Goal: Task Accomplishment & Management: Manage account settings

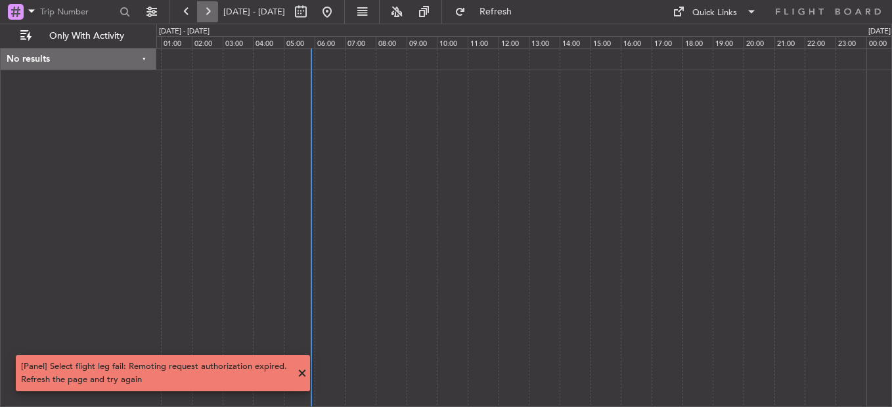
click at [211, 10] on button at bounding box center [207, 11] width 21 height 21
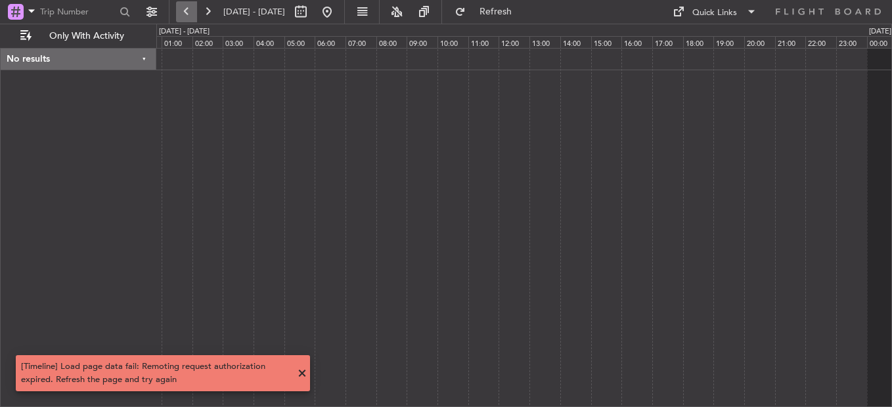
click at [185, 9] on button at bounding box center [186, 11] width 21 height 21
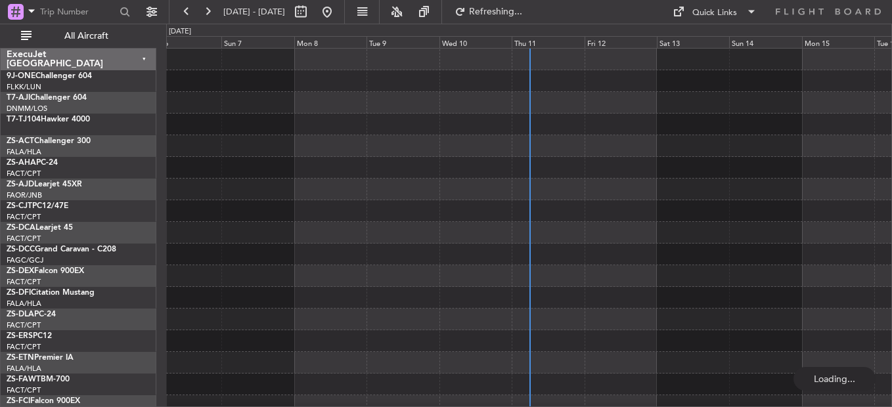
click at [506, 45] on div "Wed 10" at bounding box center [475, 42] width 72 height 12
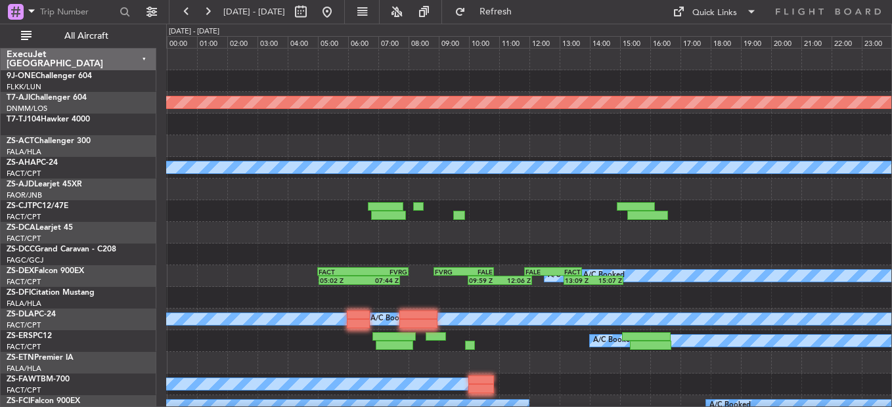
click at [213, 7] on button at bounding box center [207, 11] width 21 height 21
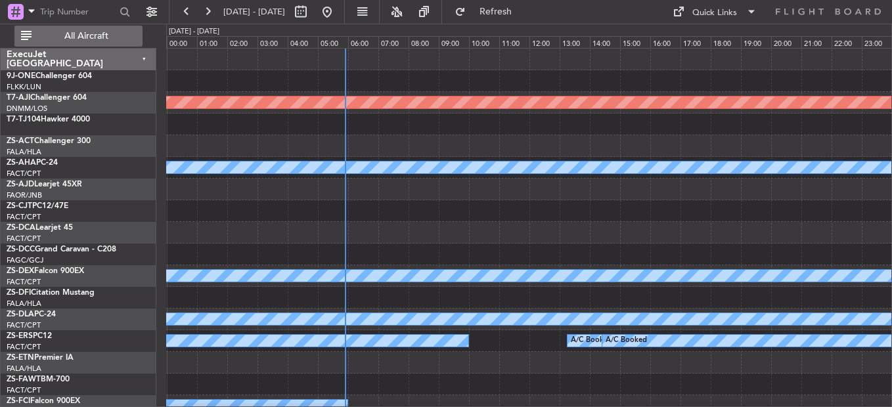
click at [94, 32] on span "All Aircraft" at bounding box center [86, 36] width 104 height 9
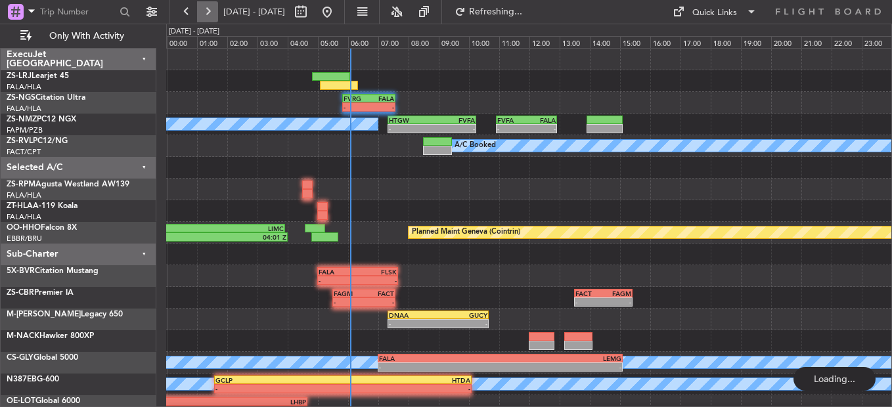
click at [209, 12] on button at bounding box center [207, 11] width 21 height 21
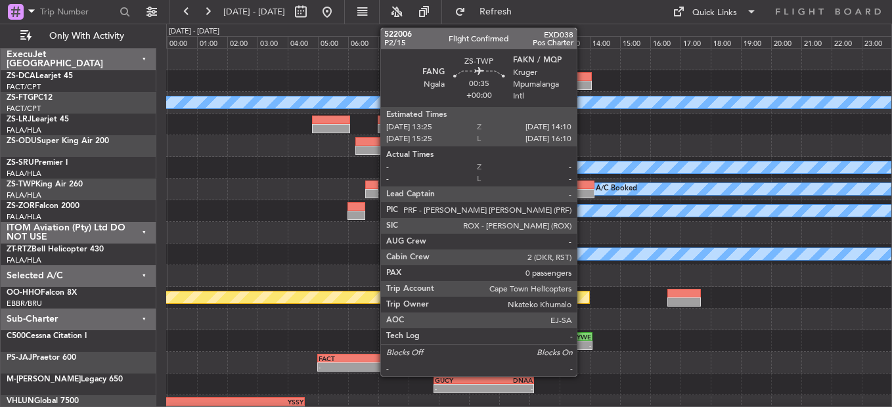
click at [582, 187] on div at bounding box center [582, 185] width 23 height 9
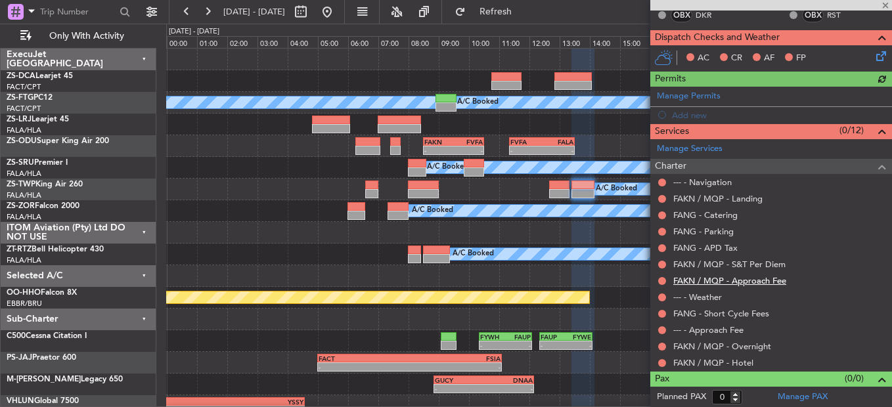
scroll to position [250, 0]
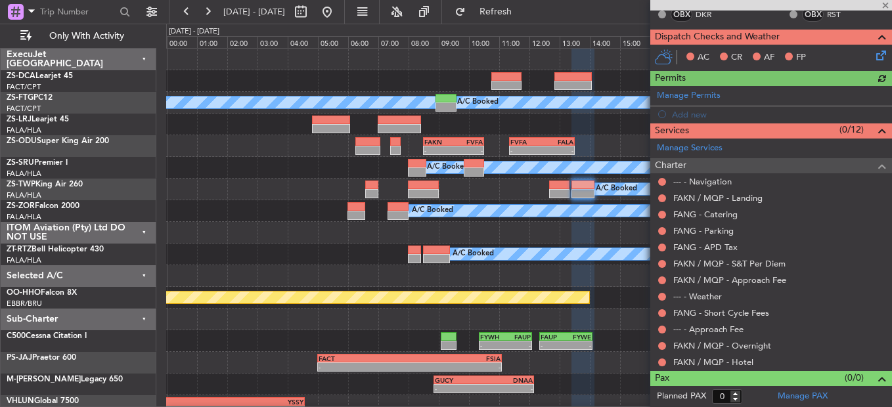
click at [659, 362] on button at bounding box center [662, 363] width 8 height 8
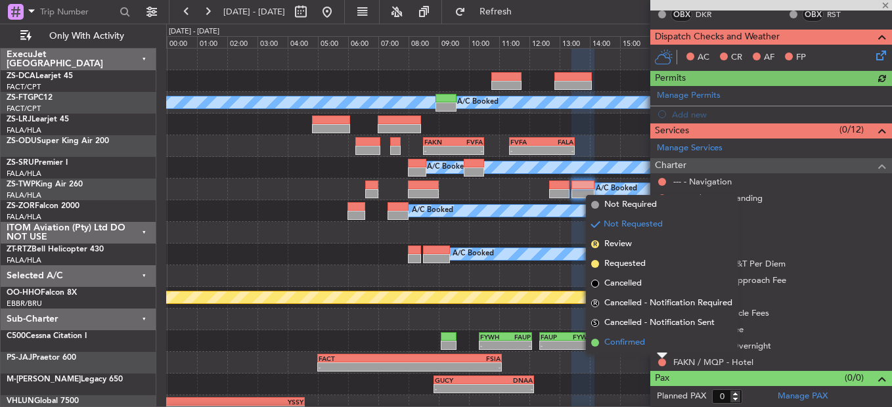
click at [654, 347] on li "Confirmed" at bounding box center [662, 343] width 152 height 20
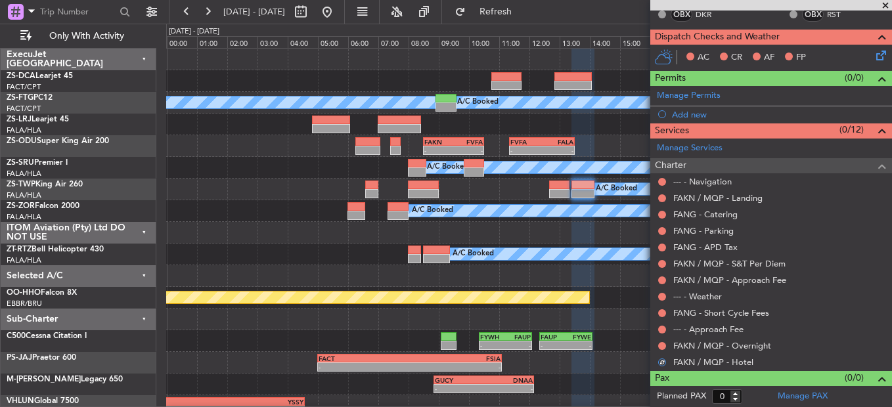
click at [657, 346] on div at bounding box center [662, 346] width 11 height 11
click at [659, 342] on button at bounding box center [662, 346] width 8 height 8
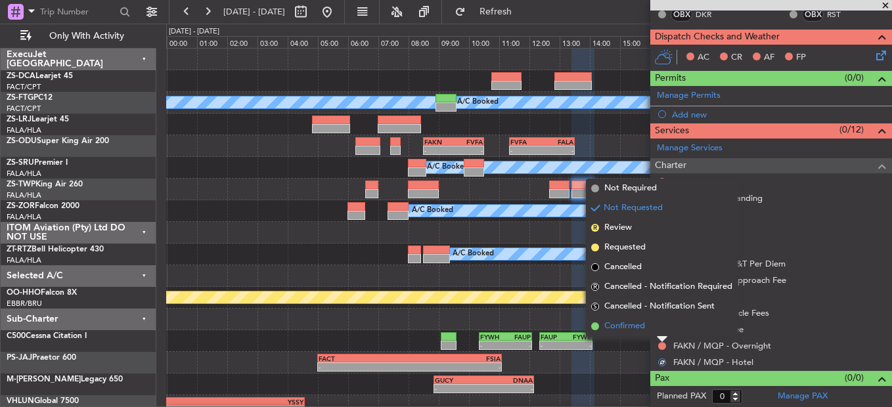
click at [659, 330] on li "Confirmed" at bounding box center [662, 327] width 152 height 20
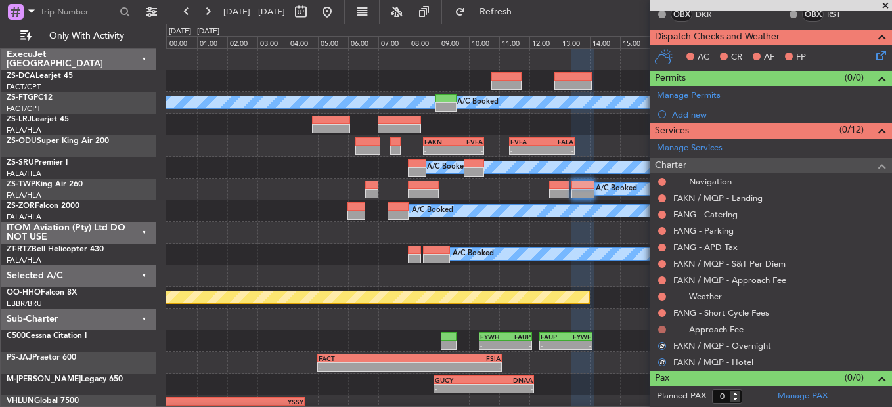
click at [658, 329] on button at bounding box center [662, 330] width 8 height 8
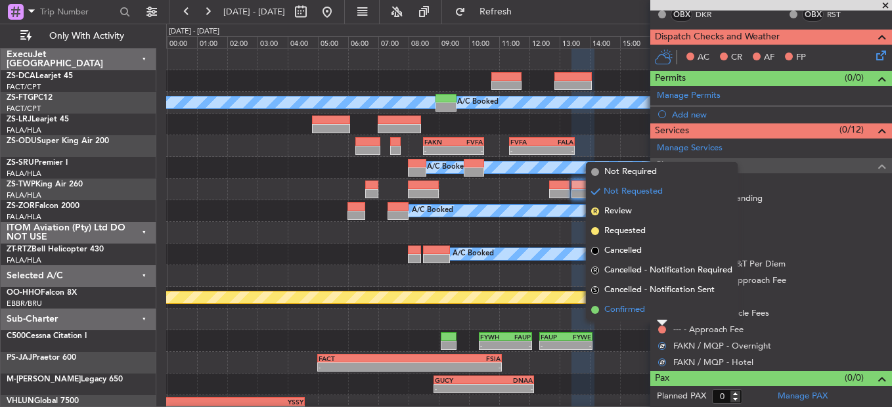
click at [663, 309] on li "Confirmed" at bounding box center [662, 310] width 152 height 20
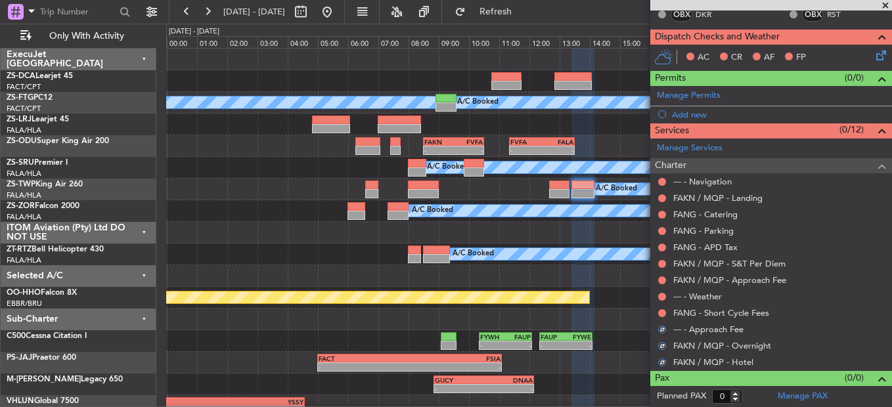
click at [665, 317] on mat-tooltip-component "Not Requested" at bounding box center [662, 334] width 74 height 35
click at [661, 310] on button at bounding box center [662, 313] width 8 height 8
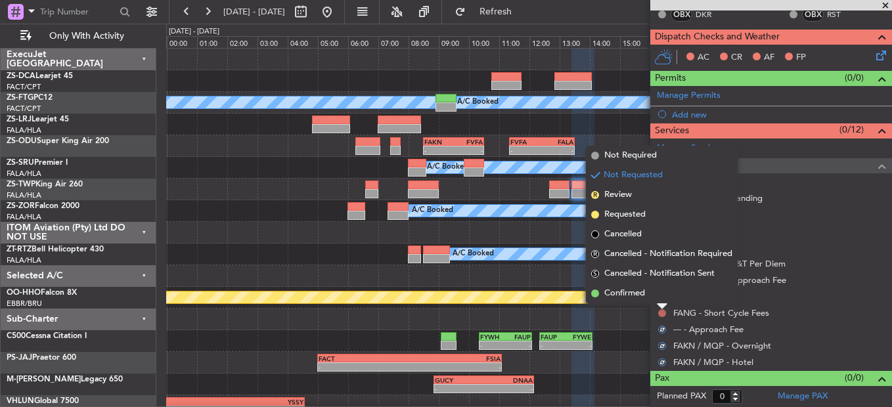
click at [661, 305] on div at bounding box center [662, 306] width 11 height 5
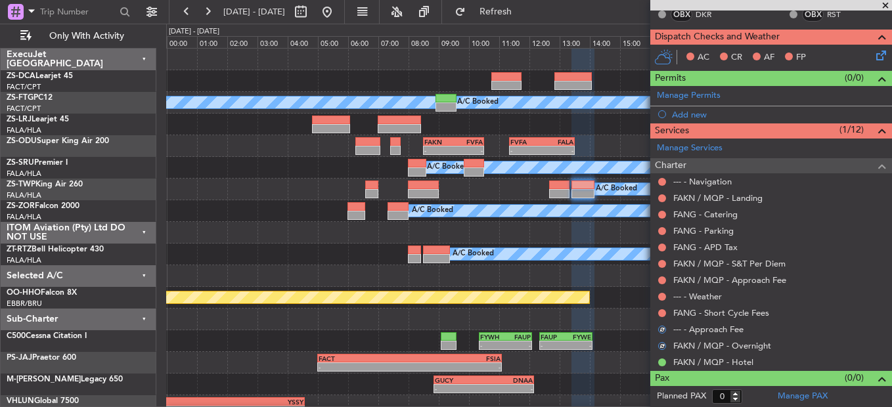
click at [657, 313] on div at bounding box center [662, 313] width 11 height 11
click at [660, 309] on button at bounding box center [662, 313] width 8 height 8
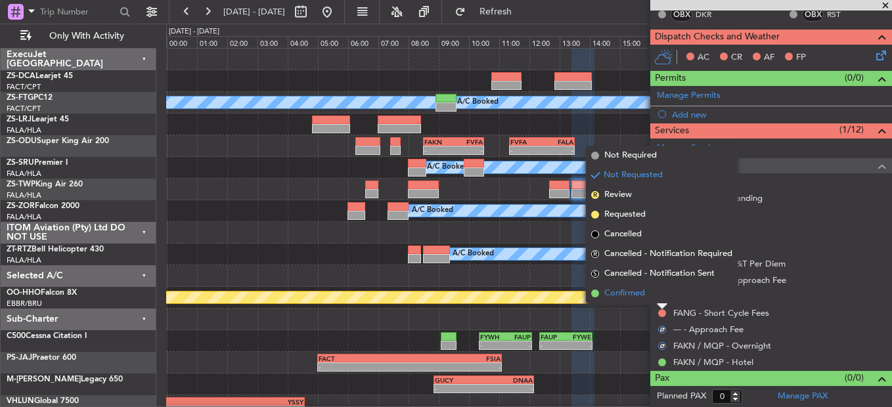
click at [660, 296] on li "Confirmed" at bounding box center [662, 294] width 152 height 20
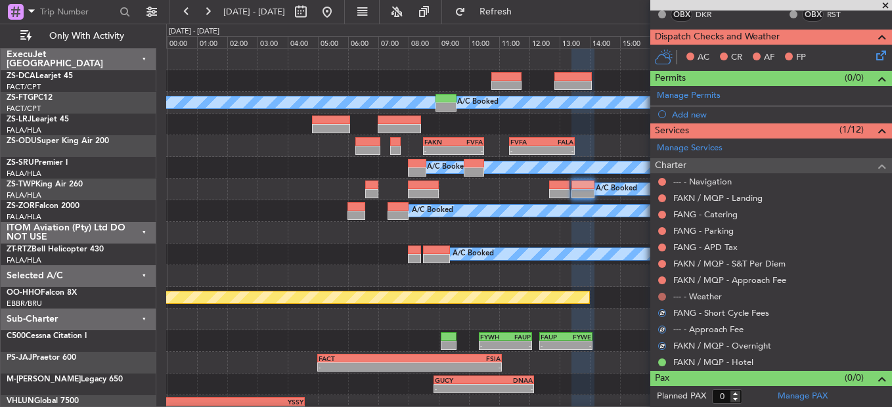
click at [664, 297] on button at bounding box center [662, 297] width 8 height 8
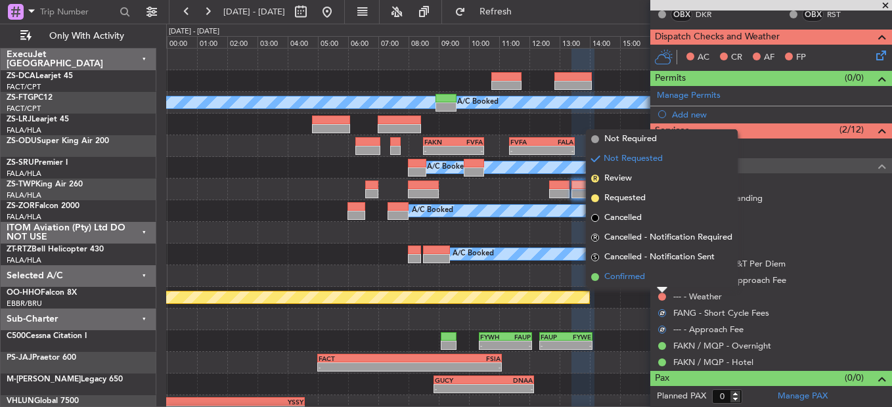
click at [667, 284] on li "Confirmed" at bounding box center [662, 277] width 152 height 20
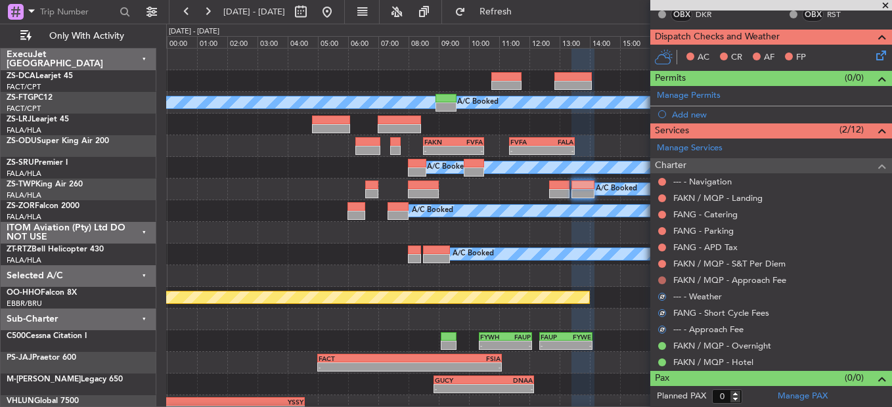
click at [660, 278] on button at bounding box center [662, 280] width 8 height 8
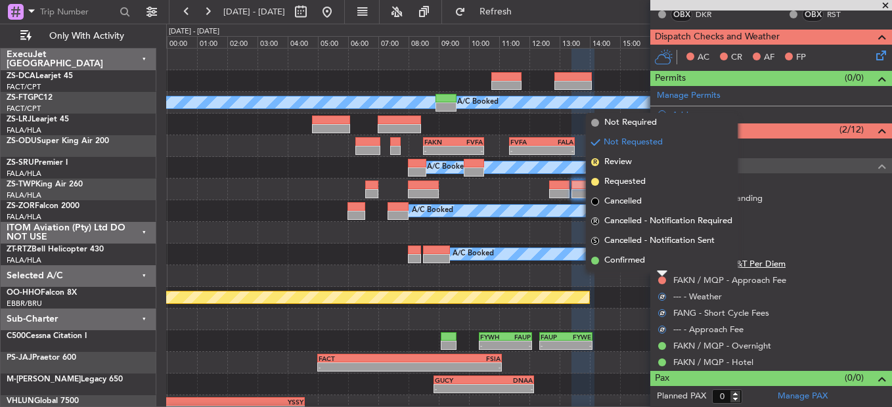
drag, startPoint x: 660, startPoint y: 266, endPoint x: 678, endPoint y: 257, distance: 20.3
click at [660, 267] on li "Confirmed" at bounding box center [662, 261] width 152 height 20
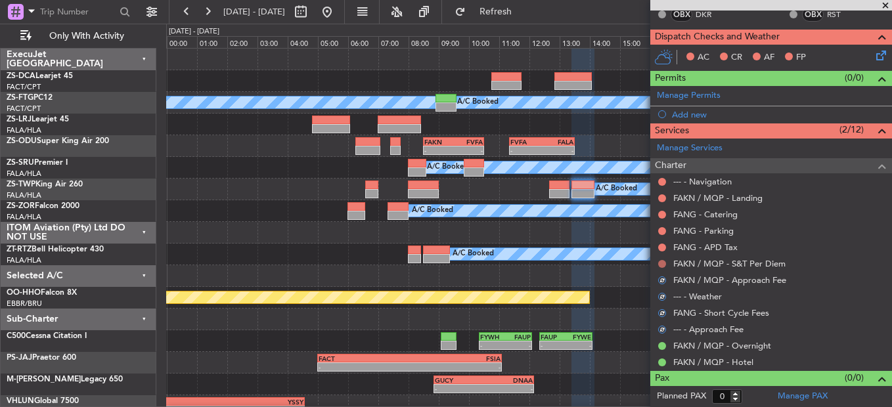
click at [661, 266] on button at bounding box center [662, 264] width 8 height 8
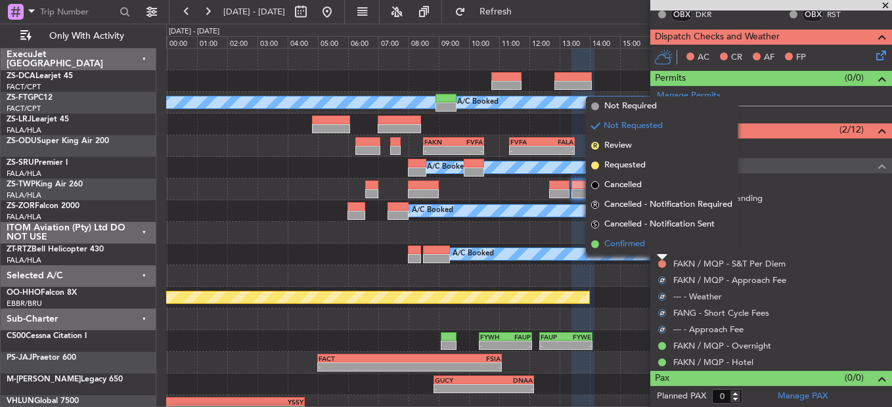
click at [655, 253] on li "Confirmed" at bounding box center [662, 244] width 152 height 20
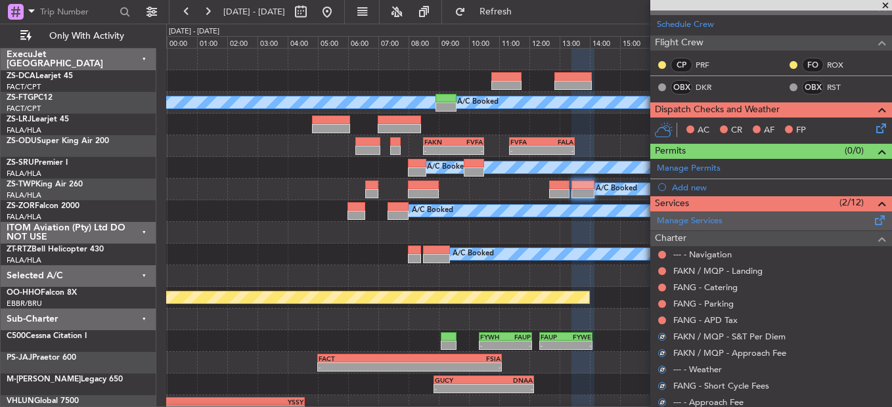
scroll to position [118, 0]
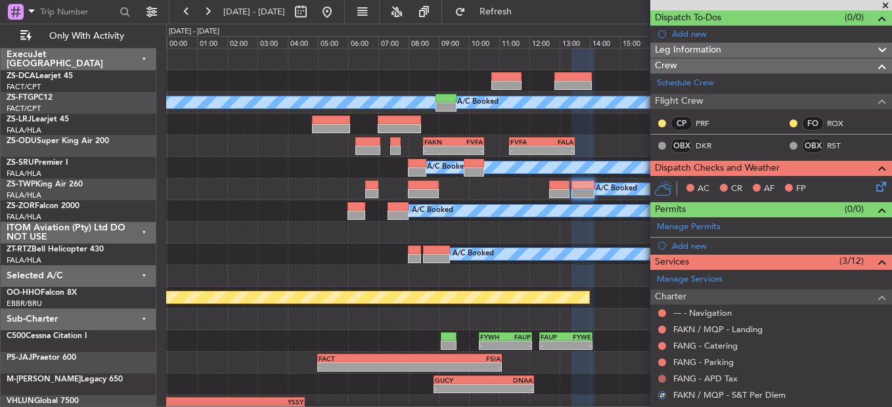
click at [660, 380] on button at bounding box center [662, 379] width 8 height 8
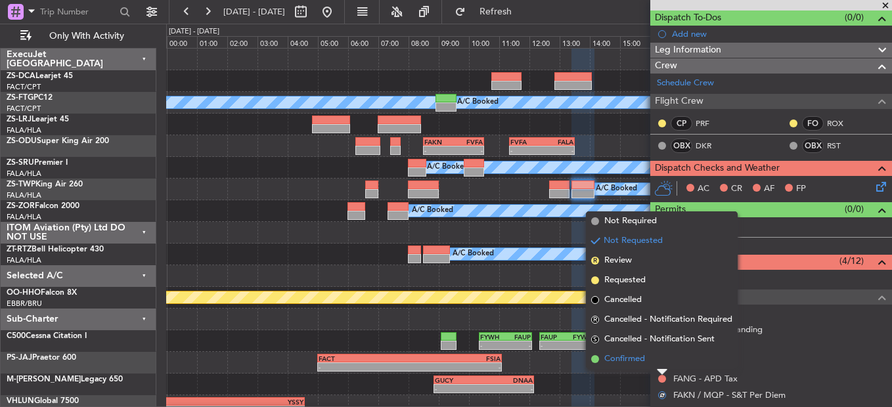
click at [660, 362] on li "Confirmed" at bounding box center [662, 359] width 152 height 20
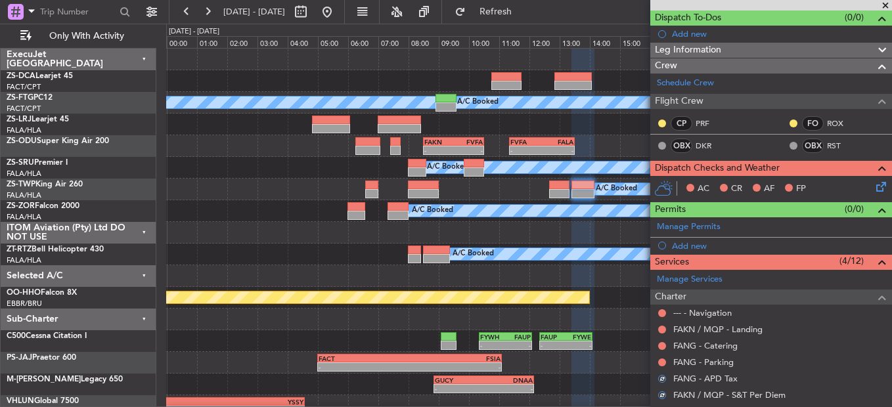
click at [660, 362] on button at bounding box center [662, 363] width 8 height 8
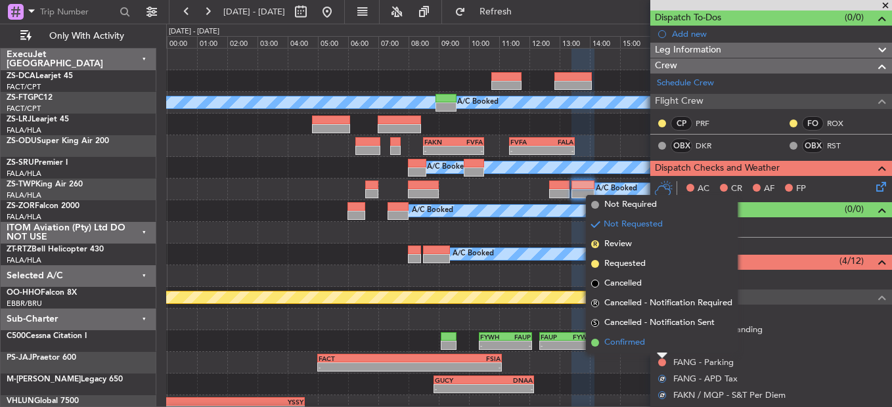
click at [661, 339] on li "Confirmed" at bounding box center [662, 343] width 152 height 20
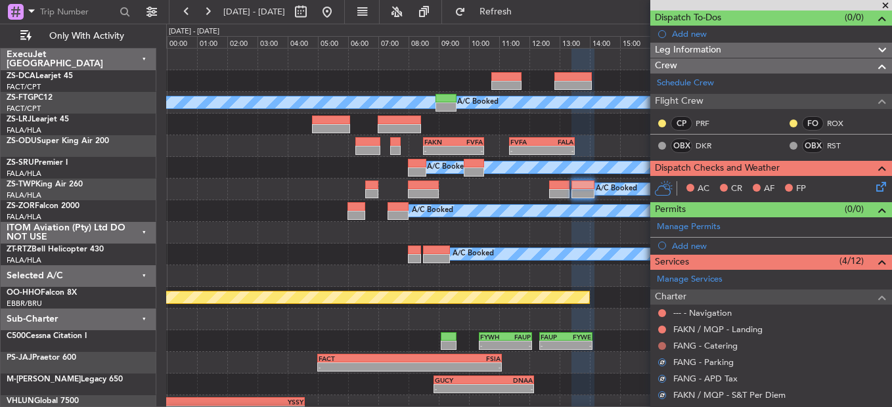
click at [661, 347] on button at bounding box center [662, 346] width 8 height 8
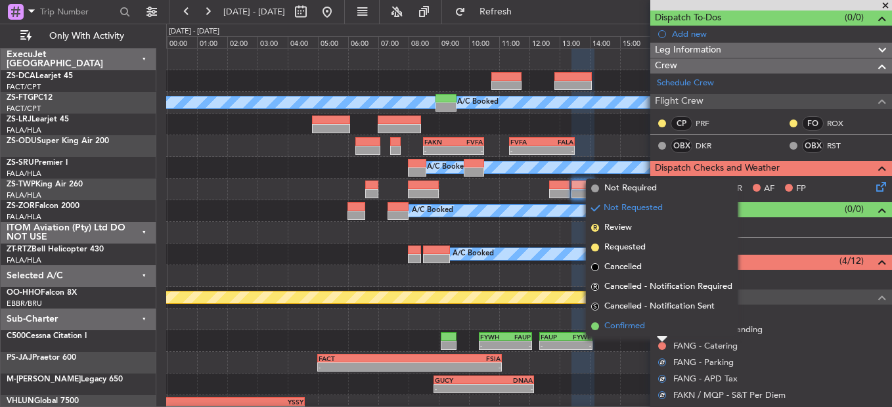
click at [659, 329] on li "Confirmed" at bounding box center [662, 327] width 152 height 20
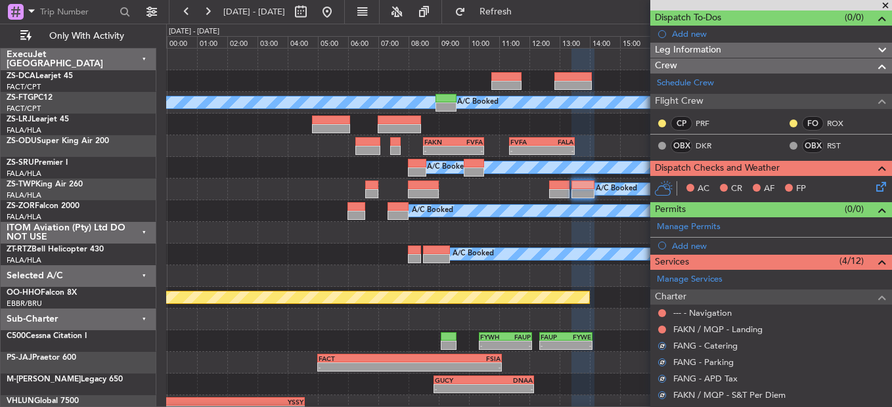
click at [659, 329] on button at bounding box center [662, 330] width 8 height 8
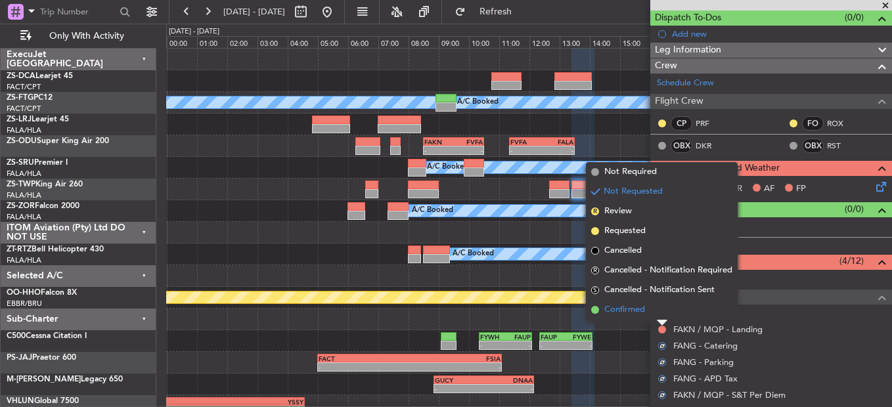
click at [659, 318] on li "Confirmed" at bounding box center [662, 310] width 152 height 20
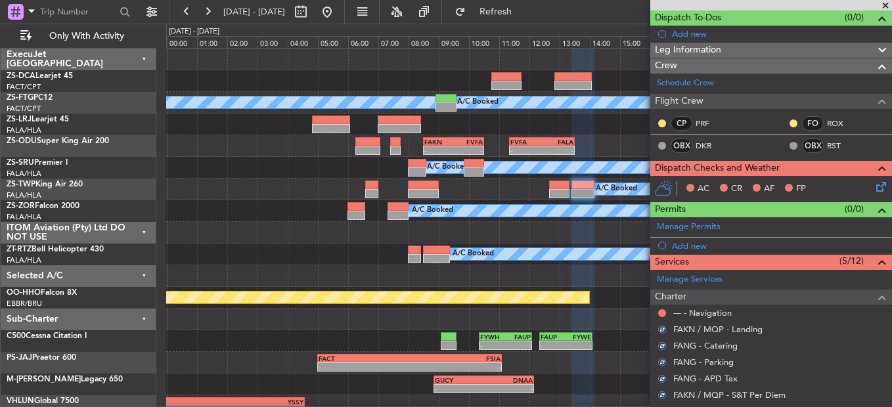
click at [661, 318] on div "--- - Navigation" at bounding box center [771, 313] width 242 height 16
click at [663, 313] on button at bounding box center [662, 313] width 8 height 8
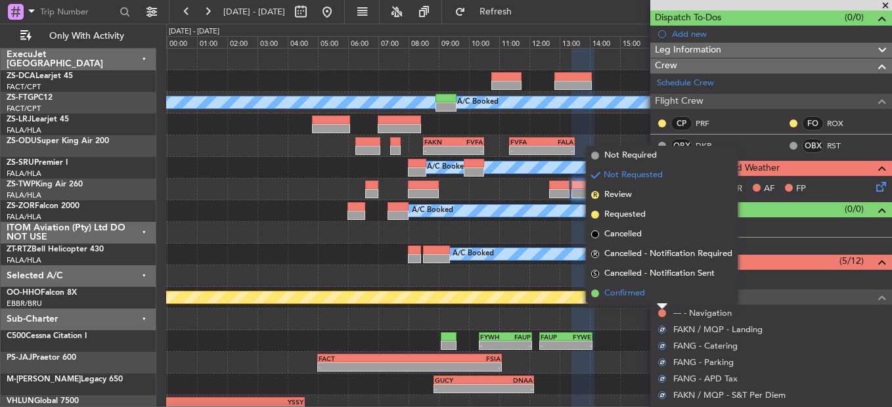
click at [666, 297] on li "Confirmed" at bounding box center [662, 294] width 152 height 20
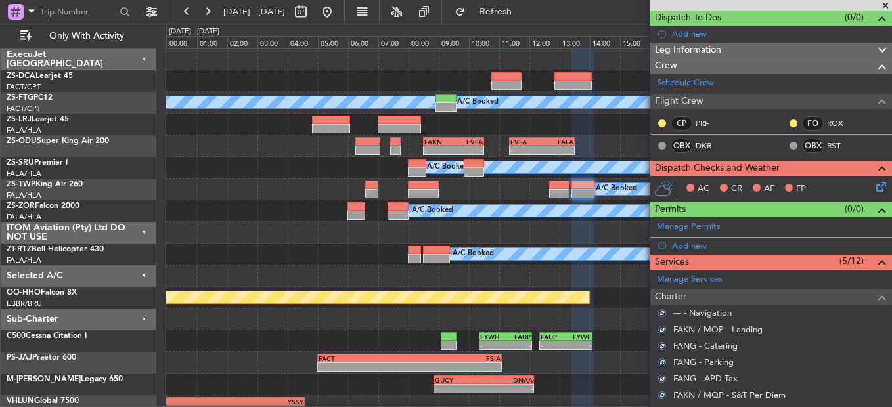
click at [873, 188] on icon at bounding box center [878, 184] width 11 height 11
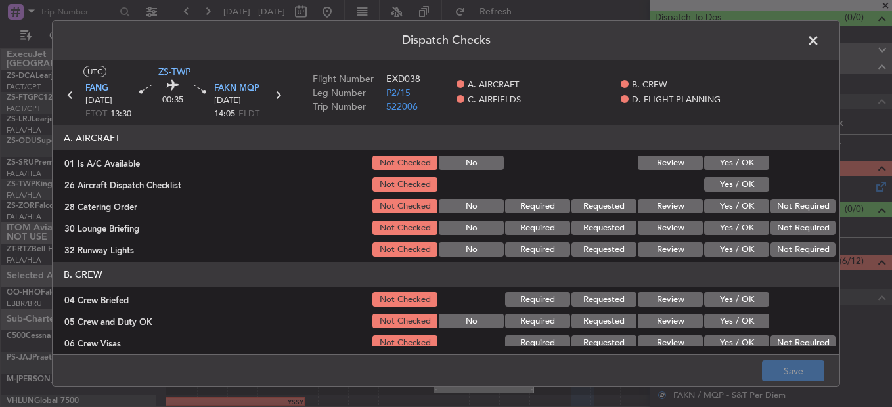
drag, startPoint x: 716, startPoint y: 167, endPoint x: 725, endPoint y: 178, distance: 14.5
click at [716, 167] on button "Yes / OK" at bounding box center [736, 163] width 65 height 14
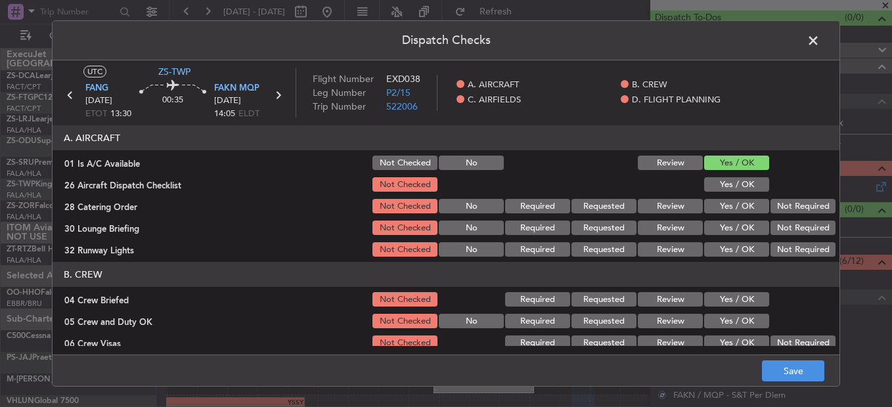
click at [726, 179] on button "Yes / OK" at bounding box center [736, 184] width 65 height 14
click at [770, 209] on button "Not Required" at bounding box center [802, 206] width 65 height 14
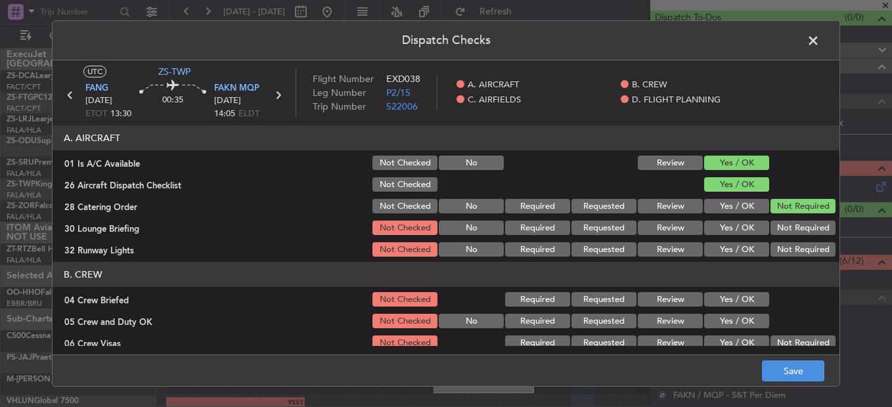
drag, startPoint x: 772, startPoint y: 215, endPoint x: 772, endPoint y: 223, distance: 8.5
click at [772, 216] on section "A. AIRCRAFT 01 Is A/C Available Not Checked No Review Yes / OK 26 Aircraft Disp…" at bounding box center [446, 191] width 787 height 133
drag, startPoint x: 772, startPoint y: 223, endPoint x: 768, endPoint y: 236, distance: 13.5
click at [771, 228] on button "Not Required" at bounding box center [802, 228] width 65 height 14
click at [768, 236] on div "Not Required" at bounding box center [801, 228] width 66 height 18
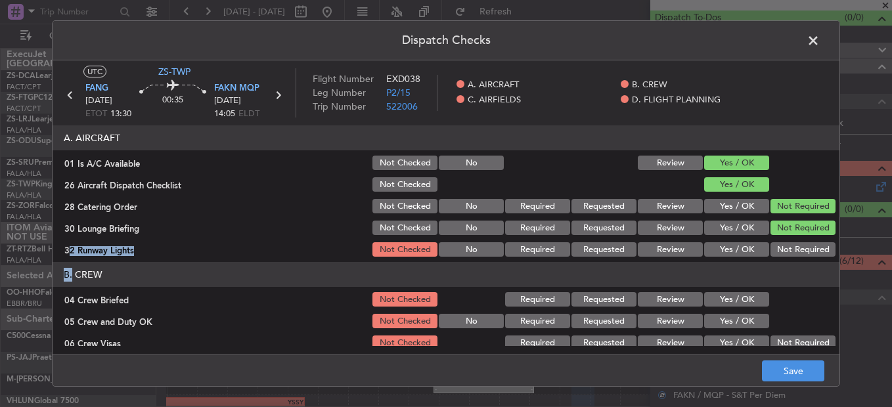
click at [766, 242] on section "A. AIRCRAFT 01 Is A/C Available Not Checked No Review Yes / OK 26 Aircraft Disp…" at bounding box center [446, 191] width 787 height 133
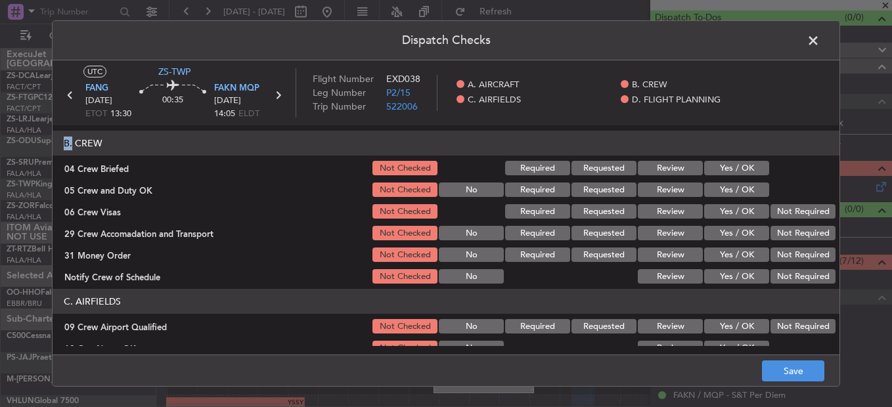
scroll to position [66, 0]
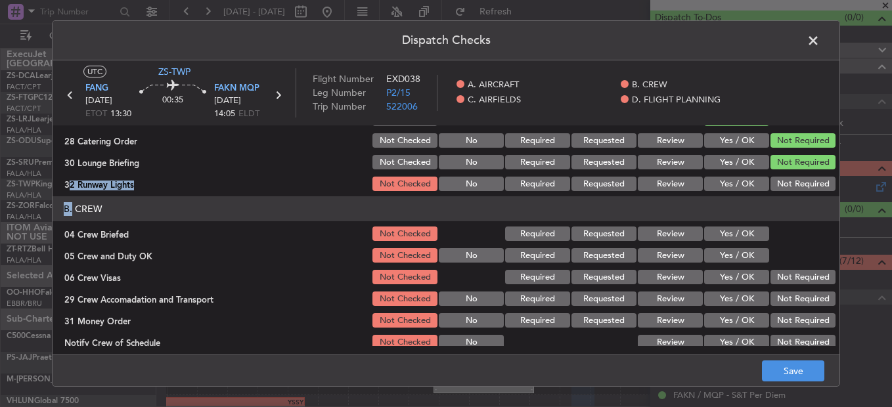
click at [786, 186] on button "Not Required" at bounding box center [802, 184] width 65 height 14
click at [739, 238] on button "Yes / OK" at bounding box center [736, 234] width 65 height 14
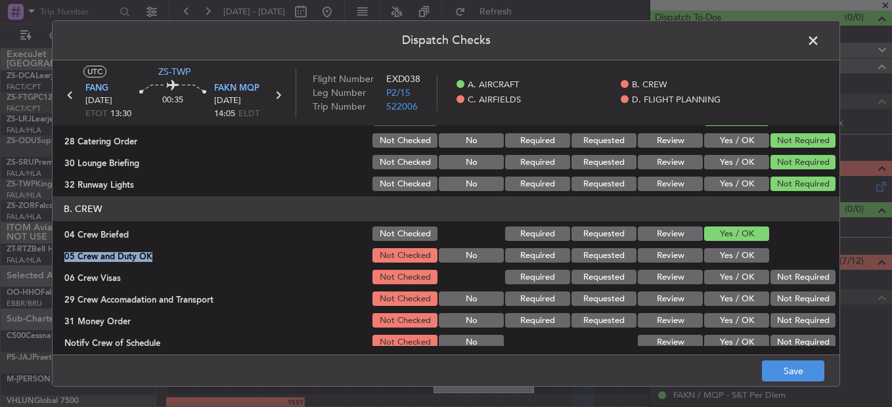
click at [739, 248] on section "B. CREW 04 Crew Briefed Not Checked Required Requested Review Yes / OK 05 Crew …" at bounding box center [446, 273] width 787 height 155
click at [740, 254] on button "Yes / OK" at bounding box center [736, 255] width 65 height 14
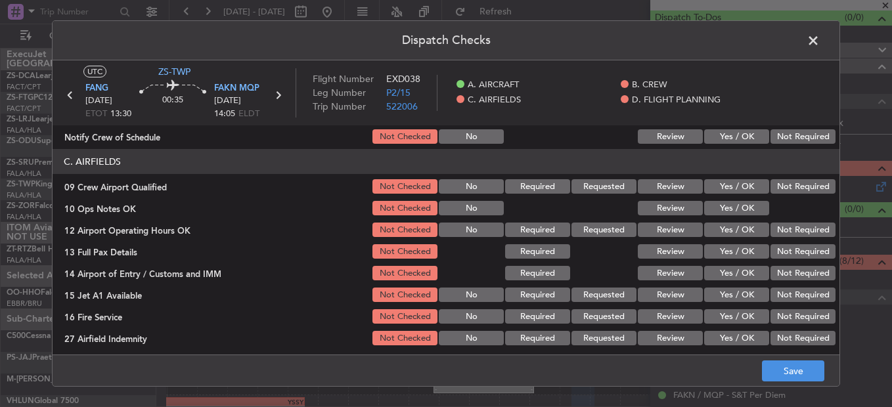
scroll to position [131, 0]
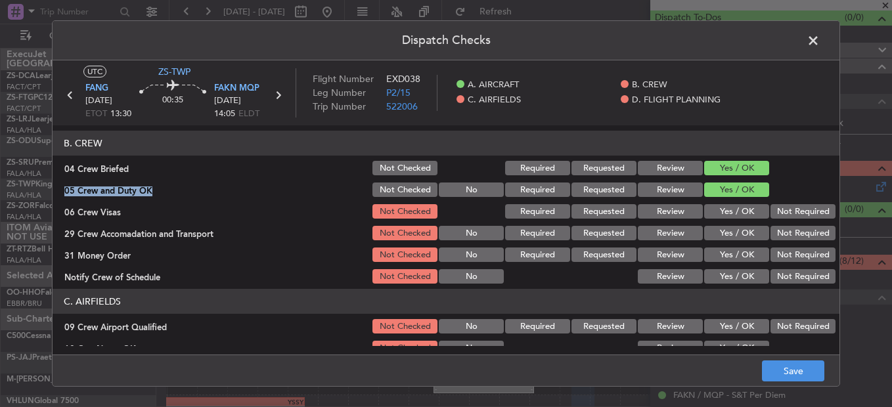
click at [786, 217] on button "Not Required" at bounding box center [802, 211] width 65 height 14
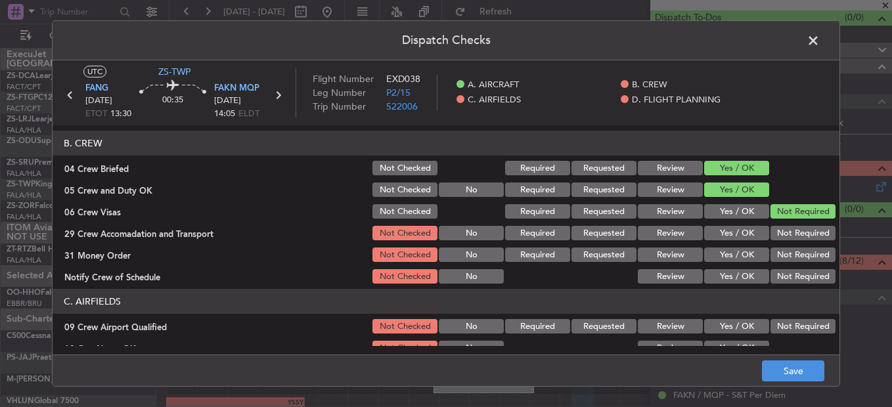
drag, startPoint x: 791, startPoint y: 224, endPoint x: 791, endPoint y: 234, distance: 9.9
click at [791, 232] on section "B. CREW 04 Crew Briefed Not Checked Required Requested Review Yes / OK 05 Crew …" at bounding box center [446, 208] width 787 height 155
click at [790, 234] on button "Not Required" at bounding box center [802, 233] width 65 height 14
click at [789, 240] on button "Not Required" at bounding box center [802, 233] width 65 height 14
click at [788, 260] on button "Not Required" at bounding box center [802, 255] width 65 height 14
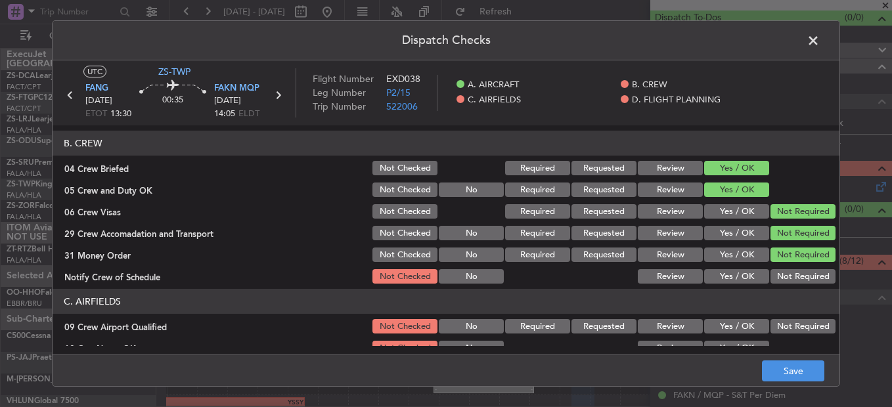
drag, startPoint x: 787, startPoint y: 262, endPoint x: 785, endPoint y: 269, distance: 7.5
click at [787, 265] on section "B. CREW 04 Crew Briefed Not Checked Required Requested Review Yes / OK 05 Crew …" at bounding box center [446, 208] width 787 height 155
click at [784, 273] on button "Not Required" at bounding box center [802, 276] width 65 height 14
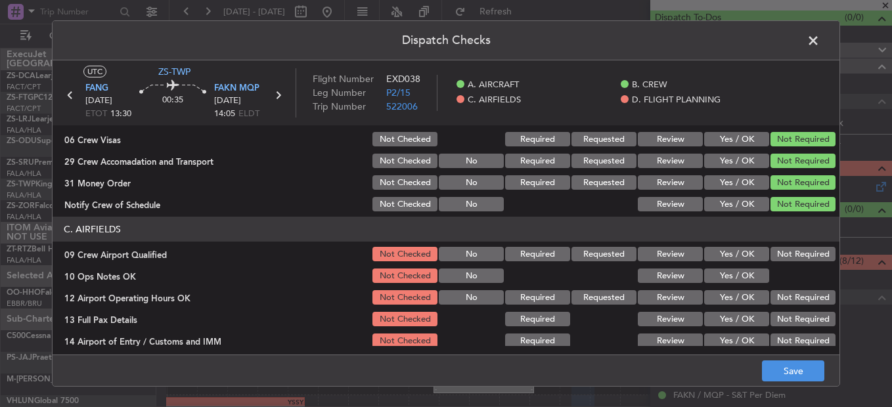
scroll to position [263, 0]
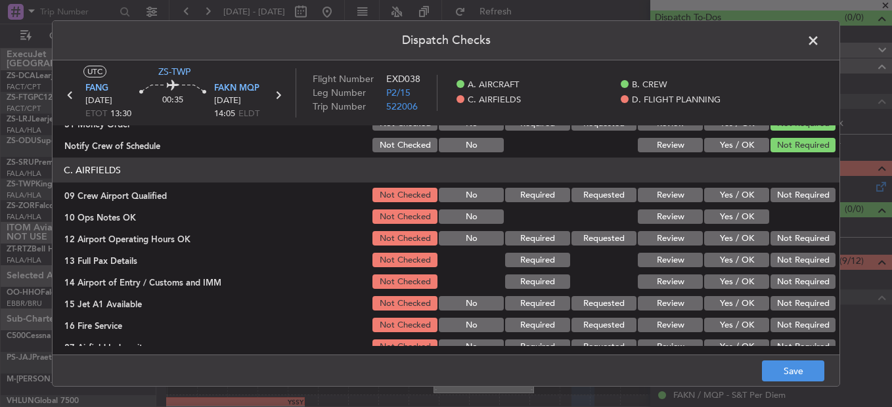
click at [790, 194] on button "Not Required" at bounding box center [802, 195] width 65 height 14
click at [746, 225] on div "Yes / OK" at bounding box center [735, 217] width 66 height 18
click at [751, 216] on button "Yes / OK" at bounding box center [736, 216] width 65 height 14
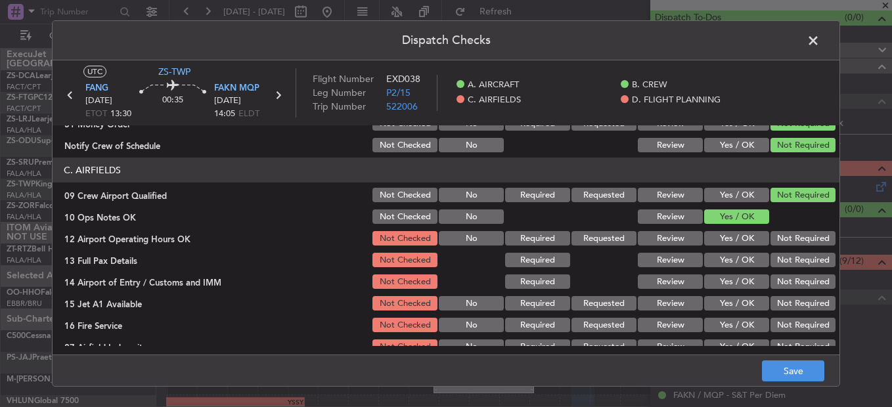
drag, startPoint x: 776, startPoint y: 237, endPoint x: 779, endPoint y: 244, distance: 7.9
click at [778, 240] on button "Not Required" at bounding box center [802, 238] width 65 height 14
click at [780, 252] on section "C. AIRFIELDS 09 Crew Airport Qualified Not Checked No Required Requested Review…" at bounding box center [446, 257] width 787 height 198
drag, startPoint x: 780, startPoint y: 256, endPoint x: 780, endPoint y: 269, distance: 12.5
click at [780, 260] on button "Not Required" at bounding box center [802, 260] width 65 height 14
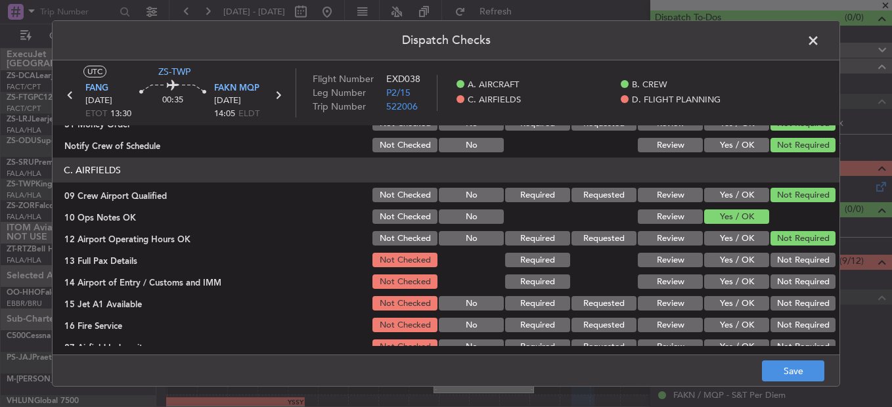
click at [780, 265] on button "Not Required" at bounding box center [802, 260] width 65 height 14
click at [776, 280] on div "Not Required" at bounding box center [801, 282] width 66 height 18
click at [774, 291] on div "Not Required" at bounding box center [801, 282] width 66 height 18
click at [772, 304] on section "C. AIRFIELDS 09 Crew Airport Qualified Not Checked No Required Requested Review…" at bounding box center [446, 257] width 787 height 198
click at [772, 308] on button "Not Required" at bounding box center [802, 303] width 65 height 14
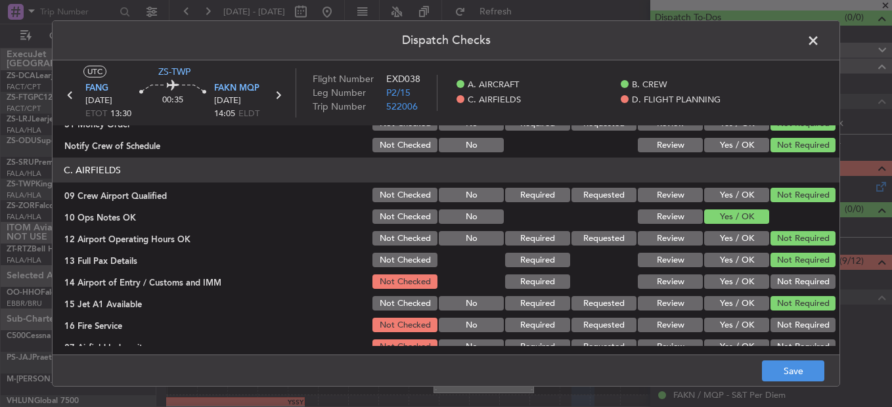
click at [781, 287] on button "Not Required" at bounding box center [802, 281] width 65 height 14
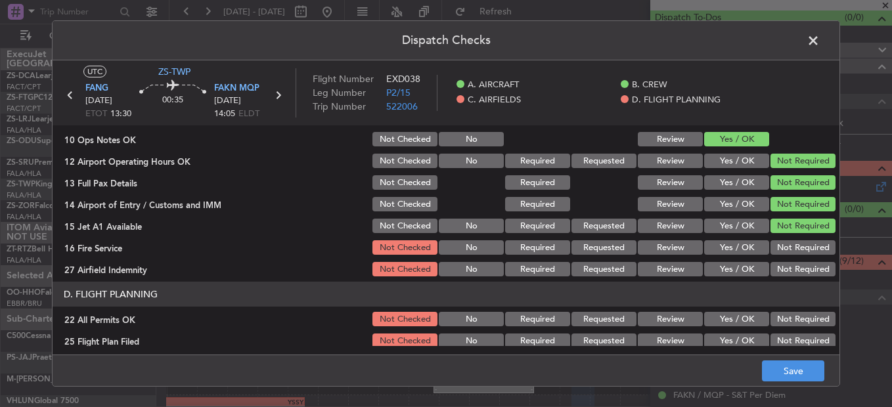
scroll to position [369, 0]
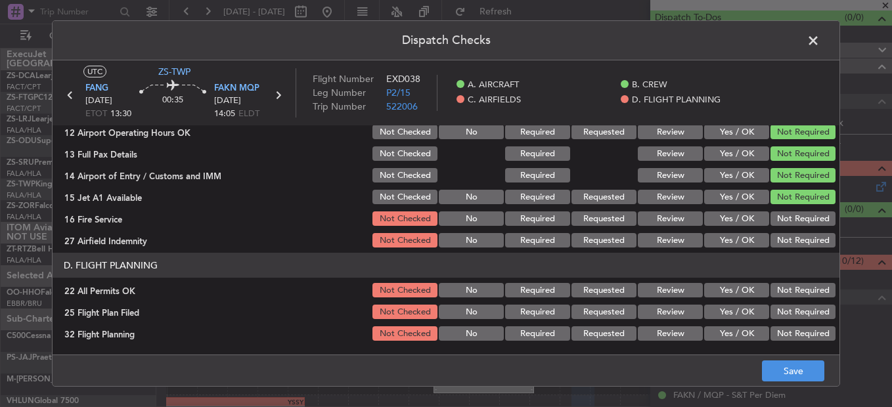
click at [793, 217] on button "Not Required" at bounding box center [802, 218] width 65 height 14
click at [793, 242] on button "Not Required" at bounding box center [802, 240] width 65 height 14
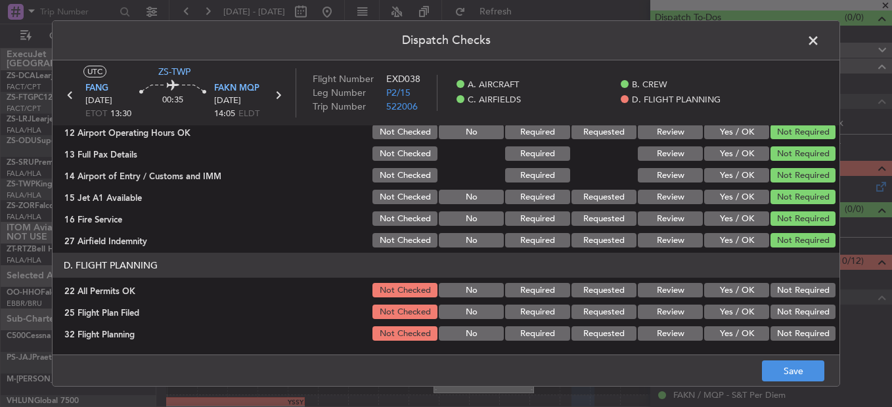
click at [789, 282] on div "Not Required" at bounding box center [801, 290] width 66 height 18
drag, startPoint x: 785, startPoint y: 288, endPoint x: 751, endPoint y: 308, distance: 39.2
click at [783, 288] on button "Not Required" at bounding box center [802, 290] width 65 height 14
drag, startPoint x: 661, startPoint y: 313, endPoint x: 661, endPoint y: 332, distance: 19.7
click at [661, 314] on button "Review" at bounding box center [670, 312] width 65 height 14
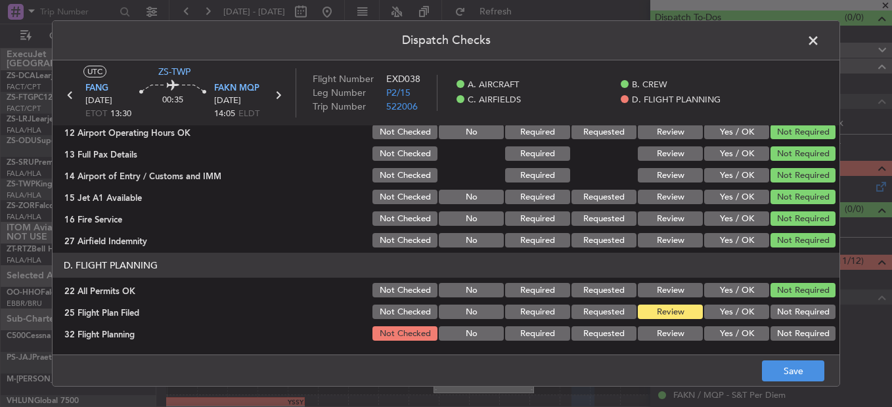
click at [660, 334] on button "Review" at bounding box center [670, 333] width 65 height 14
click at [795, 382] on footer "Save" at bounding box center [446, 371] width 787 height 32
click at [795, 369] on button "Save" at bounding box center [793, 371] width 62 height 21
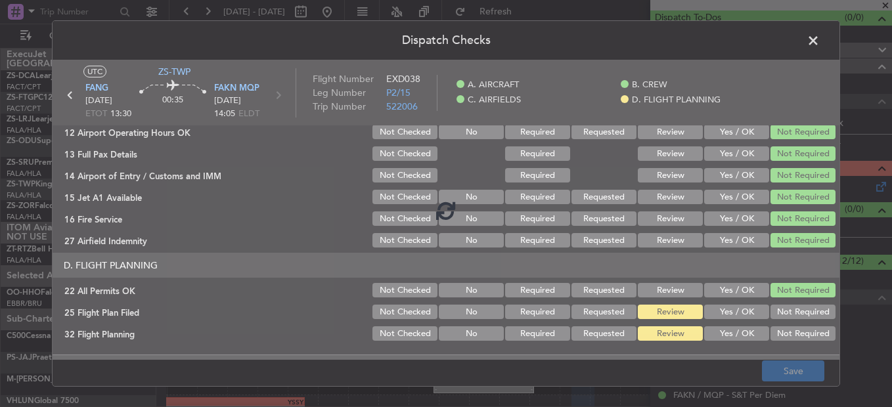
click at [820, 37] on span at bounding box center [820, 44] width 0 height 26
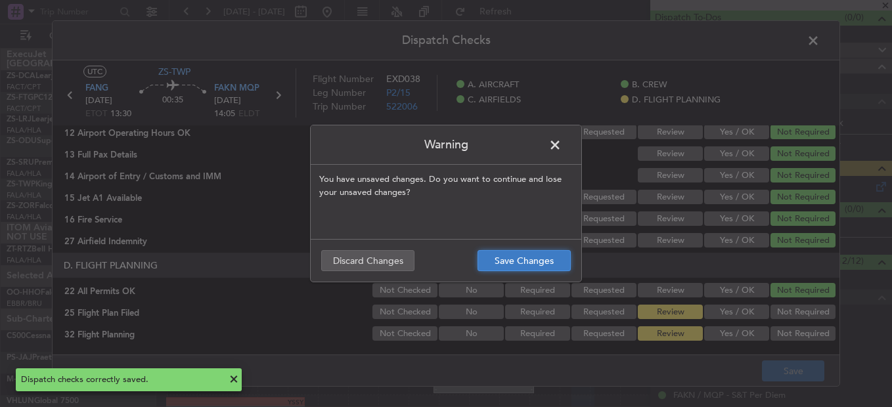
click at [540, 259] on button "Save Changes" at bounding box center [523, 260] width 93 height 21
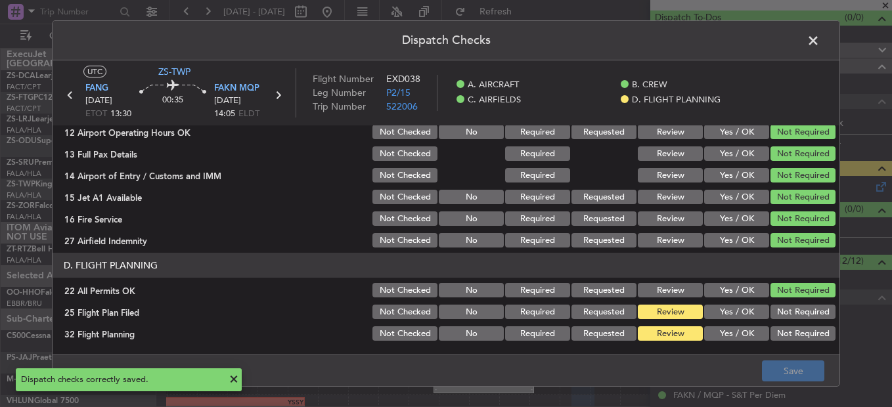
click at [820, 42] on span at bounding box center [820, 44] width 0 height 26
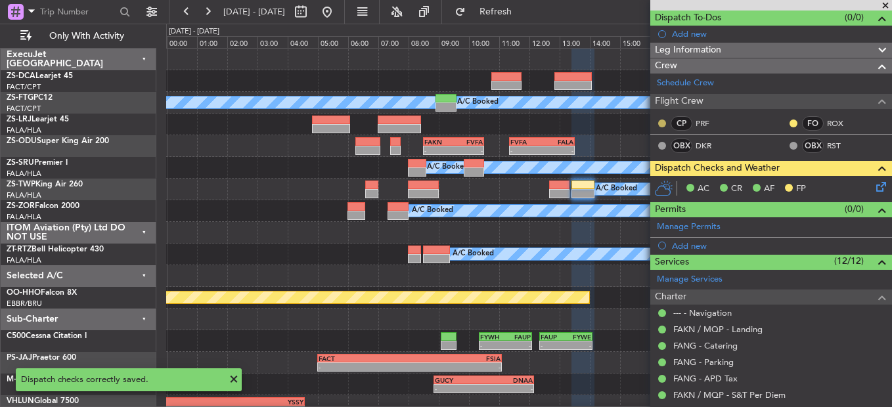
click at [665, 120] on button at bounding box center [662, 124] width 8 height 8
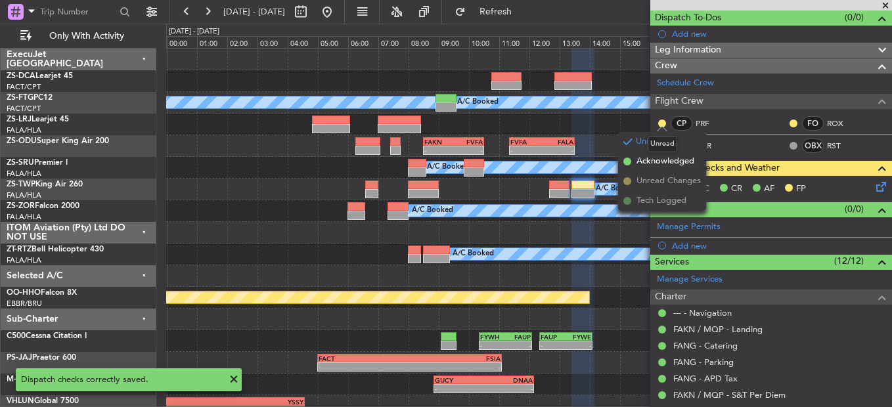
click at [667, 160] on mat-tooltip-component "Unread" at bounding box center [662, 144] width 48 height 35
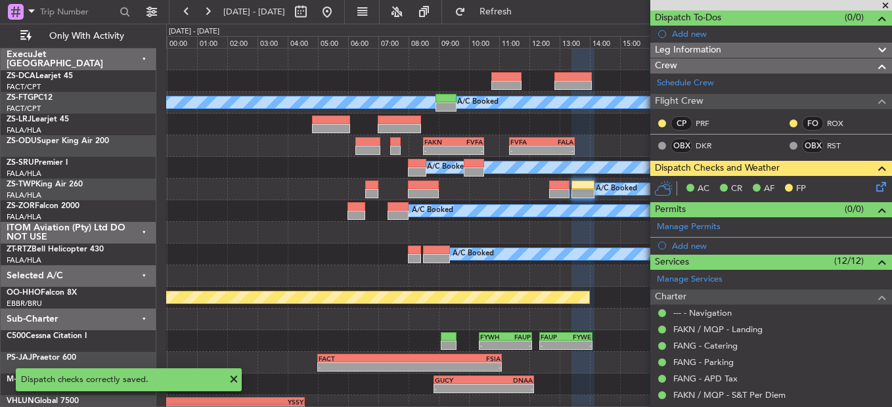
drag, startPoint x: 662, startPoint y: 123, endPoint x: 665, endPoint y: 137, distance: 13.4
click at [662, 125] on button at bounding box center [662, 124] width 8 height 8
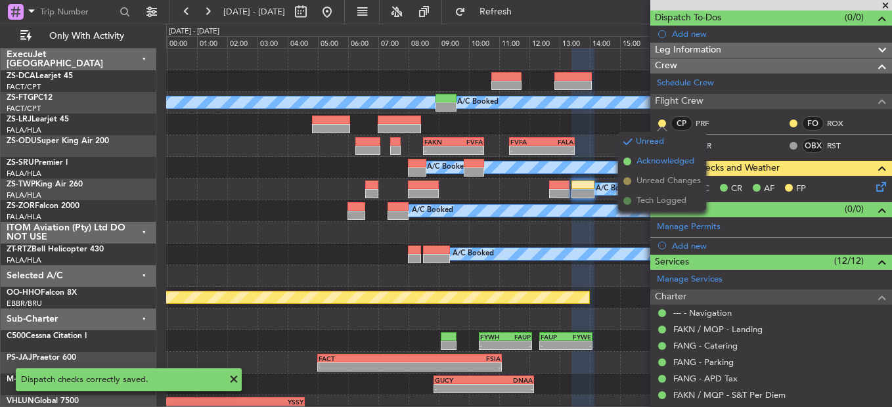
click at [644, 167] on span "Acknowledged" at bounding box center [665, 161] width 58 height 13
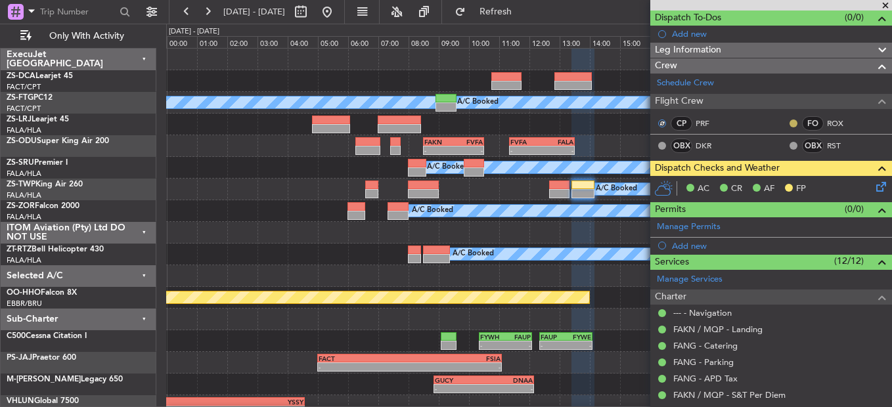
click at [789, 121] on button at bounding box center [793, 124] width 8 height 8
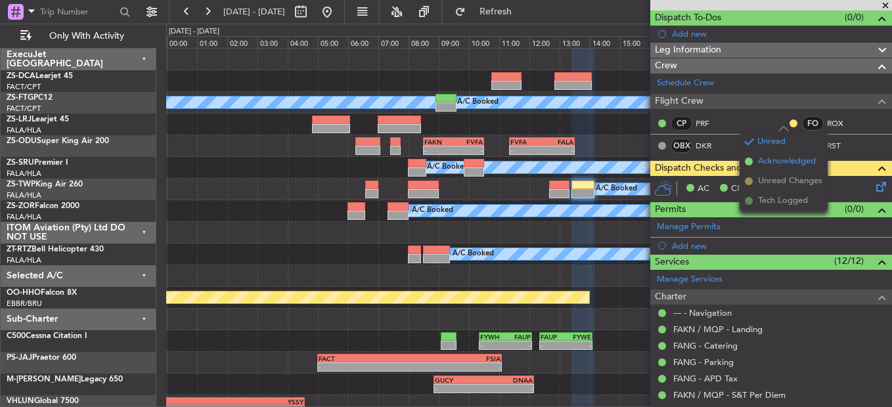
click at [778, 160] on span "Acknowledged" at bounding box center [787, 161] width 58 height 13
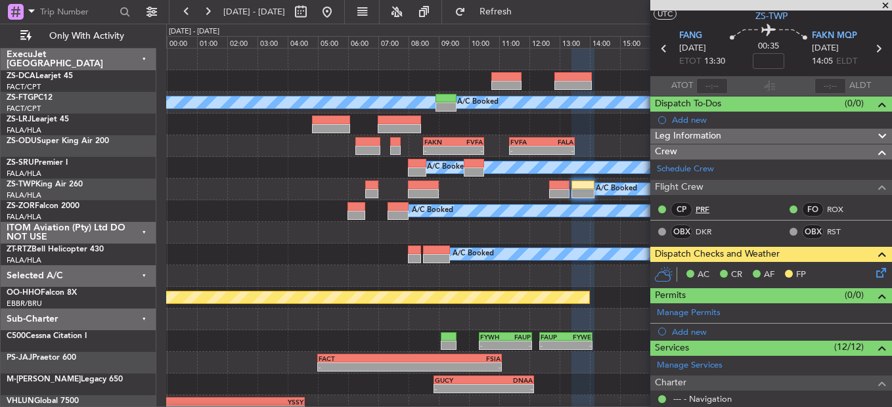
scroll to position [0, 0]
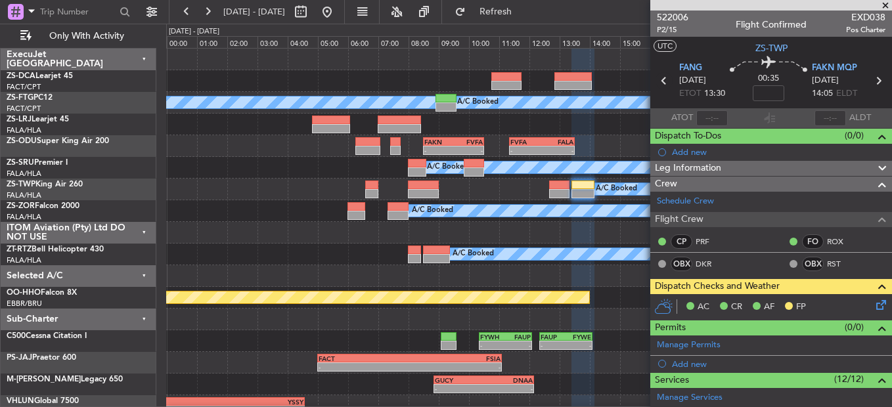
click at [665, 86] on icon at bounding box center [663, 80] width 17 height 17
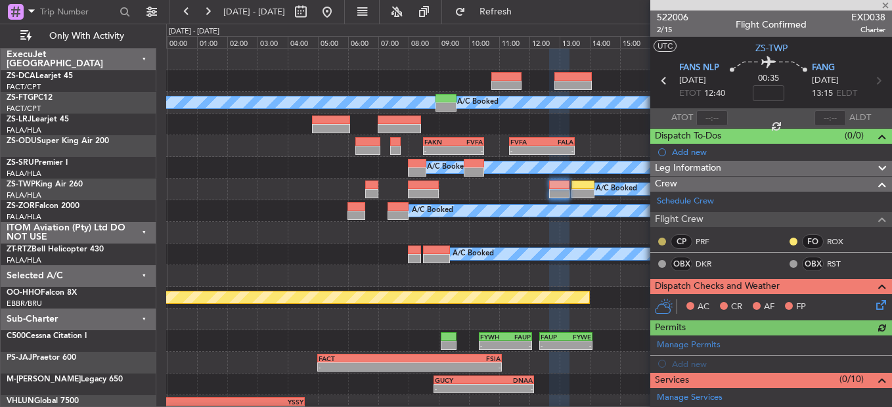
click at [663, 242] on button at bounding box center [662, 242] width 8 height 8
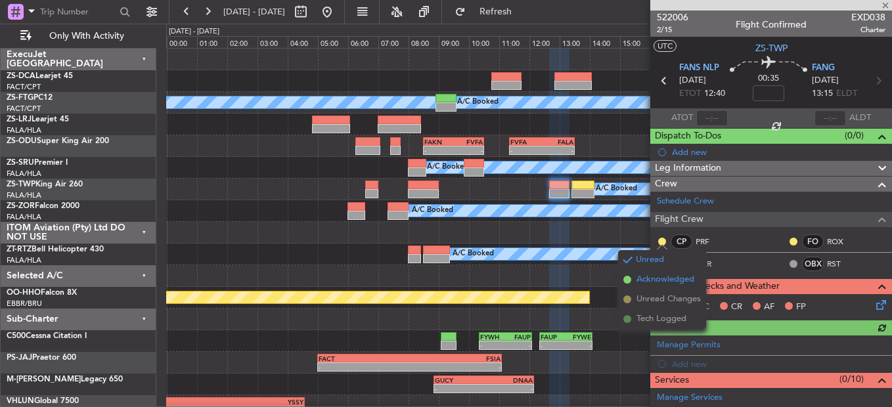
click at [672, 276] on span "Acknowledged" at bounding box center [665, 279] width 58 height 13
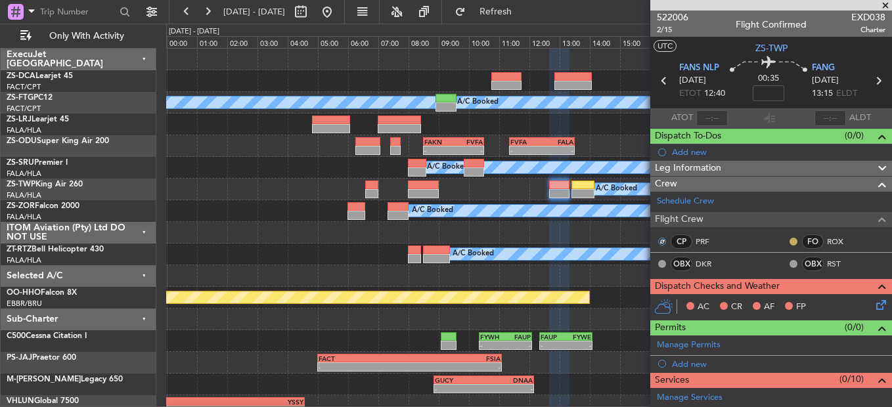
click at [789, 240] on button at bounding box center [793, 242] width 8 height 8
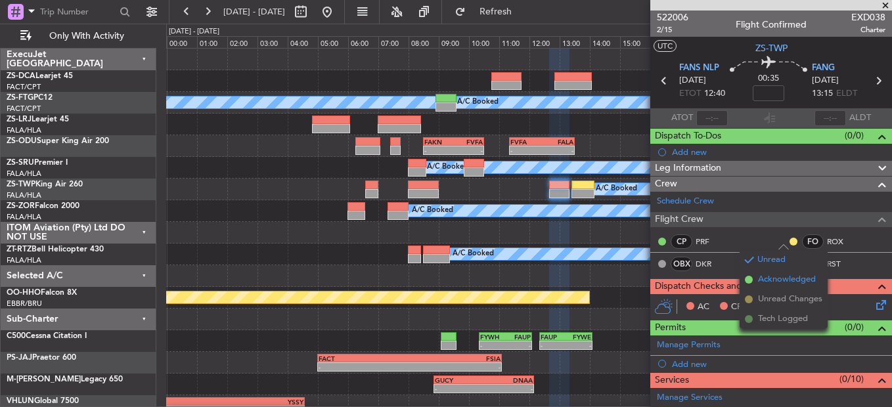
click at [757, 278] on li "Acknowledged" at bounding box center [783, 280] width 88 height 20
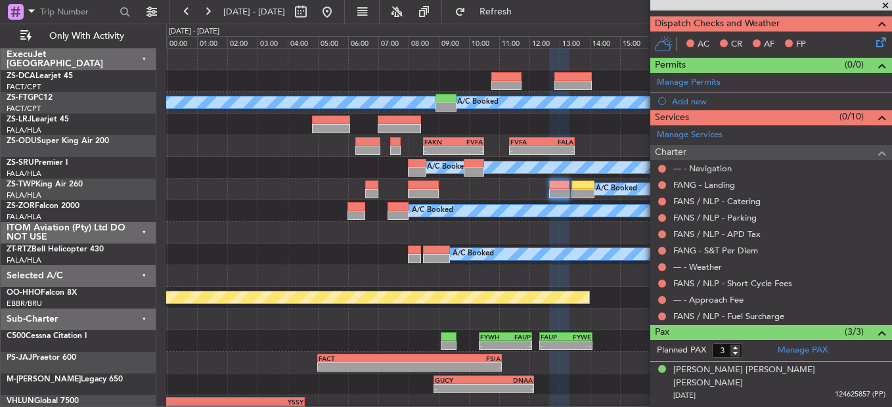
scroll to position [240, 0]
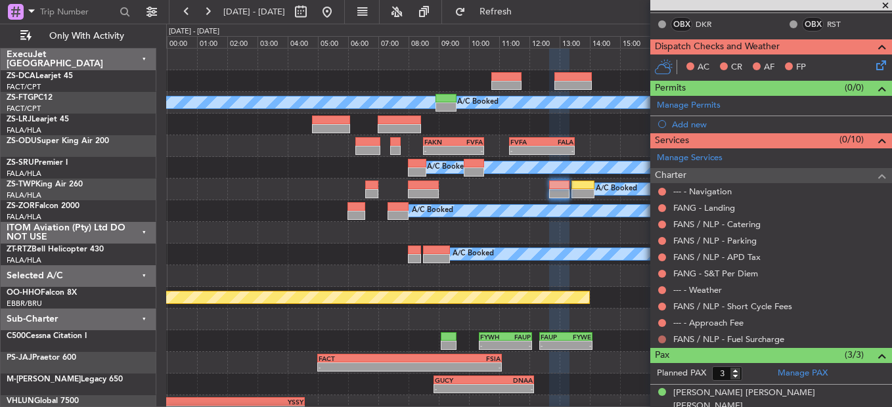
click at [663, 338] on button at bounding box center [662, 340] width 8 height 8
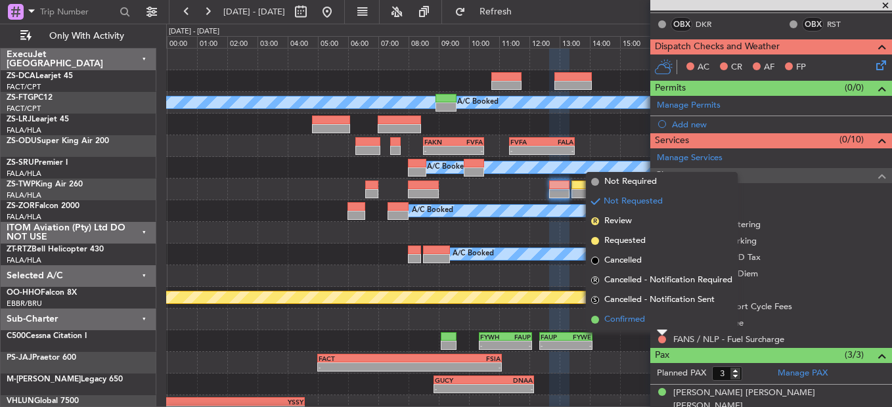
click at [659, 326] on li "Confirmed" at bounding box center [662, 320] width 152 height 20
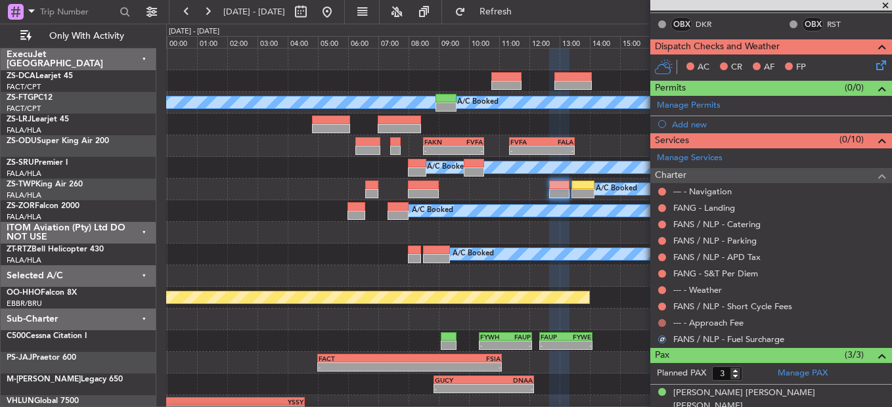
click at [660, 322] on button at bounding box center [662, 323] width 8 height 8
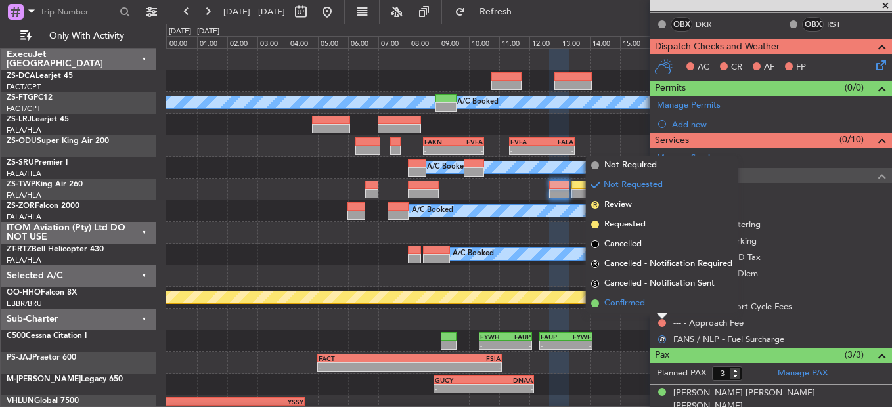
click at [661, 309] on li "Confirmed" at bounding box center [662, 304] width 152 height 20
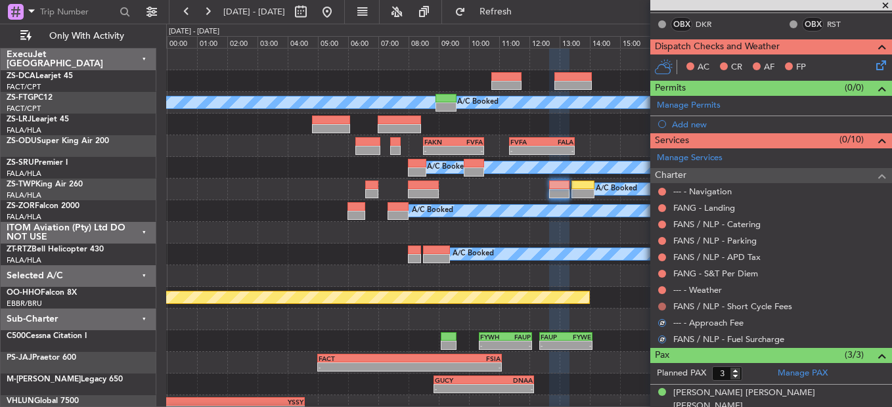
click at [661, 308] on button at bounding box center [662, 307] width 8 height 8
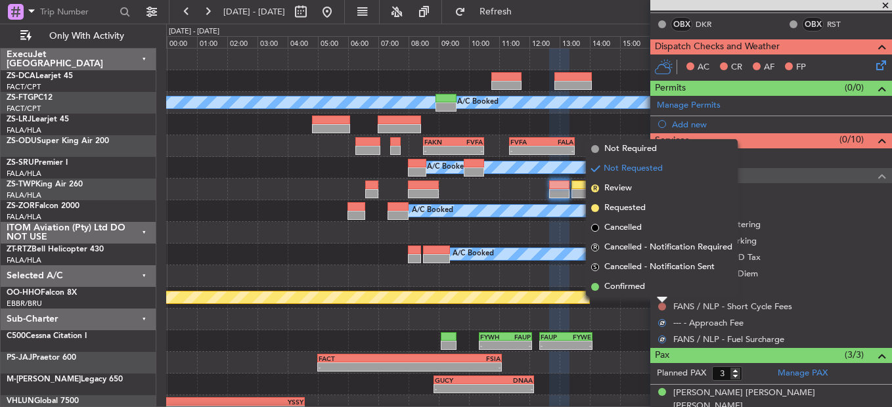
click at [660, 297] on div at bounding box center [662, 299] width 11 height 5
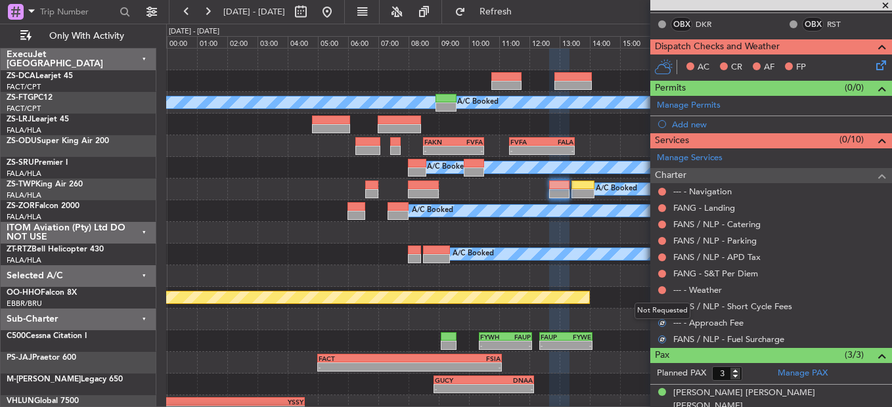
click at [663, 306] on div "Not Requested" at bounding box center [662, 311] width 56 height 16
click at [662, 308] on button at bounding box center [662, 307] width 8 height 8
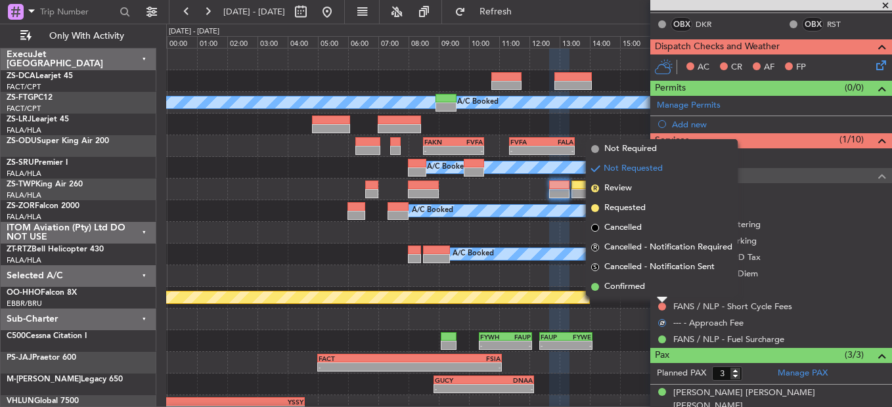
click at [661, 287] on li "Confirmed" at bounding box center [662, 287] width 152 height 20
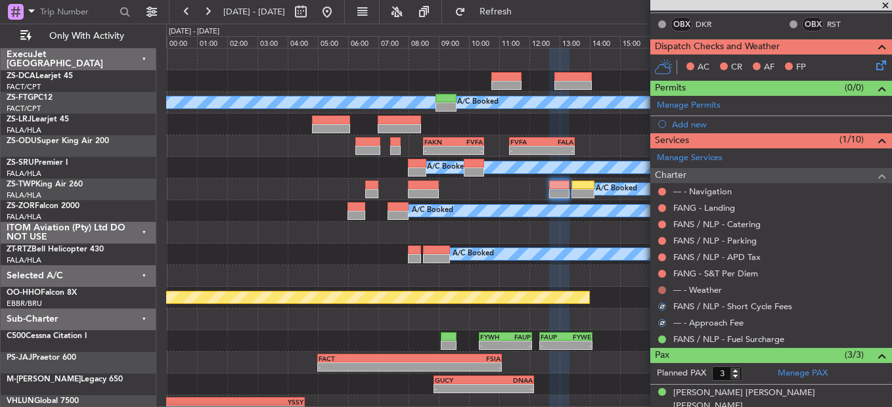
click at [661, 291] on button at bounding box center [662, 290] width 8 height 8
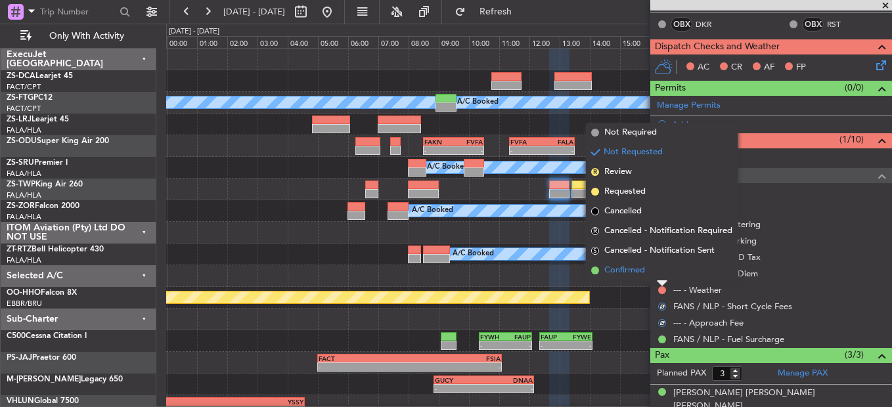
click at [661, 272] on li "Confirmed" at bounding box center [662, 271] width 152 height 20
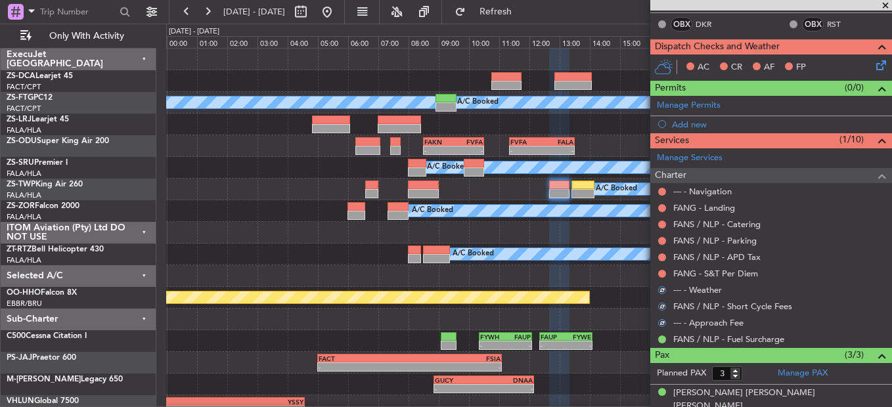
click at [661, 272] on button at bounding box center [662, 274] width 8 height 8
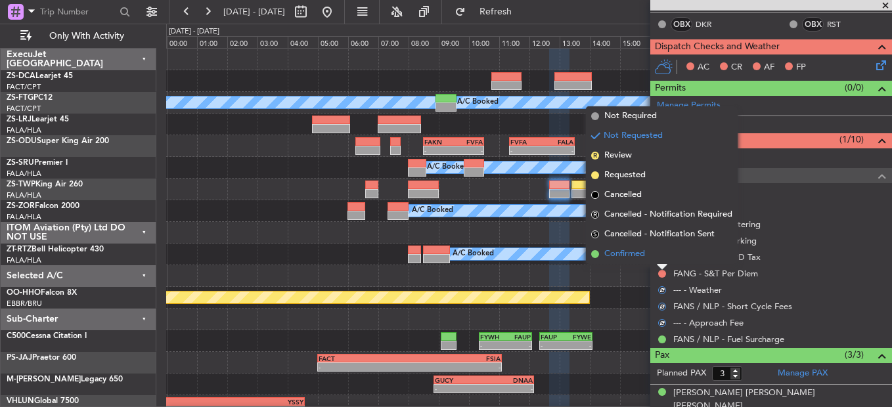
click at [657, 255] on li "Confirmed" at bounding box center [662, 254] width 152 height 20
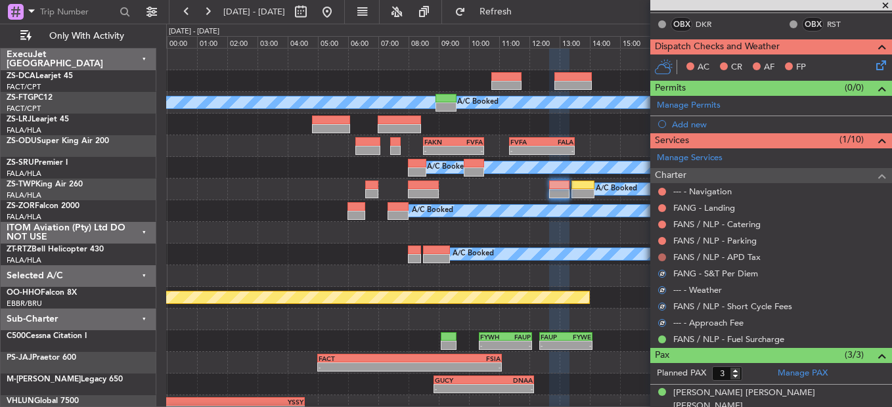
click at [658, 255] on button at bounding box center [662, 257] width 8 height 8
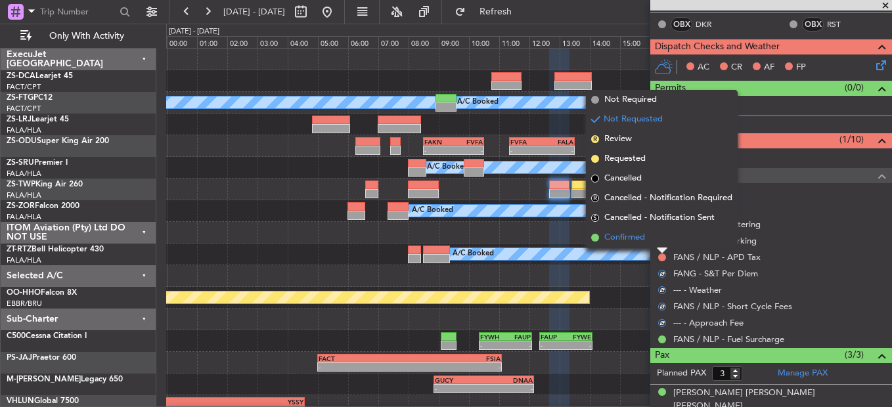
click at [663, 243] on li "Confirmed" at bounding box center [662, 238] width 152 height 20
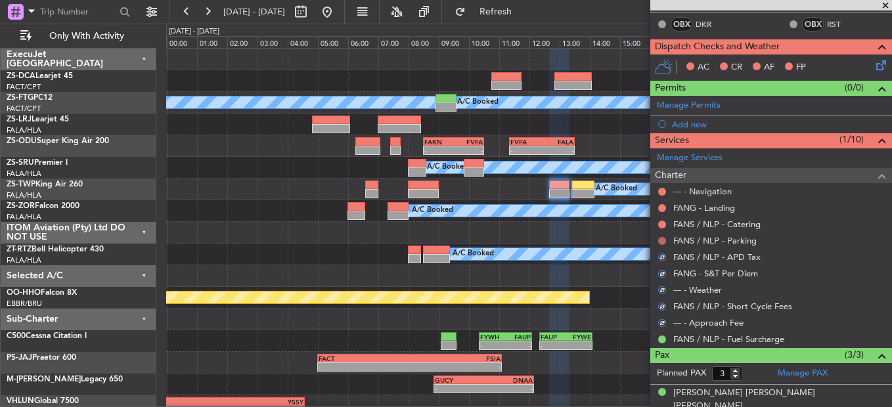
click at [665, 243] on button at bounding box center [662, 241] width 8 height 8
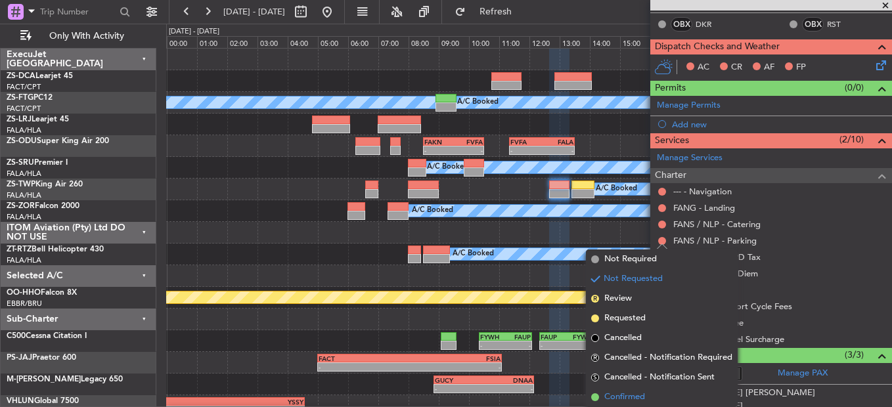
click at [644, 397] on span "Confirmed" at bounding box center [624, 397] width 41 height 13
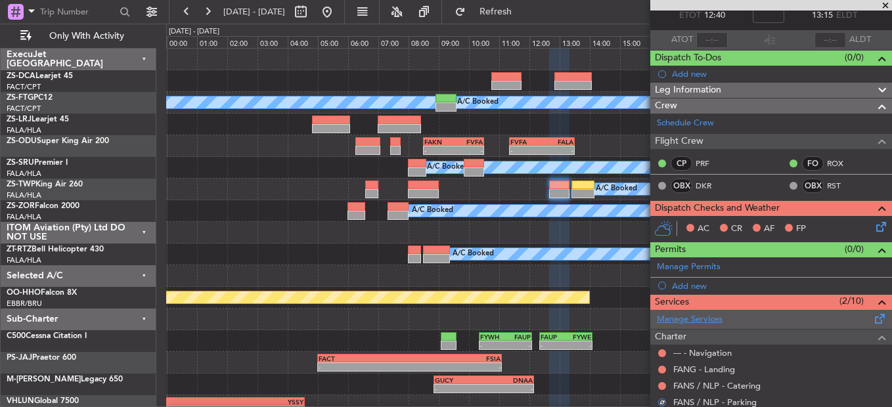
scroll to position [108, 0]
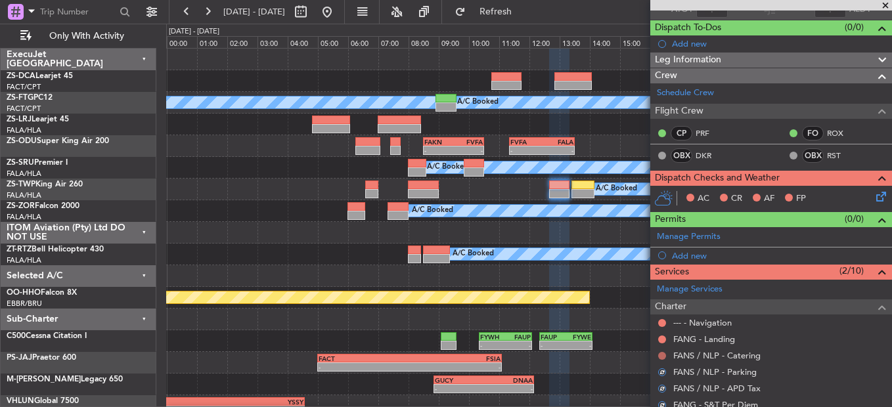
click at [664, 353] on button at bounding box center [662, 356] width 8 height 8
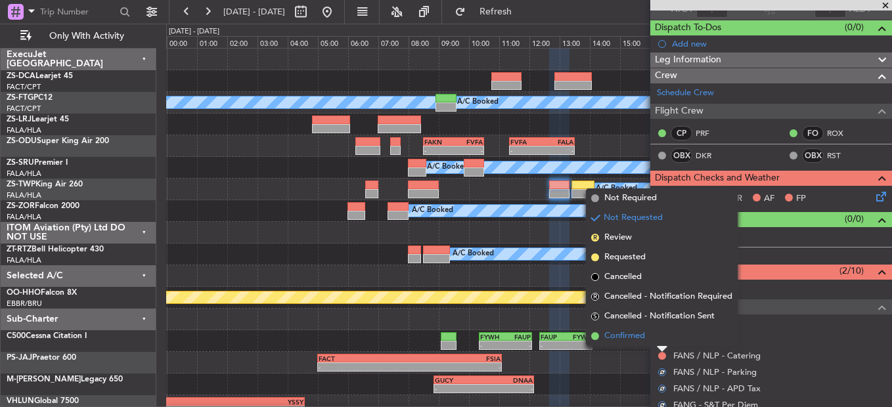
click at [664, 340] on li "Confirmed" at bounding box center [662, 336] width 152 height 20
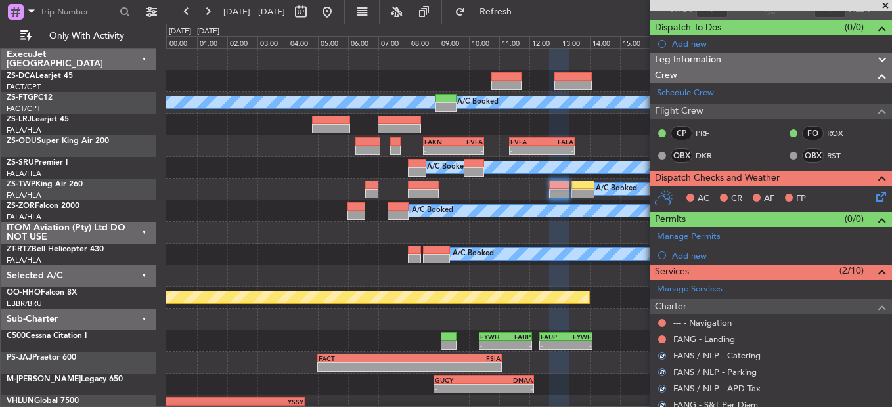
click at [664, 340] on button at bounding box center [662, 340] width 8 height 8
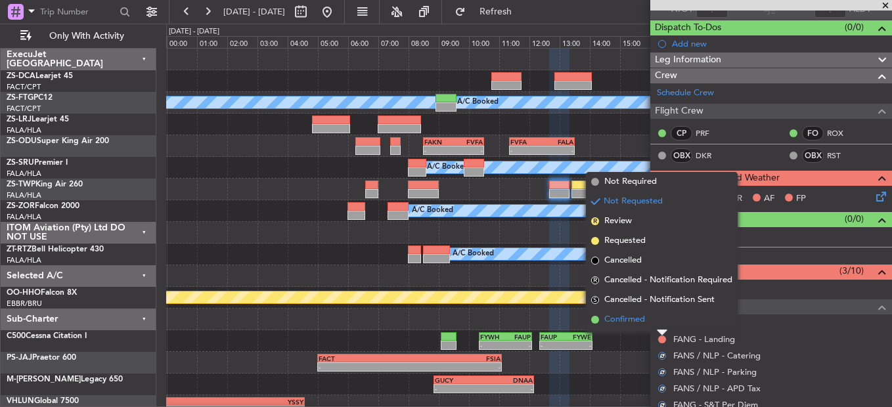
click at [664, 325] on li "Confirmed" at bounding box center [662, 320] width 152 height 20
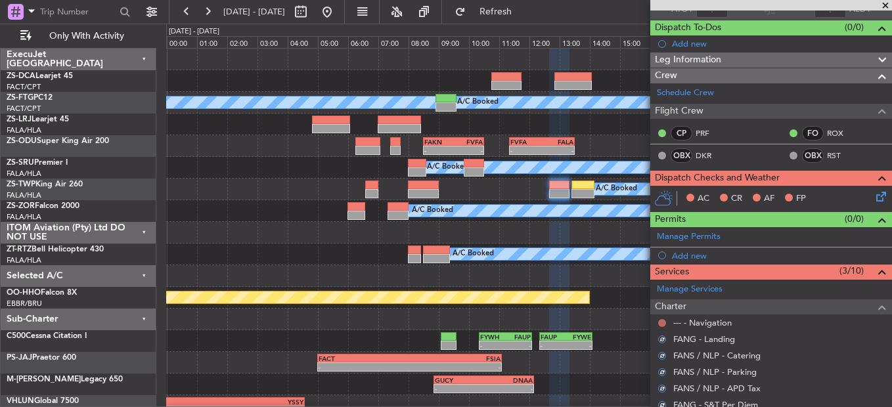
click at [662, 322] on button at bounding box center [662, 323] width 8 height 8
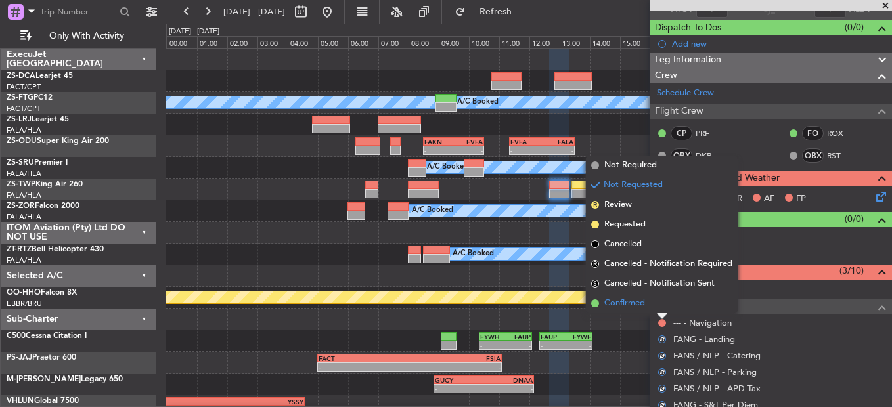
click at [661, 302] on li "Confirmed" at bounding box center [662, 304] width 152 height 20
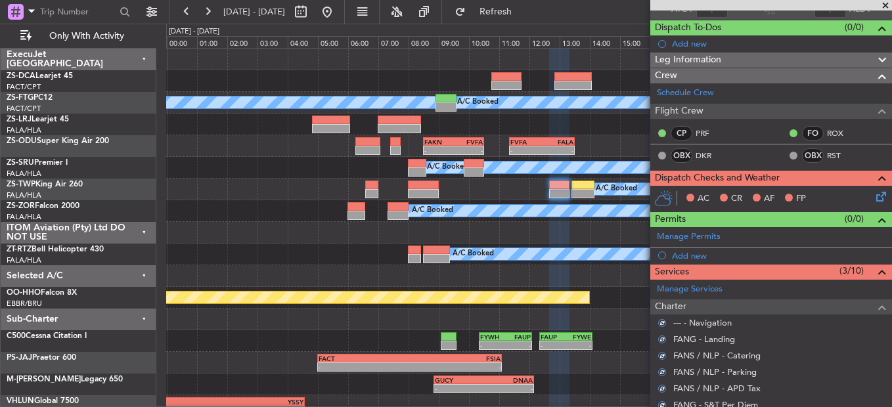
click at [881, 199] on div "AC CR AF FP" at bounding box center [771, 199] width 242 height 26
click at [873, 198] on icon at bounding box center [878, 194] width 11 height 11
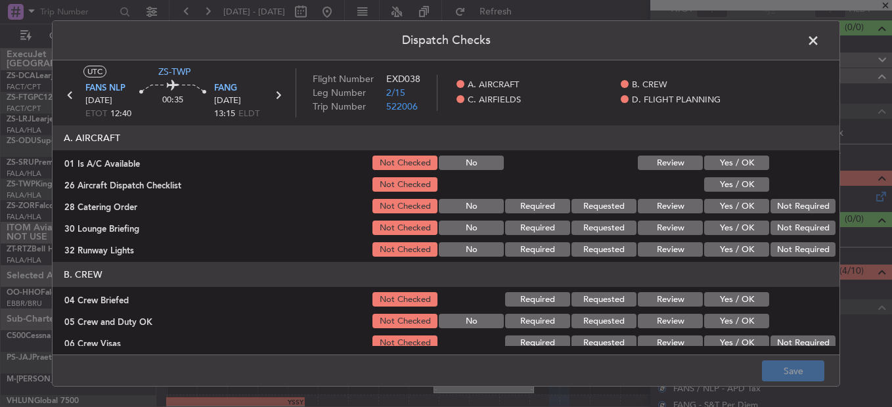
drag, startPoint x: 748, startPoint y: 154, endPoint x: 749, endPoint y: 164, distance: 10.6
click at [749, 156] on div "Yes / OK" at bounding box center [735, 163] width 66 height 18
click at [749, 167] on button "Yes / OK" at bounding box center [736, 163] width 65 height 14
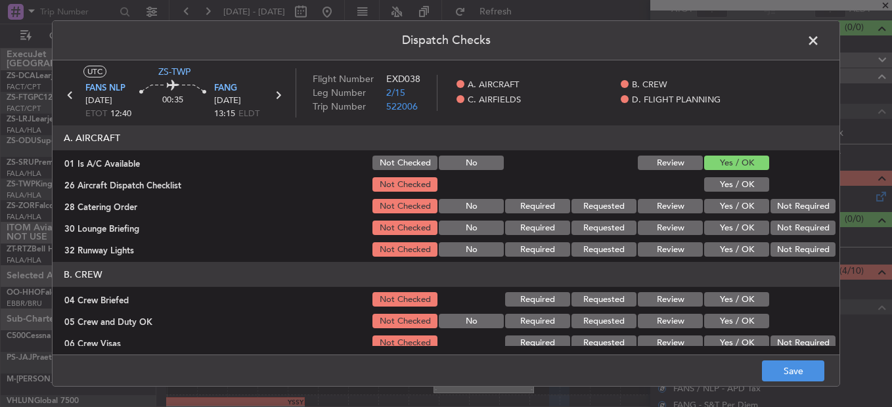
click at [747, 180] on button "Yes / OK" at bounding box center [736, 184] width 65 height 14
click at [801, 216] on section "A. AIRCRAFT 01 Is A/C Available Not Checked No Review Yes / OK 26 Aircraft Disp…" at bounding box center [446, 191] width 787 height 133
click at [799, 209] on button "Not Required" at bounding box center [802, 206] width 65 height 14
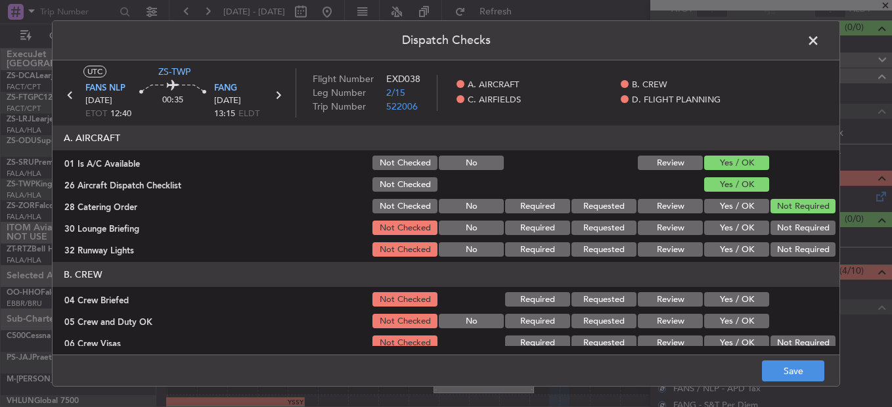
click at [797, 225] on button "Not Required" at bounding box center [802, 228] width 65 height 14
click at [790, 241] on section "A. AIRCRAFT 01 Is A/C Available Not Checked No Review Yes / OK 26 Aircraft Disp…" at bounding box center [446, 191] width 787 height 133
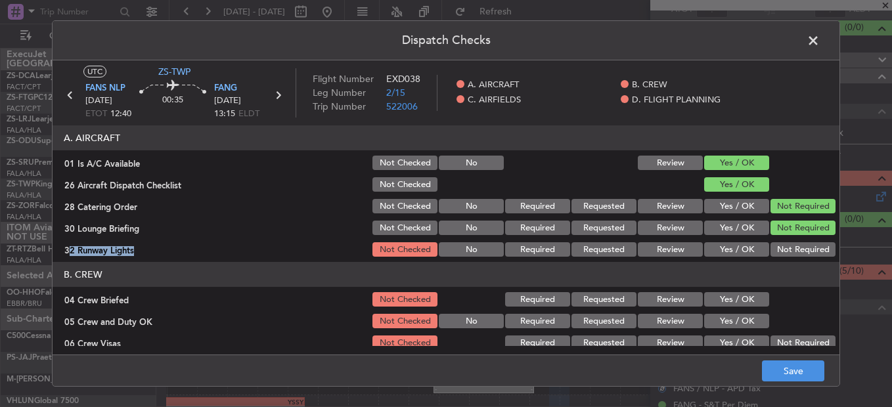
click at [774, 244] on button "Not Required" at bounding box center [802, 249] width 65 height 14
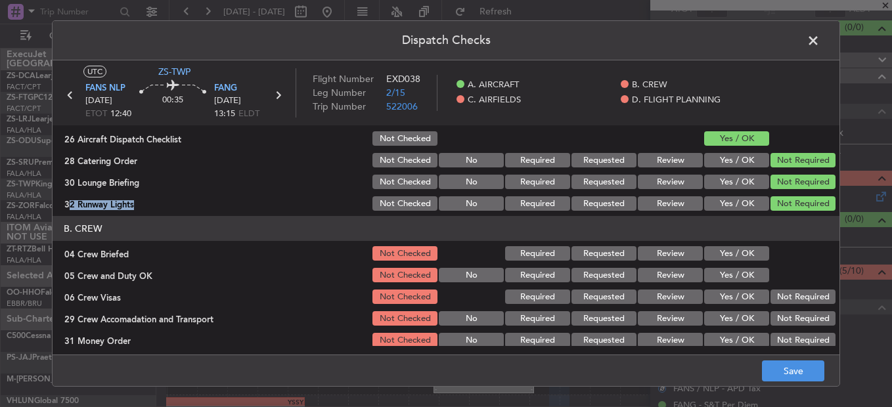
scroll to position [66, 0]
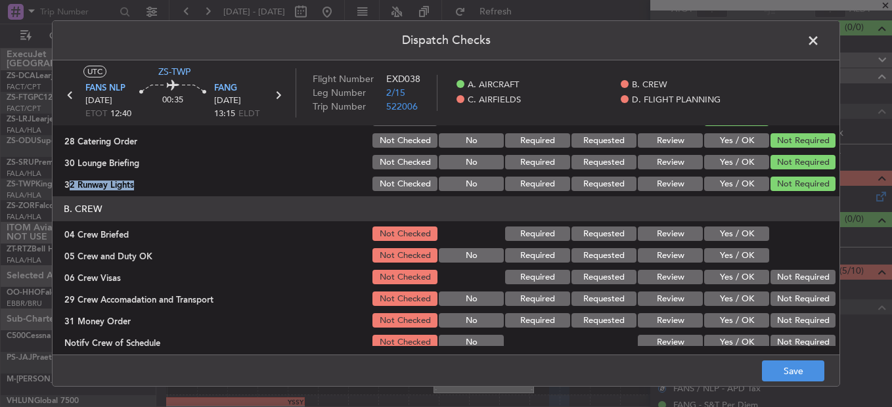
click at [721, 228] on button "Yes / OK" at bounding box center [736, 234] width 65 height 14
click at [727, 246] on section "B. CREW 04 Crew Briefed Not Checked Required Requested Review Yes / OK 05 Crew …" at bounding box center [446, 273] width 787 height 155
click at [730, 255] on button "Yes / OK" at bounding box center [736, 255] width 65 height 14
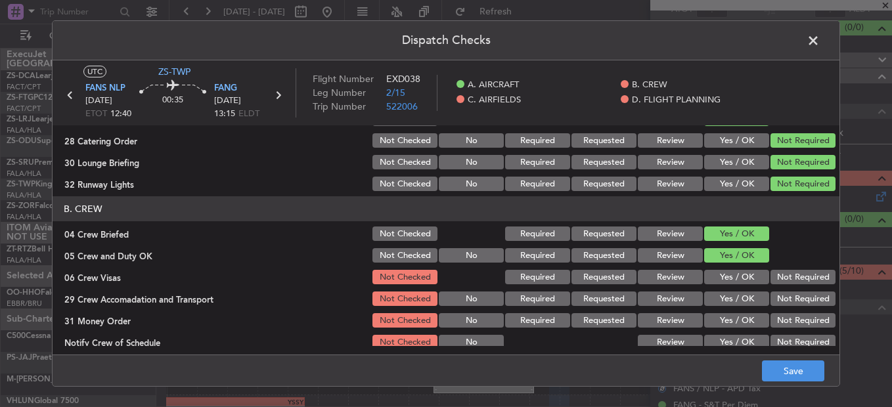
click at [777, 281] on button "Not Required" at bounding box center [802, 277] width 65 height 14
click at [783, 301] on button "Not Required" at bounding box center [802, 299] width 65 height 14
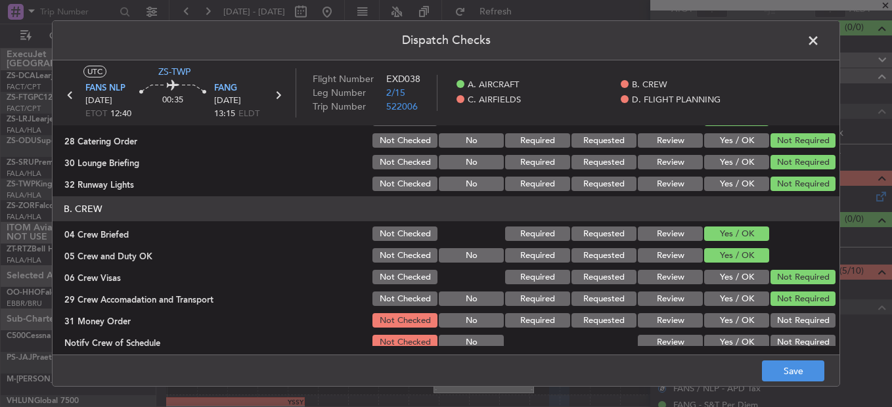
click at [785, 307] on div "Not Required" at bounding box center [801, 299] width 66 height 18
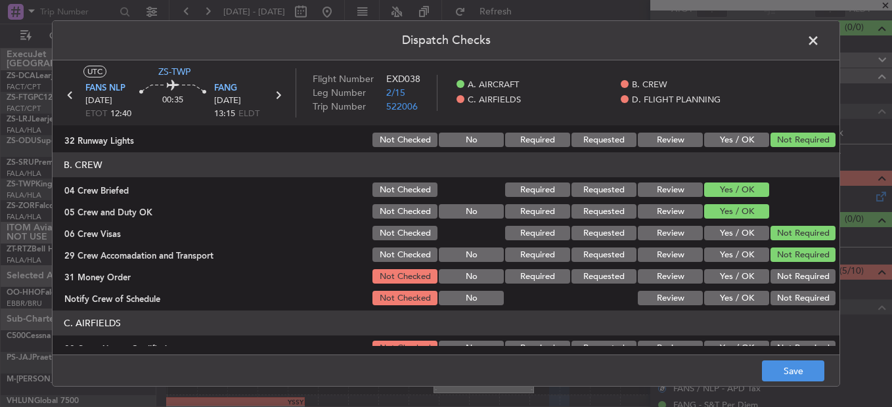
scroll to position [131, 0]
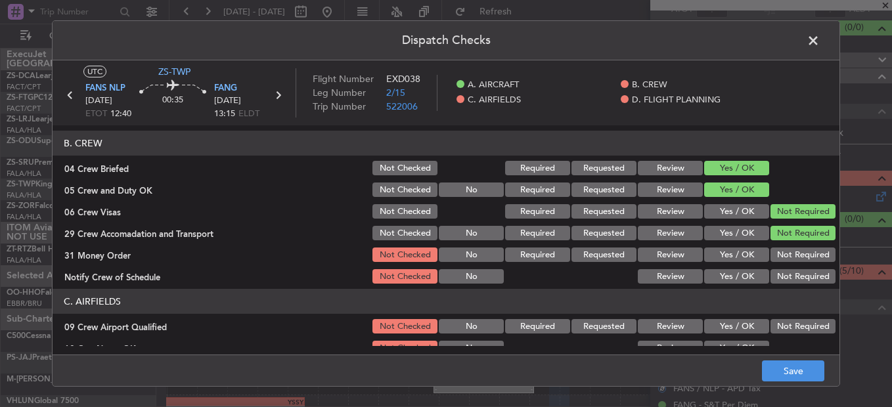
click at [779, 259] on button "Not Required" at bounding box center [802, 255] width 65 height 14
click at [784, 283] on button "Not Required" at bounding box center [802, 276] width 65 height 14
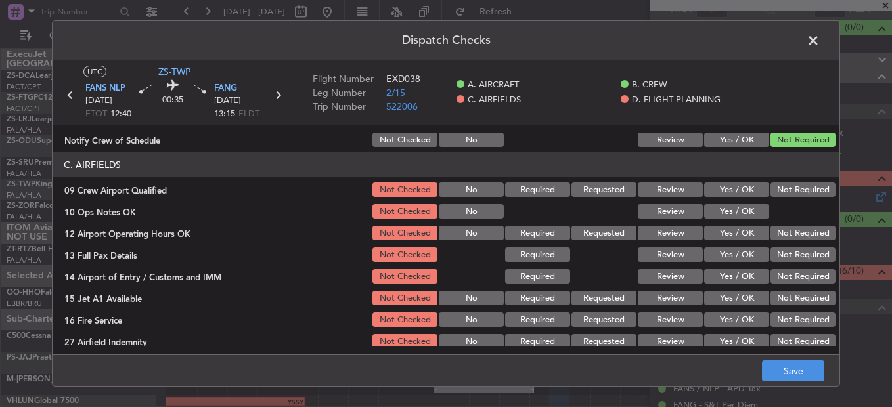
scroll to position [197, 0]
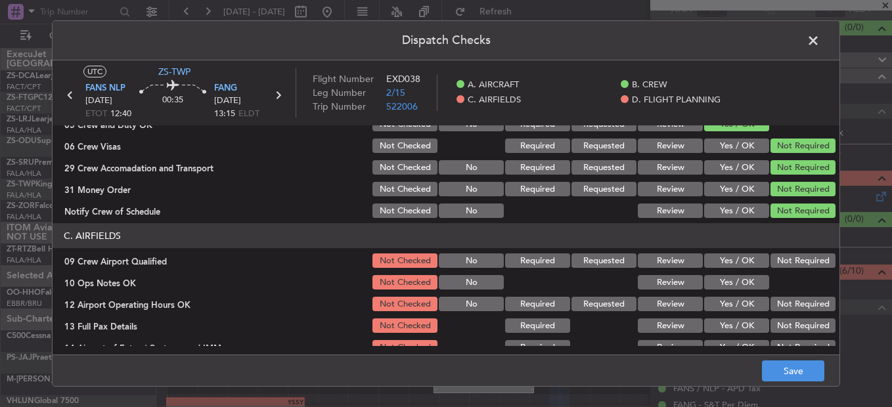
click at [783, 261] on button "Not Required" at bounding box center [802, 260] width 65 height 14
click at [749, 276] on button "Yes / OK" at bounding box center [736, 282] width 65 height 14
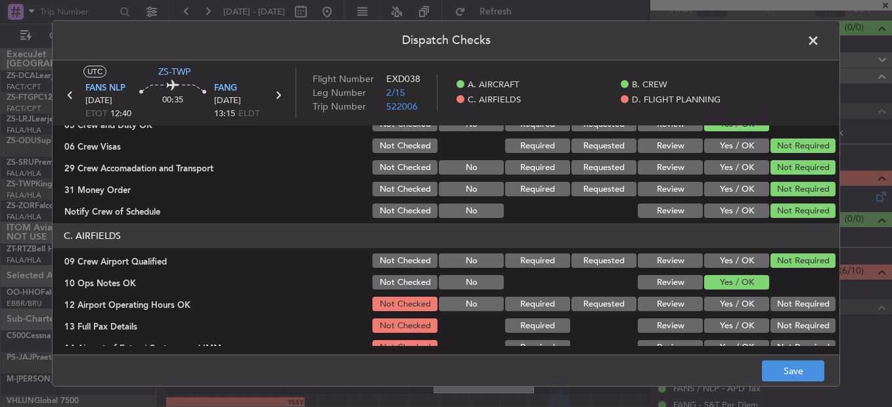
click at [810, 324] on button "Not Required" at bounding box center [802, 325] width 65 height 14
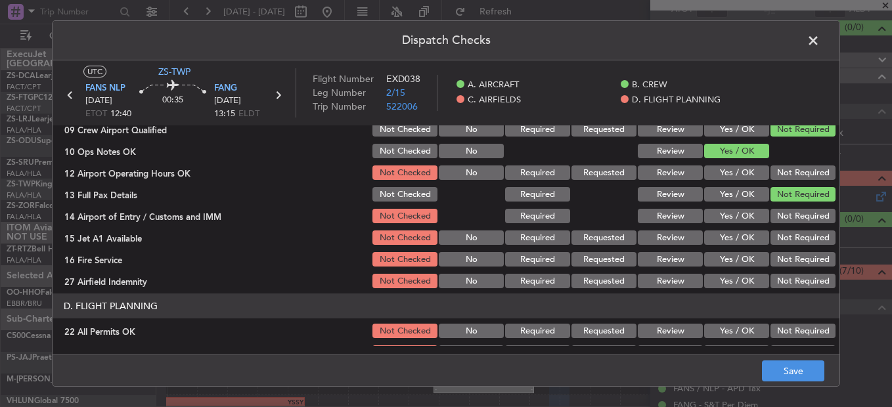
click at [783, 174] on button "Not Required" at bounding box center [802, 172] width 65 height 14
click at [805, 238] on button "Not Required" at bounding box center [802, 237] width 65 height 14
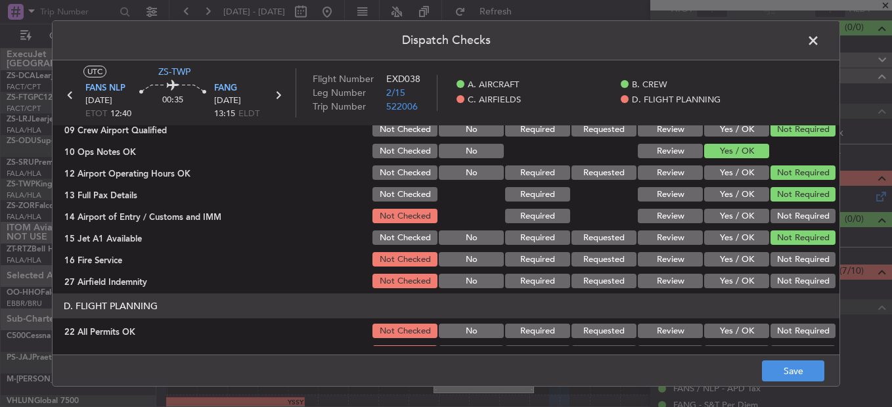
click at [797, 217] on button "Not Required" at bounding box center [802, 216] width 65 height 14
click at [801, 263] on button "Not Required" at bounding box center [802, 259] width 65 height 14
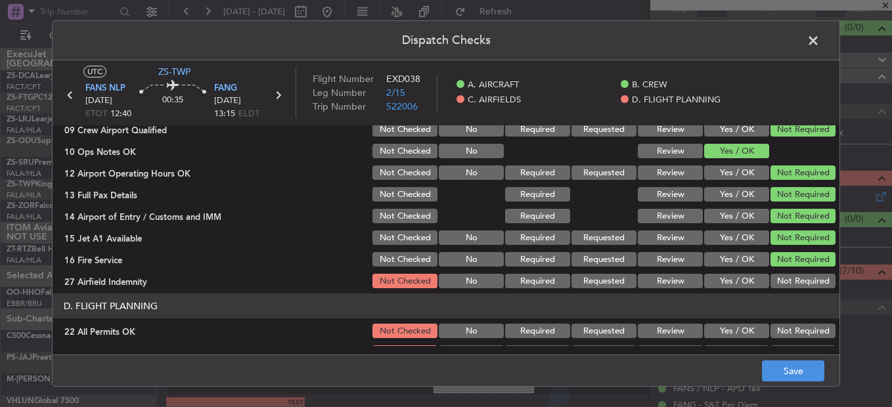
click at [800, 270] on section "C. AIRFIELDS 09 Crew Airport Qualified Not Checked No Required Requested Review…" at bounding box center [446, 191] width 787 height 198
click at [801, 303] on header "D. FLIGHT PLANNING" at bounding box center [446, 306] width 787 height 25
click at [793, 284] on button "Not Required" at bounding box center [802, 281] width 65 height 14
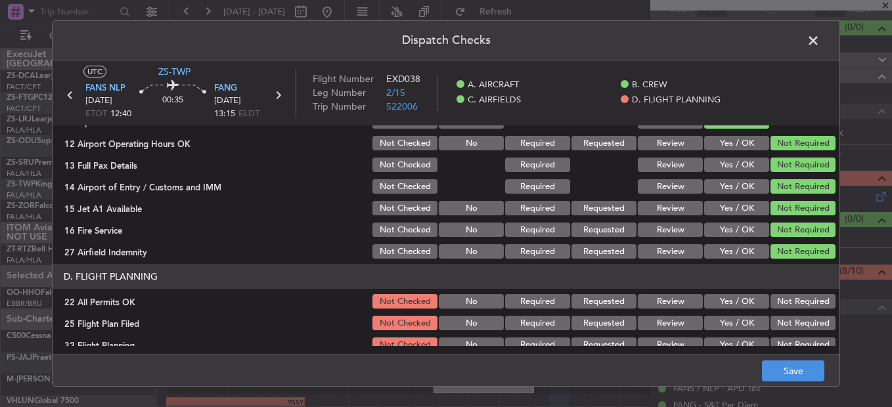
scroll to position [369, 0]
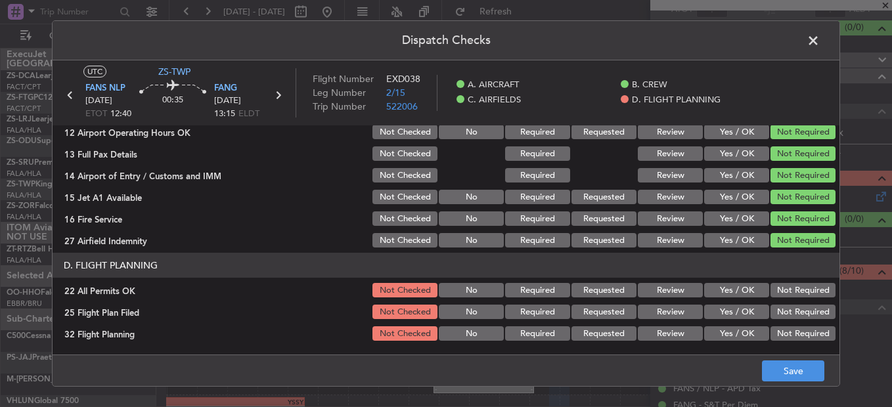
click at [789, 296] on button "Not Required" at bounding box center [802, 290] width 65 height 14
click at [671, 313] on button "Review" at bounding box center [670, 312] width 65 height 14
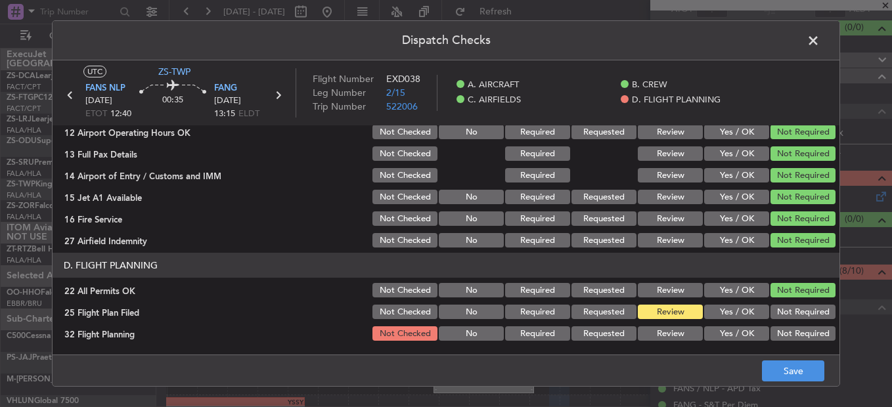
click at [673, 330] on button "Review" at bounding box center [670, 333] width 65 height 14
click at [793, 372] on button "Save" at bounding box center [793, 371] width 62 height 21
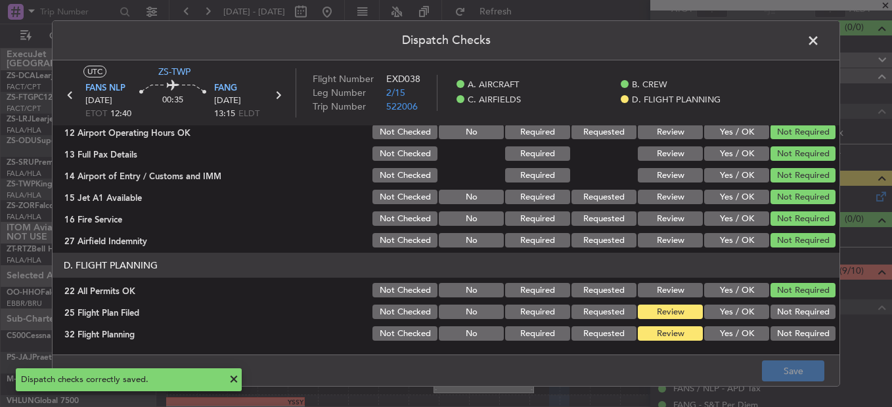
click at [820, 39] on span at bounding box center [820, 44] width 0 height 26
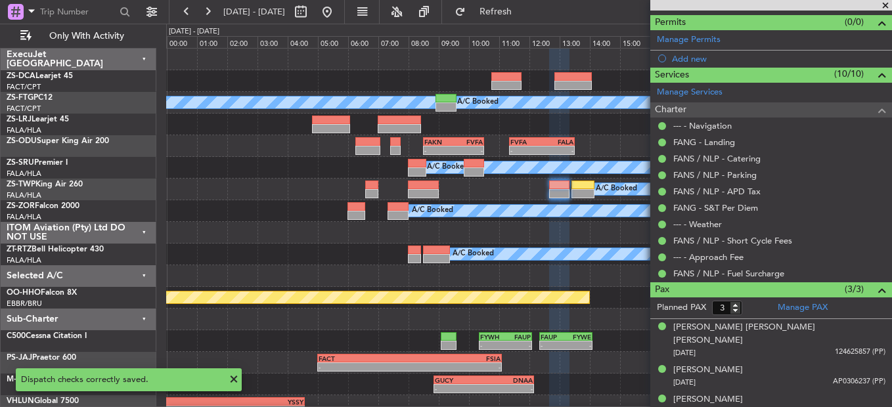
scroll to position [0, 0]
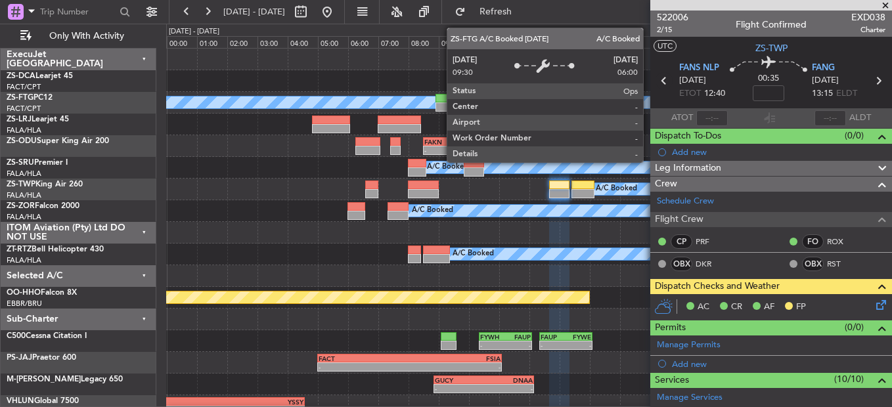
click at [661, 79] on icon at bounding box center [663, 80] width 17 height 17
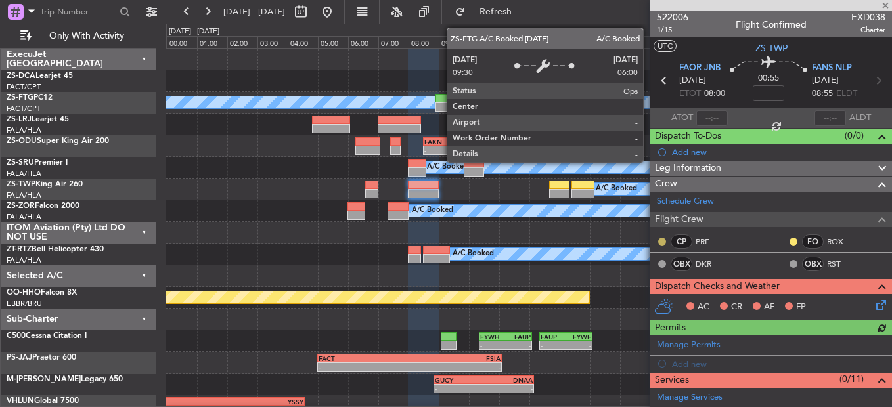
click at [663, 240] on button at bounding box center [662, 242] width 8 height 8
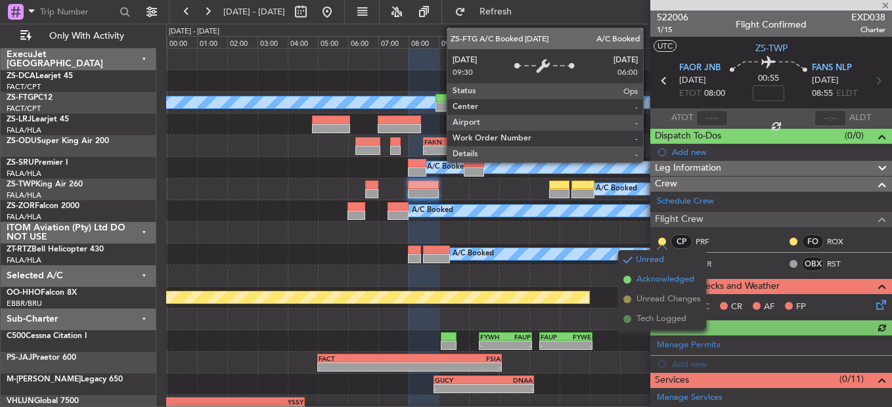
click at [661, 280] on span "Acknowledged" at bounding box center [665, 279] width 58 height 13
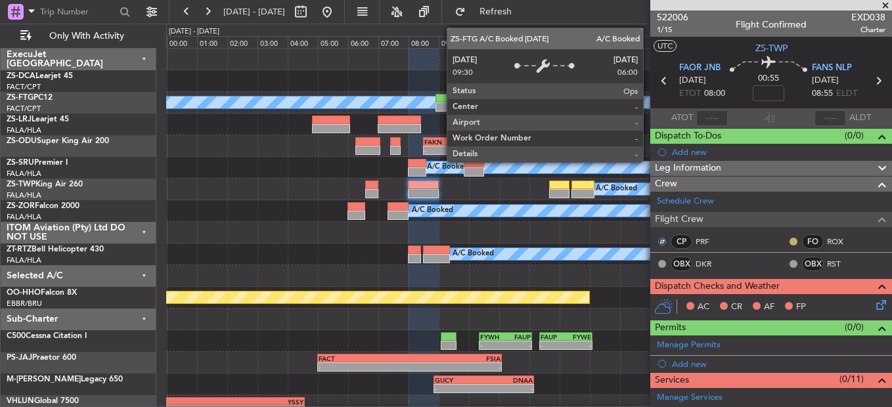
click at [789, 240] on button at bounding box center [793, 242] width 8 height 8
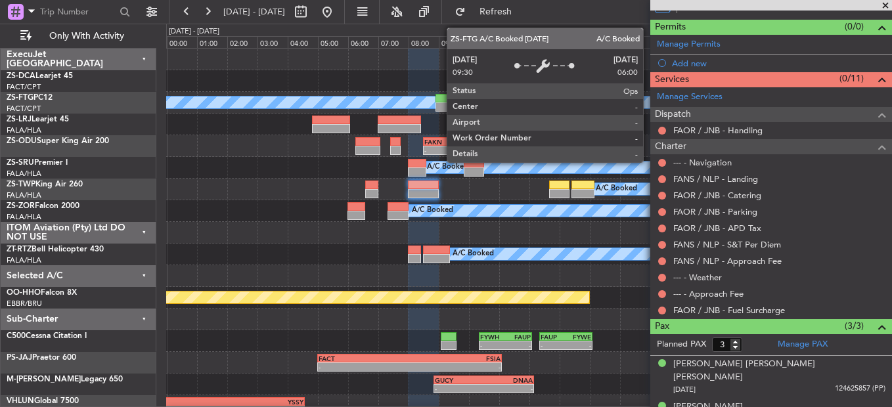
scroll to position [272, 0]
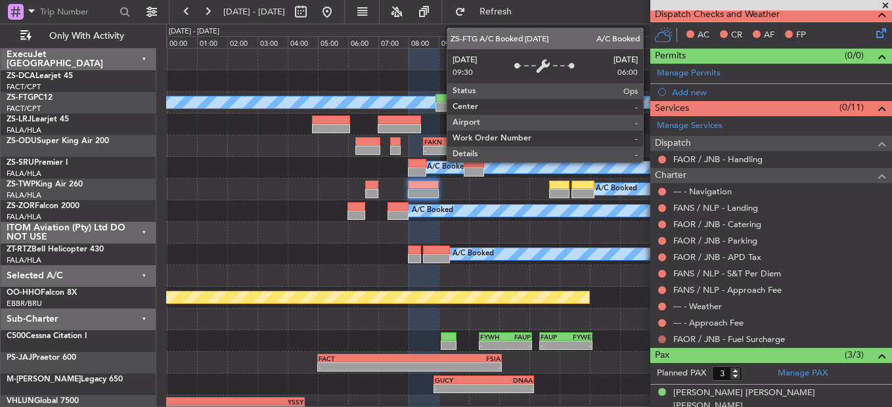
click at [664, 338] on button at bounding box center [662, 340] width 8 height 8
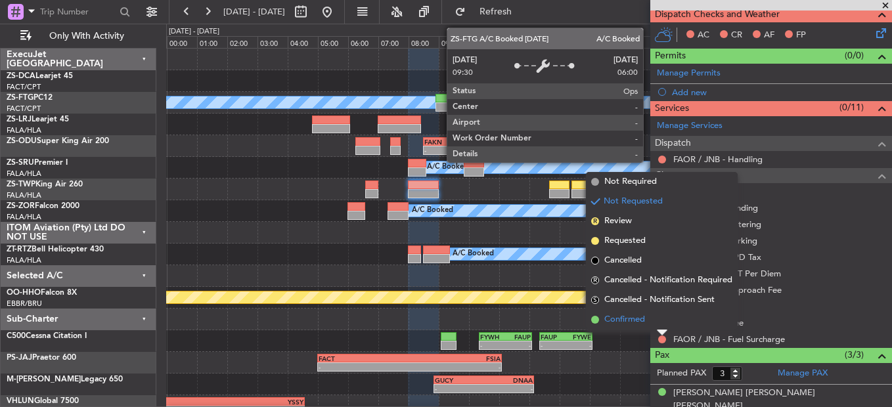
click at [659, 324] on li "Confirmed" at bounding box center [662, 320] width 152 height 20
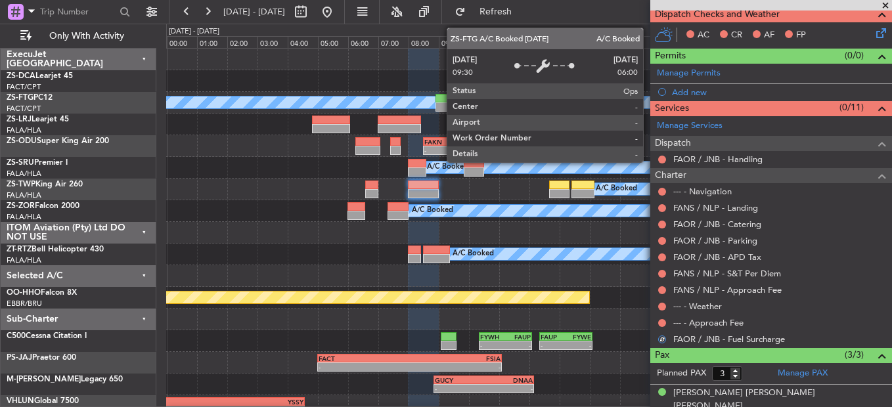
click at [667, 323] on div at bounding box center [662, 323] width 11 height 11
click at [662, 322] on button at bounding box center [662, 323] width 8 height 8
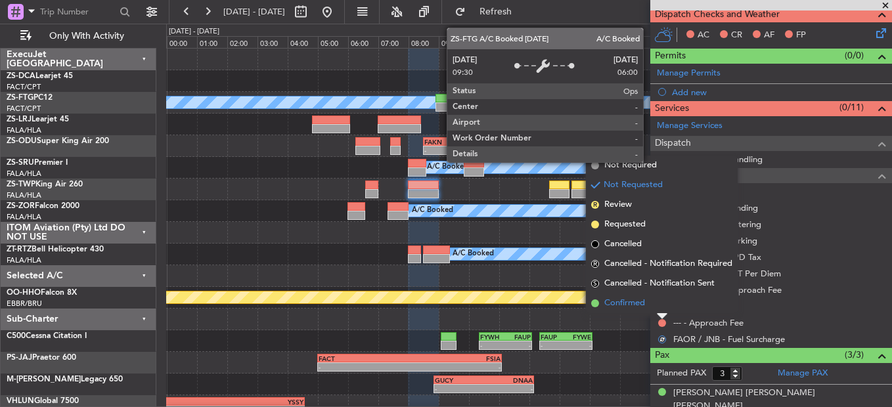
click at [662, 305] on li "Confirmed" at bounding box center [662, 304] width 152 height 20
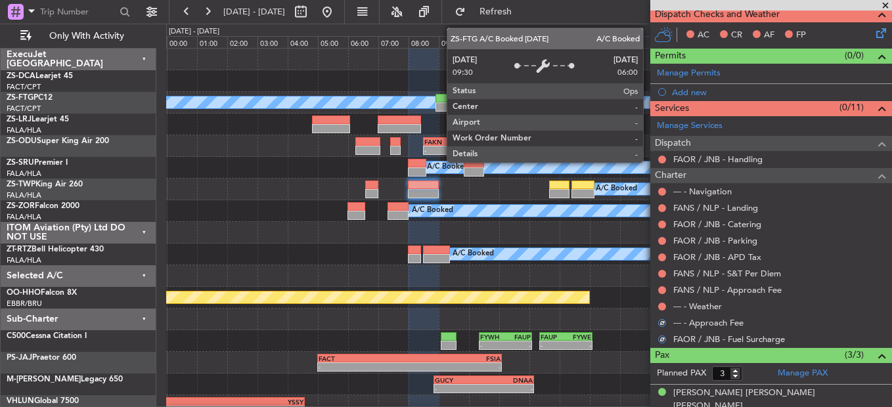
click at [662, 305] on button at bounding box center [662, 307] width 8 height 8
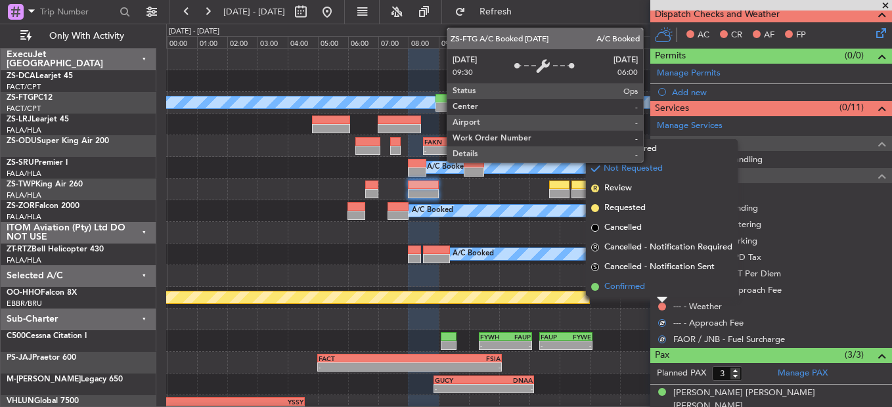
click at [663, 296] on li "Confirmed" at bounding box center [662, 287] width 152 height 20
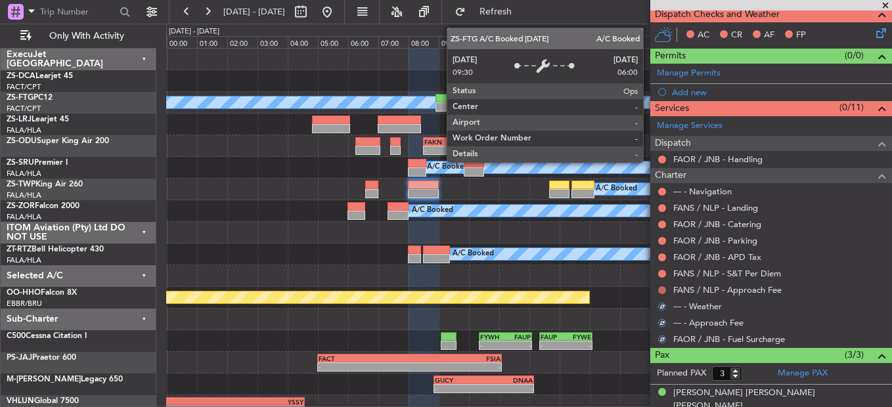
click at [663, 291] on button at bounding box center [662, 290] width 8 height 8
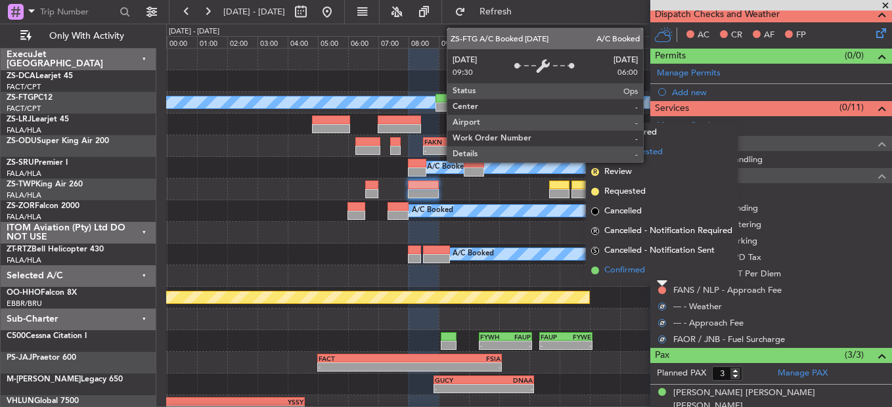
click at [664, 271] on li "Confirmed" at bounding box center [662, 271] width 152 height 20
click at [664, 271] on button at bounding box center [662, 274] width 8 height 8
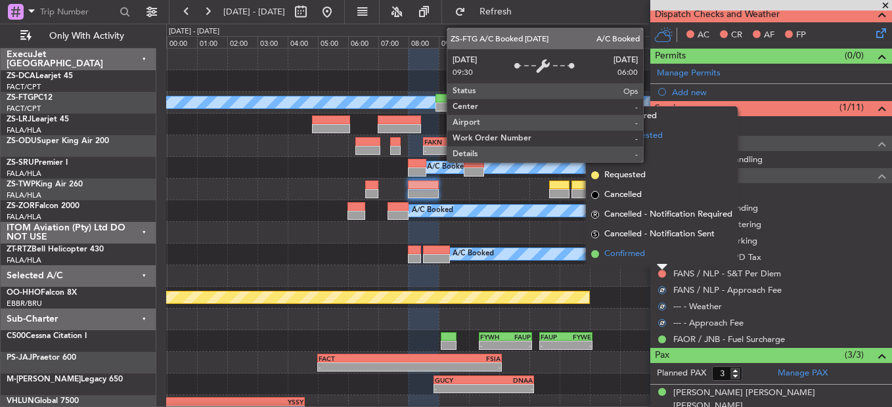
click at [663, 261] on li "Confirmed" at bounding box center [662, 254] width 152 height 20
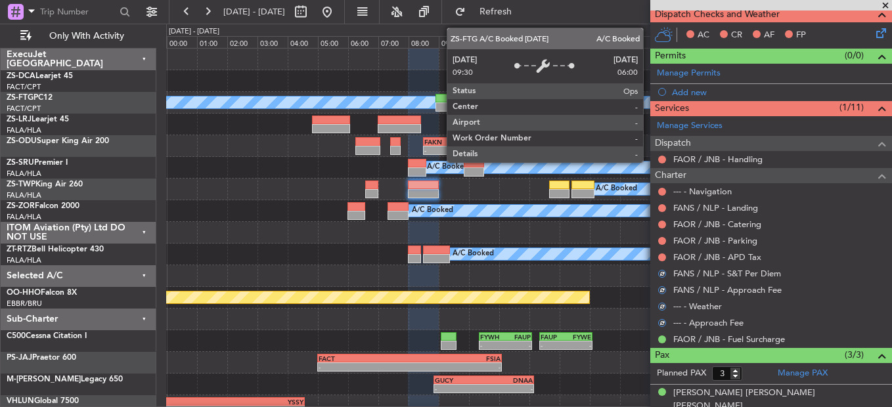
click at [663, 261] on div at bounding box center [662, 257] width 11 height 11
click at [663, 257] on button at bounding box center [662, 257] width 8 height 8
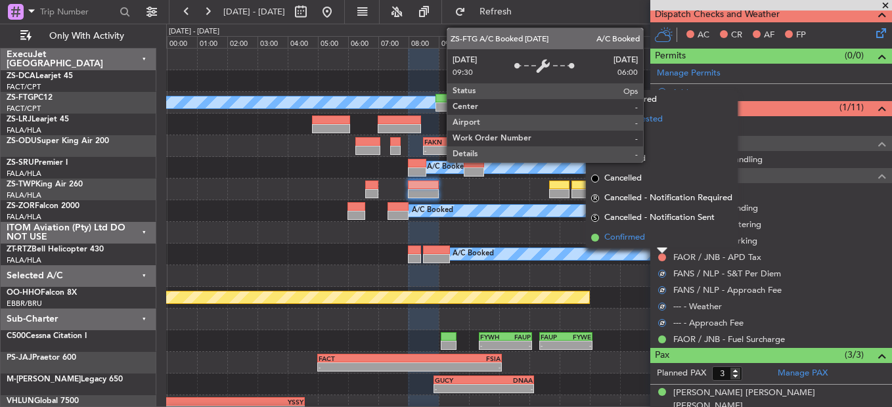
click at [664, 240] on li "Confirmed" at bounding box center [662, 238] width 152 height 20
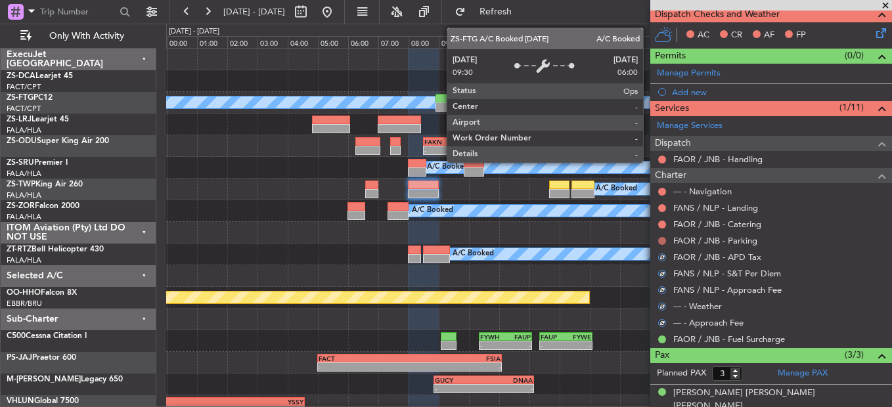
click at [664, 240] on button at bounding box center [662, 241] width 8 height 8
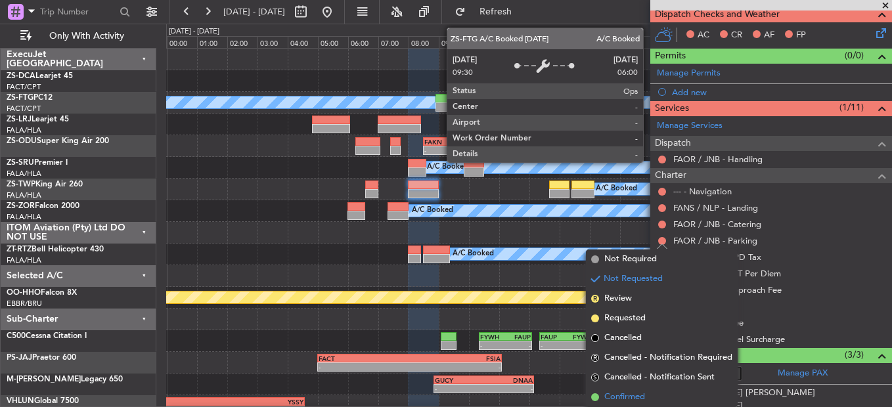
click at [647, 394] on li "Confirmed" at bounding box center [662, 397] width 152 height 20
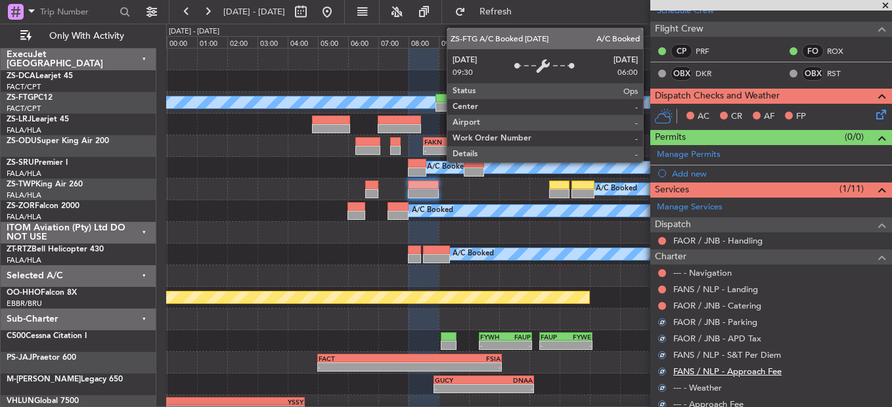
scroll to position [141, 0]
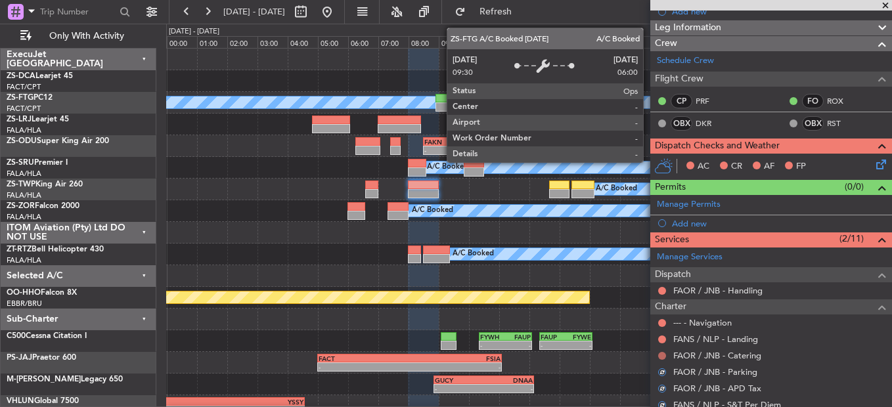
click at [664, 354] on button at bounding box center [662, 356] width 8 height 8
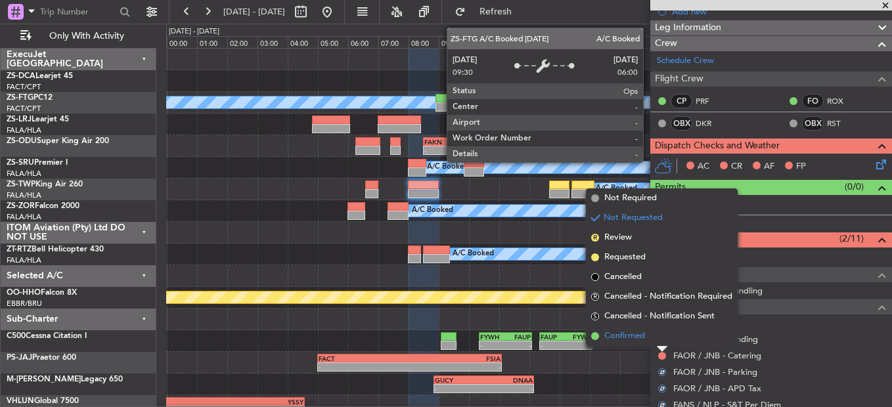
click at [657, 341] on li "Confirmed" at bounding box center [662, 336] width 152 height 20
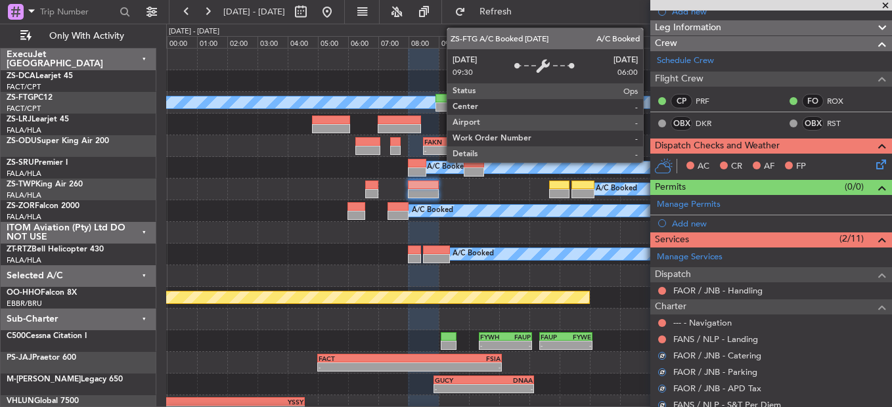
click at [667, 336] on div at bounding box center [662, 339] width 11 height 11
click at [663, 337] on button at bounding box center [662, 340] width 8 height 8
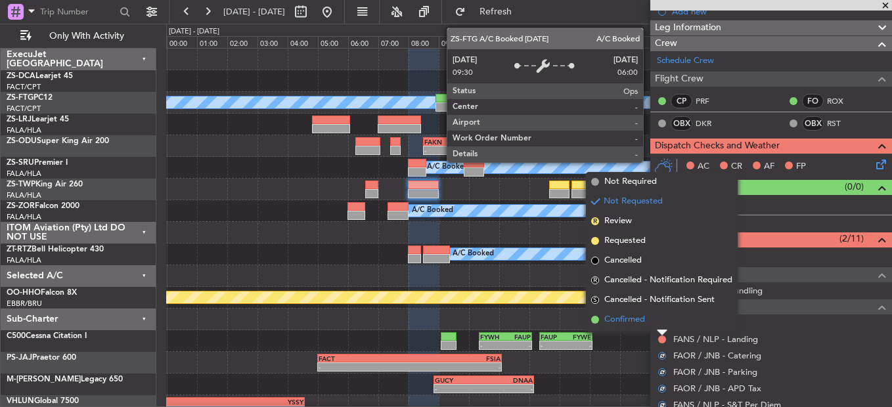
click at [657, 324] on li "Confirmed" at bounding box center [662, 320] width 152 height 20
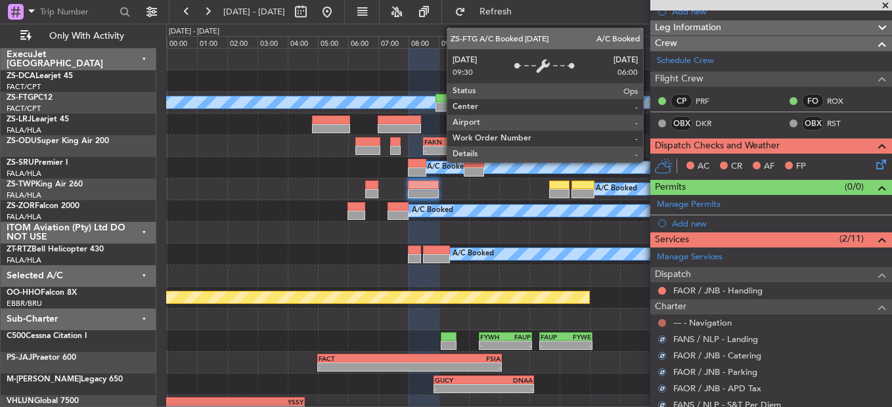
click at [659, 320] on button at bounding box center [662, 323] width 8 height 8
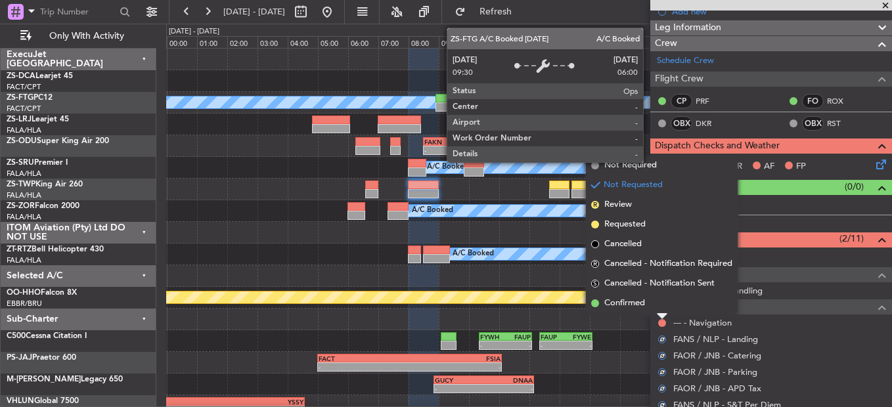
click at [659, 306] on li "Confirmed" at bounding box center [662, 304] width 152 height 20
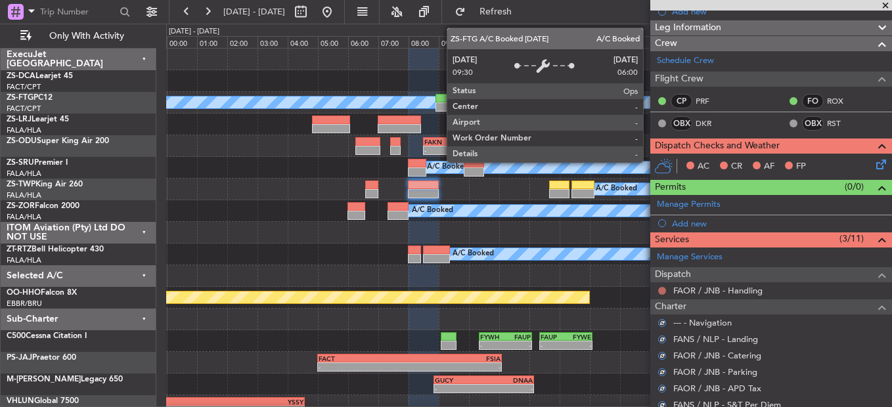
click at [659, 290] on button at bounding box center [662, 291] width 8 height 8
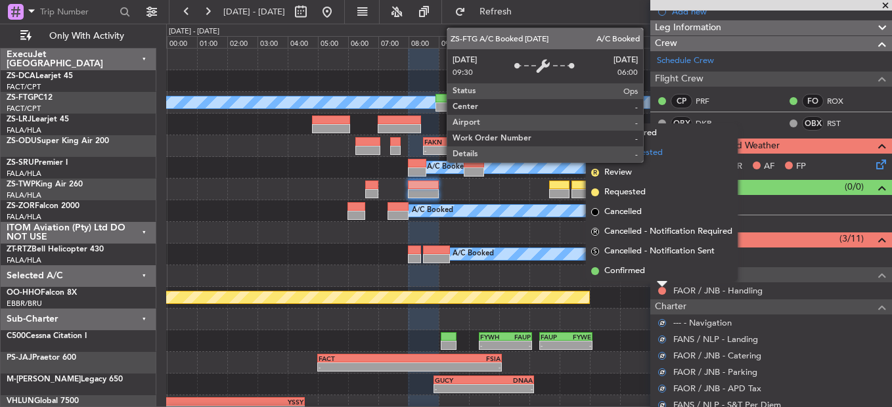
click at [668, 271] on li "Confirmed" at bounding box center [662, 271] width 152 height 20
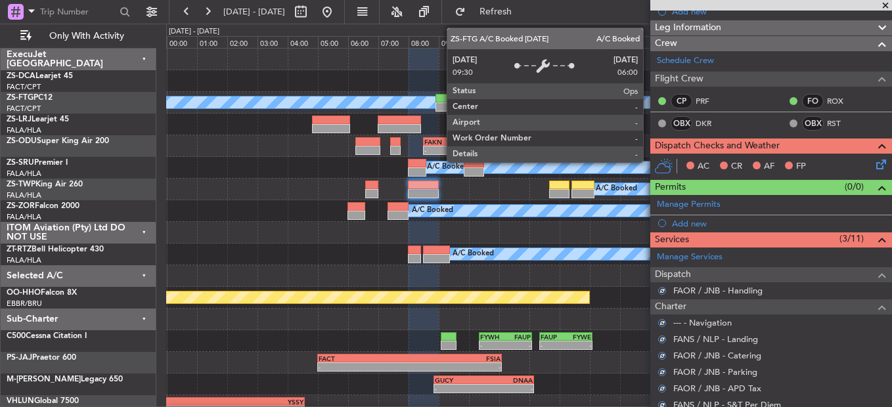
click at [875, 163] on icon at bounding box center [878, 162] width 11 height 11
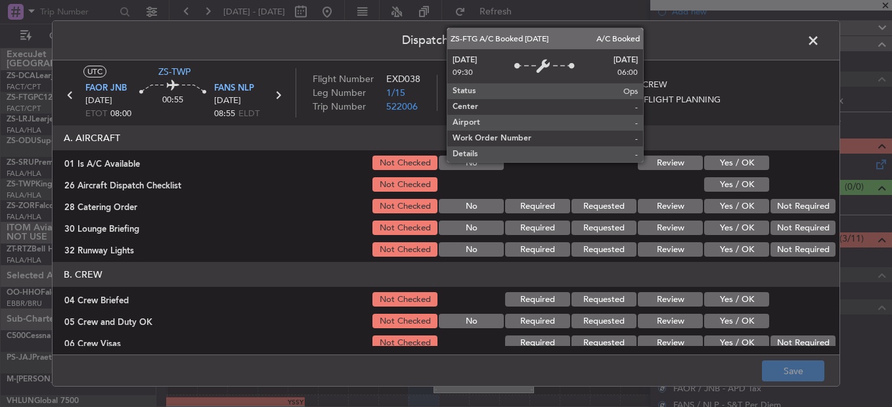
click at [730, 163] on button "Yes / OK" at bounding box center [736, 163] width 65 height 14
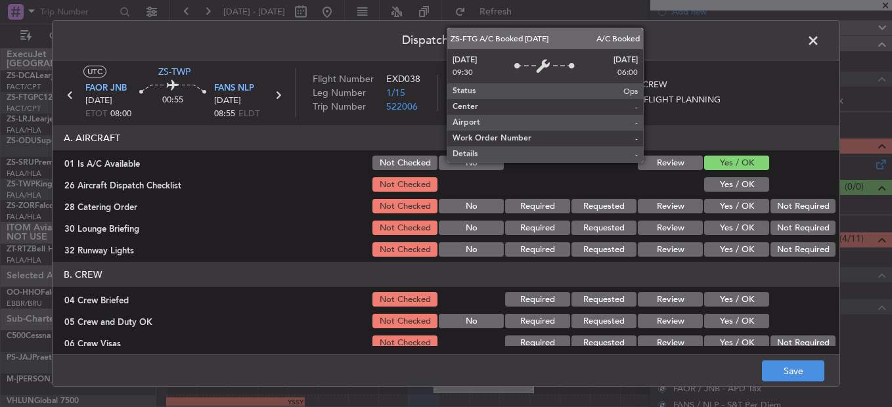
click at [730, 181] on button "Yes / OK" at bounding box center [736, 184] width 65 height 14
click at [779, 214] on div "Not Required" at bounding box center [801, 206] width 66 height 18
click at [802, 198] on div "Not Required" at bounding box center [801, 206] width 66 height 18
click at [789, 208] on button "Not Required" at bounding box center [802, 206] width 65 height 14
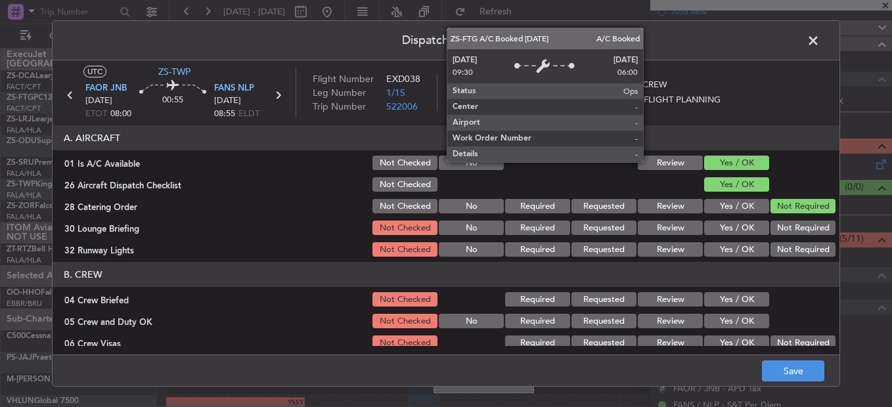
click at [781, 232] on button "Not Required" at bounding box center [802, 228] width 65 height 14
click at [774, 251] on button "Not Required" at bounding box center [802, 249] width 65 height 14
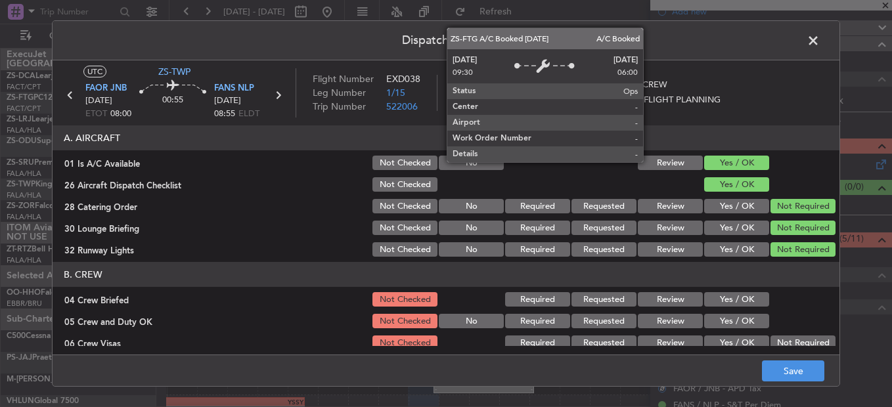
scroll to position [66, 0]
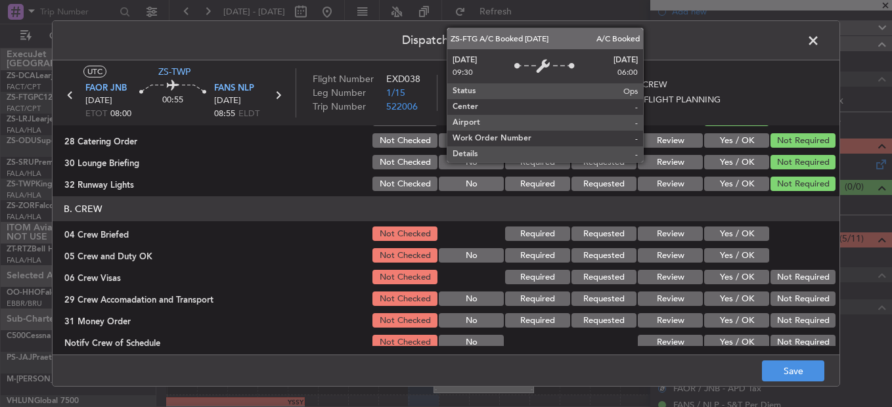
click at [730, 236] on button "Yes / OK" at bounding box center [736, 234] width 65 height 14
click at [731, 257] on button "Yes / OK" at bounding box center [736, 255] width 65 height 14
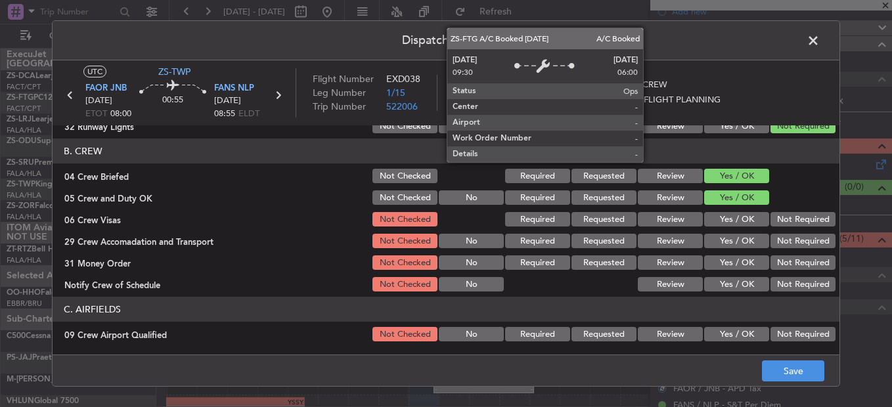
scroll to position [197, 0]
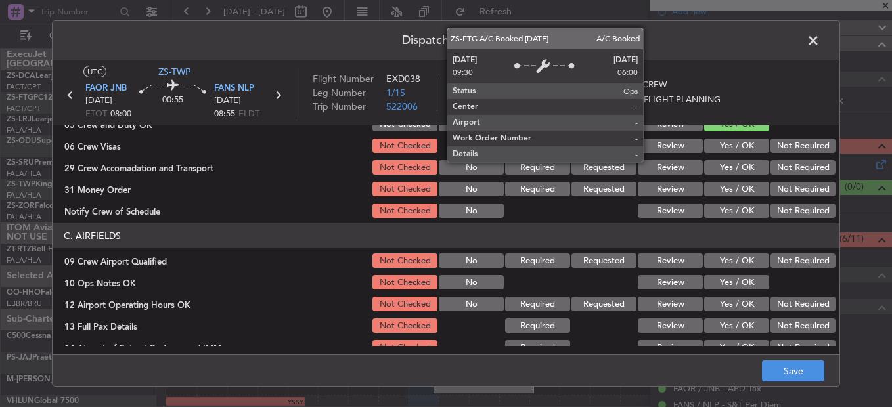
click at [786, 146] on button "Not Required" at bounding box center [802, 146] width 65 height 14
click at [787, 163] on button "Not Required" at bounding box center [802, 167] width 65 height 14
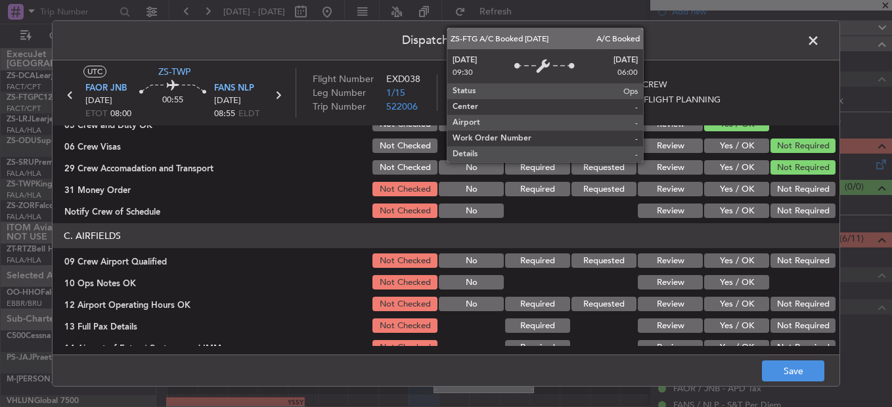
drag, startPoint x: 788, startPoint y: 173, endPoint x: 790, endPoint y: 179, distance: 6.9
click at [790, 176] on div "Not Required" at bounding box center [801, 167] width 66 height 18
click at [793, 186] on button "Not Required" at bounding box center [802, 189] width 65 height 14
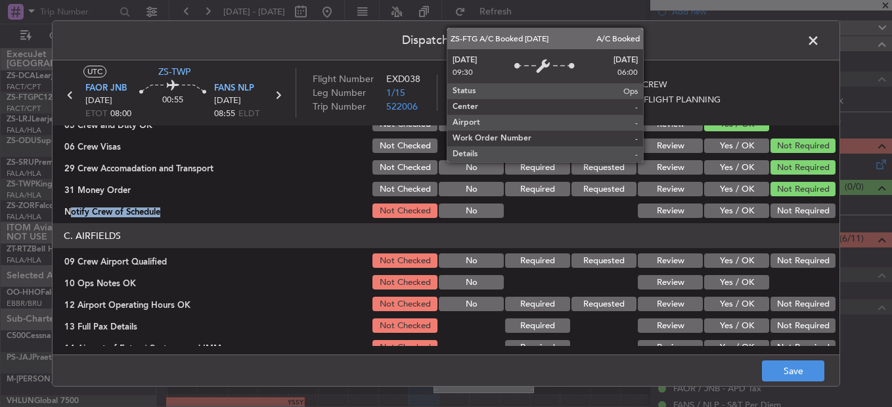
click at [792, 199] on section "B. CREW 04 Crew Briefed Not Checked Required Requested Review Yes / OK 05 Crew …" at bounding box center [446, 142] width 787 height 155
drag, startPoint x: 792, startPoint y: 200, endPoint x: 788, endPoint y: 240, distance: 39.6
click at [789, 228] on article "A. AIRCRAFT 01 Is A/C Available Not Checked No Review Yes / OK 26 Aircraft Disp…" at bounding box center [446, 235] width 787 height 221
drag, startPoint x: 783, startPoint y: 204, endPoint x: 787, endPoint y: 218, distance: 15.0
click at [784, 206] on button "Not Required" at bounding box center [802, 211] width 65 height 14
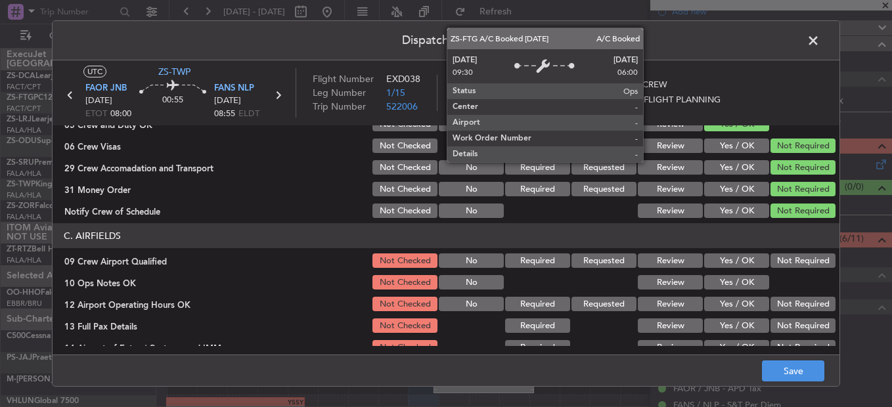
drag, startPoint x: 787, startPoint y: 223, endPoint x: 789, endPoint y: 236, distance: 13.3
click at [787, 224] on article "A. AIRCRAFT 01 Is A/C Available Not Checked No Review Yes / OK 26 Aircraft Disp…" at bounding box center [446, 235] width 787 height 221
click at [797, 265] on button "Not Required" at bounding box center [802, 260] width 65 height 14
click at [709, 290] on div "Yes / OK" at bounding box center [735, 282] width 66 height 18
click at [737, 285] on button "Yes / OK" at bounding box center [736, 282] width 65 height 14
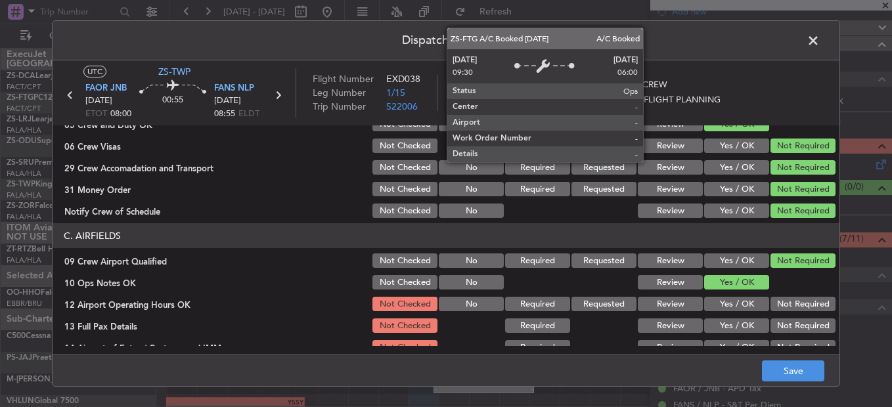
click at [784, 309] on button "Not Required" at bounding box center [802, 304] width 65 height 14
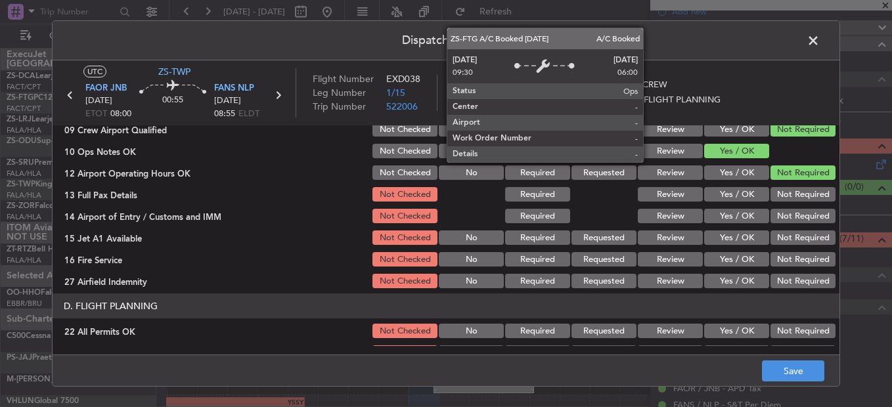
click at [791, 189] on button "Not Required" at bounding box center [802, 194] width 65 height 14
drag, startPoint x: 791, startPoint y: 195, endPoint x: 789, endPoint y: 209, distance: 14.6
click at [791, 204] on div "Not Required" at bounding box center [801, 194] width 66 height 18
drag, startPoint x: 789, startPoint y: 209, endPoint x: 789, endPoint y: 221, distance: 11.2
click at [789, 211] on button "Not Required" at bounding box center [802, 216] width 65 height 14
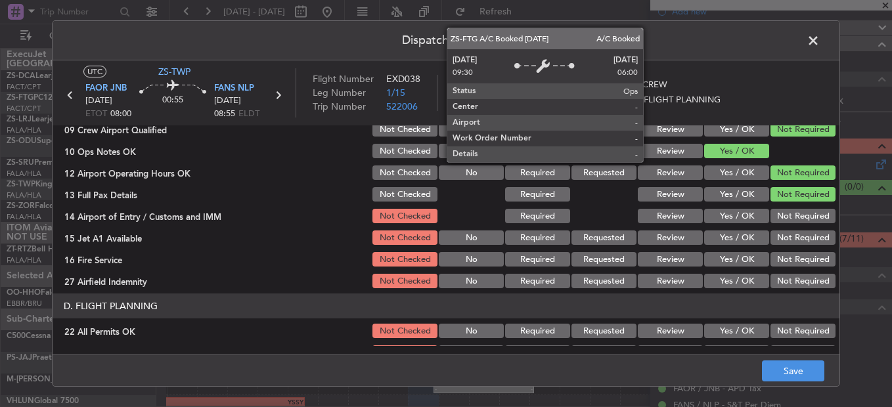
click at [789, 215] on button "Not Required" at bounding box center [802, 216] width 65 height 14
click at [789, 227] on section "C. AIRFIELDS 09 Crew Airport Qualified Not Checked No Required Requested Review…" at bounding box center [446, 191] width 787 height 198
click at [789, 237] on div "Not Required" at bounding box center [801, 238] width 66 height 18
click at [788, 246] on div "Not Required" at bounding box center [801, 238] width 66 height 18
click at [787, 238] on button "Not Required" at bounding box center [802, 237] width 65 height 14
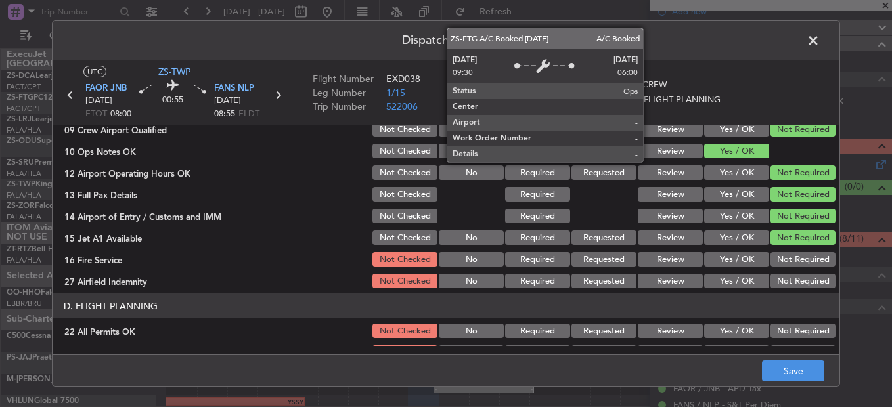
click at [787, 252] on div "Not Required" at bounding box center [801, 259] width 66 height 18
click at [791, 263] on button "Not Required" at bounding box center [802, 259] width 65 height 14
click at [790, 282] on button "Not Required" at bounding box center [802, 281] width 65 height 14
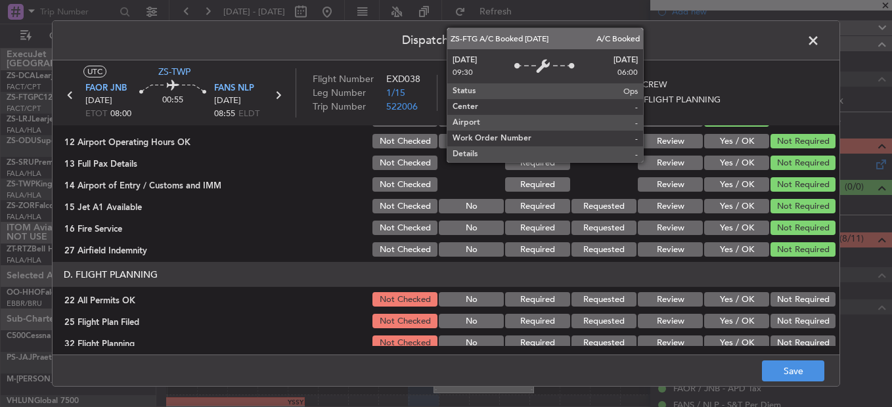
scroll to position [369, 0]
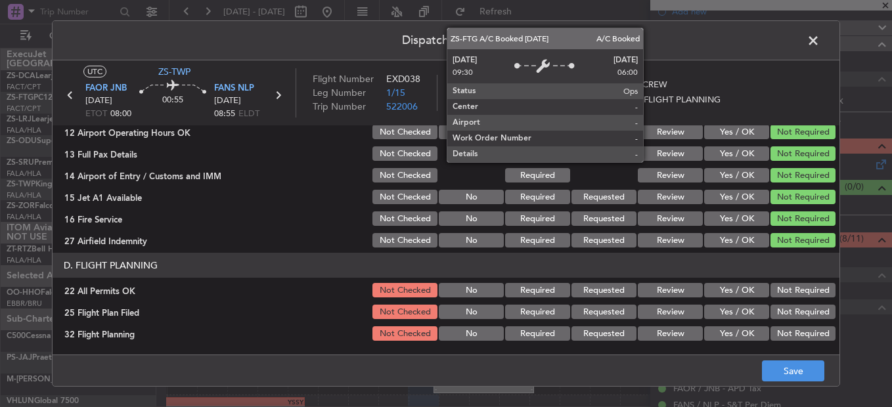
click at [778, 284] on button "Not Required" at bounding box center [802, 290] width 65 height 14
click at [678, 316] on button "Review" at bounding box center [670, 312] width 65 height 14
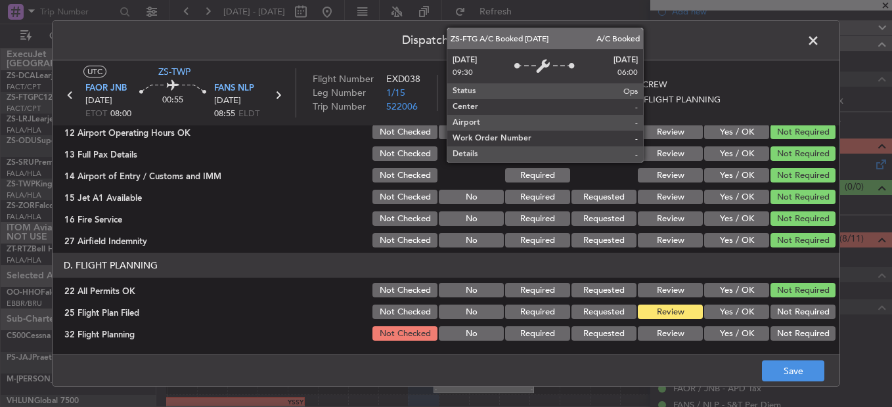
click at [679, 324] on section "D. FLIGHT PLANNING 22 All Permits OK Not Checked No Required Requested Review Y…" at bounding box center [446, 298] width 787 height 90
click at [680, 331] on button "Review" at bounding box center [670, 333] width 65 height 14
click at [796, 370] on button "Save" at bounding box center [793, 371] width 62 height 21
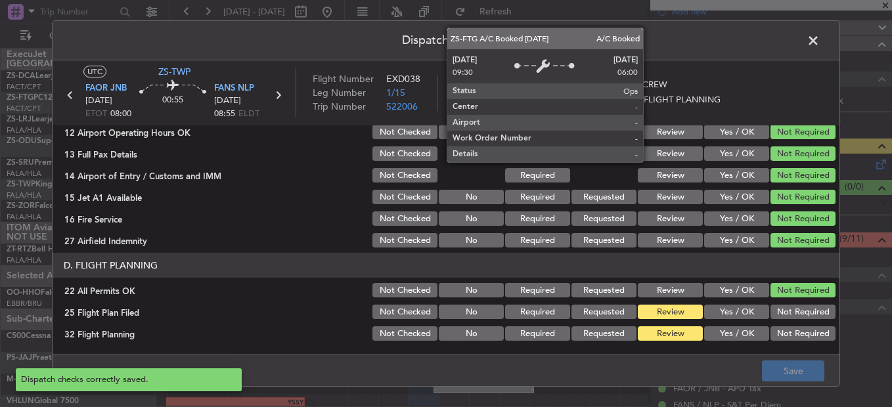
click at [820, 40] on span at bounding box center [820, 44] width 0 height 26
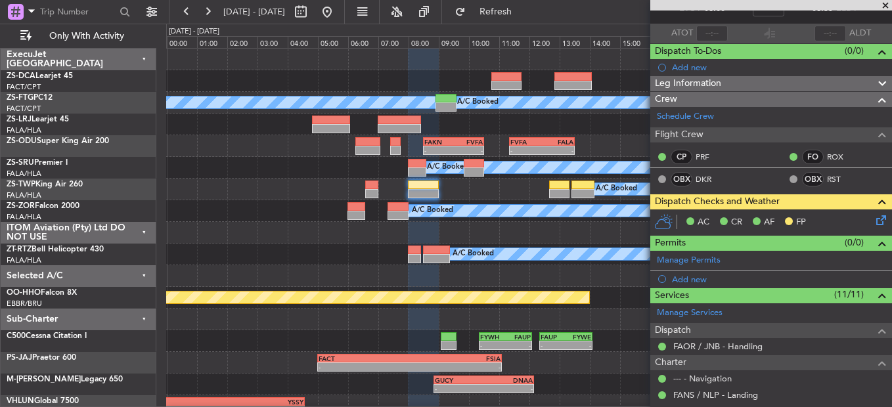
scroll to position [0, 0]
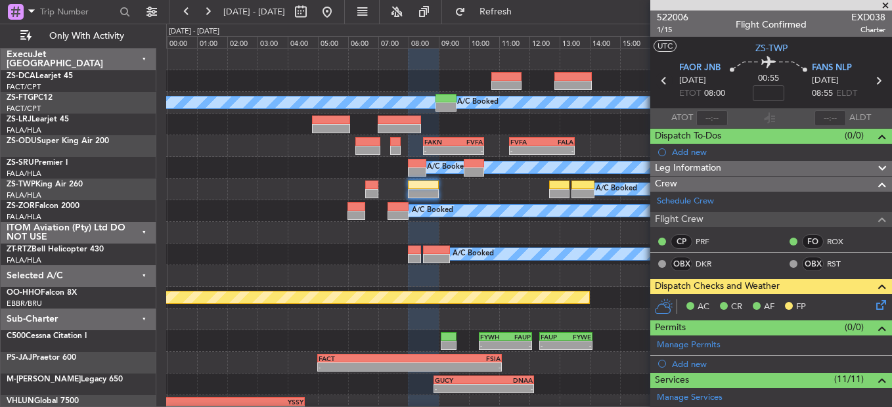
click at [661, 83] on icon at bounding box center [663, 80] width 17 height 17
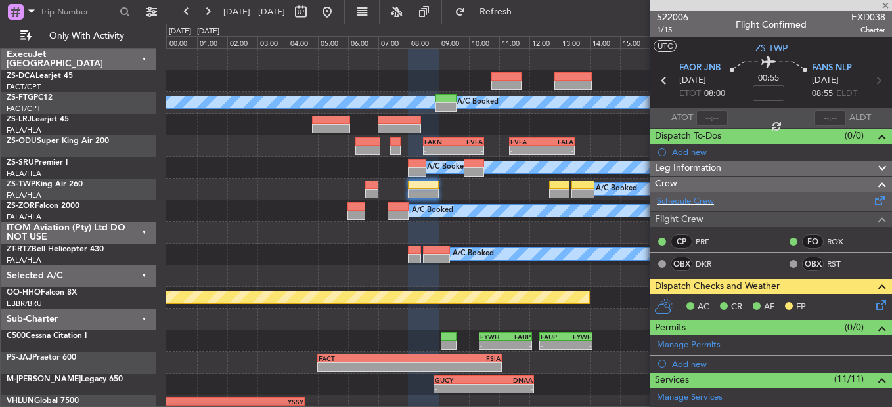
type input "0"
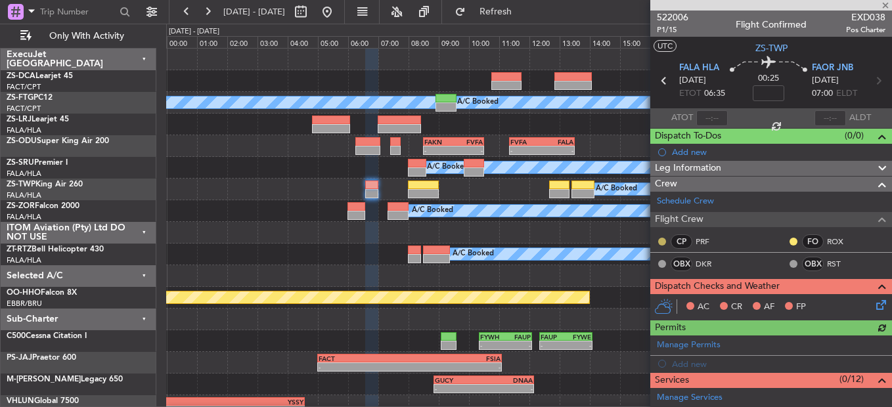
click at [664, 240] on button at bounding box center [662, 242] width 8 height 8
click at [788, 236] on nimbus-traffic-light at bounding box center [793, 241] width 11 height 11
click at [788, 237] on div at bounding box center [793, 241] width 11 height 11
click at [788, 238] on nimbus-traffic-light at bounding box center [793, 241] width 11 height 11
drag, startPoint x: 781, startPoint y: 240, endPoint x: 786, endPoint y: 246, distance: 7.9
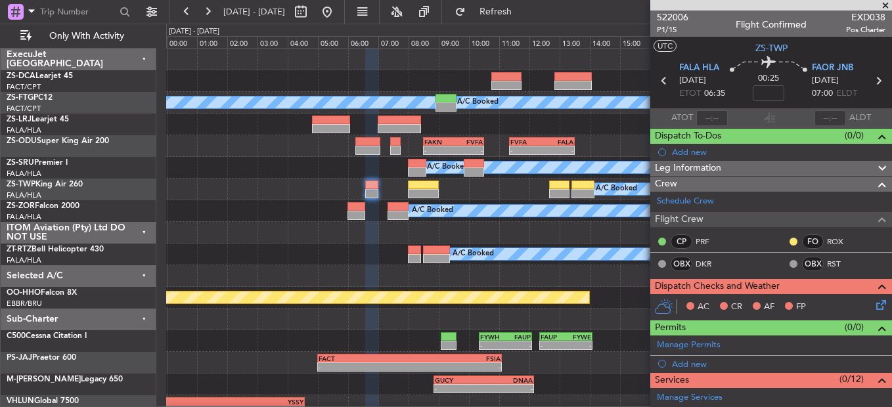
click at [787, 246] on mat-tooltip-component "Unread" at bounding box center [784, 262] width 48 height 35
click at [789, 244] on button at bounding box center [793, 242] width 8 height 8
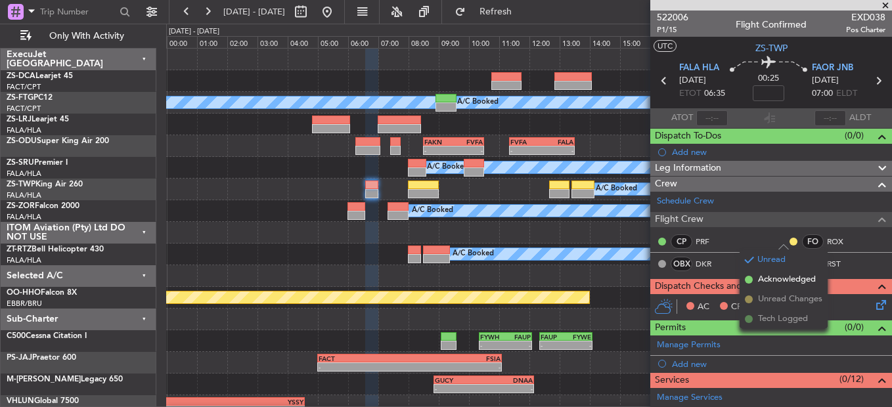
click at [757, 284] on li "Acknowledged" at bounding box center [783, 280] width 88 height 20
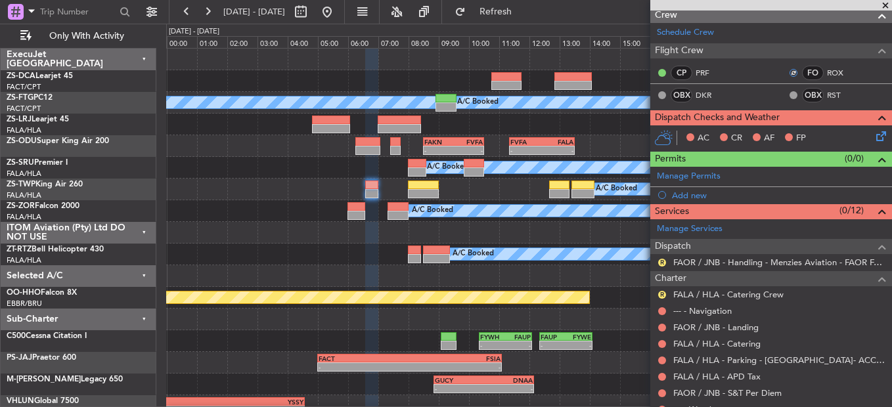
scroll to position [265, 0]
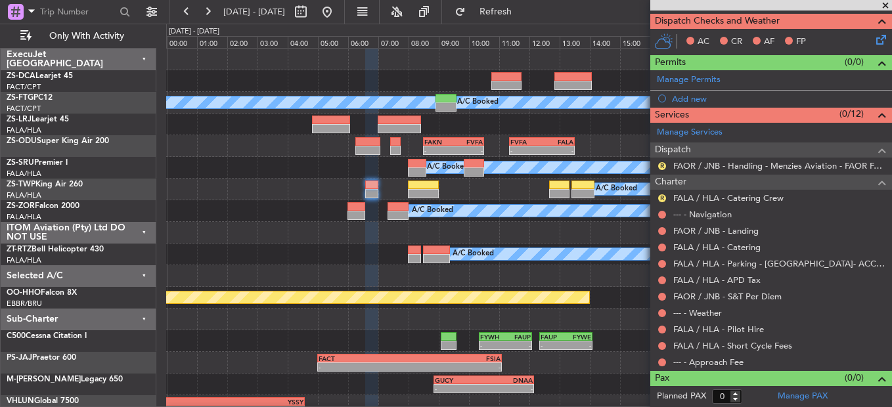
click at [659, 358] on div at bounding box center [662, 362] width 11 height 11
click at [661, 364] on button at bounding box center [662, 363] width 8 height 8
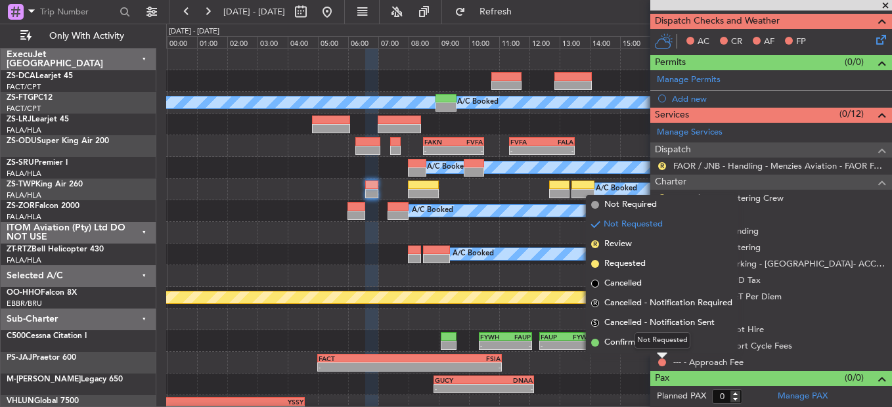
click at [663, 349] on mat-tooltip-component "Not Requested" at bounding box center [662, 340] width 74 height 35
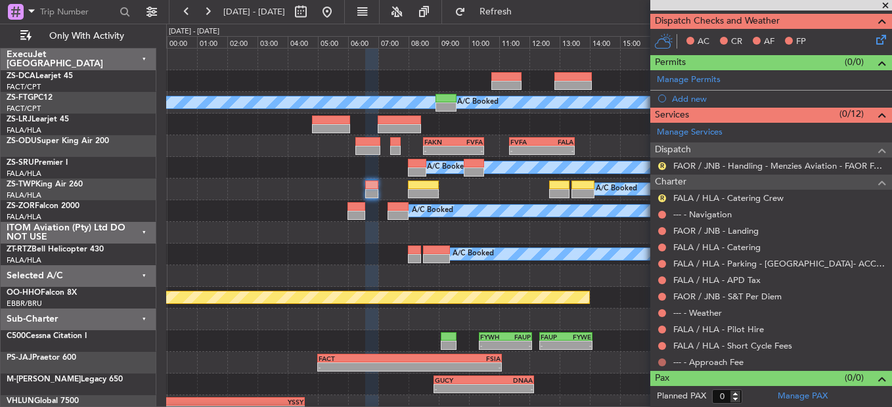
click at [663, 362] on button at bounding box center [662, 363] width 8 height 8
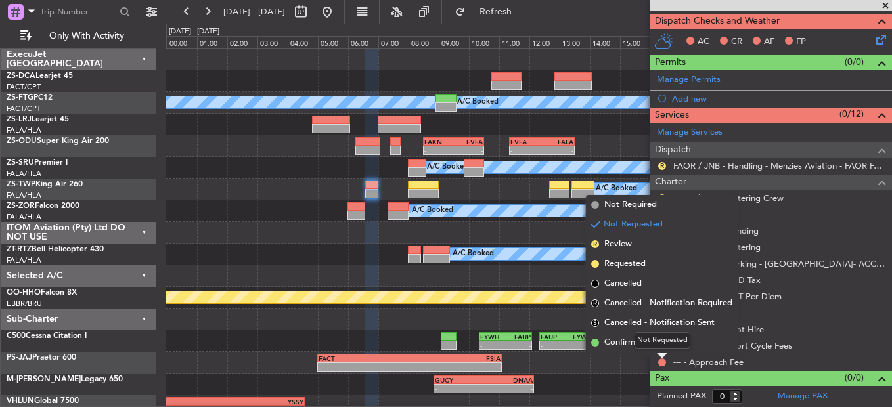
click at [662, 341] on div "Not Requested" at bounding box center [662, 340] width 56 height 16
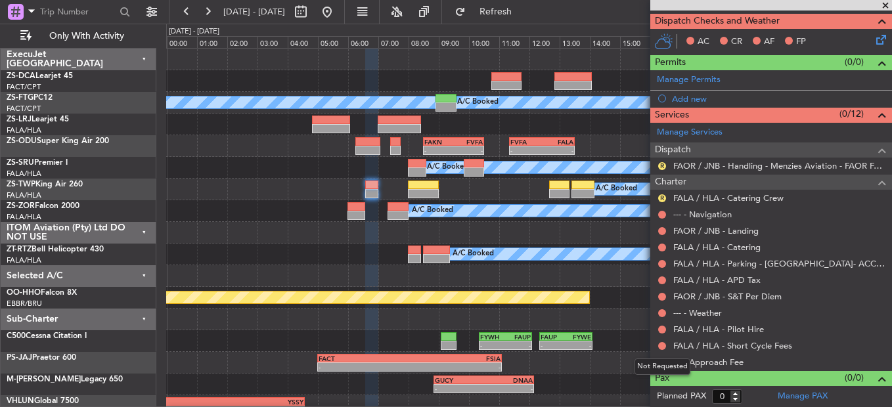
click at [663, 361] on div "Not Requested" at bounding box center [662, 367] width 56 height 16
click at [660, 362] on button at bounding box center [662, 363] width 8 height 8
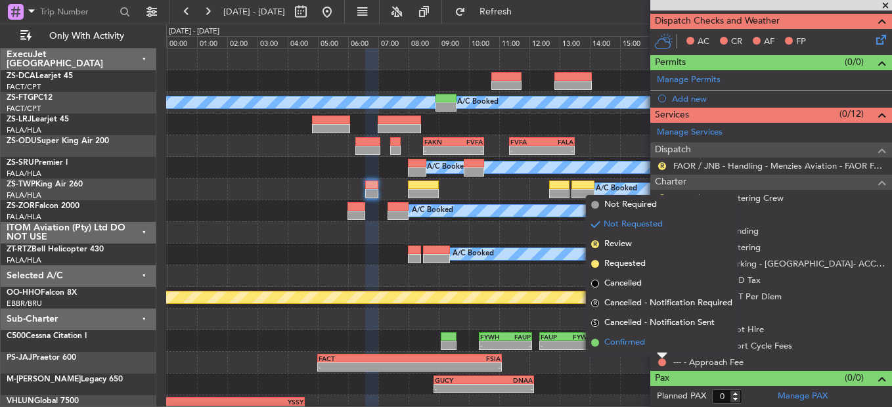
click at [652, 346] on li "Confirmed" at bounding box center [662, 343] width 152 height 20
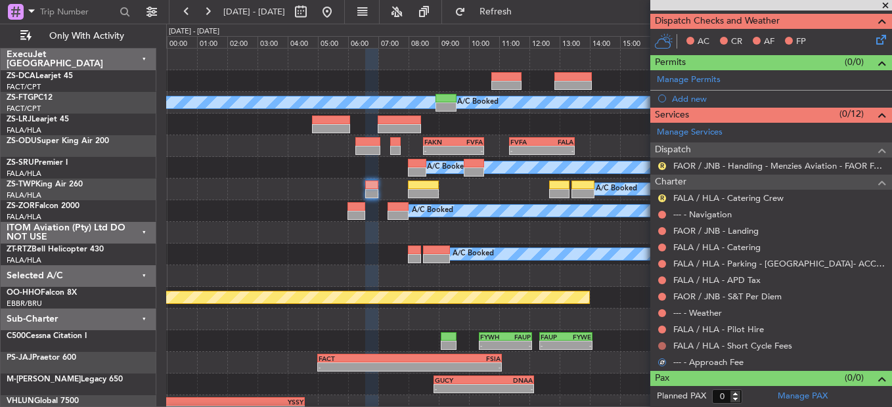
click at [659, 348] on button at bounding box center [662, 346] width 8 height 8
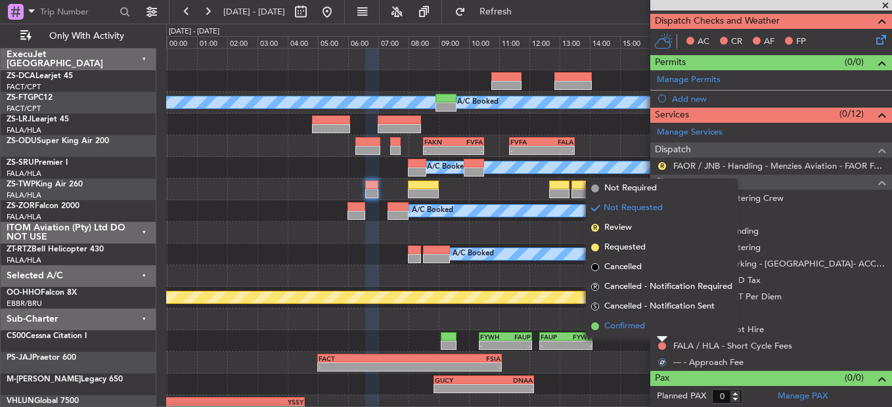
click at [665, 330] on li "Confirmed" at bounding box center [662, 327] width 152 height 20
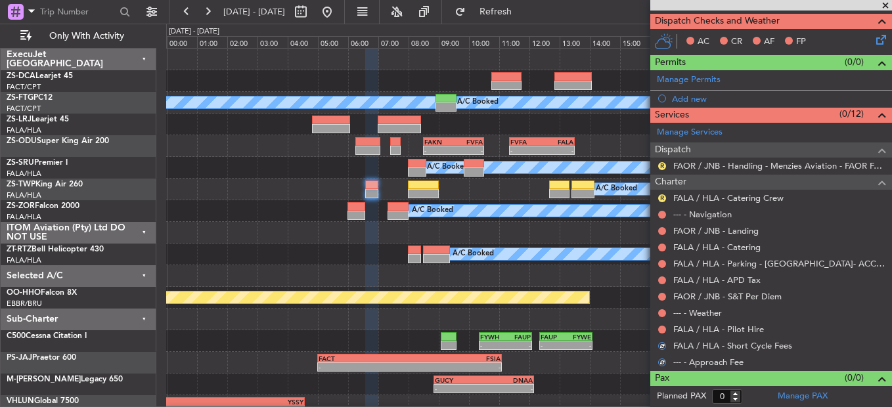
click at [665, 330] on button at bounding box center [662, 330] width 8 height 8
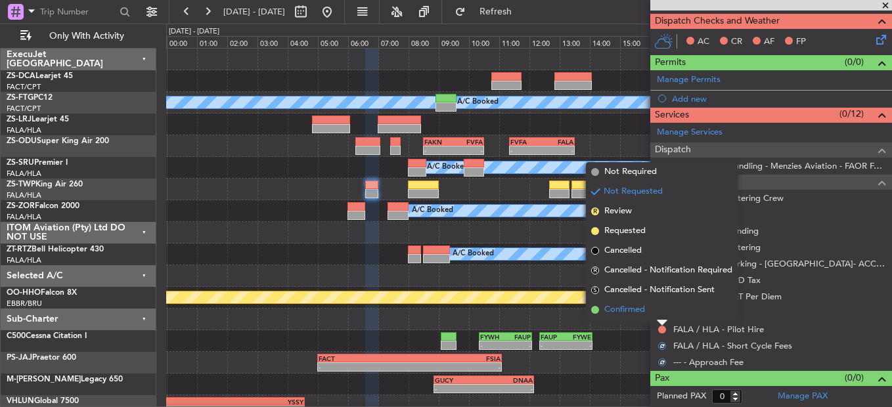
click at [664, 315] on li "Confirmed" at bounding box center [662, 310] width 152 height 20
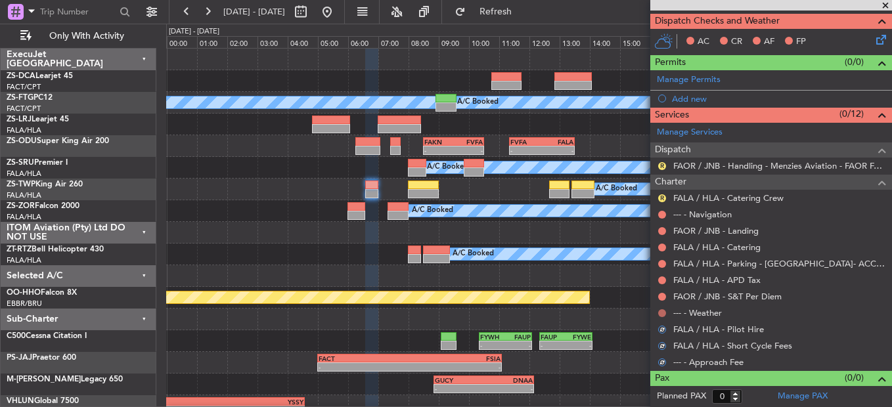
click at [661, 313] on button at bounding box center [662, 313] width 8 height 8
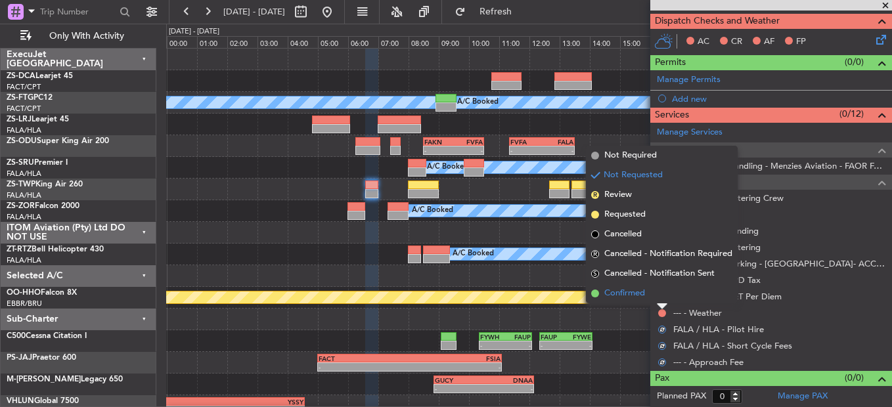
click at [659, 296] on li "Confirmed" at bounding box center [662, 294] width 152 height 20
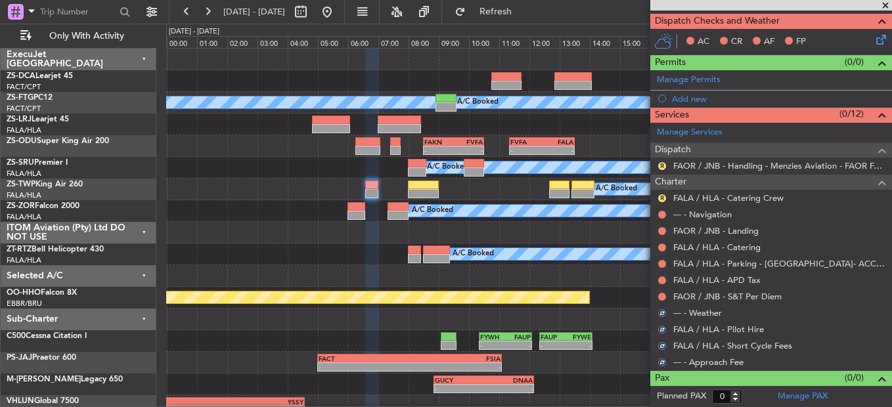
click at [659, 296] on button at bounding box center [662, 297] width 8 height 8
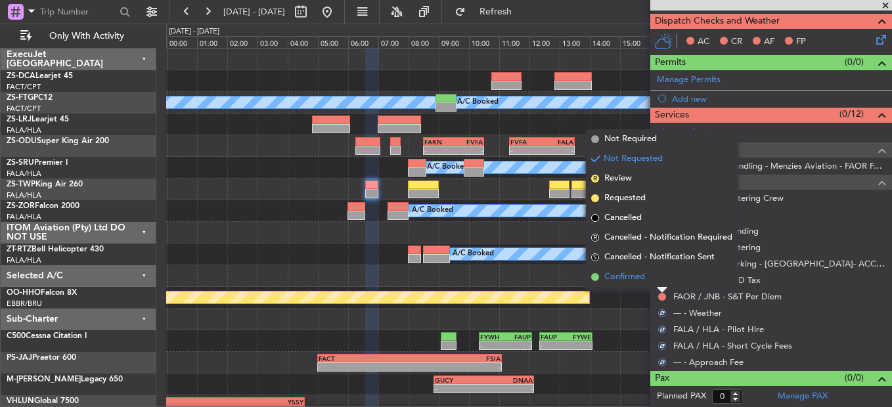
click at [664, 273] on li "Confirmed" at bounding box center [662, 277] width 152 height 20
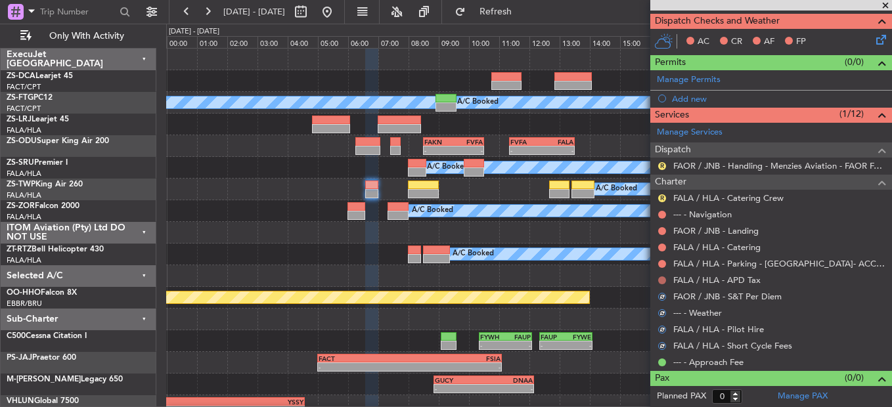
click at [665, 279] on button at bounding box center [662, 280] width 8 height 8
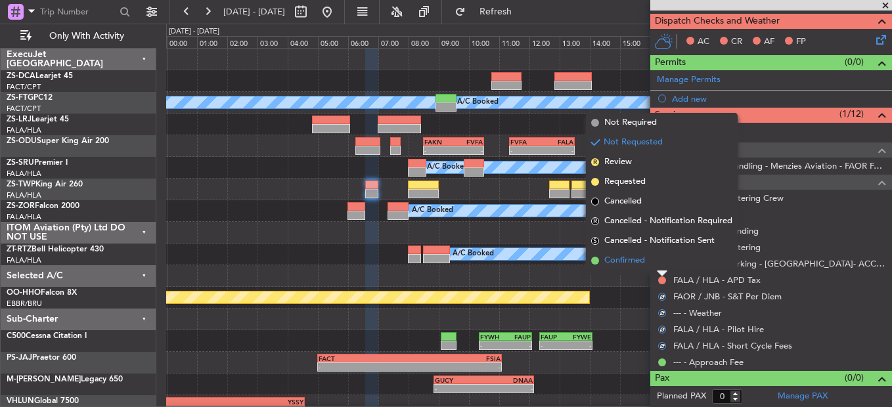
click at [662, 269] on li "Confirmed" at bounding box center [662, 261] width 152 height 20
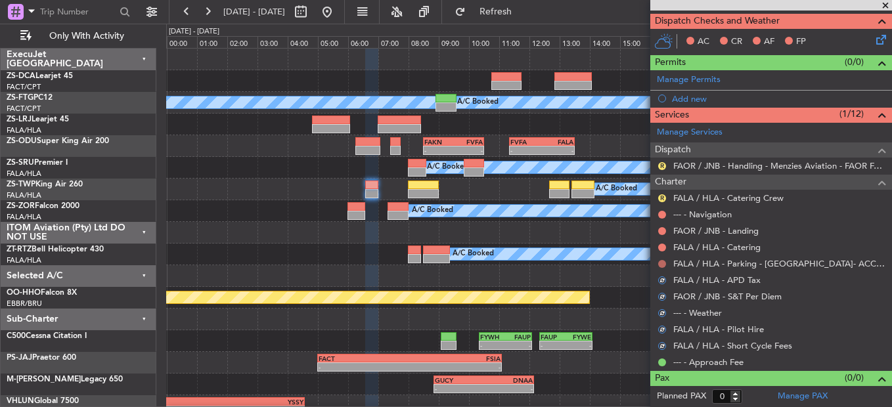
click at [662, 265] on button at bounding box center [662, 264] width 8 height 8
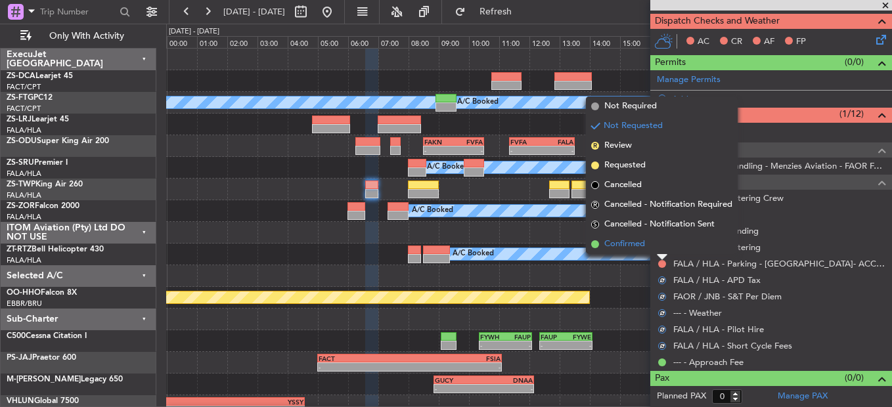
click at [664, 249] on li "Confirmed" at bounding box center [662, 244] width 152 height 20
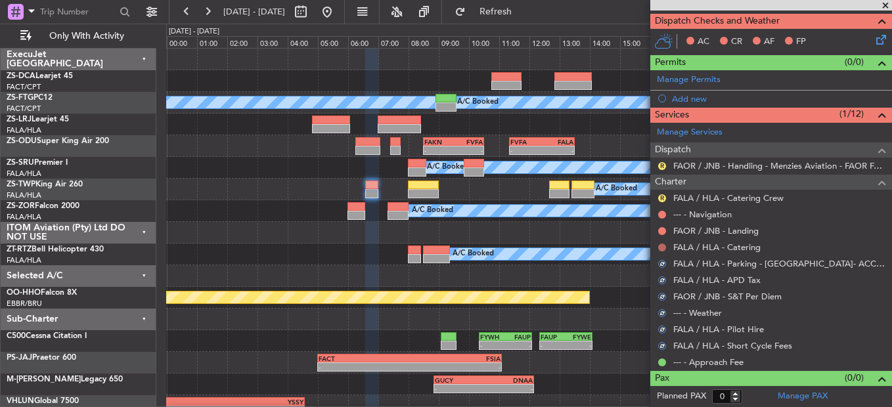
click at [665, 248] on button at bounding box center [662, 248] width 8 height 8
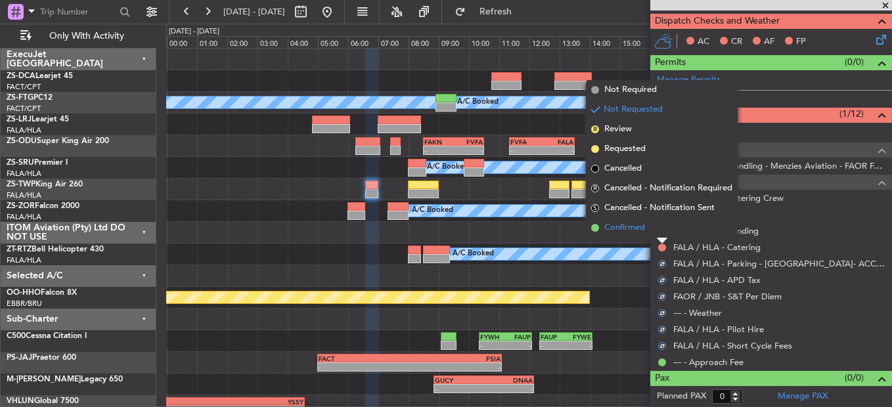
click at [663, 233] on li "Confirmed" at bounding box center [662, 228] width 152 height 20
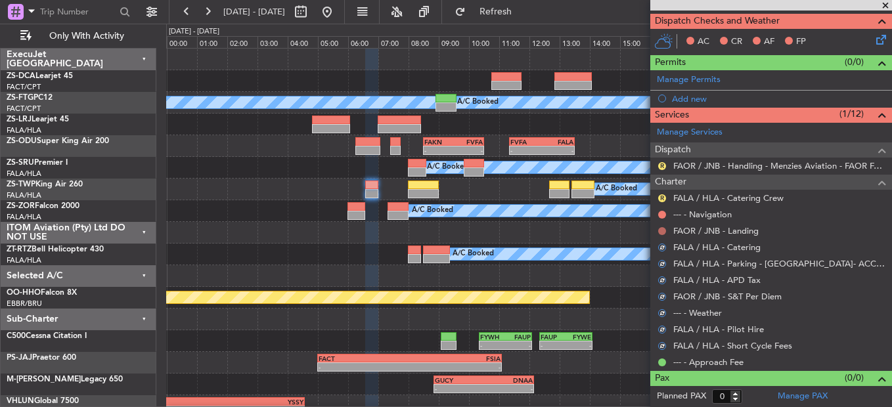
click at [662, 233] on button at bounding box center [662, 231] width 8 height 8
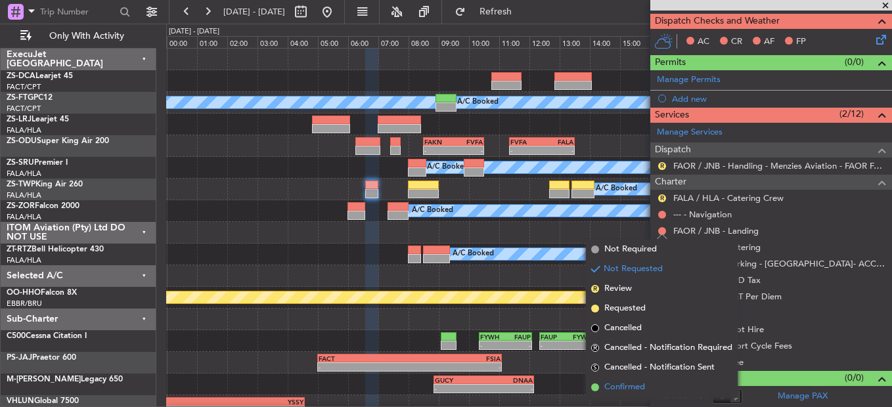
click at [653, 378] on li "Confirmed" at bounding box center [662, 388] width 152 height 20
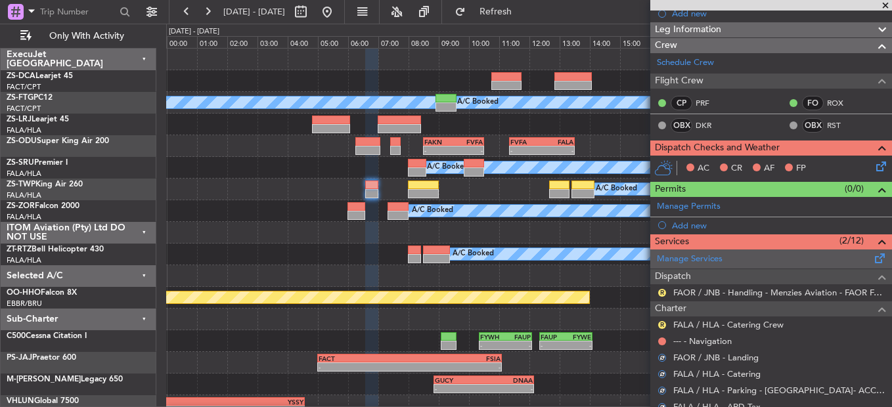
scroll to position [134, 0]
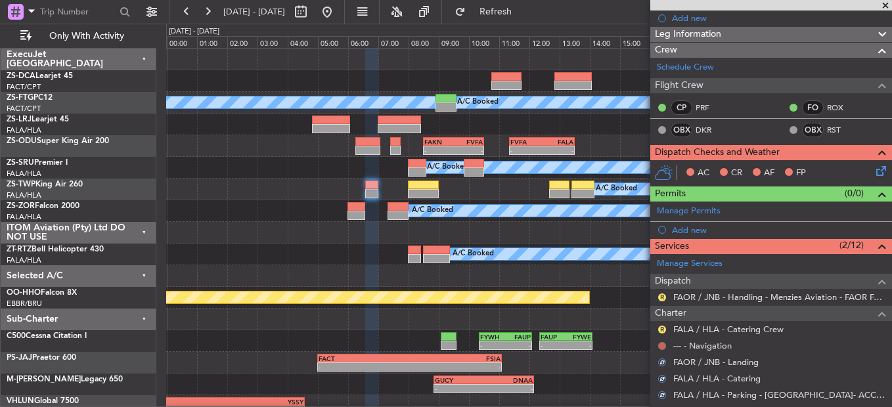
click at [661, 346] on button at bounding box center [662, 346] width 8 height 8
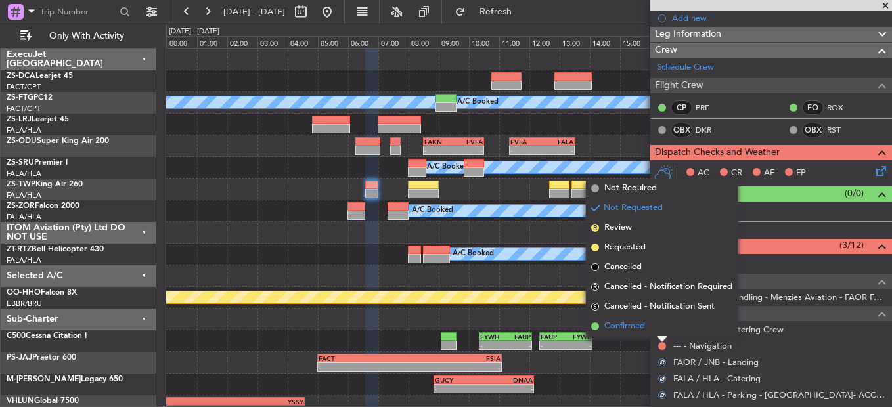
click at [656, 326] on li "Confirmed" at bounding box center [662, 327] width 152 height 20
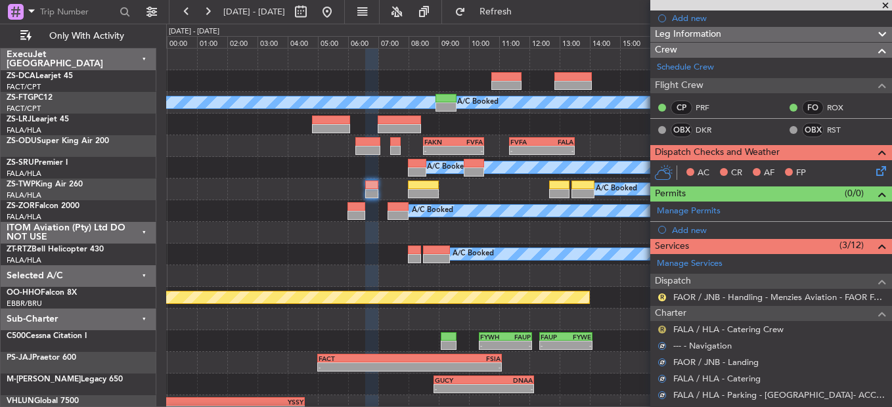
click at [663, 328] on button "R" at bounding box center [662, 330] width 8 height 8
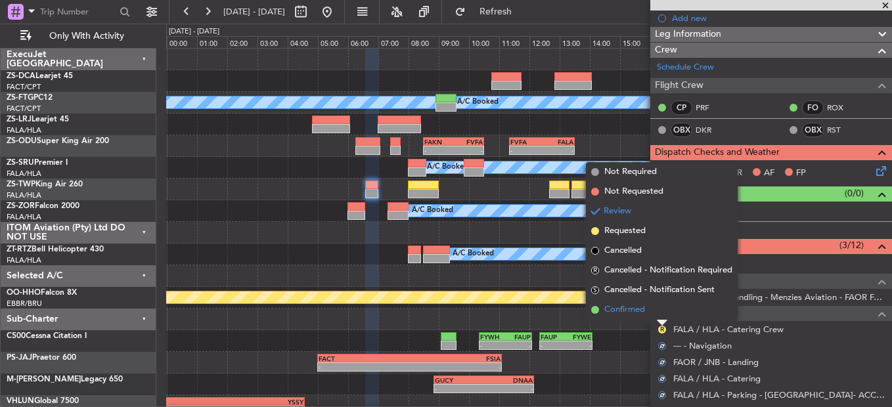
click at [662, 314] on li "Confirmed" at bounding box center [662, 310] width 152 height 20
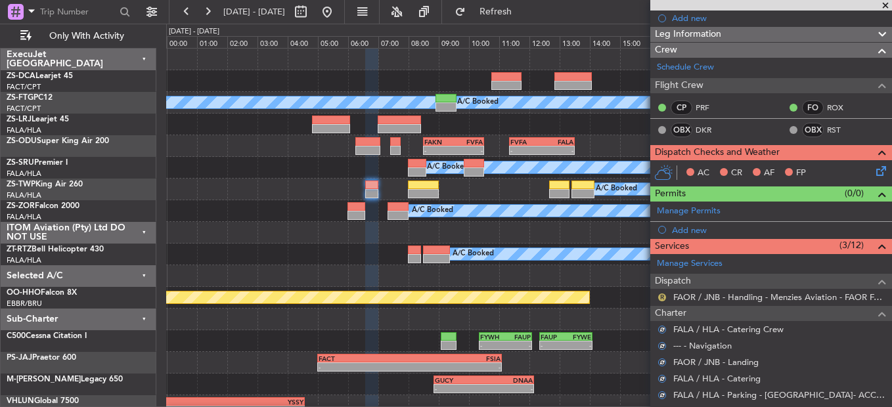
click at [662, 296] on button "R" at bounding box center [662, 298] width 8 height 8
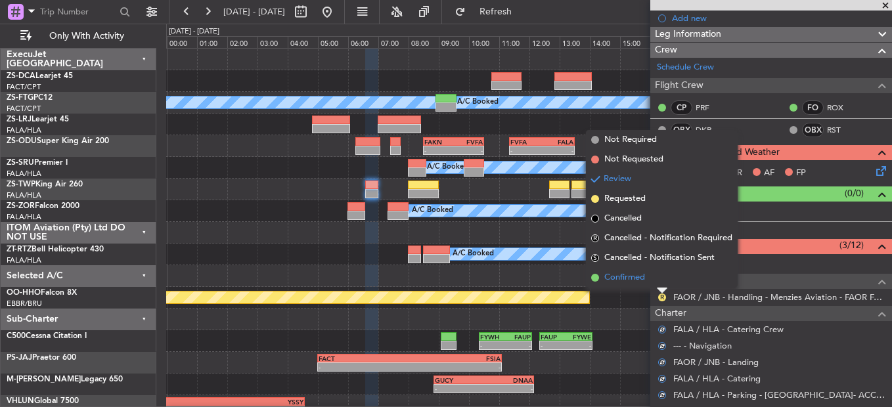
click at [662, 285] on li "Confirmed" at bounding box center [662, 278] width 152 height 20
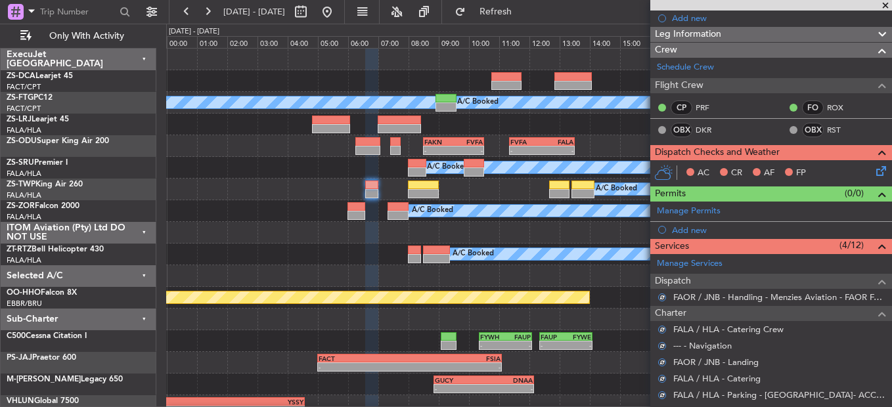
click at [873, 164] on icon at bounding box center [878, 169] width 11 height 11
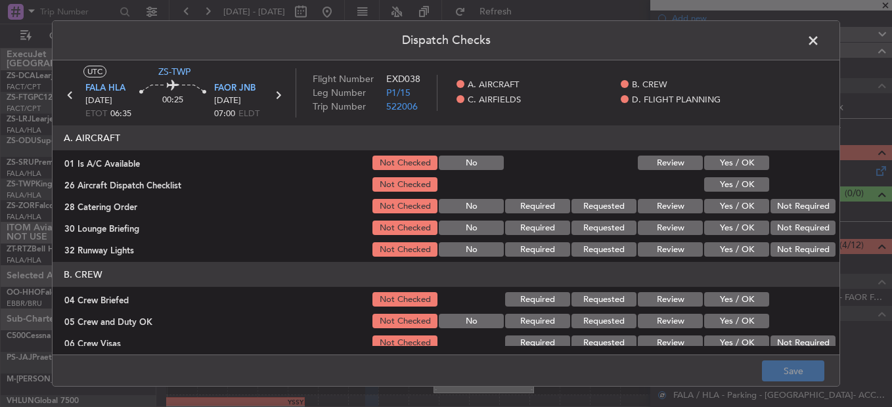
click at [708, 163] on button "Yes / OK" at bounding box center [736, 163] width 65 height 14
click at [712, 188] on button "Yes / OK" at bounding box center [736, 184] width 65 height 14
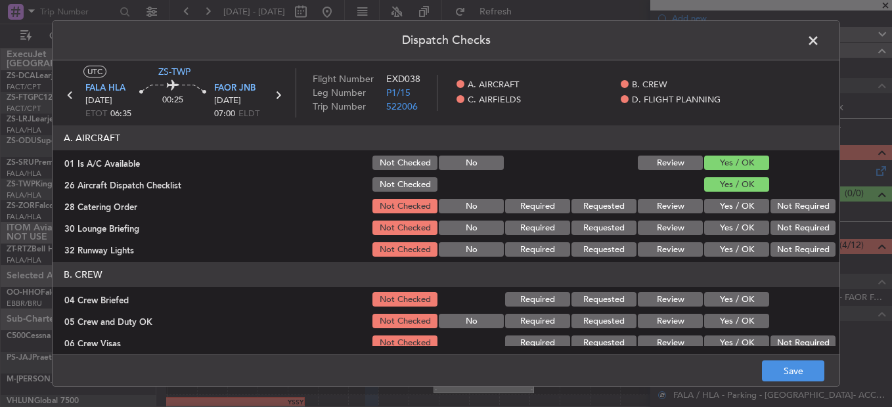
click at [714, 190] on button "Yes / OK" at bounding box center [736, 184] width 65 height 14
click at [777, 206] on button "Not Required" at bounding box center [802, 206] width 65 height 14
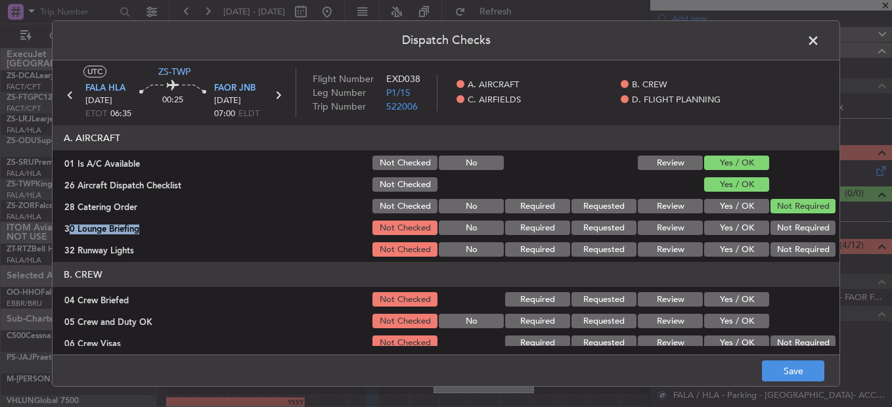
click at [778, 221] on section "A. AIRCRAFT 01 Is A/C Available Not Checked No Review Yes / OK 26 Aircraft Disp…" at bounding box center [446, 191] width 787 height 133
click at [778, 233] on button "Not Required" at bounding box center [802, 228] width 65 height 14
click at [784, 250] on button "Not Required" at bounding box center [802, 249] width 65 height 14
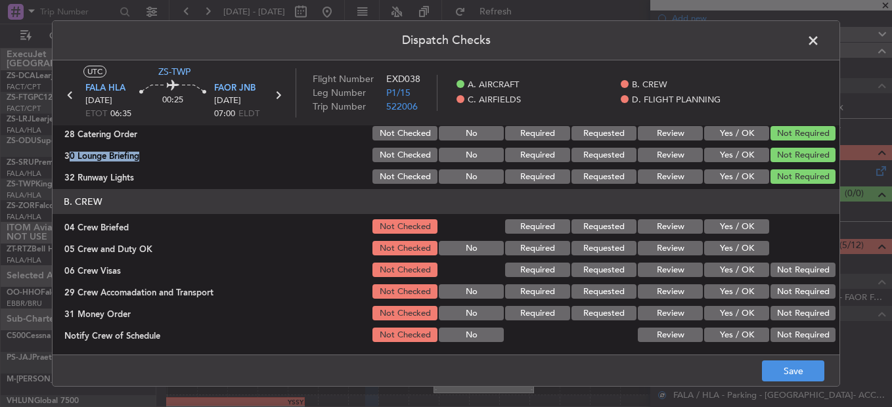
scroll to position [131, 0]
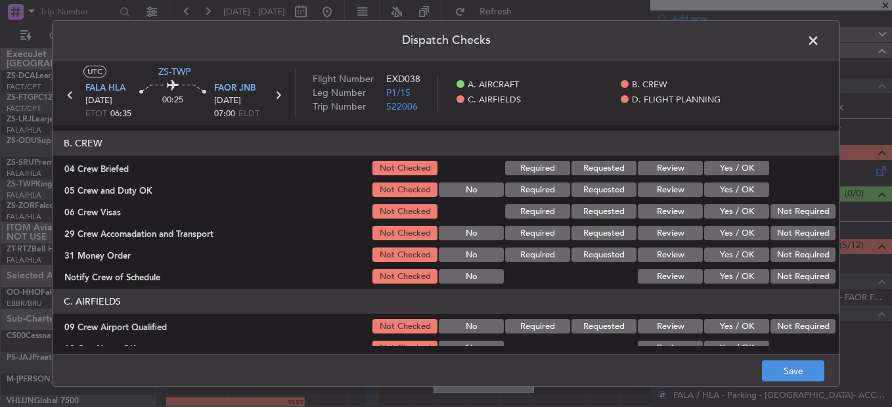
click at [724, 159] on div "Yes / OK" at bounding box center [735, 168] width 66 height 18
click at [732, 175] on button "Yes / OK" at bounding box center [736, 168] width 65 height 14
click at [732, 194] on button "Yes / OK" at bounding box center [736, 190] width 65 height 14
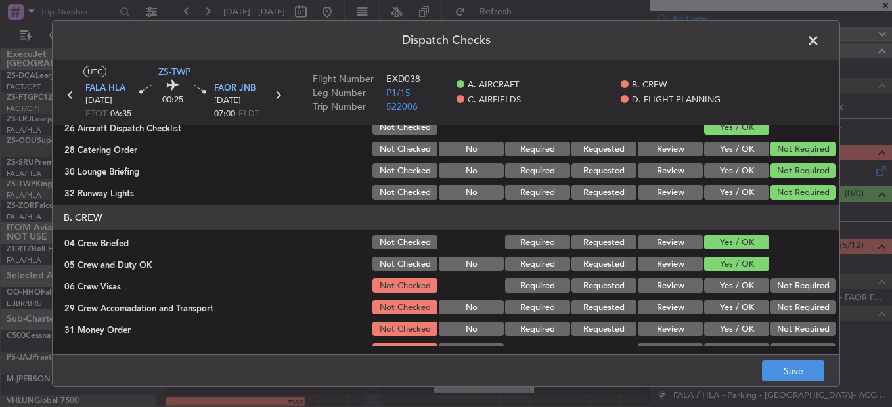
scroll to position [0, 0]
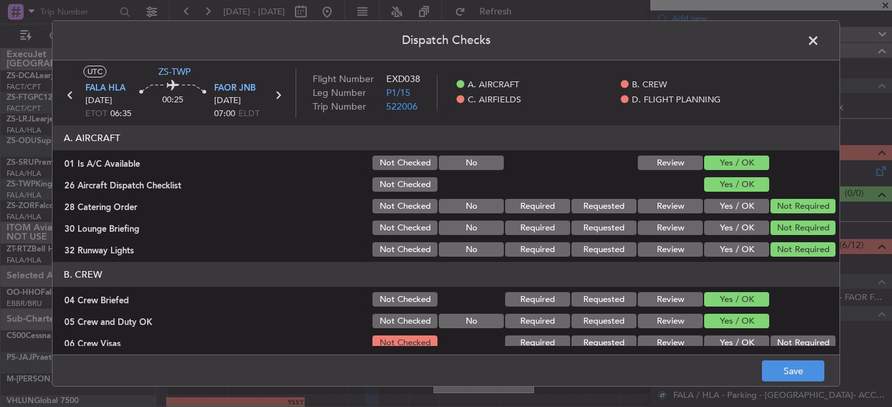
click at [670, 210] on button "Review" at bounding box center [670, 206] width 65 height 14
click at [667, 233] on button "Review" at bounding box center [670, 228] width 65 height 14
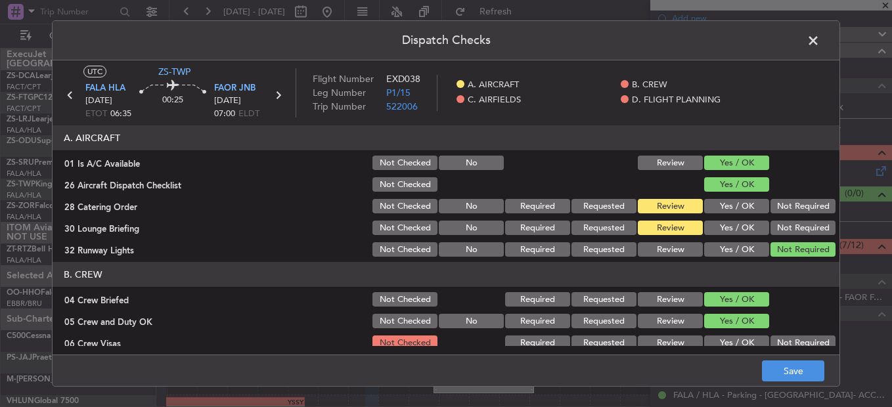
click at [716, 254] on button "Yes / OK" at bounding box center [736, 249] width 65 height 14
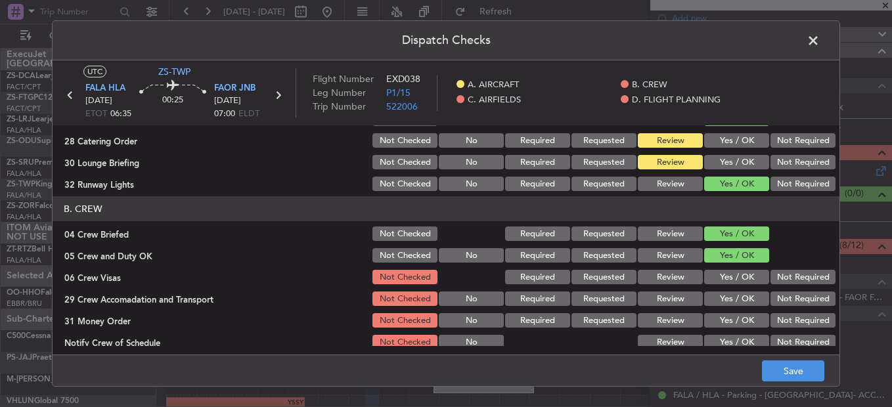
click at [642, 230] on button "Review" at bounding box center [670, 234] width 65 height 14
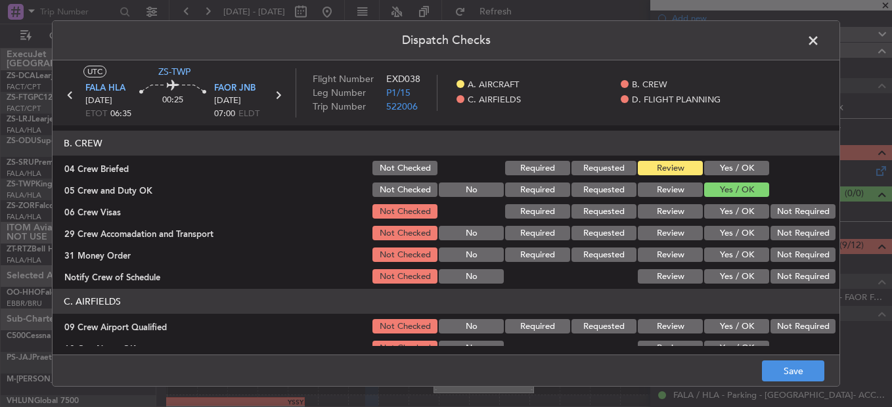
click at [783, 215] on button "Not Required" at bounding box center [802, 211] width 65 height 14
click at [654, 229] on button "Review" at bounding box center [670, 233] width 65 height 14
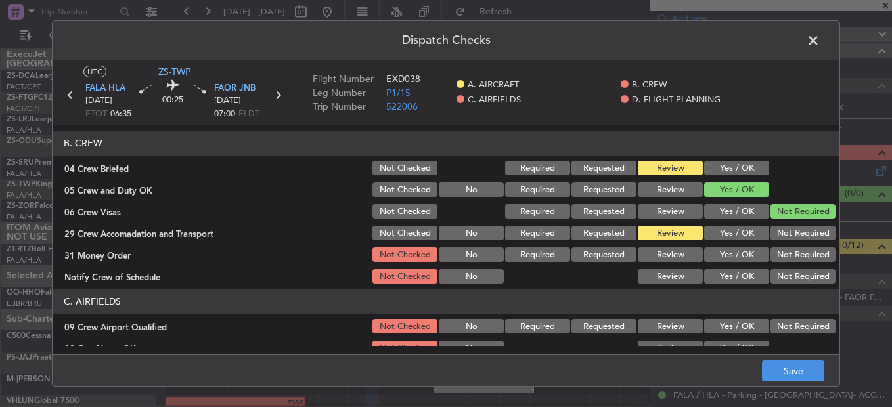
click at [680, 253] on button "Review" at bounding box center [670, 255] width 65 height 14
click at [728, 269] on button "Yes / OK" at bounding box center [736, 276] width 65 height 14
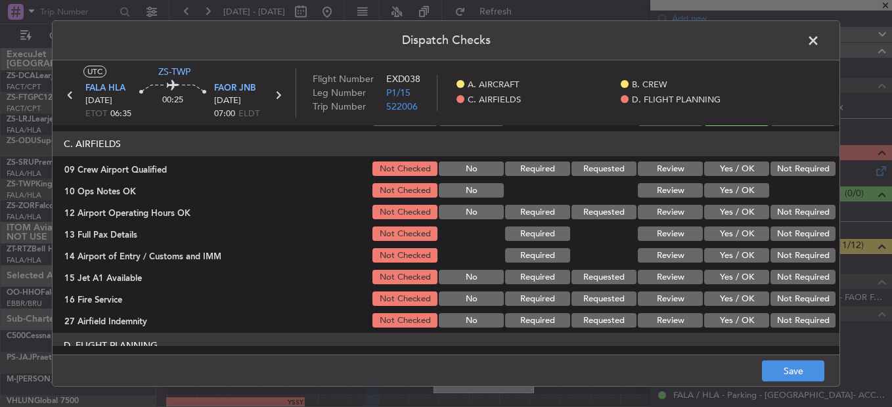
scroll to position [263, 0]
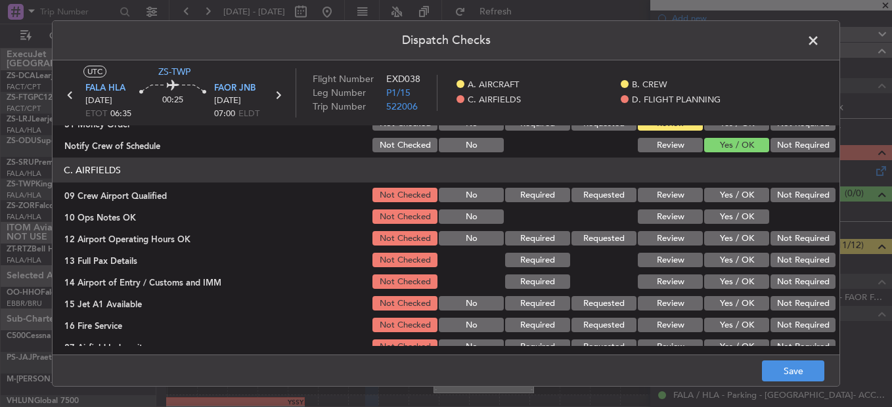
click at [726, 201] on button "Yes / OK" at bounding box center [736, 195] width 65 height 14
click at [727, 226] on div "Yes / OK" at bounding box center [735, 217] width 66 height 18
click at [726, 218] on button "Yes / OK" at bounding box center [736, 216] width 65 height 14
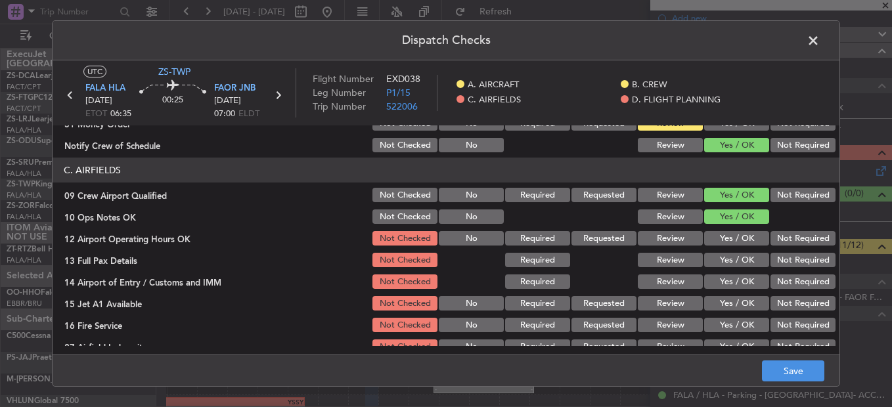
click at [732, 228] on section "C. AIRFIELDS 09 Crew Airport Qualified Not Checked No Required Requested Review…" at bounding box center [446, 257] width 787 height 198
click at [730, 240] on button "Yes / OK" at bounding box center [736, 238] width 65 height 14
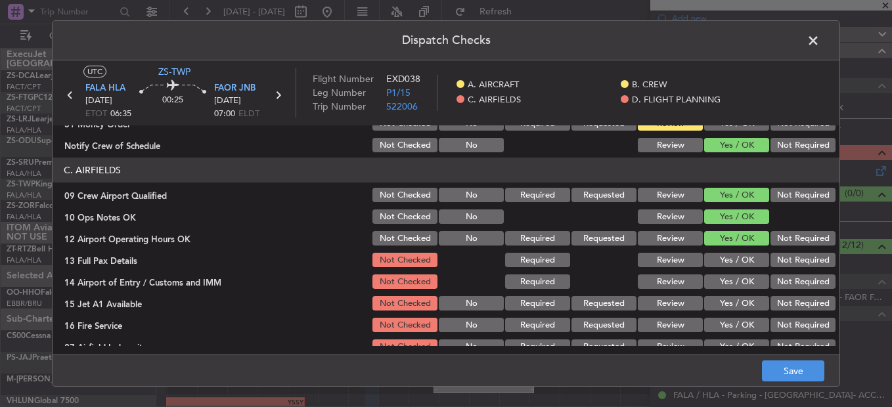
click at [734, 258] on button "Yes / OK" at bounding box center [736, 260] width 65 height 14
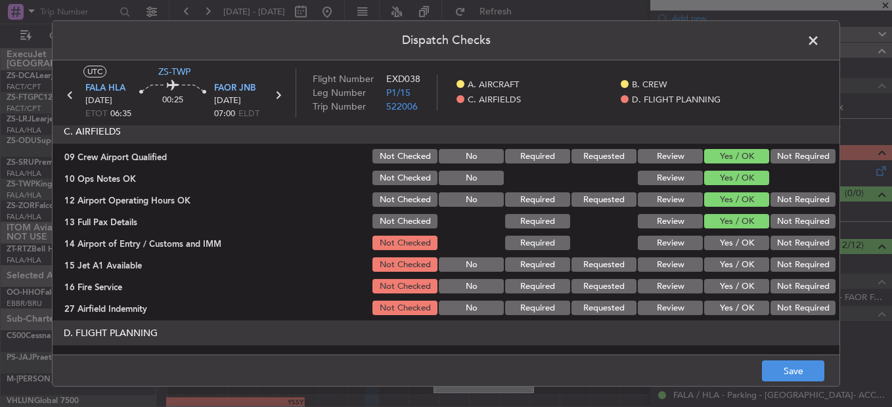
scroll to position [328, 0]
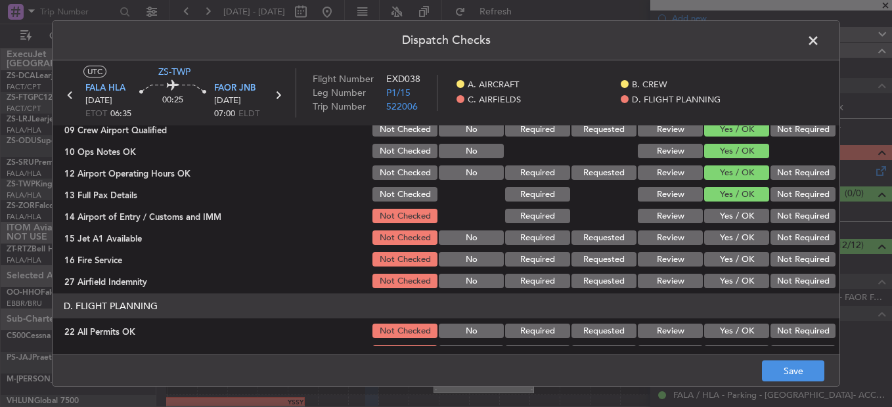
click at [777, 218] on button "Not Required" at bounding box center [802, 216] width 65 height 14
click at [745, 236] on button "Yes / OK" at bounding box center [736, 237] width 65 height 14
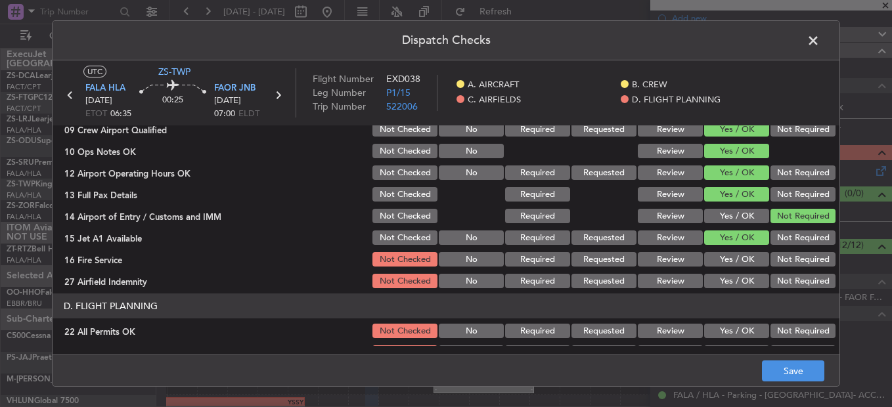
click at [770, 260] on button "Not Required" at bounding box center [802, 259] width 65 height 14
click at [772, 288] on button "Not Required" at bounding box center [802, 281] width 65 height 14
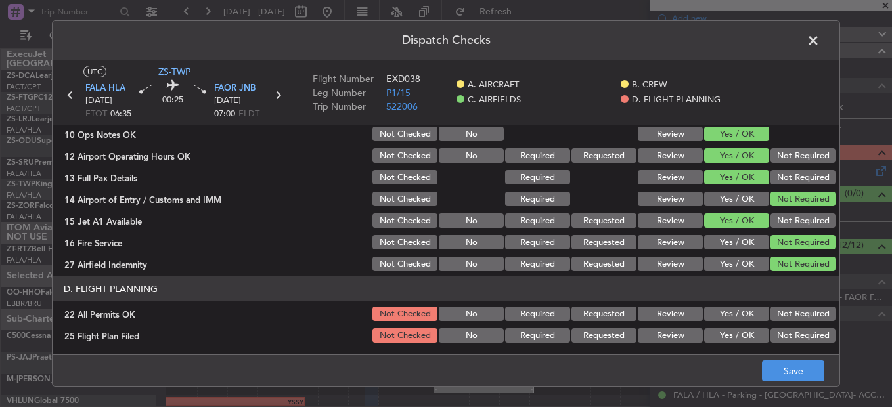
scroll to position [369, 0]
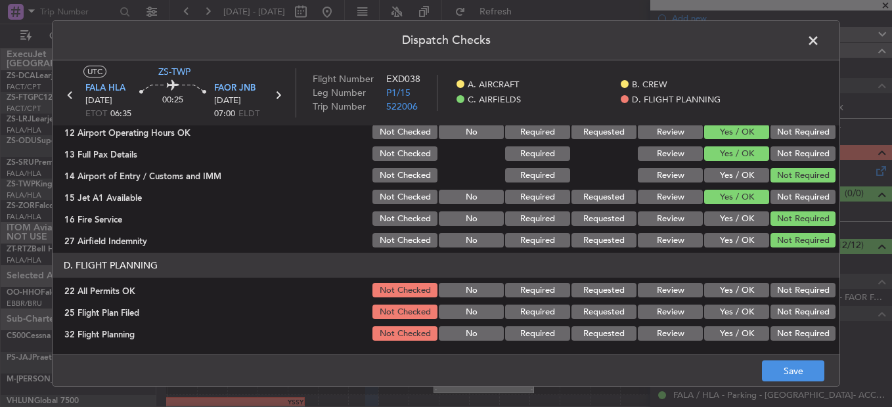
click at [772, 286] on div "Not Required" at bounding box center [801, 290] width 66 height 18
click at [790, 292] on button "Not Required" at bounding box center [802, 290] width 65 height 14
click at [679, 307] on button "Review" at bounding box center [670, 312] width 65 height 14
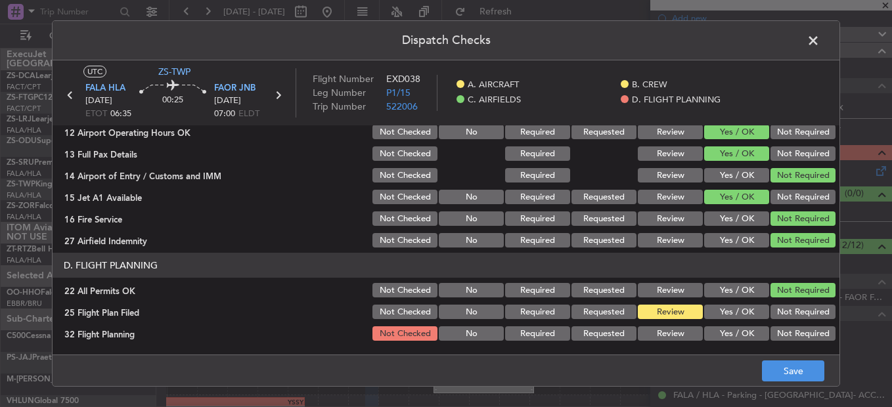
click at [675, 332] on button "Review" at bounding box center [670, 333] width 65 height 14
click at [812, 382] on footer "Save" at bounding box center [446, 371] width 787 height 32
click at [799, 361] on button "Save" at bounding box center [793, 371] width 62 height 21
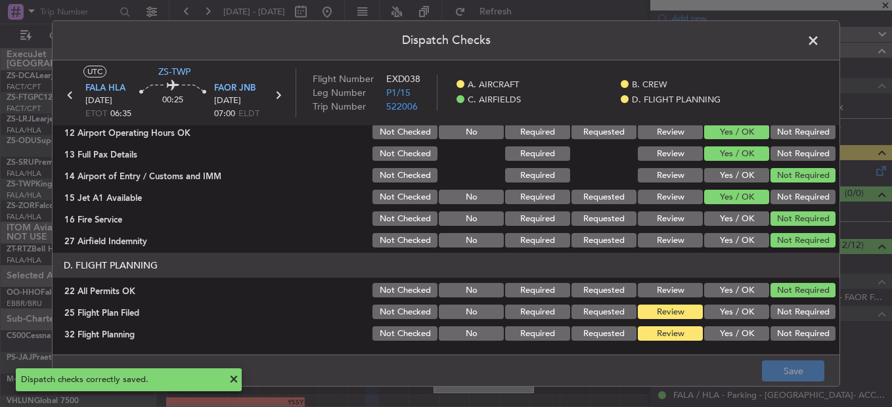
click at [820, 36] on span at bounding box center [820, 44] width 0 height 26
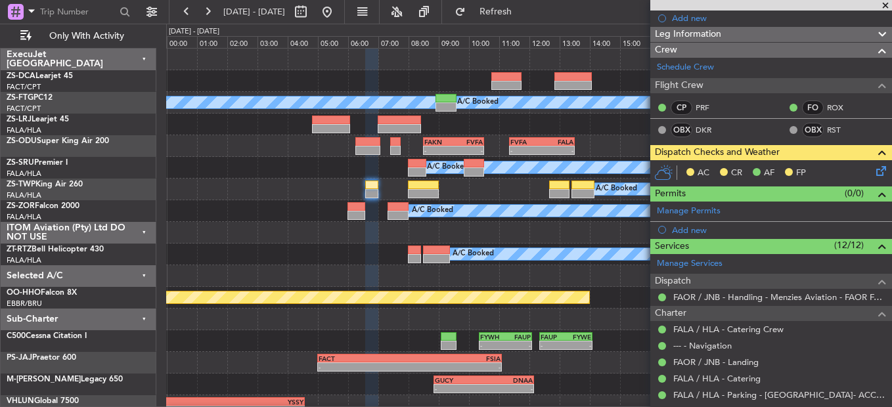
click at [886, 8] on span at bounding box center [885, 6] width 13 height 12
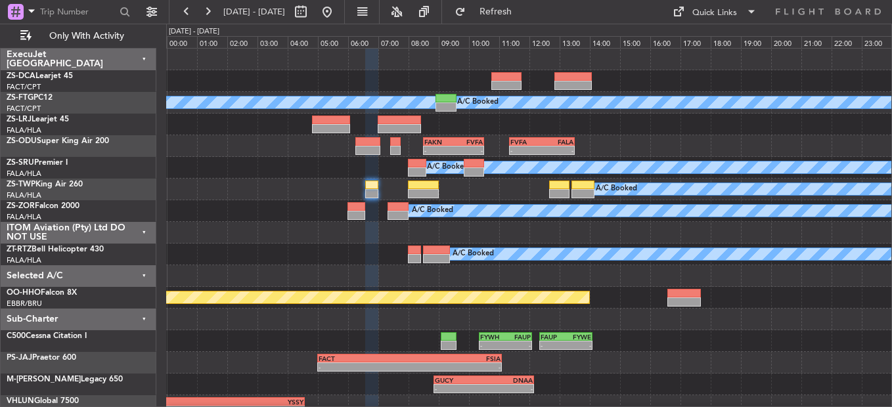
scroll to position [0, 0]
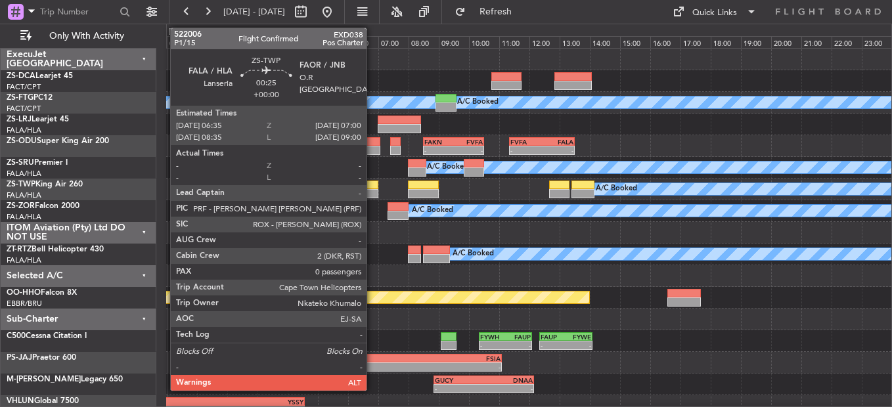
click at [372, 188] on div at bounding box center [371, 185] width 13 height 9
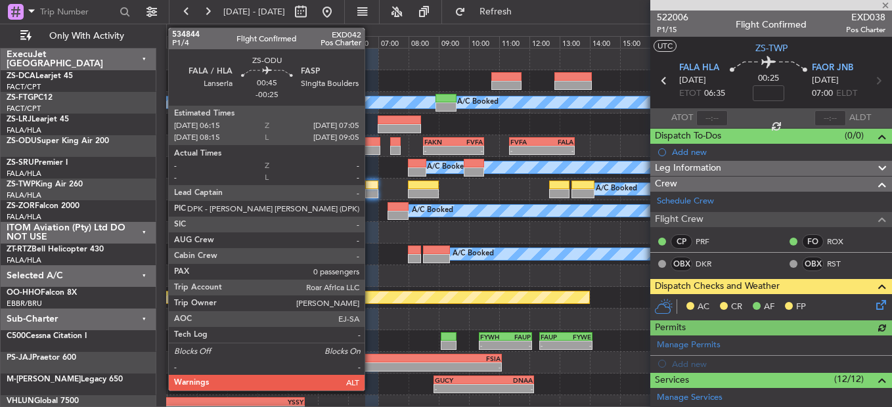
click at [873, 304] on icon at bounding box center [878, 302] width 11 height 11
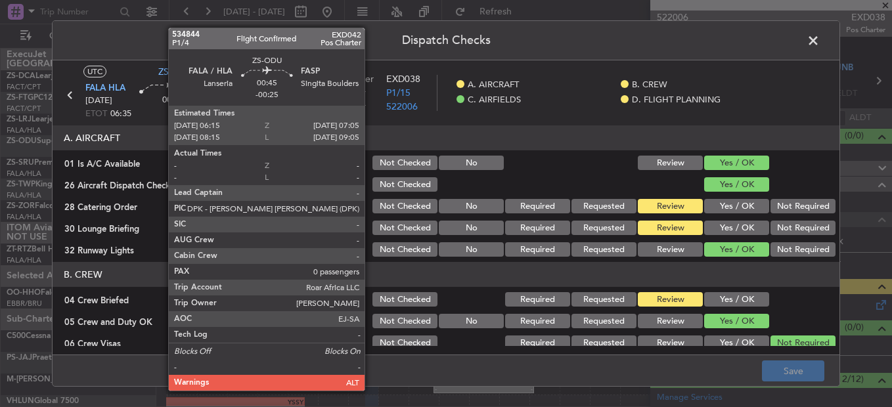
click at [820, 39] on span at bounding box center [820, 44] width 0 height 26
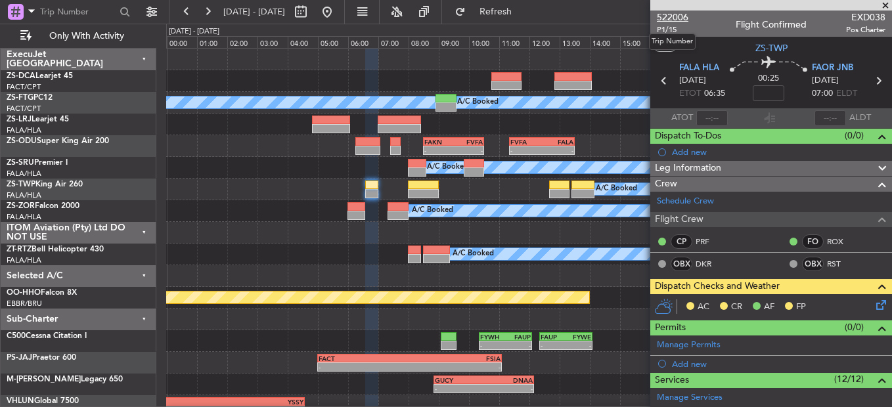
click at [678, 18] on span "522006" at bounding box center [673, 18] width 32 height 14
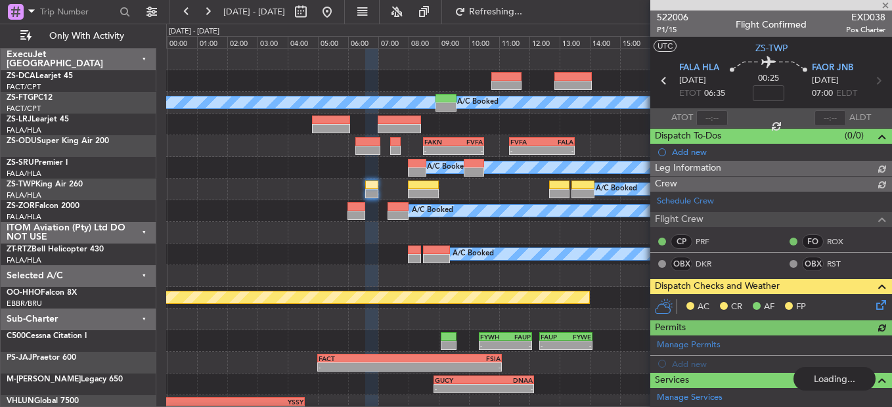
click at [873, 300] on icon at bounding box center [878, 302] width 11 height 11
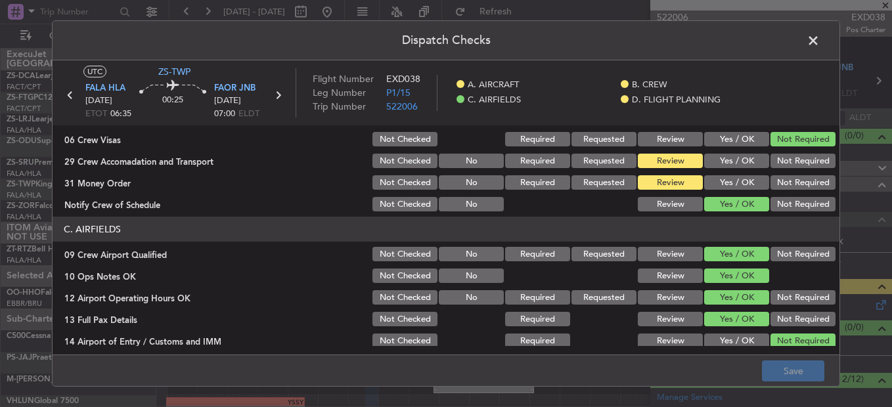
scroll to position [172, 0]
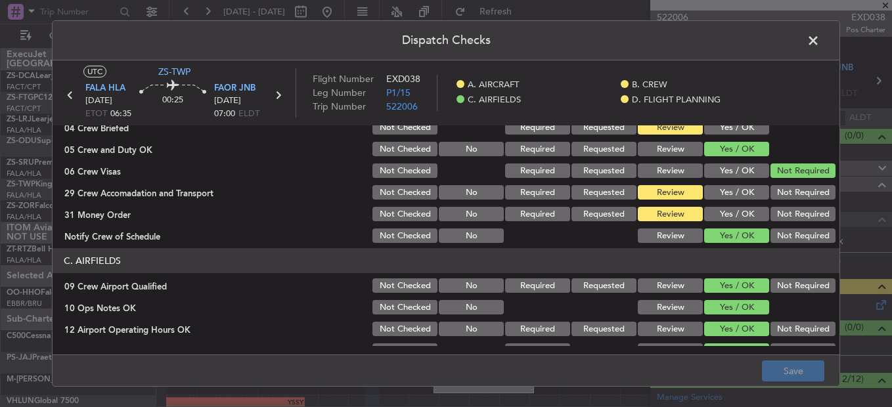
click at [722, 213] on button "Yes / OK" at bounding box center [736, 214] width 65 height 14
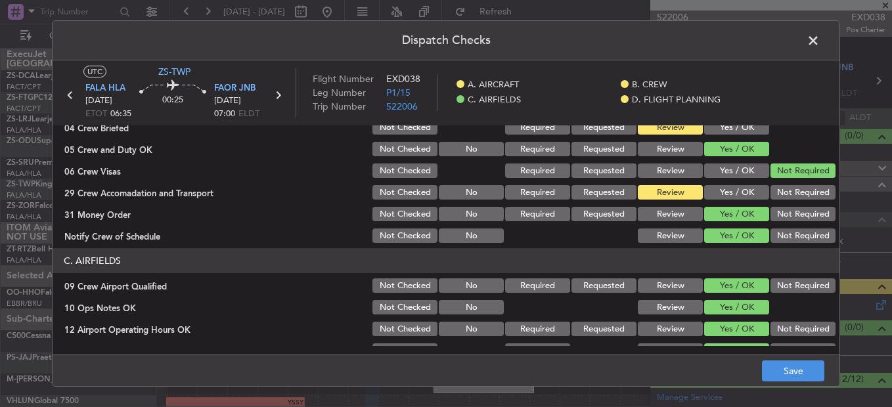
click at [799, 200] on button "Not Required" at bounding box center [802, 192] width 65 height 14
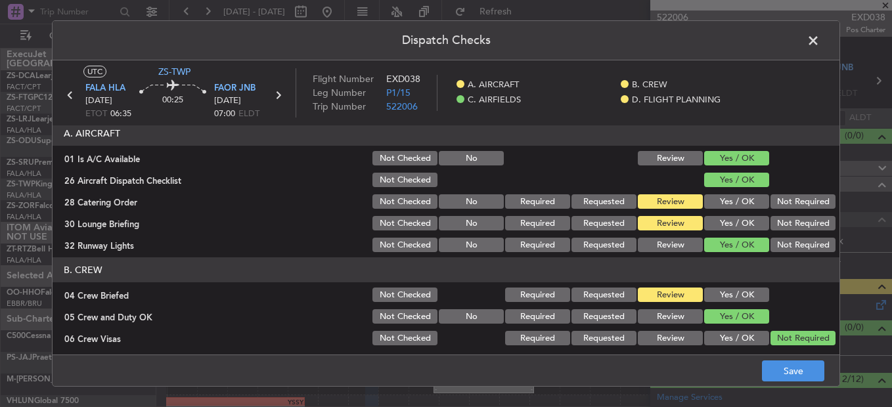
scroll to position [0, 0]
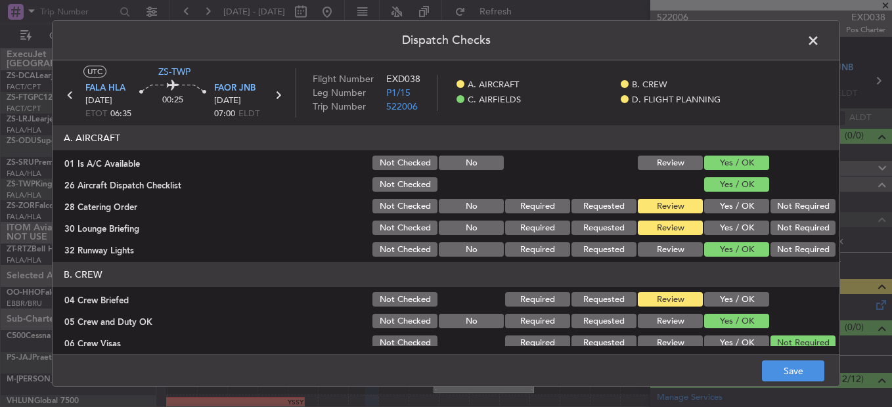
click at [724, 227] on button "Yes / OK" at bounding box center [736, 228] width 65 height 14
click at [820, 39] on span at bounding box center [820, 44] width 0 height 26
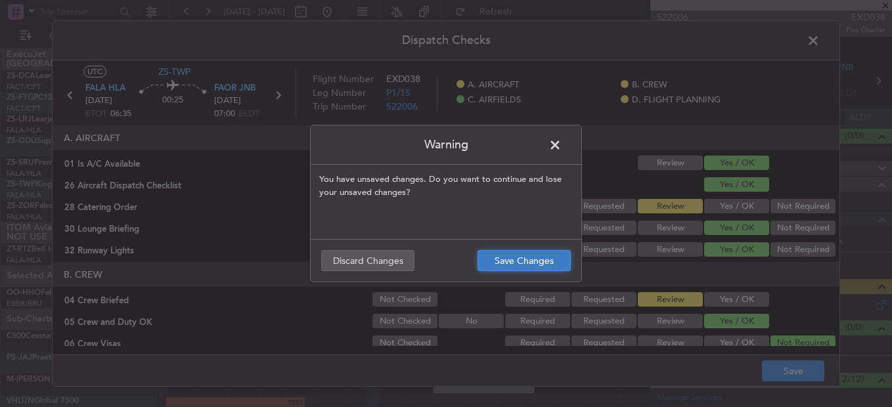
click at [538, 257] on button "Save Changes" at bounding box center [523, 260] width 93 height 21
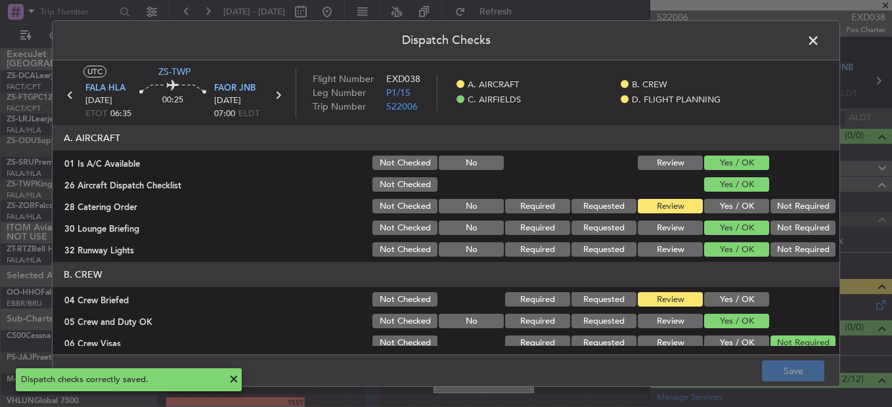
click at [820, 43] on span at bounding box center [820, 44] width 0 height 26
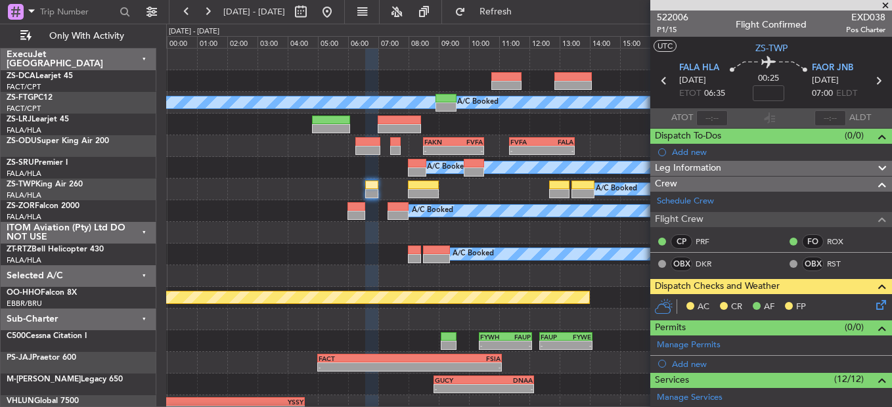
click at [875, 302] on icon at bounding box center [878, 302] width 11 height 11
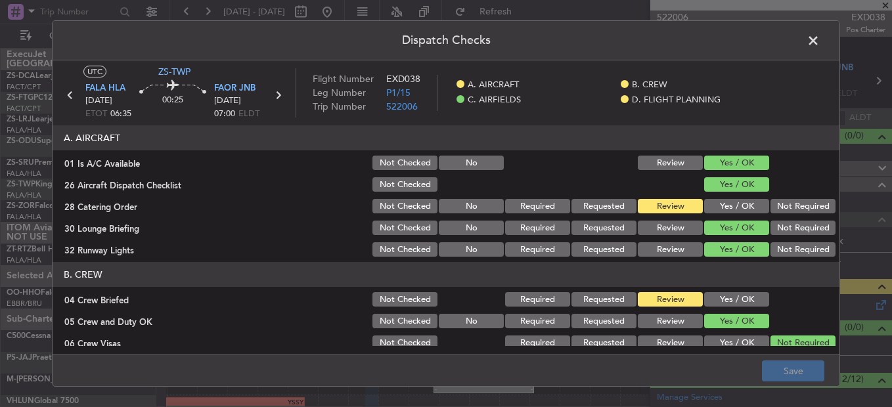
click at [716, 211] on button "Yes / OK" at bounding box center [736, 206] width 65 height 14
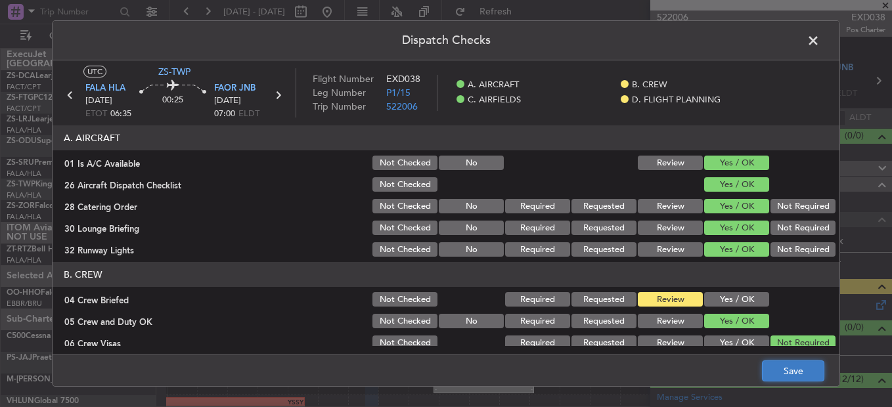
click at [787, 370] on button "Save" at bounding box center [793, 371] width 62 height 21
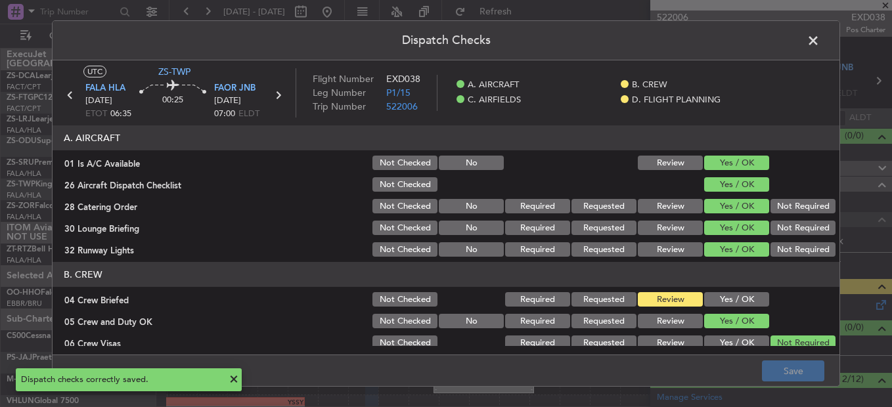
click at [820, 40] on span at bounding box center [820, 44] width 0 height 26
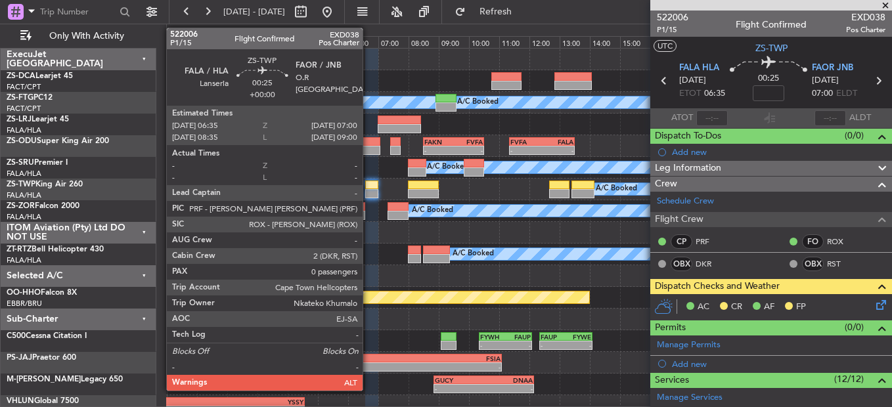
click at [368, 182] on div at bounding box center [371, 185] width 13 height 9
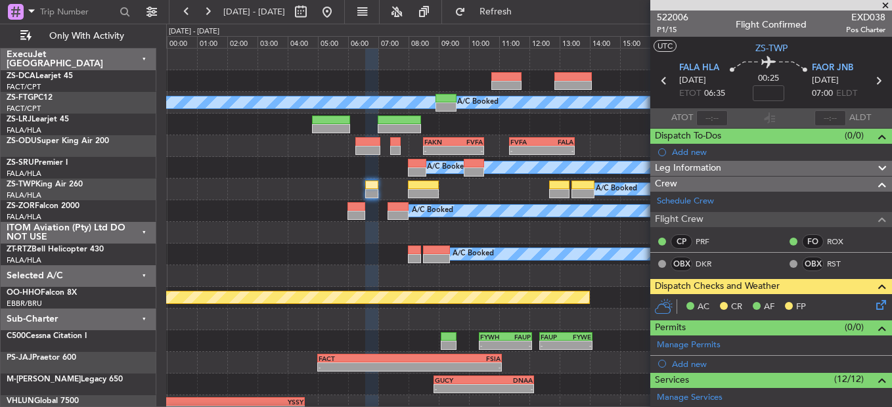
click at [888, 1] on span at bounding box center [885, 6] width 13 height 12
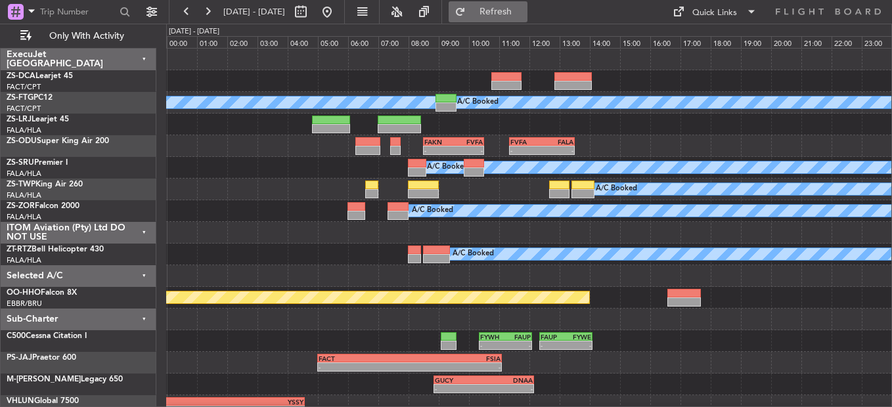
click at [527, 20] on button "Refresh" at bounding box center [488, 11] width 79 height 21
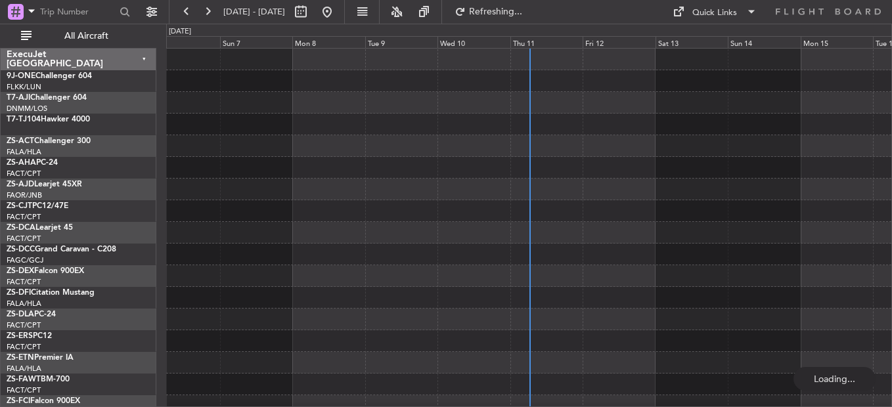
click at [529, 45] on div "Thu 11" at bounding box center [546, 42] width 72 height 12
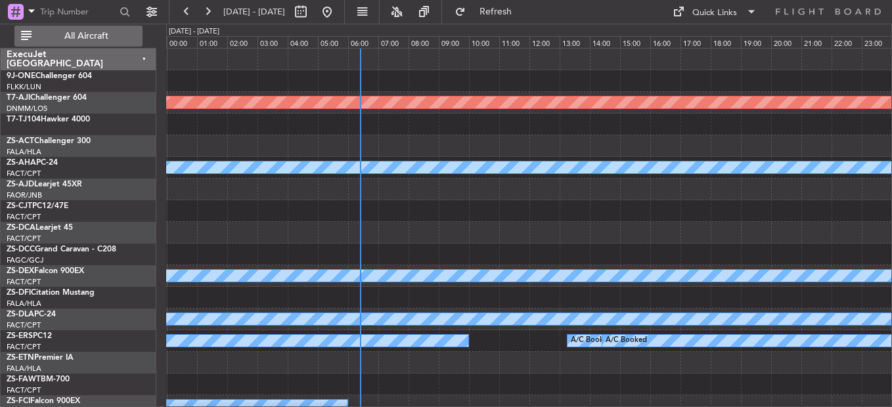
click at [95, 26] on button "All Aircraft" at bounding box center [78, 36] width 128 height 21
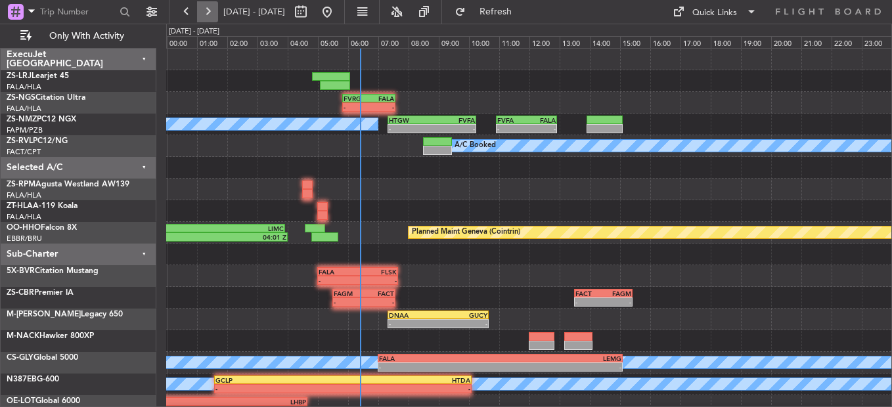
click at [214, 9] on button at bounding box center [207, 11] width 21 height 21
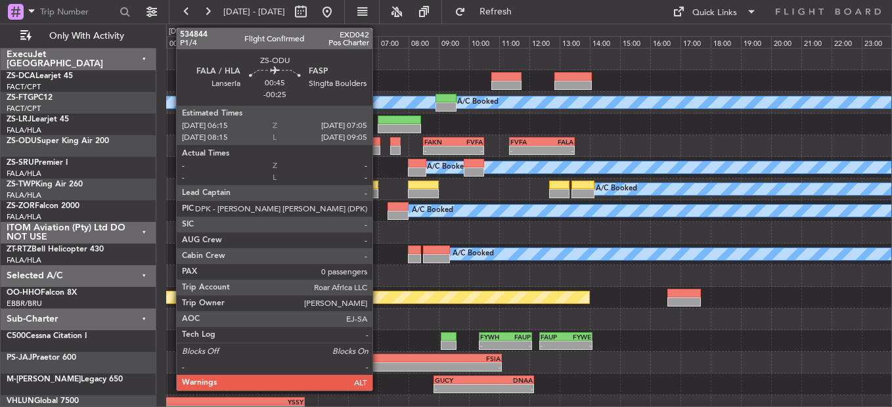
click at [378, 146] on div at bounding box center [368, 150] width 26 height 9
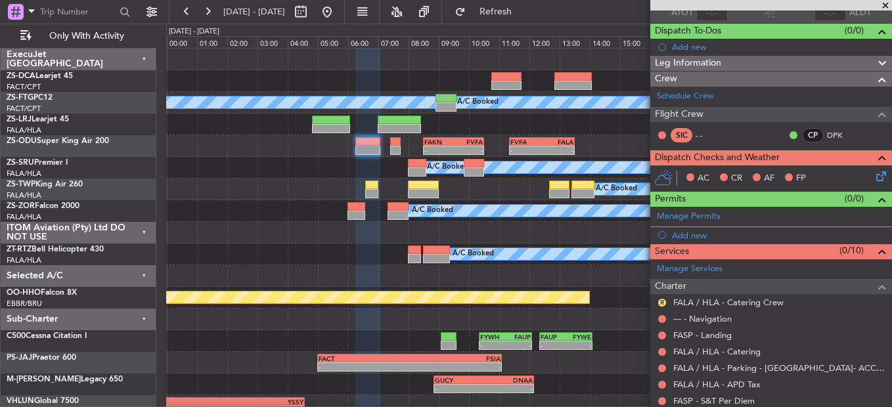
scroll to position [193, 0]
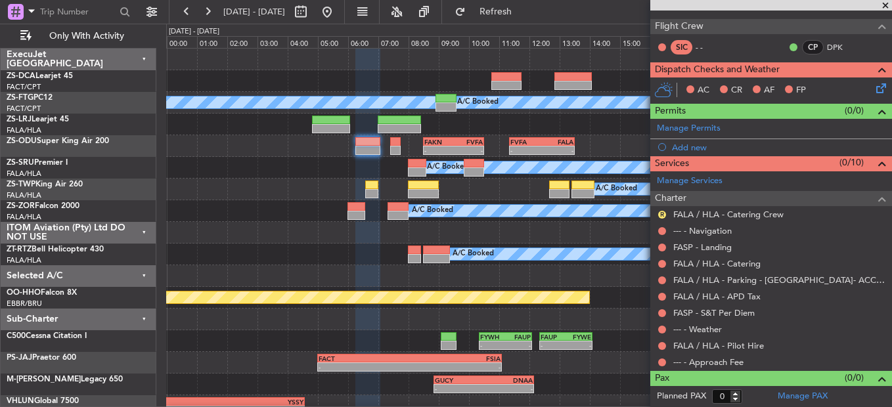
click at [665, 367] on div "--- - Approach Fee" at bounding box center [771, 362] width 242 height 16
click at [661, 365] on button at bounding box center [662, 363] width 8 height 8
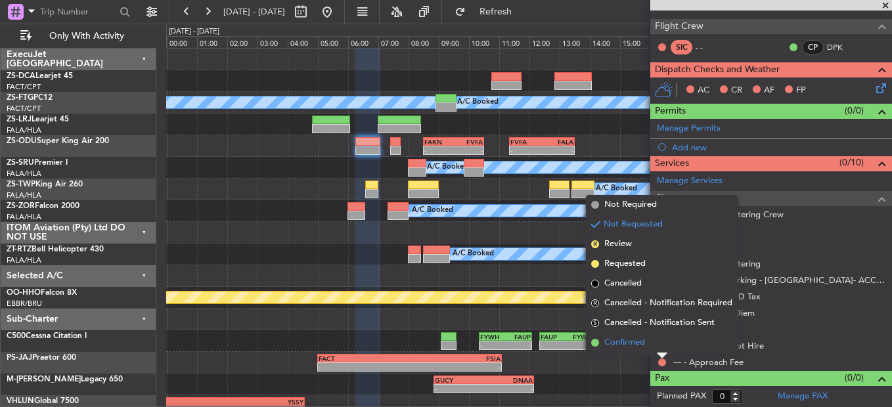
click at [663, 347] on li "Confirmed" at bounding box center [662, 343] width 152 height 20
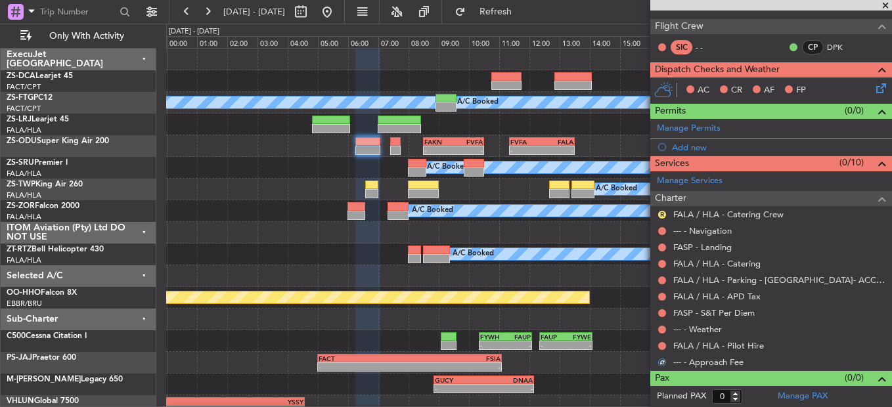
click at [663, 347] on button at bounding box center [662, 346] width 8 height 8
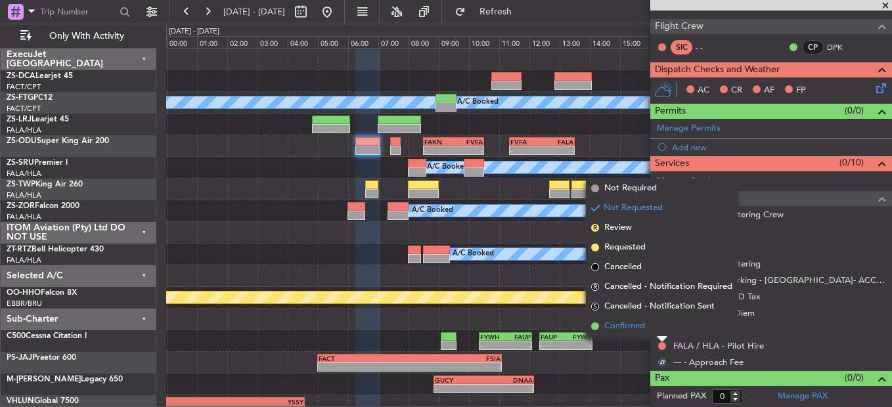
click at [663, 325] on li "Confirmed" at bounding box center [662, 327] width 152 height 20
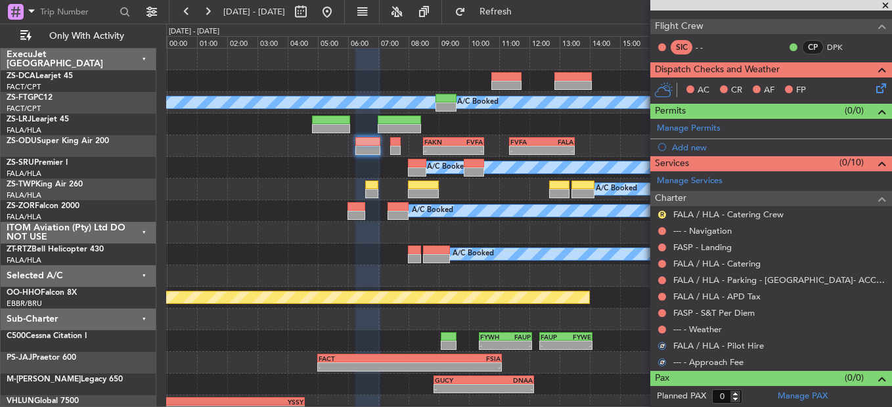
click at [663, 326] on button at bounding box center [662, 330] width 8 height 8
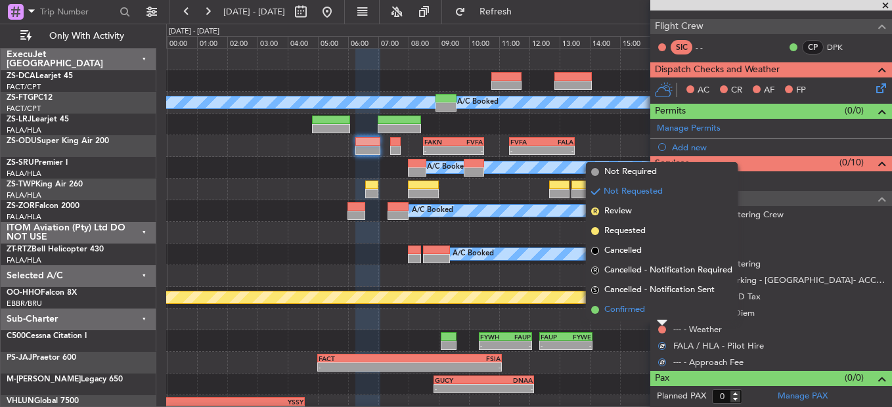
click at [663, 313] on li "Confirmed" at bounding box center [662, 310] width 152 height 20
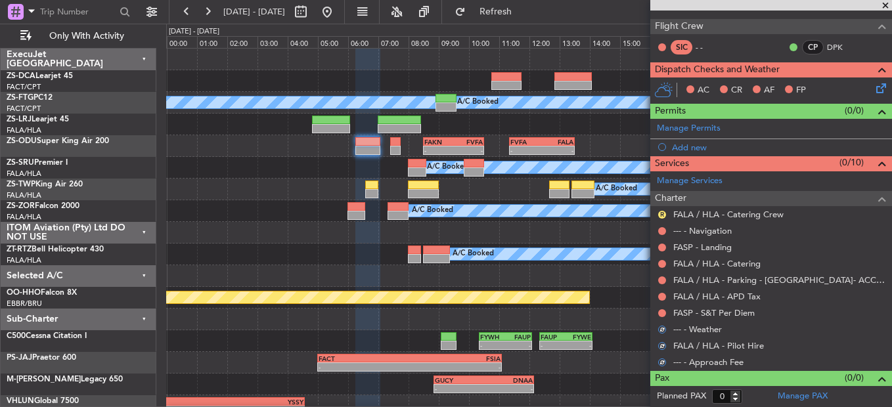
click at [663, 313] on button at bounding box center [662, 313] width 8 height 8
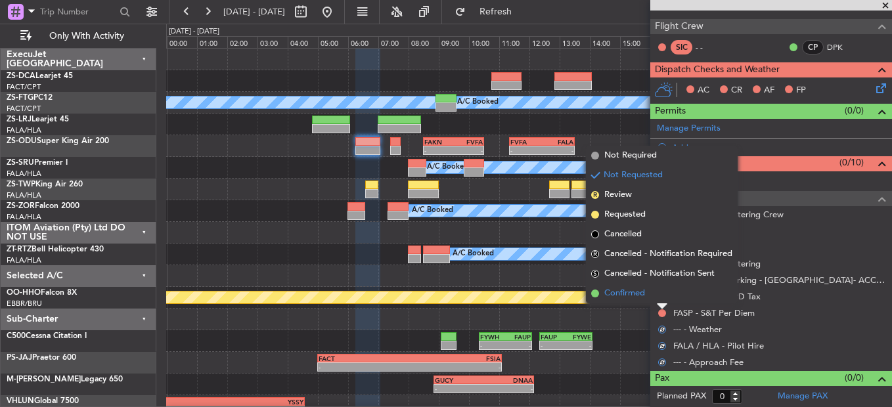
click at [662, 299] on li "Confirmed" at bounding box center [662, 294] width 152 height 20
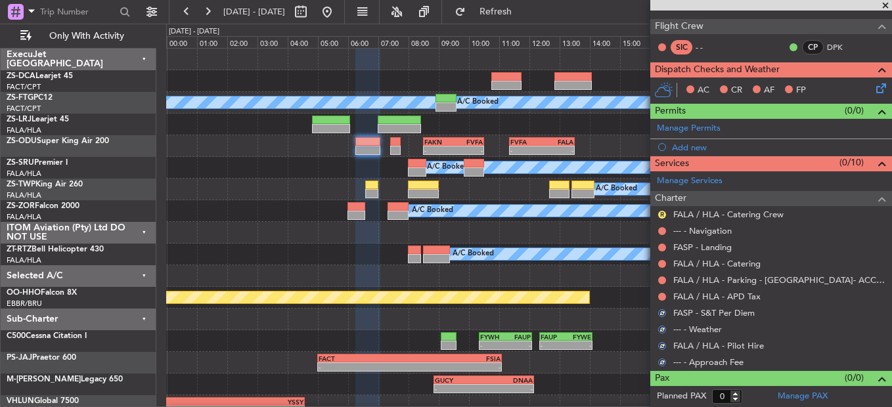
click at [662, 299] on button at bounding box center [662, 297] width 8 height 8
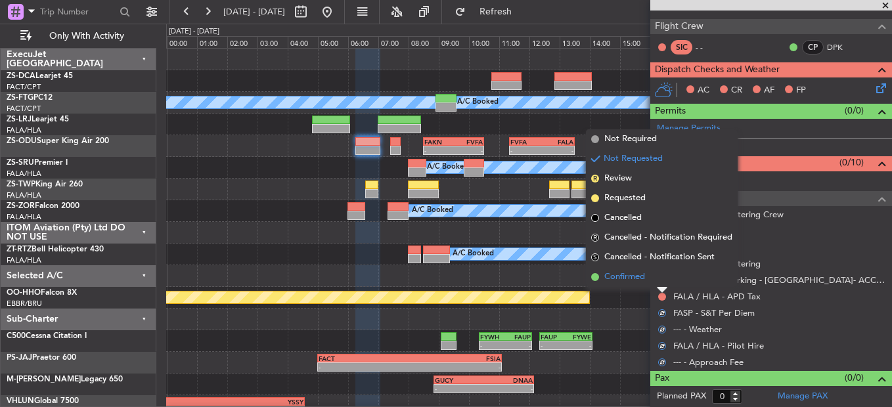
click at [662, 274] on li "Confirmed" at bounding box center [662, 277] width 152 height 20
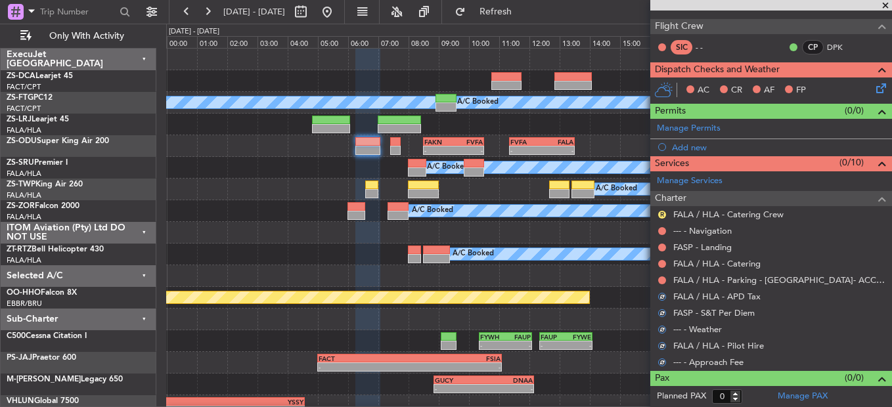
click at [660, 284] on mat-tooltip-component "Not Requested" at bounding box center [662, 301] width 74 height 35
click at [661, 280] on button at bounding box center [662, 280] width 8 height 8
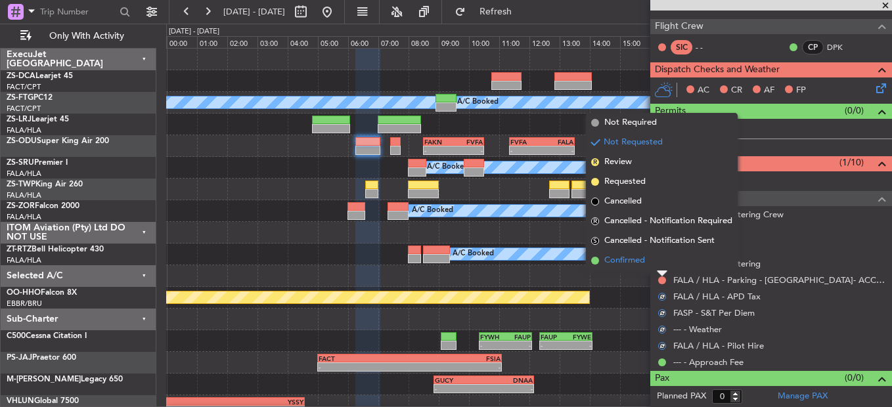
click at [661, 263] on li "Confirmed" at bounding box center [662, 261] width 152 height 20
click at [661, 263] on button at bounding box center [662, 264] width 8 height 8
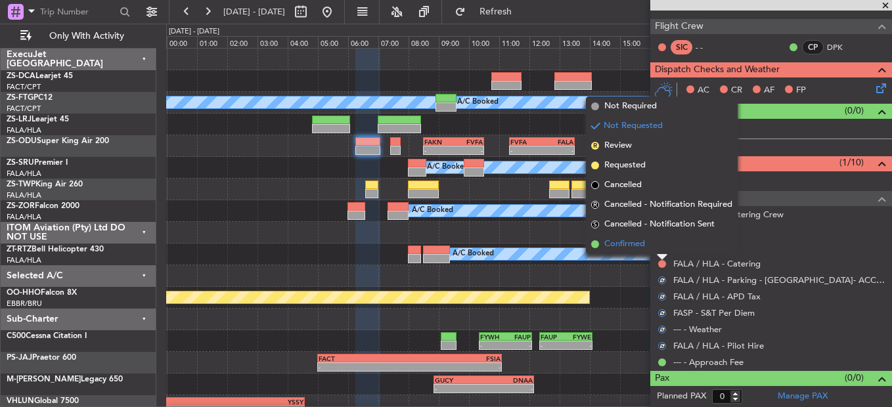
click at [659, 248] on li "Confirmed" at bounding box center [662, 244] width 152 height 20
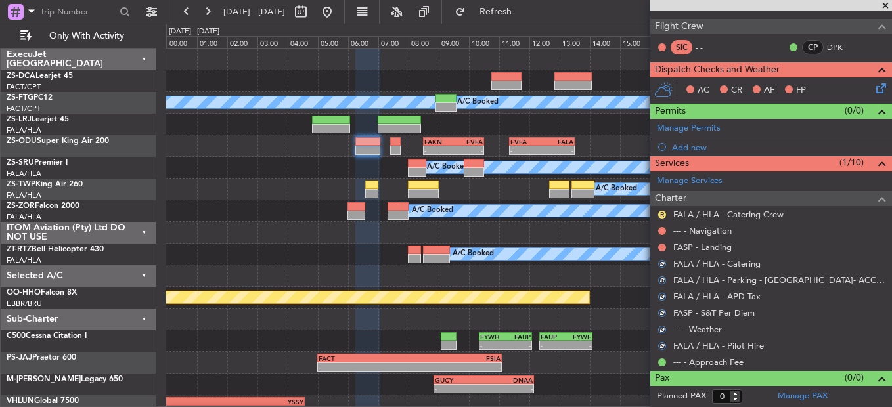
click at [659, 248] on button at bounding box center [662, 248] width 8 height 8
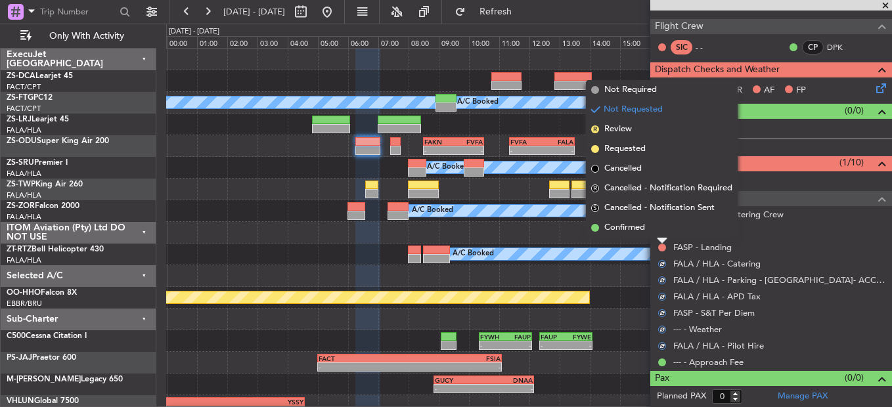
click at [663, 231] on li "Confirmed" at bounding box center [662, 228] width 152 height 20
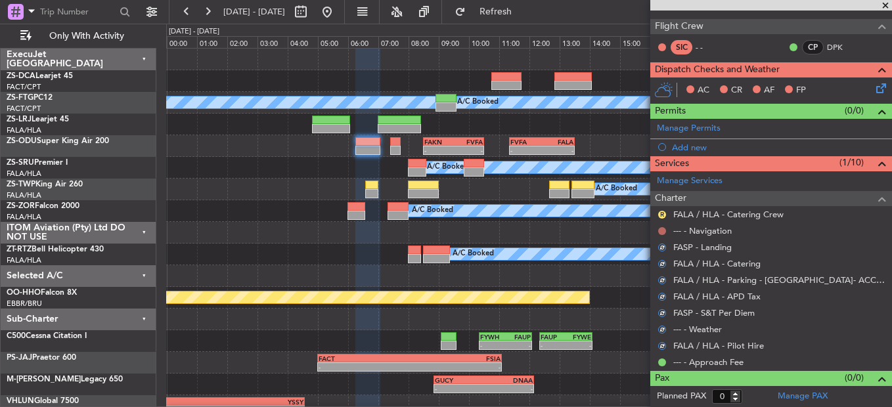
click at [663, 231] on button at bounding box center [662, 231] width 8 height 8
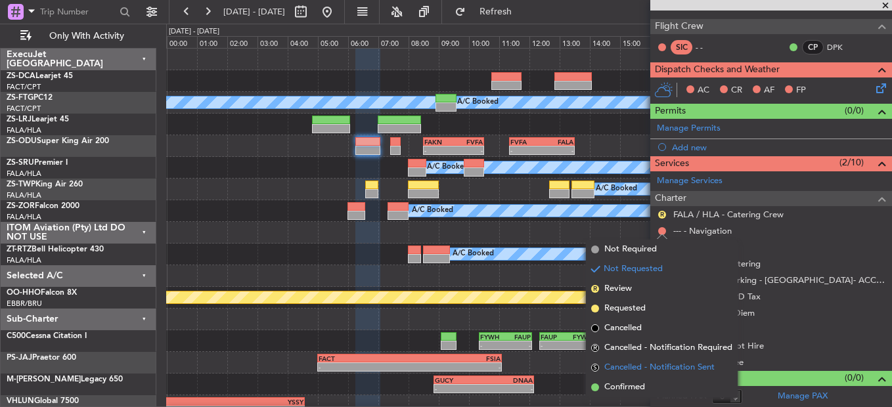
click at [647, 370] on span "Cancelled - Notification Sent" at bounding box center [659, 367] width 110 height 13
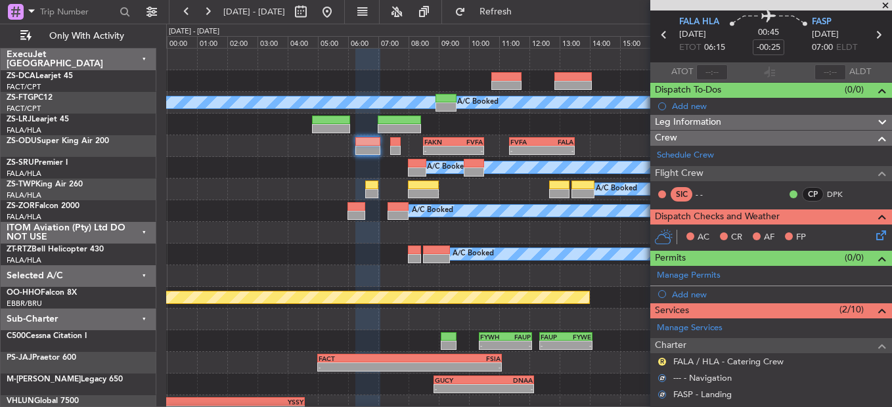
scroll to position [66, 0]
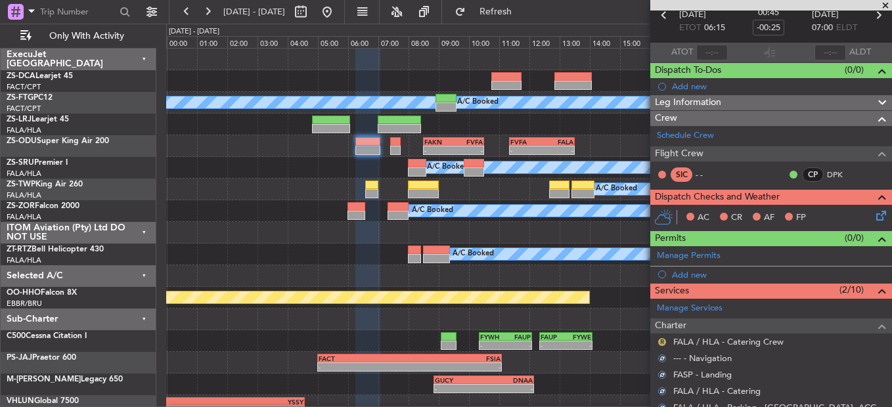
click at [661, 340] on button "R" at bounding box center [662, 342] width 8 height 8
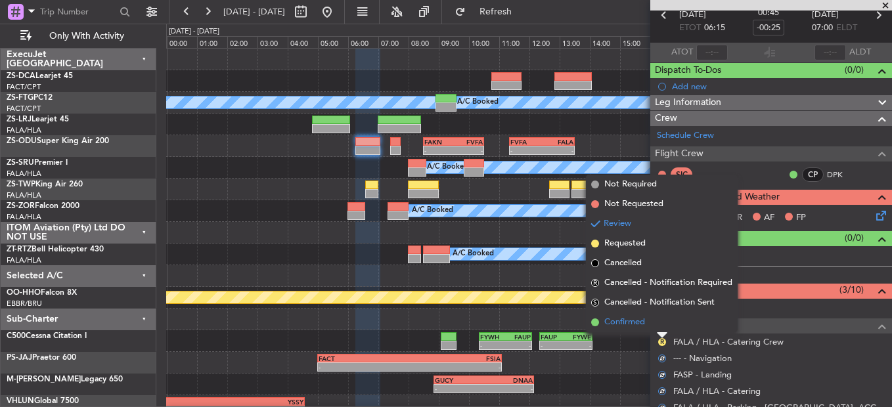
click at [655, 324] on li "Confirmed" at bounding box center [662, 323] width 152 height 20
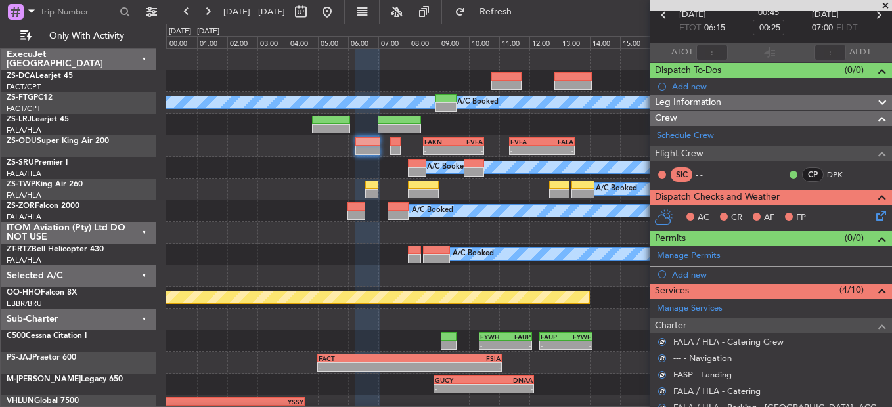
click at [873, 215] on icon at bounding box center [878, 213] width 11 height 11
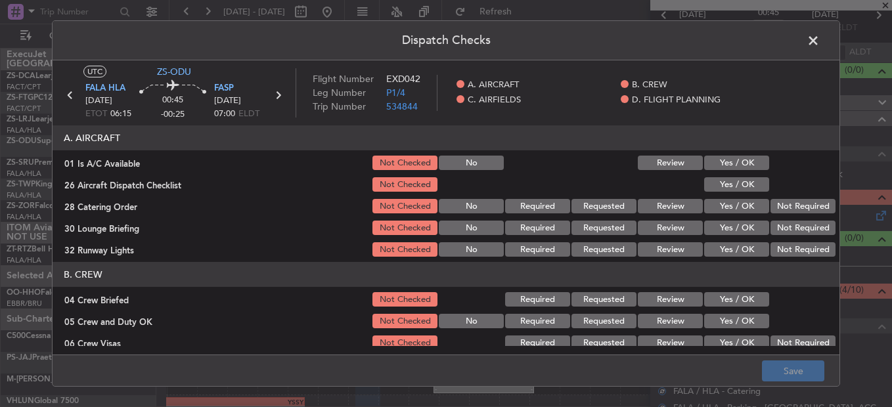
click at [741, 160] on button "Yes / OK" at bounding box center [736, 163] width 65 height 14
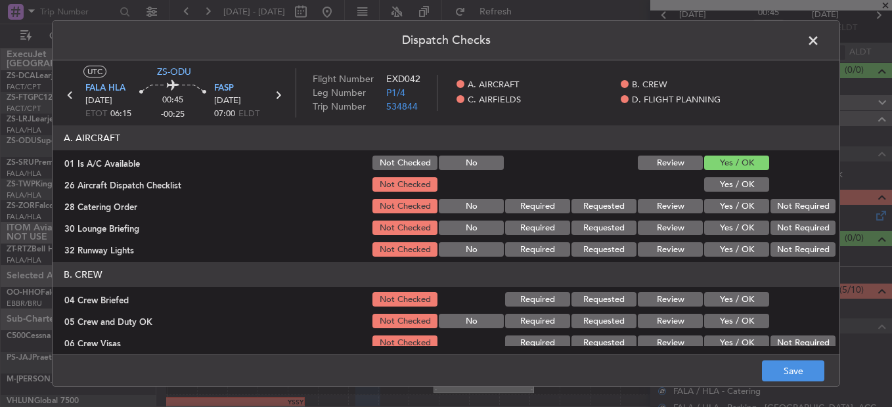
click at [732, 190] on button "Yes / OK" at bounding box center [736, 184] width 65 height 14
click at [670, 206] on button "Review" at bounding box center [670, 206] width 65 height 14
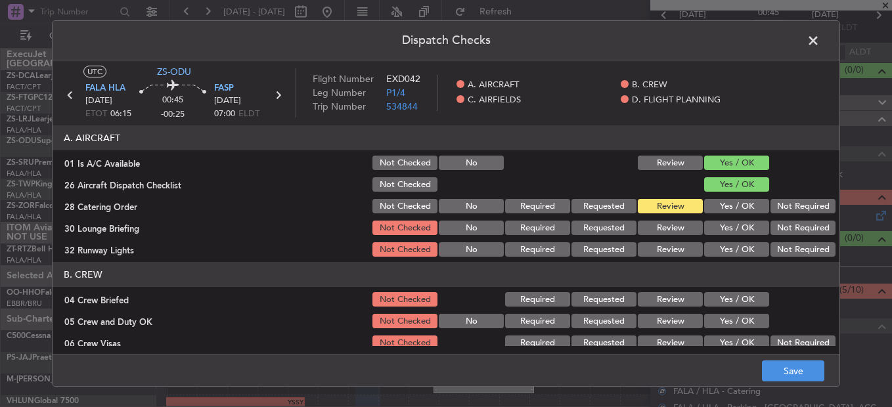
click at [716, 225] on button "Yes / OK" at bounding box center [736, 228] width 65 height 14
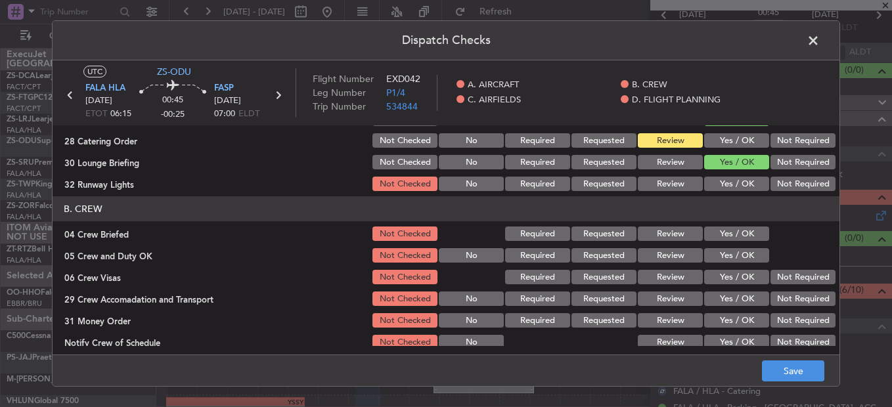
click at [732, 187] on button "Yes / OK" at bounding box center [736, 184] width 65 height 14
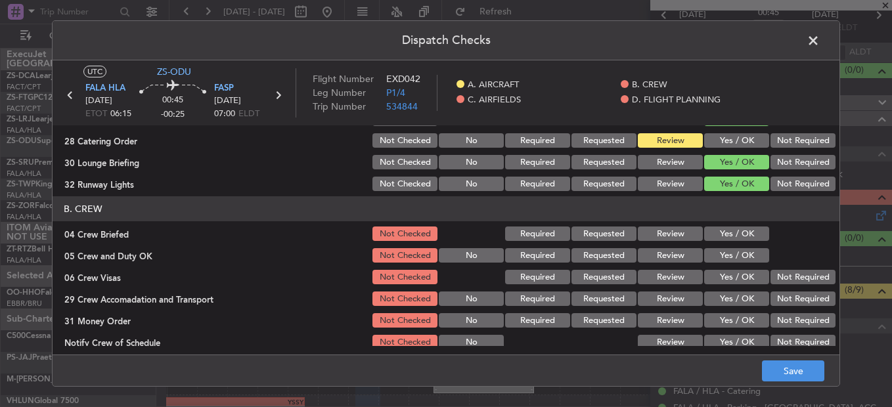
click at [664, 237] on button "Review" at bounding box center [670, 234] width 65 height 14
click at [742, 255] on button "Yes / OK" at bounding box center [736, 255] width 65 height 14
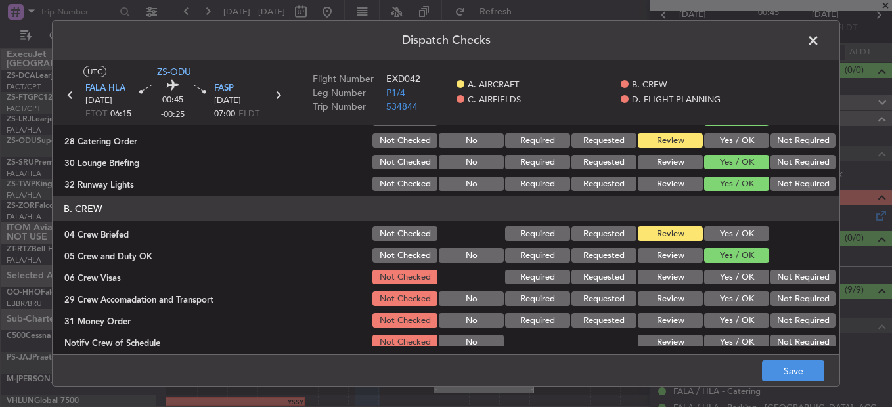
scroll to position [131, 0]
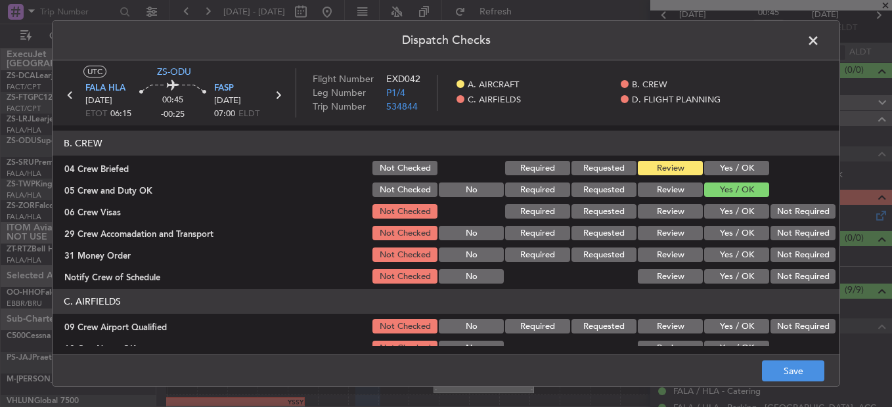
click at [774, 211] on button "Not Required" at bounding box center [802, 211] width 65 height 14
click at [796, 238] on button "Not Required" at bounding box center [802, 233] width 65 height 14
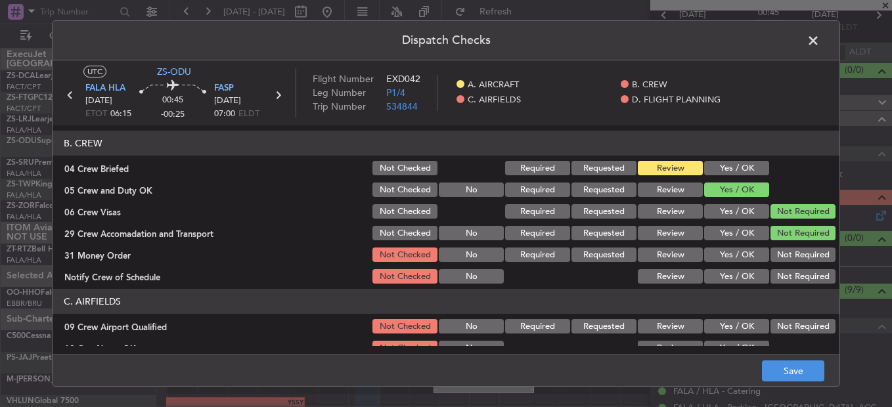
click at [663, 260] on button "Review" at bounding box center [670, 255] width 65 height 14
click at [740, 281] on button "Yes / OK" at bounding box center [736, 276] width 65 height 14
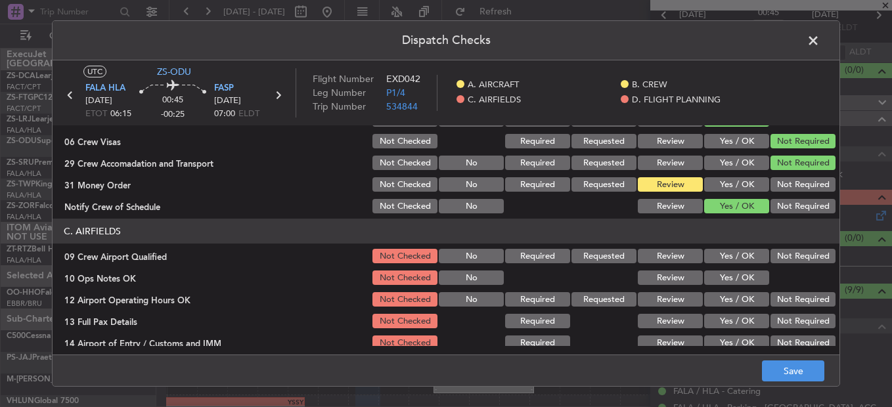
scroll to position [263, 0]
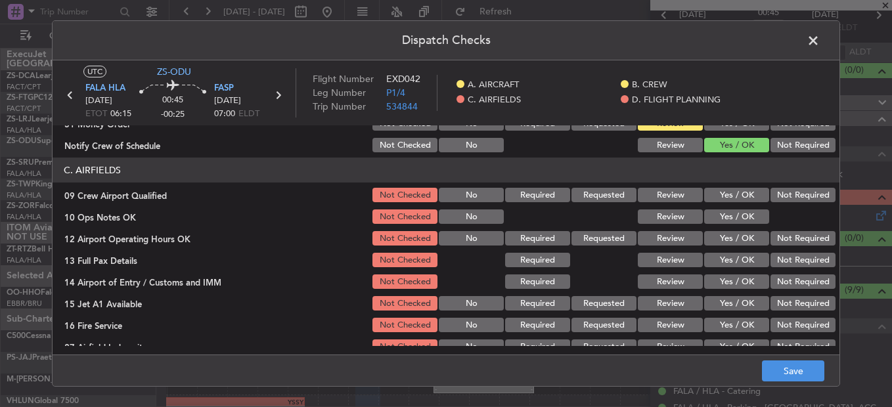
click at [728, 194] on button "Yes / OK" at bounding box center [736, 195] width 65 height 14
click at [730, 225] on div "Yes / OK" at bounding box center [735, 217] width 66 height 18
click at [730, 217] on button "Yes / OK" at bounding box center [736, 216] width 65 height 14
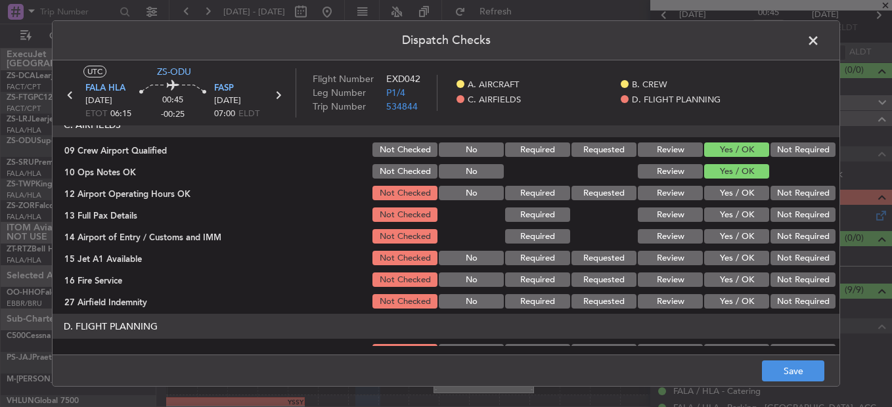
scroll to position [328, 0]
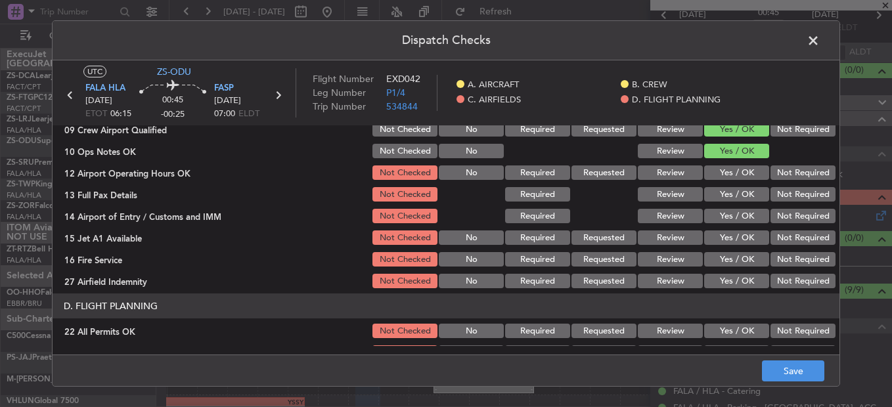
click at [736, 176] on button "Yes / OK" at bounding box center [736, 172] width 65 height 14
click at [743, 195] on button "Yes / OK" at bounding box center [736, 194] width 65 height 14
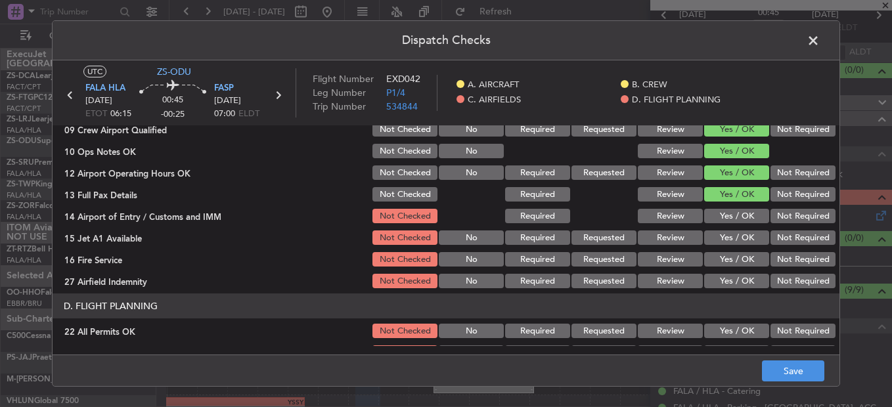
click at [772, 217] on button "Not Required" at bounding box center [802, 216] width 65 height 14
click at [724, 249] on section "C. AIRFIELDS 09 Crew Airport Qualified Not Checked No Required Requested Review…" at bounding box center [446, 191] width 787 height 198
click at [726, 240] on button "Yes / OK" at bounding box center [736, 237] width 65 height 14
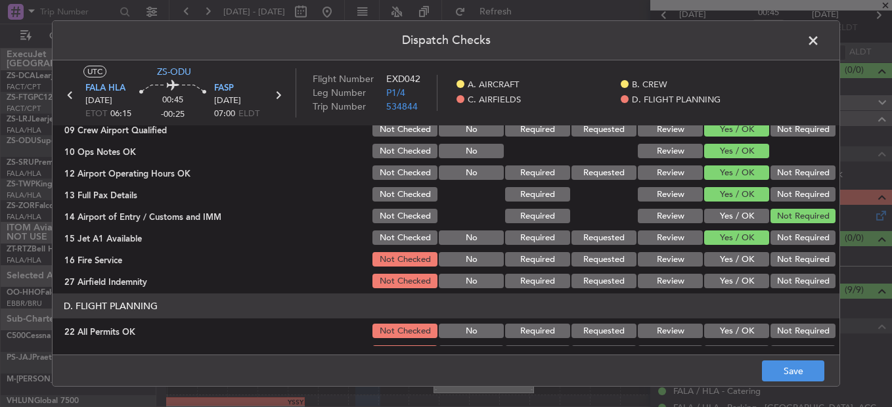
click at [732, 263] on button "Yes / OK" at bounding box center [736, 259] width 65 height 14
click at [686, 282] on button "Review" at bounding box center [670, 281] width 65 height 14
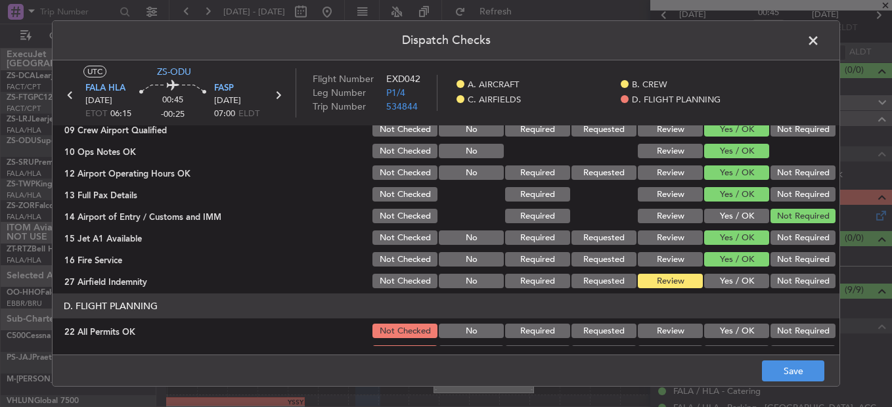
scroll to position [369, 0]
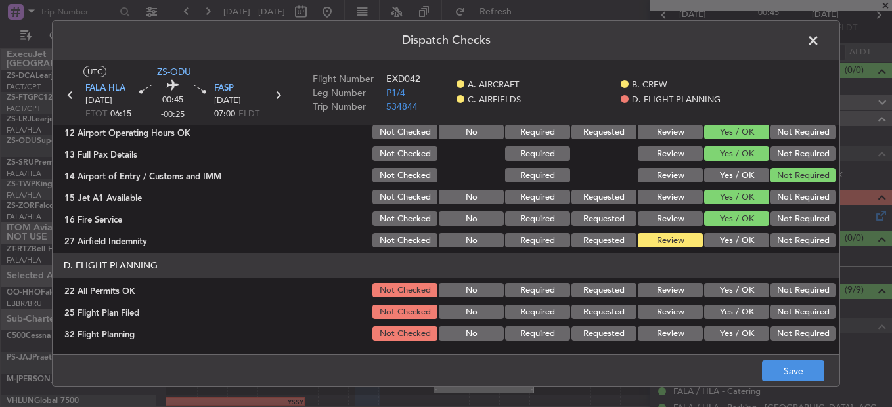
click at [797, 297] on button "Not Required" at bounding box center [802, 290] width 65 height 14
drag, startPoint x: 681, startPoint y: 313, endPoint x: 678, endPoint y: 328, distance: 15.3
click at [681, 313] on button "Review" at bounding box center [670, 312] width 65 height 14
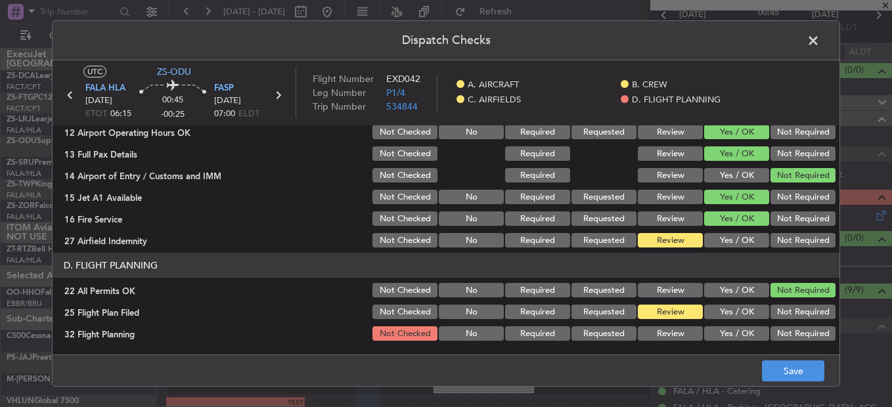
click at [678, 333] on button "Review" at bounding box center [670, 333] width 65 height 14
click at [789, 361] on button "Save" at bounding box center [793, 371] width 62 height 21
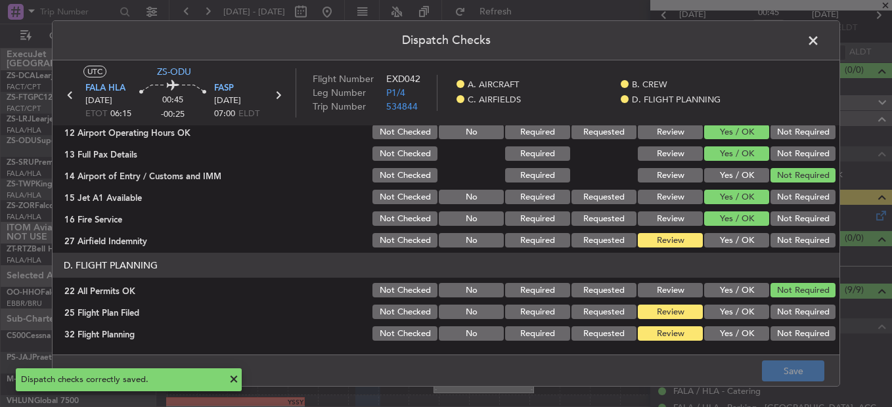
click at [812, 59] on header "Dispatch Checks" at bounding box center [446, 40] width 787 height 39
click at [811, 30] on header "Dispatch Checks" at bounding box center [446, 40] width 787 height 39
click at [820, 49] on span at bounding box center [820, 44] width 0 height 26
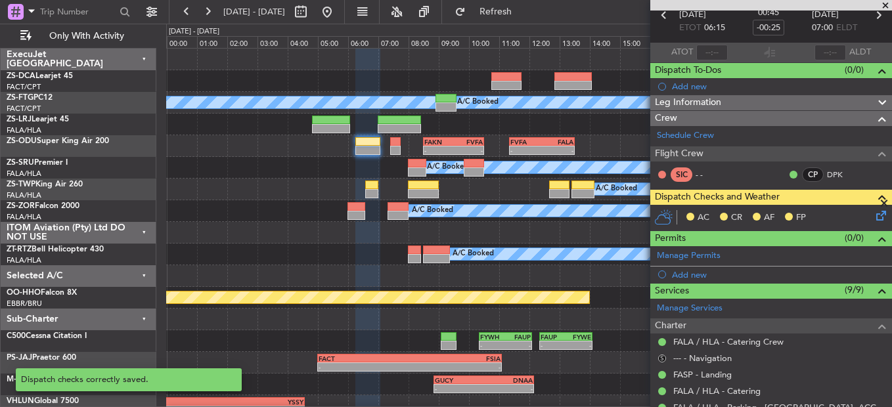
click at [665, 356] on button "S" at bounding box center [662, 359] width 8 height 8
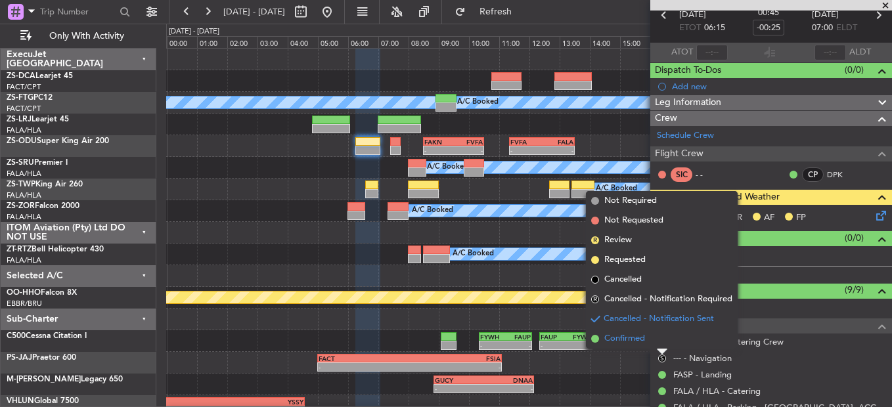
click at [661, 332] on li "Confirmed" at bounding box center [662, 339] width 152 height 20
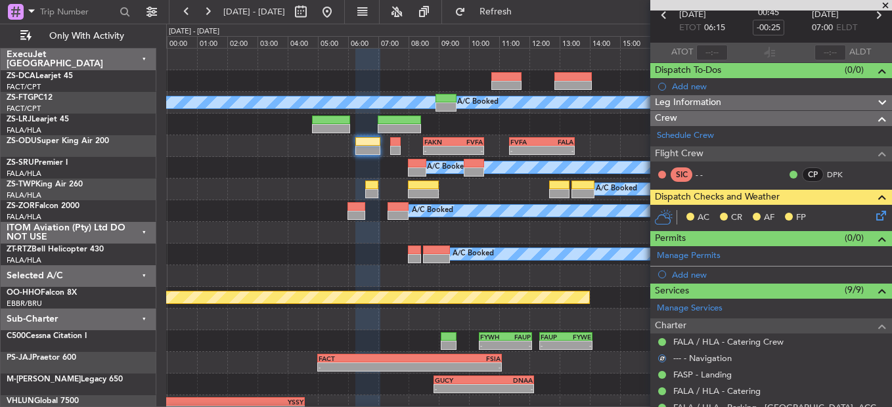
scroll to position [0, 0]
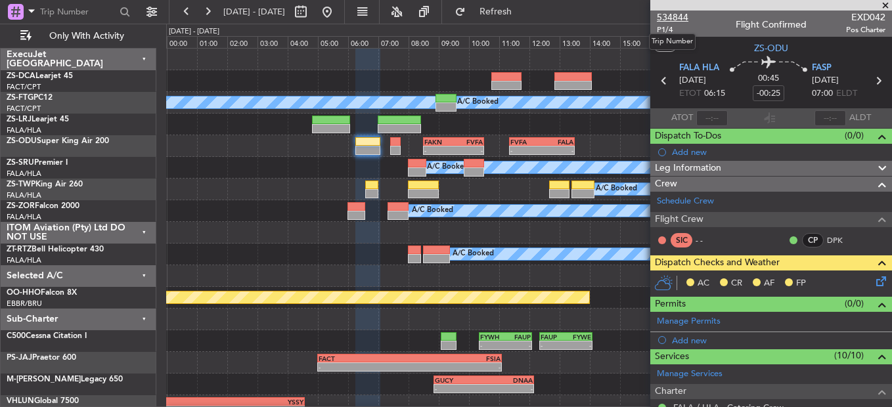
click at [670, 16] on span "534844" at bounding box center [673, 18] width 32 height 14
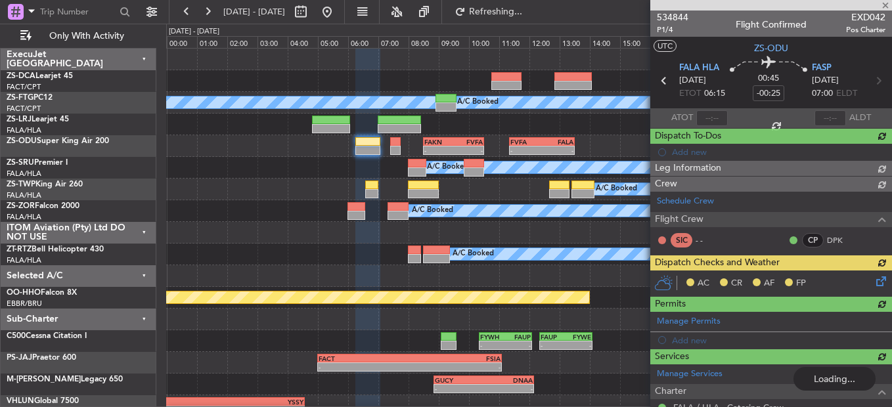
click at [872, 285] on div "AC CR AF FP" at bounding box center [771, 284] width 242 height 26
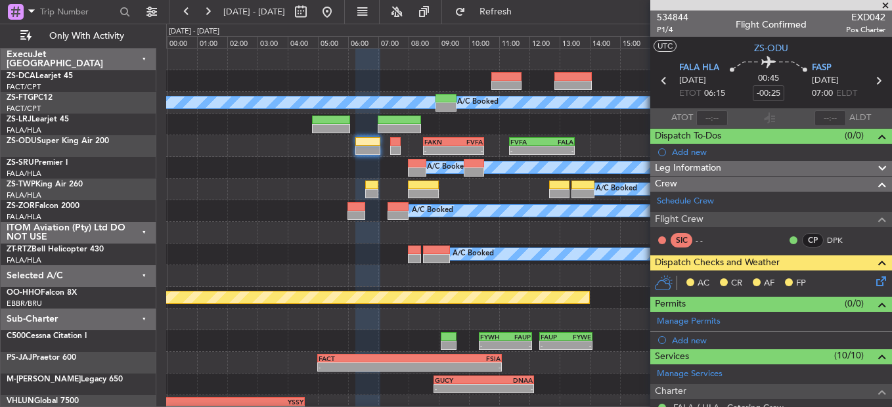
click at [873, 282] on icon at bounding box center [878, 279] width 11 height 11
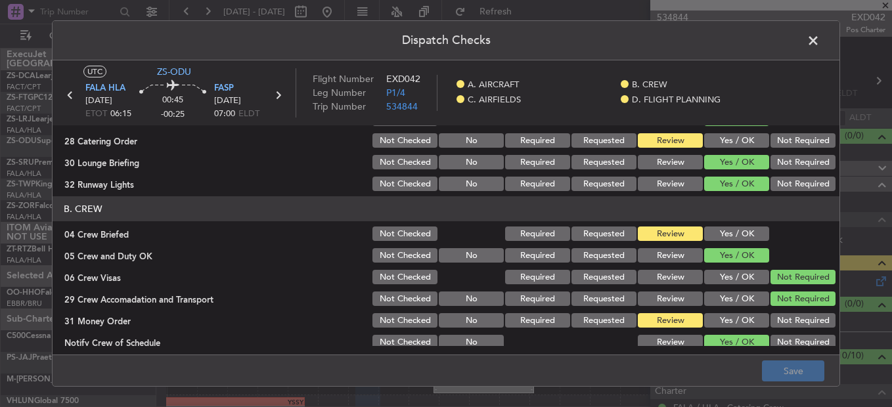
scroll to position [197, 0]
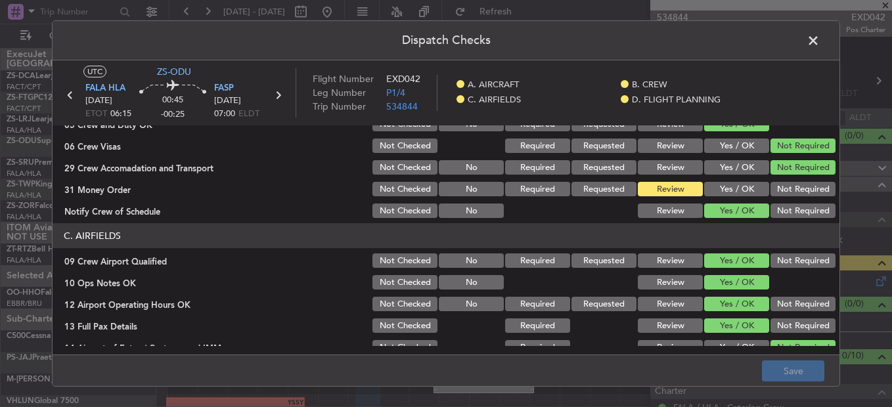
click at [727, 196] on button "Yes / OK" at bounding box center [736, 189] width 65 height 14
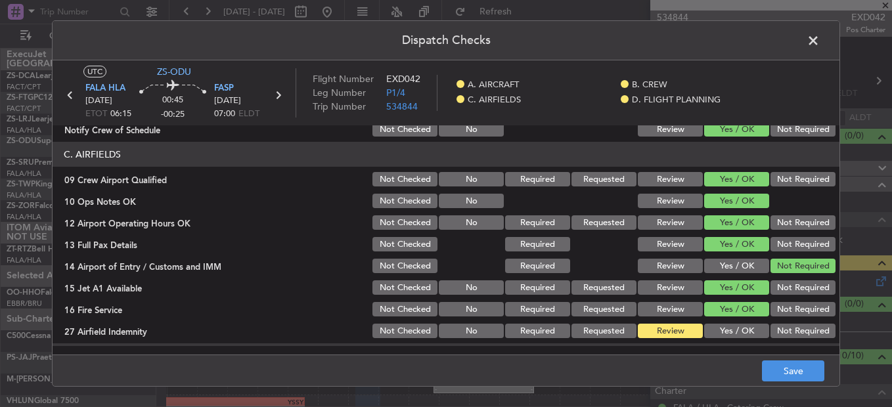
scroll to position [369, 0]
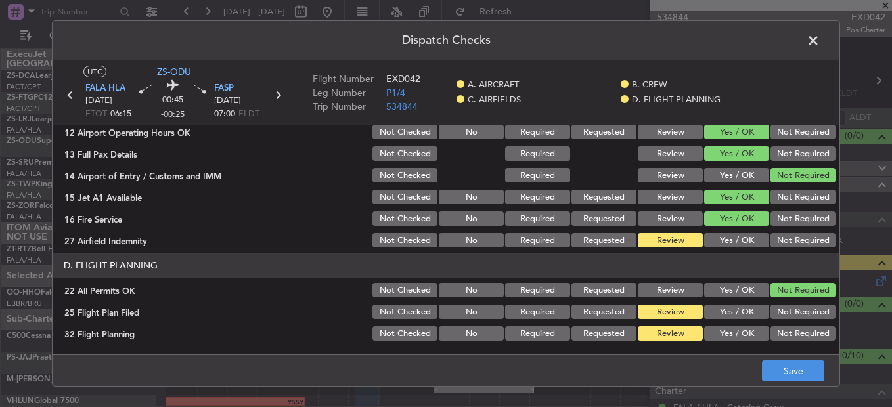
click at [793, 240] on button "Not Required" at bounding box center [802, 240] width 65 height 14
click at [810, 377] on button "Save" at bounding box center [793, 371] width 62 height 21
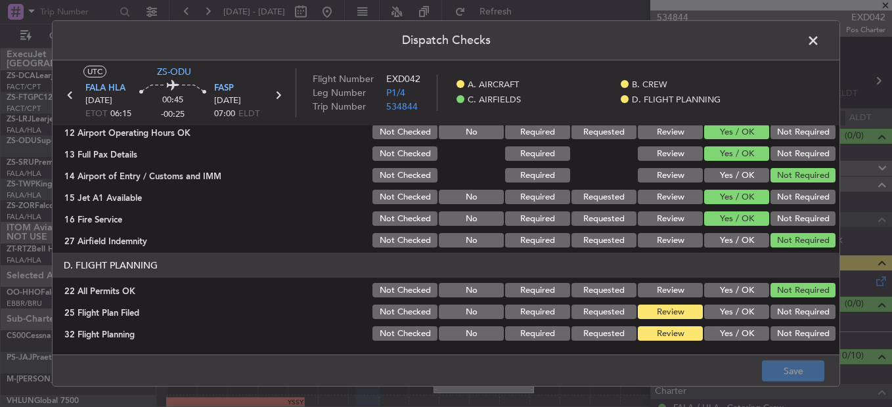
click at [820, 46] on span at bounding box center [820, 44] width 0 height 26
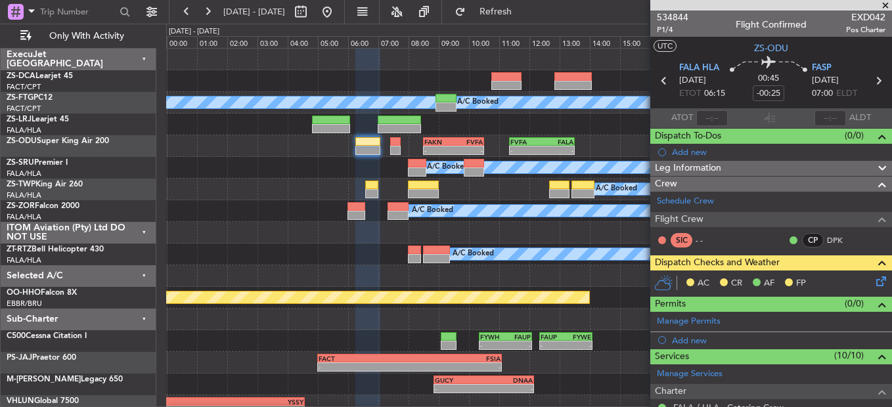
click at [873, 279] on icon at bounding box center [878, 279] width 11 height 11
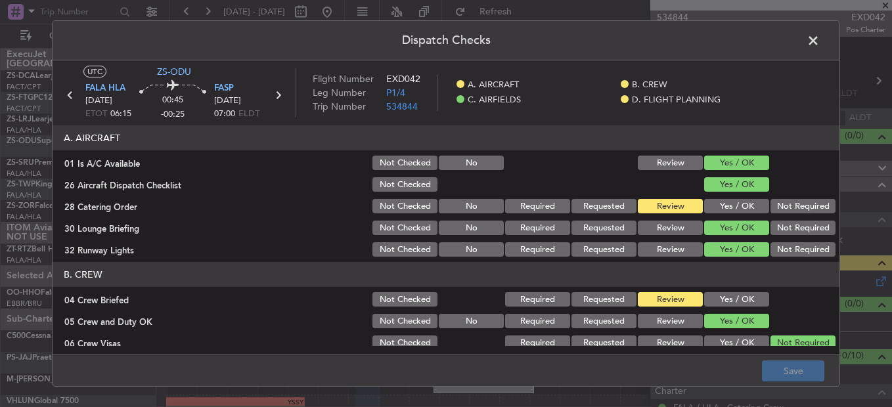
click at [742, 209] on button "Yes / OK" at bounding box center [736, 206] width 65 height 14
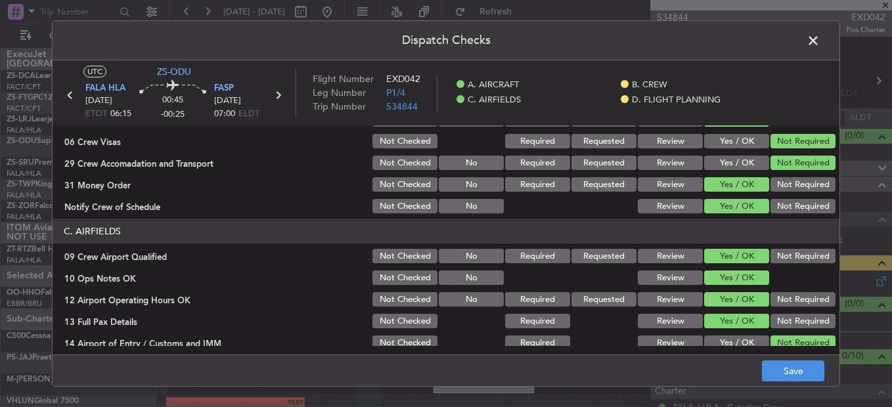
scroll to position [0, 0]
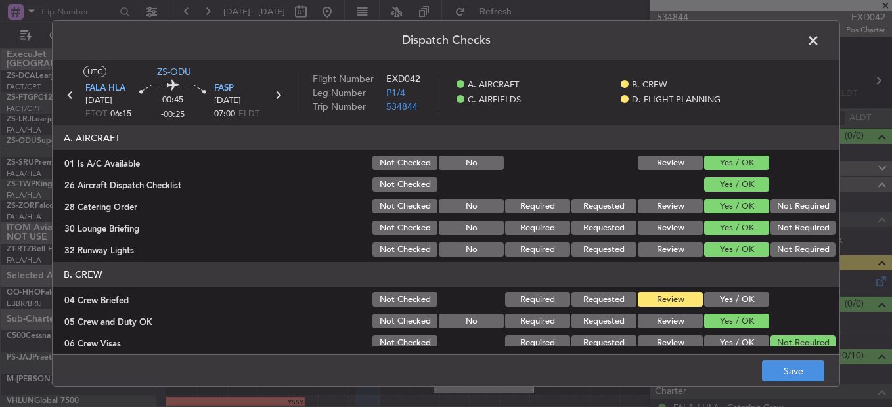
click at [820, 43] on span at bounding box center [820, 44] width 0 height 26
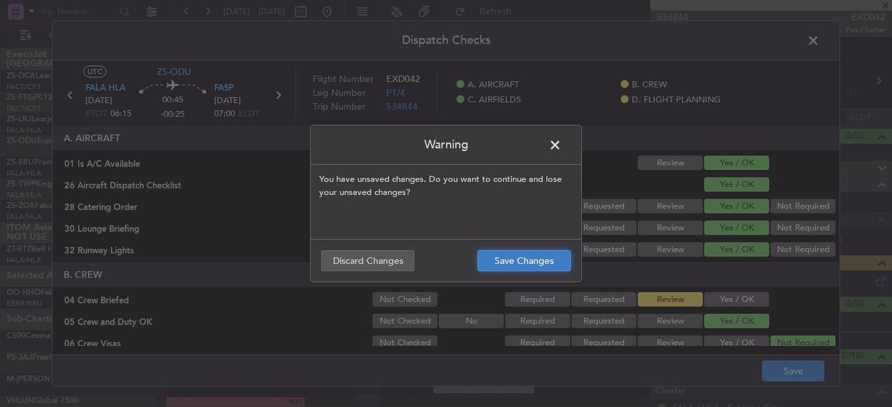
click at [519, 261] on button "Save Changes" at bounding box center [523, 260] width 93 height 21
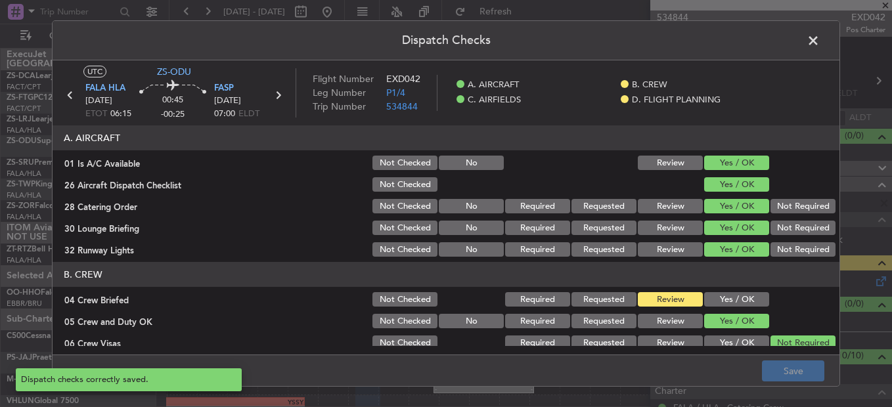
click at [820, 37] on span at bounding box center [820, 44] width 0 height 26
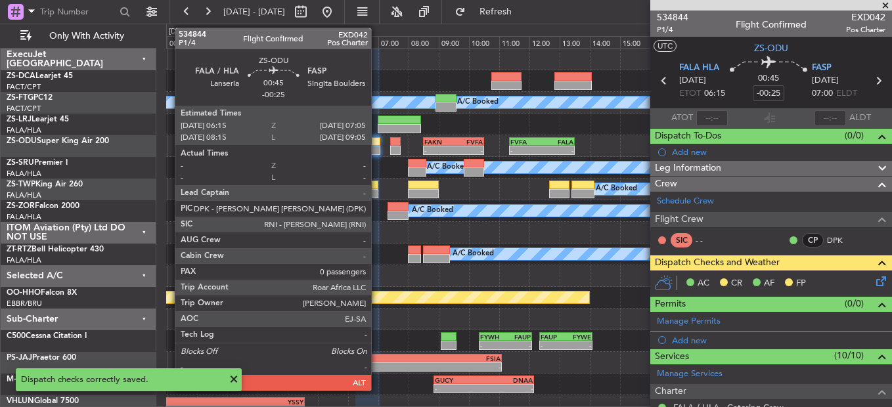
click at [377, 143] on div at bounding box center [368, 141] width 26 height 9
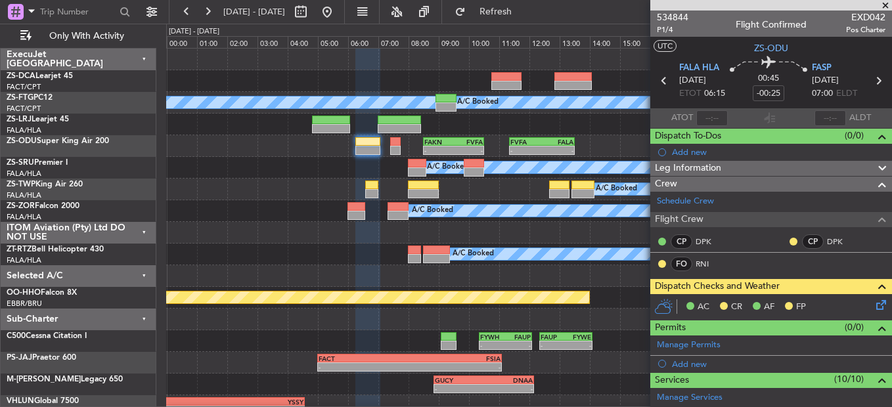
click at [657, 259] on div at bounding box center [662, 264] width 11 height 11
click at [659, 259] on div at bounding box center [662, 264] width 11 height 11
click at [873, 305] on icon at bounding box center [878, 302] width 11 height 11
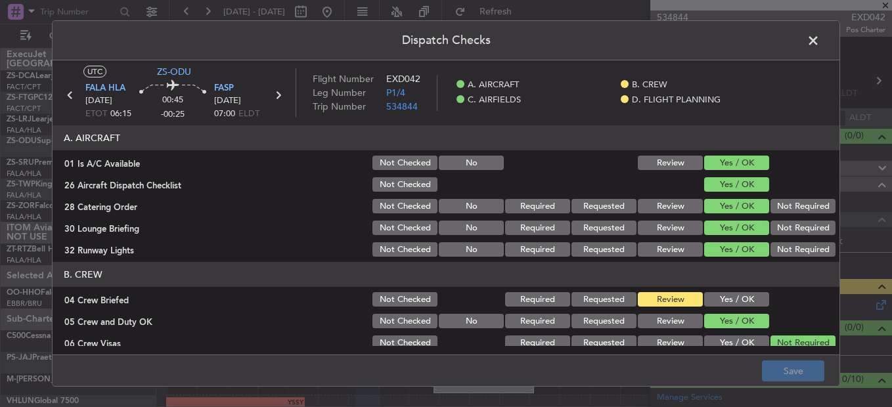
click at [801, 43] on header "Dispatch Checks" at bounding box center [446, 40] width 787 height 39
click at [700, 284] on header "B. CREW" at bounding box center [446, 274] width 787 height 25
click at [705, 296] on button "Yes / OK" at bounding box center [736, 299] width 65 height 14
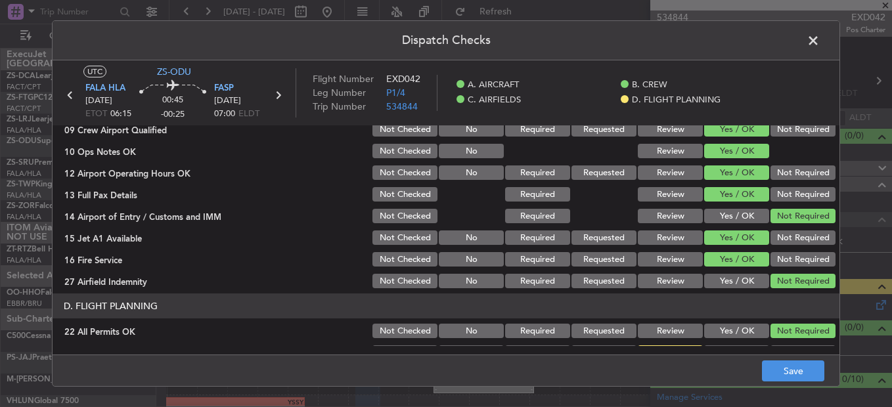
scroll to position [369, 0]
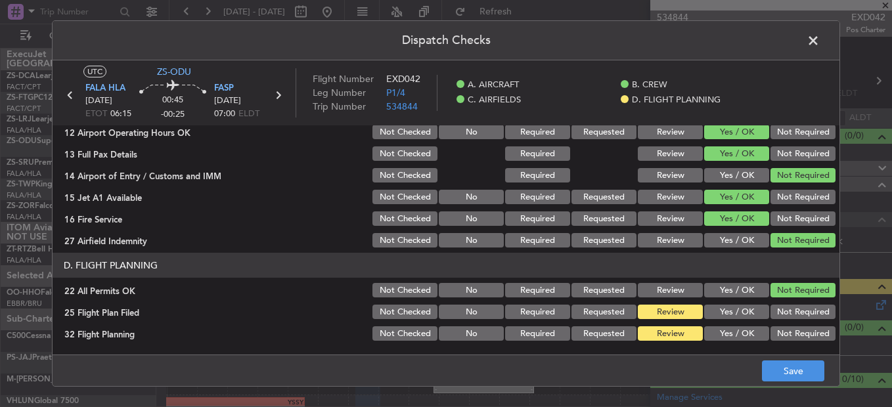
click at [755, 330] on button "Yes / OK" at bounding box center [736, 333] width 65 height 14
click at [687, 334] on button "Review" at bounding box center [670, 333] width 65 height 14
click at [810, 376] on button "Save" at bounding box center [793, 371] width 62 height 21
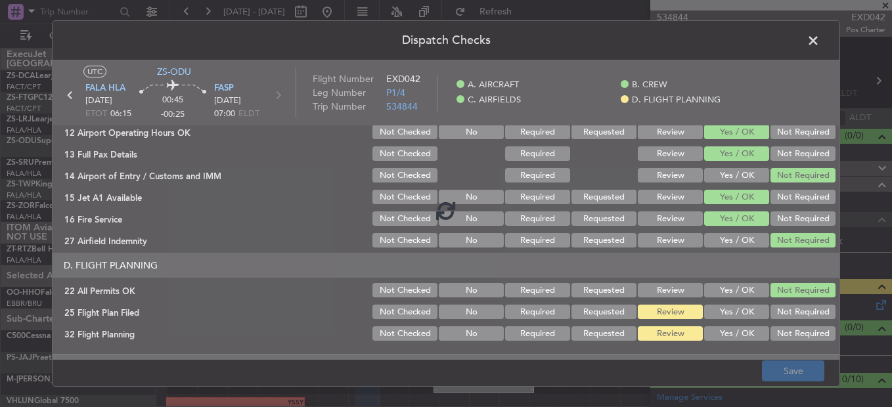
click at [807, 371] on footer "Save" at bounding box center [446, 371] width 787 height 32
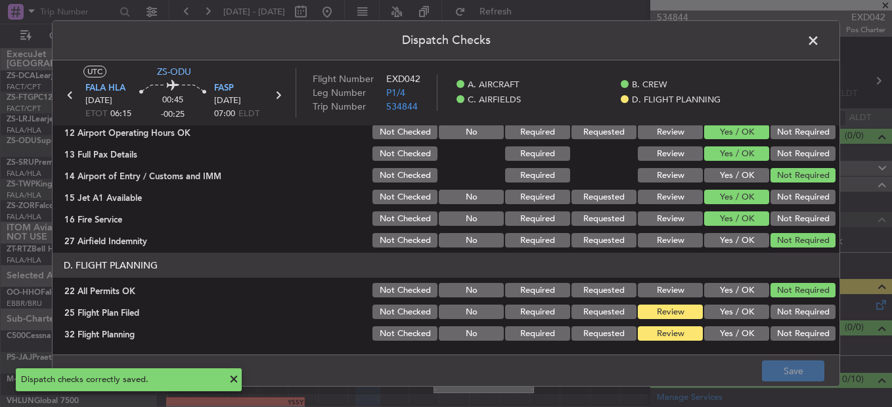
click at [820, 39] on span at bounding box center [820, 44] width 0 height 26
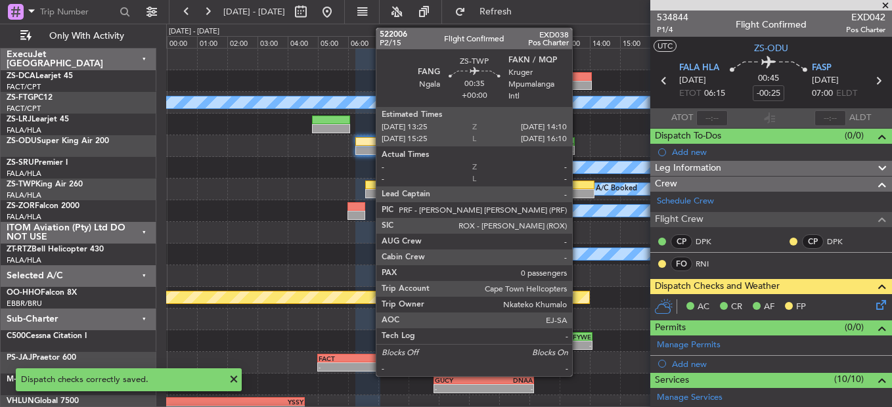
click at [578, 188] on div at bounding box center [582, 185] width 23 height 9
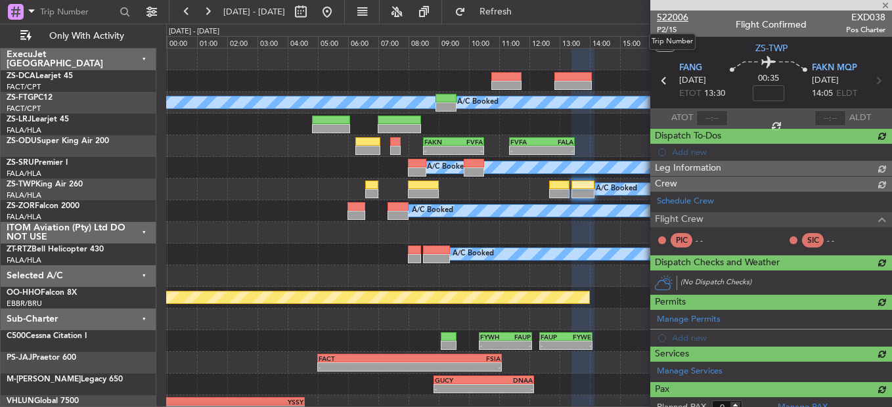
click at [683, 16] on span "522006" at bounding box center [673, 18] width 32 height 14
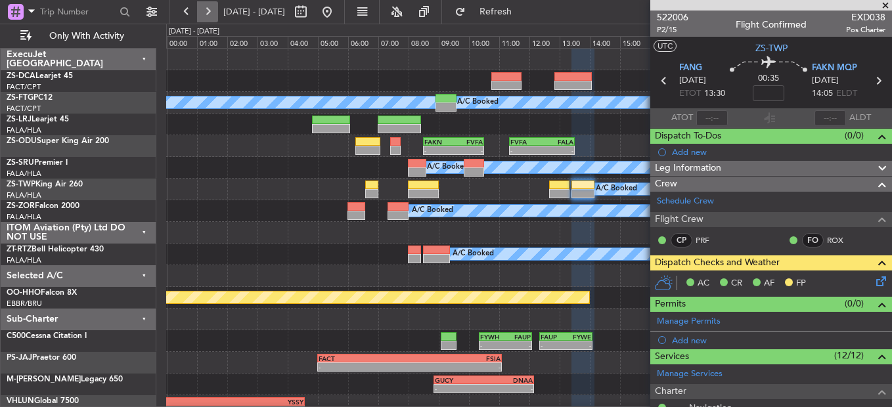
click at [211, 16] on button at bounding box center [207, 11] width 21 height 21
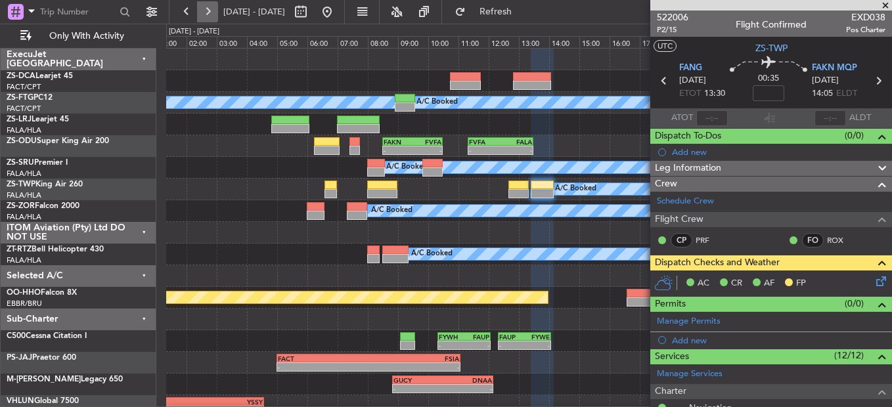
click at [211, 16] on button at bounding box center [207, 11] width 21 height 21
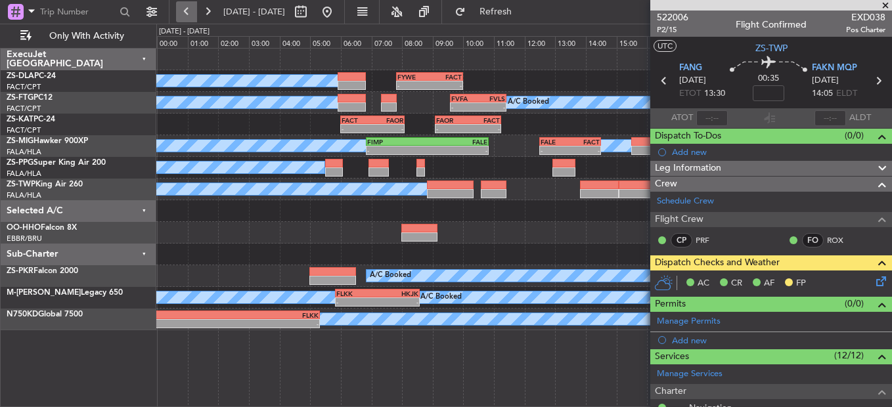
click at [188, 16] on button at bounding box center [186, 11] width 21 height 21
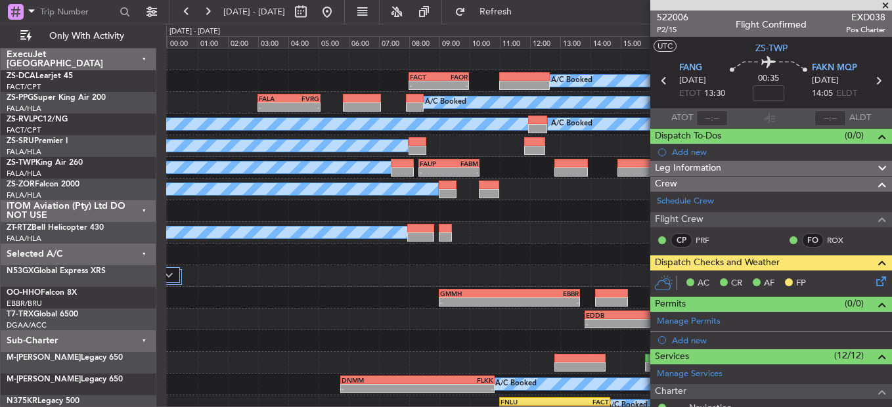
click at [879, 5] on span at bounding box center [885, 6] width 13 height 12
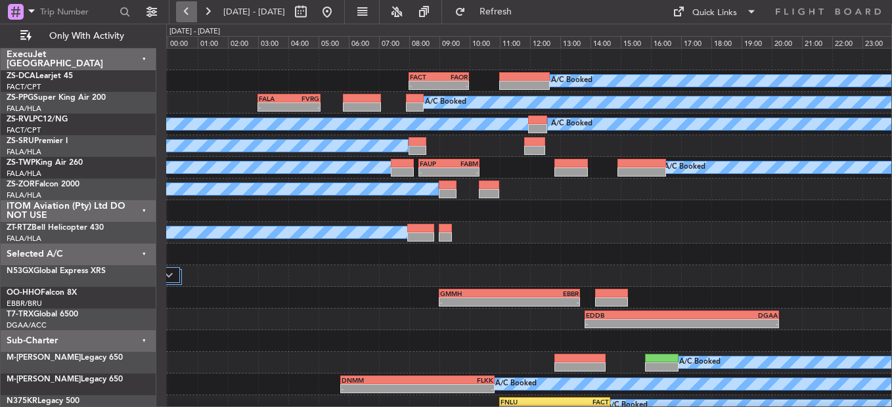
click at [179, 11] on button at bounding box center [186, 11] width 21 height 21
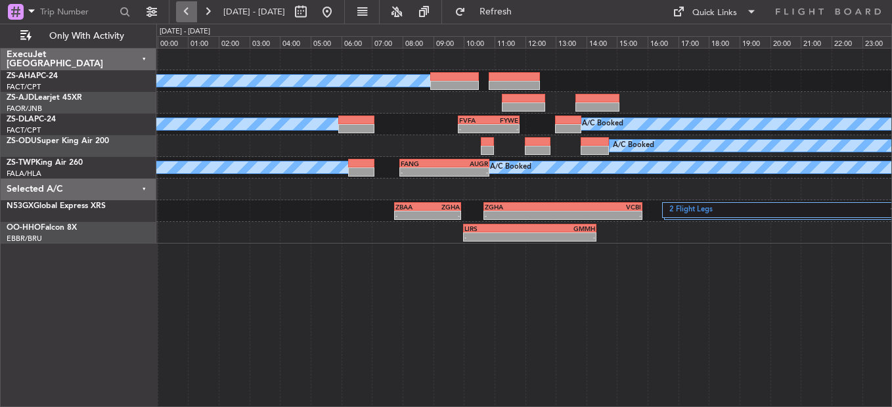
click at [179, 11] on button at bounding box center [186, 11] width 21 height 21
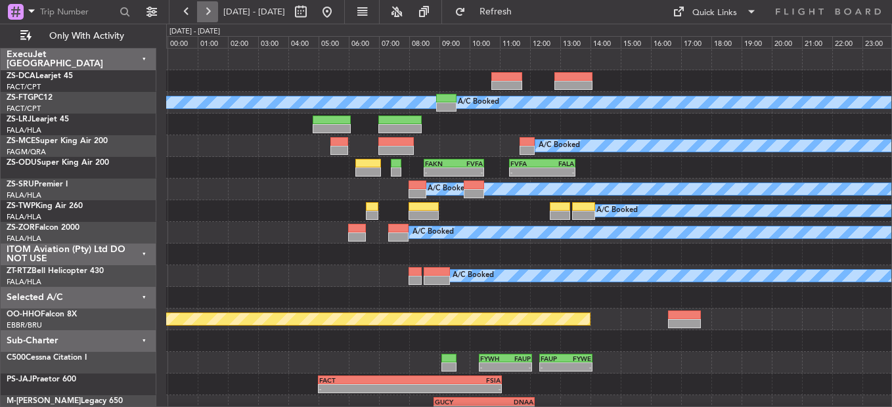
click at [212, 7] on button at bounding box center [207, 11] width 21 height 21
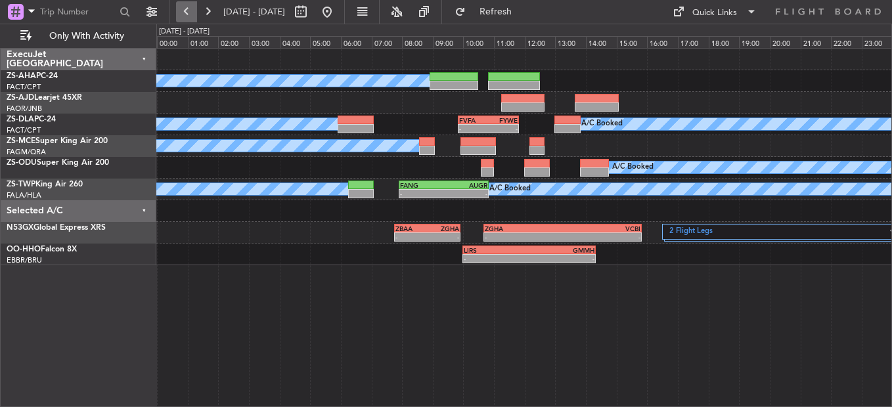
click at [183, 9] on button at bounding box center [186, 11] width 21 height 21
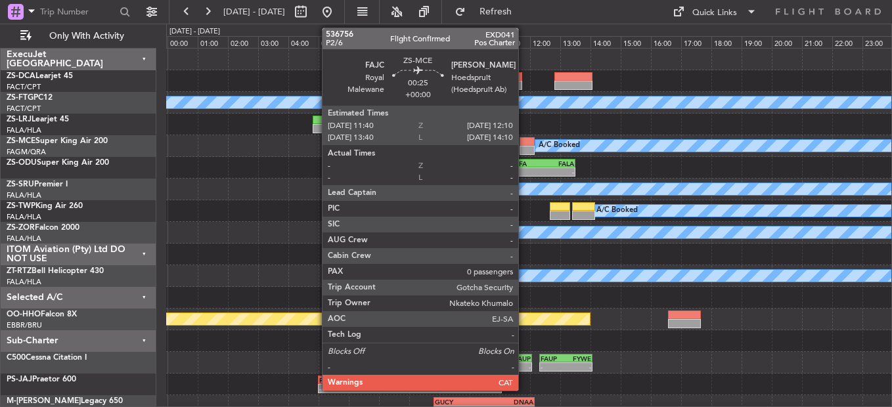
click at [524, 141] on div at bounding box center [527, 141] width 16 height 9
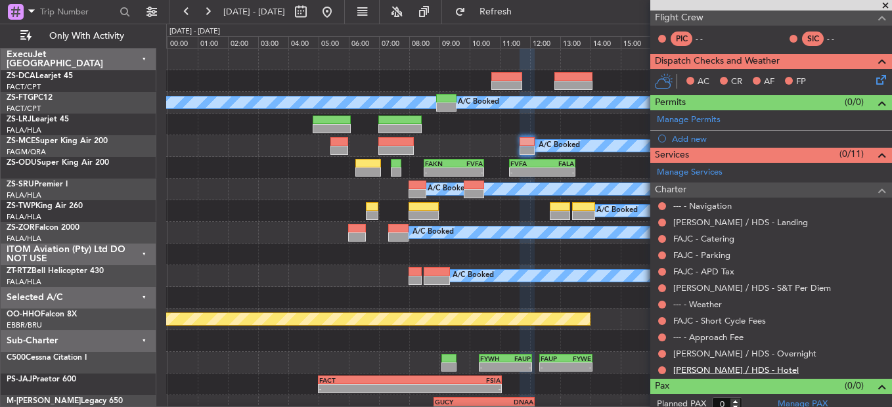
scroll to position [209, 0]
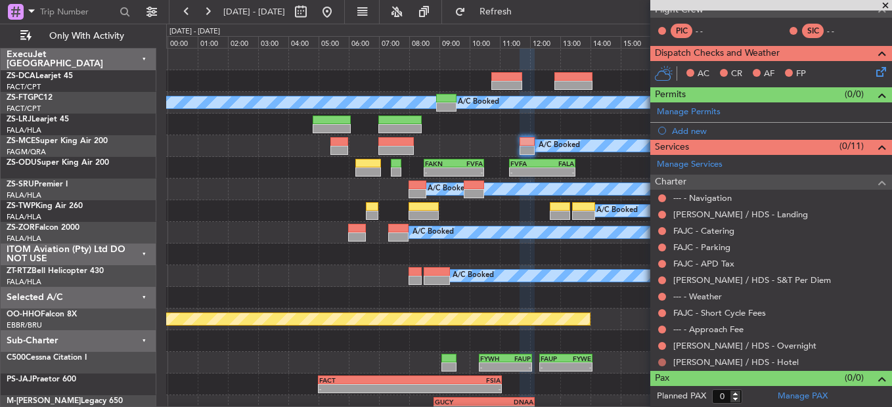
click at [661, 363] on button at bounding box center [662, 363] width 8 height 8
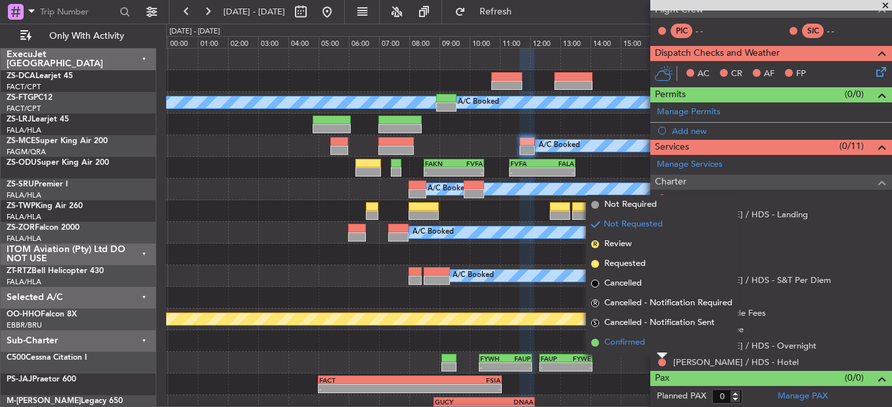
click at [657, 347] on li "Confirmed" at bounding box center [662, 343] width 152 height 20
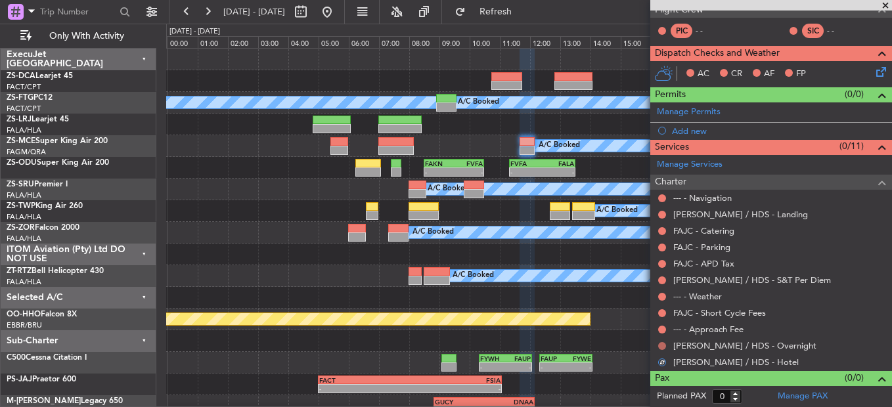
click at [659, 345] on button at bounding box center [662, 346] width 8 height 8
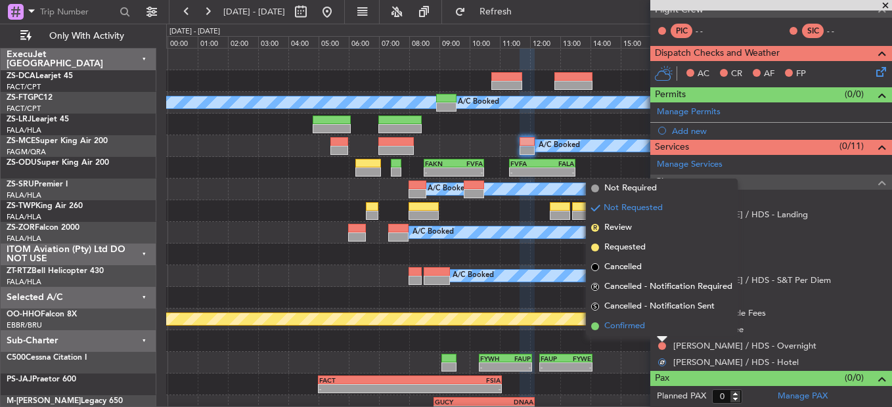
click at [660, 332] on li "Confirmed" at bounding box center [662, 327] width 152 height 20
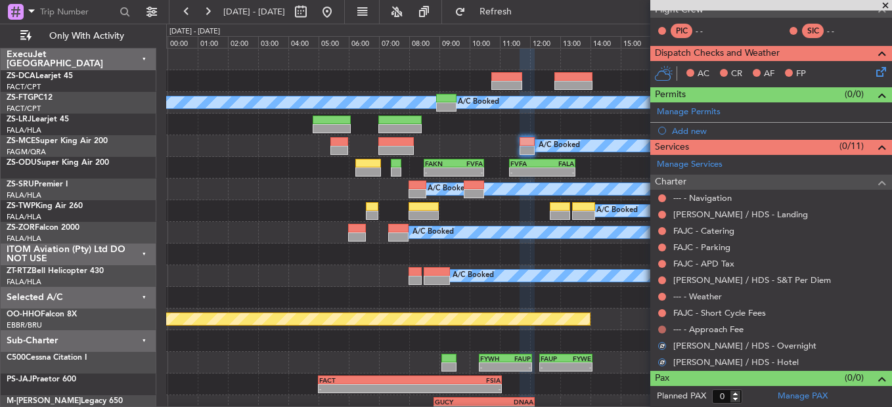
click at [660, 328] on button at bounding box center [662, 330] width 8 height 8
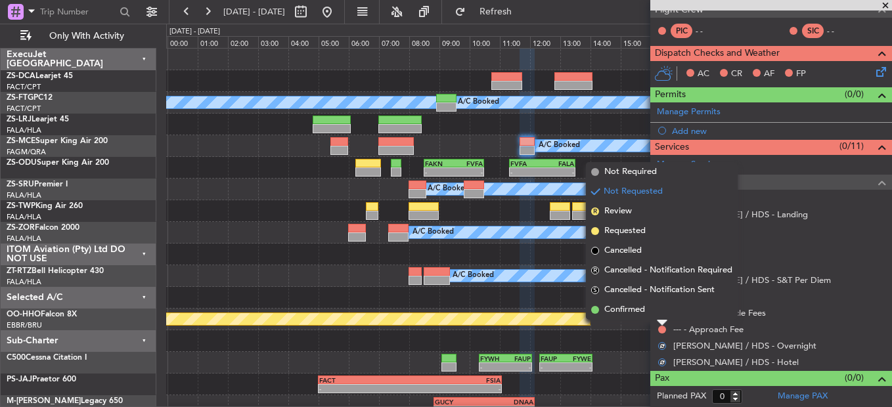
click at [661, 322] on div at bounding box center [662, 322] width 11 height 5
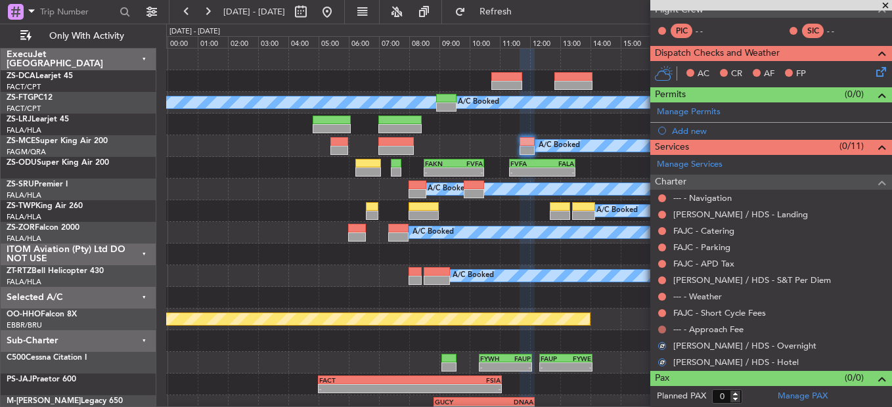
click at [662, 328] on button at bounding box center [662, 330] width 8 height 8
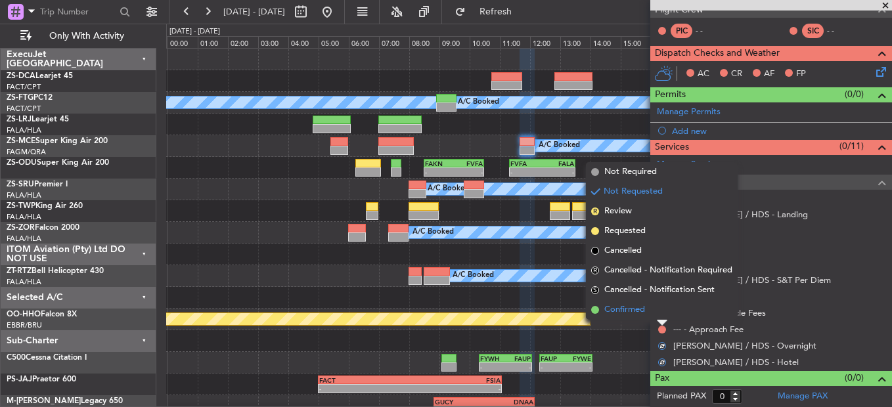
click at [660, 309] on li "Confirmed" at bounding box center [662, 310] width 152 height 20
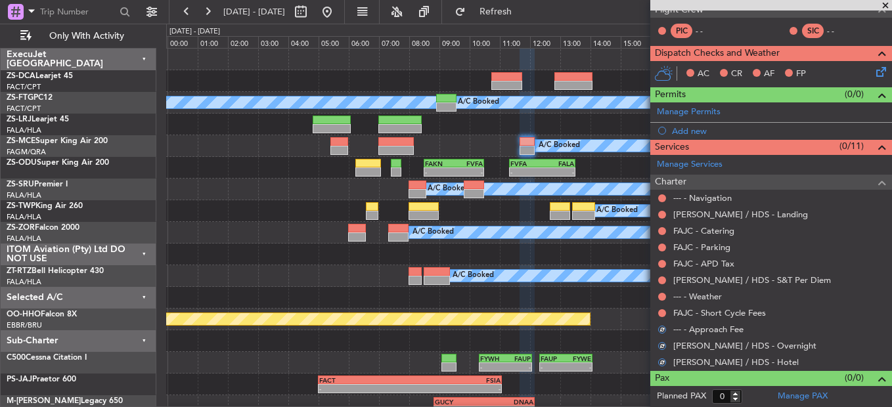
click at [660, 309] on button at bounding box center [662, 313] width 8 height 8
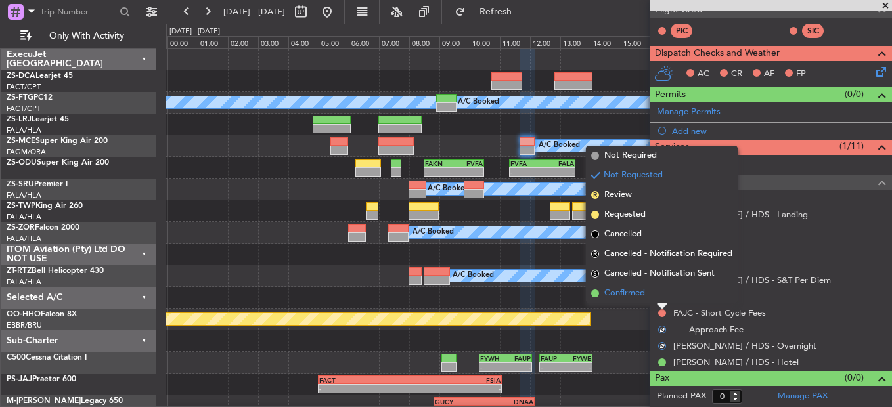
click at [660, 299] on li "Confirmed" at bounding box center [662, 294] width 152 height 20
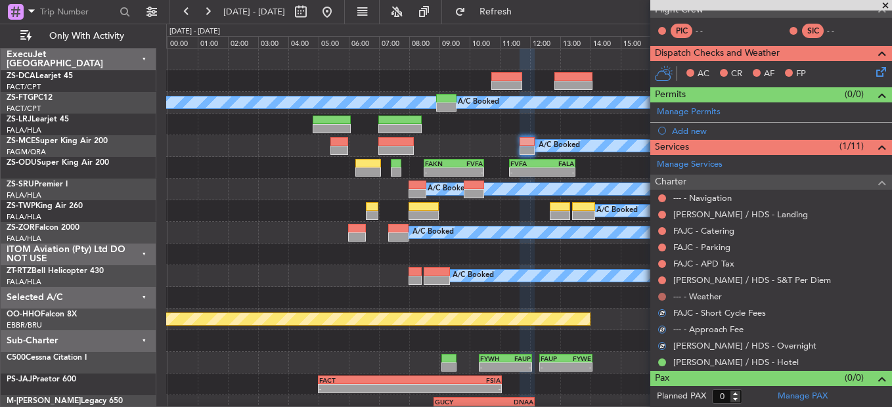
click at [660, 298] on button at bounding box center [662, 297] width 8 height 8
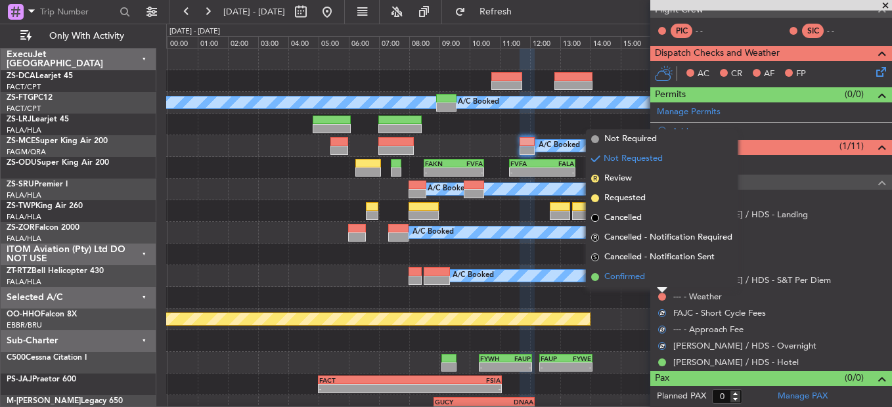
click at [659, 282] on li "Confirmed" at bounding box center [662, 277] width 152 height 20
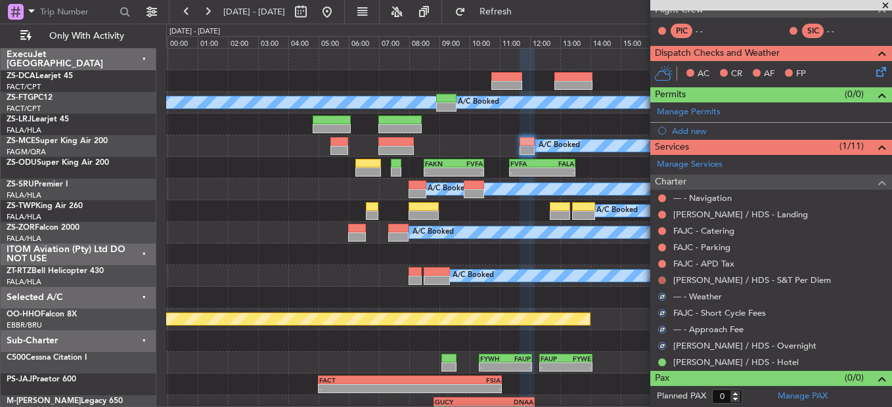
click at [660, 282] on button at bounding box center [662, 280] width 8 height 8
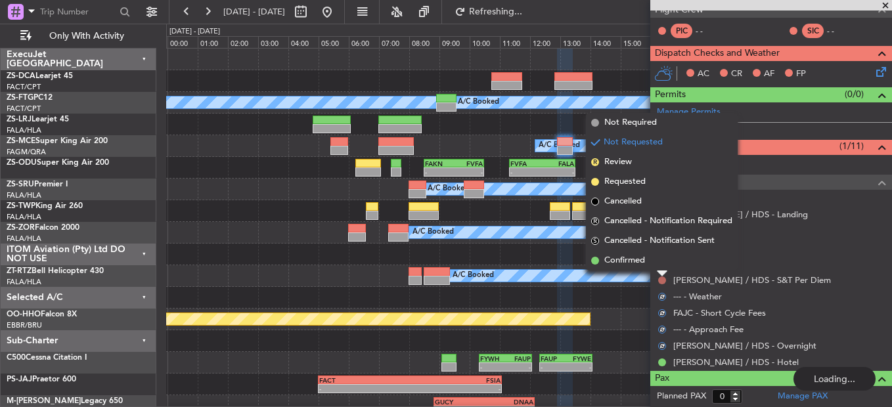
click at [663, 267] on li "Confirmed" at bounding box center [662, 261] width 152 height 20
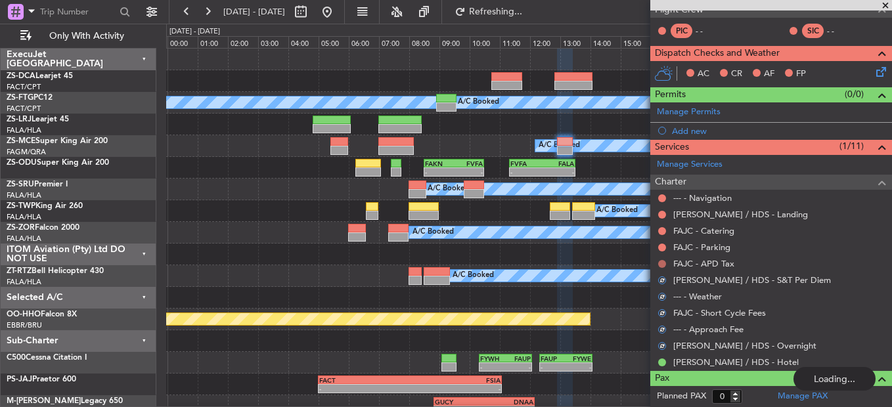
click at [663, 264] on button at bounding box center [662, 264] width 8 height 8
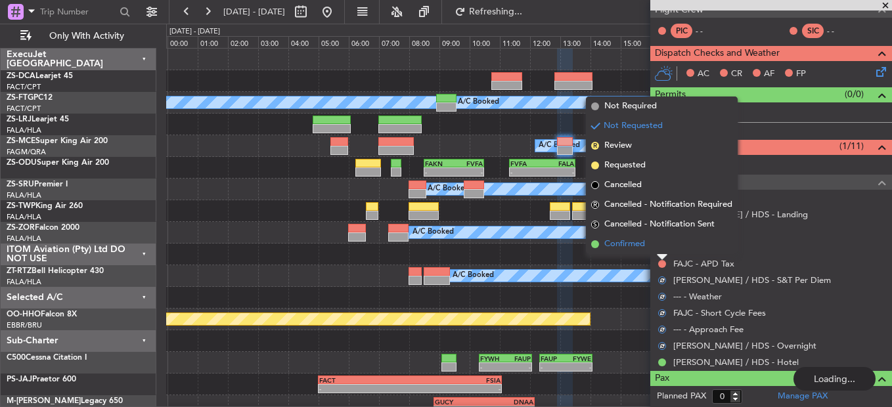
click at [657, 248] on li "Confirmed" at bounding box center [662, 244] width 152 height 20
click at [657, 248] on div "Manage Services Charter --- - Navigation FAHS / HDS - Landing FAJC - Catering F…" at bounding box center [771, 263] width 242 height 216
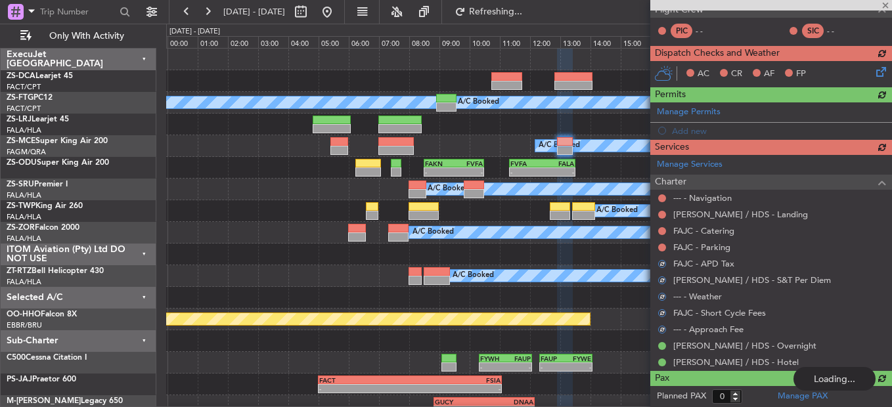
click at [661, 246] on div "Manage Services Charter --- - Navigation FAHS / HDS - Landing FAJC - Catering F…" at bounding box center [771, 263] width 242 height 216
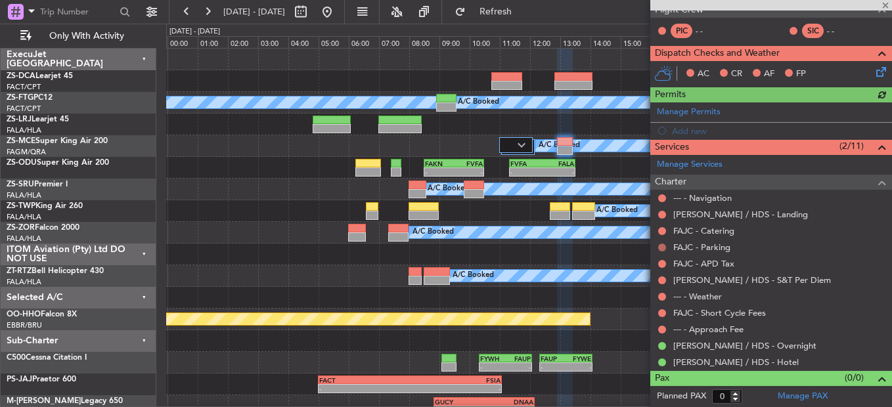
click at [663, 248] on button at bounding box center [662, 248] width 8 height 8
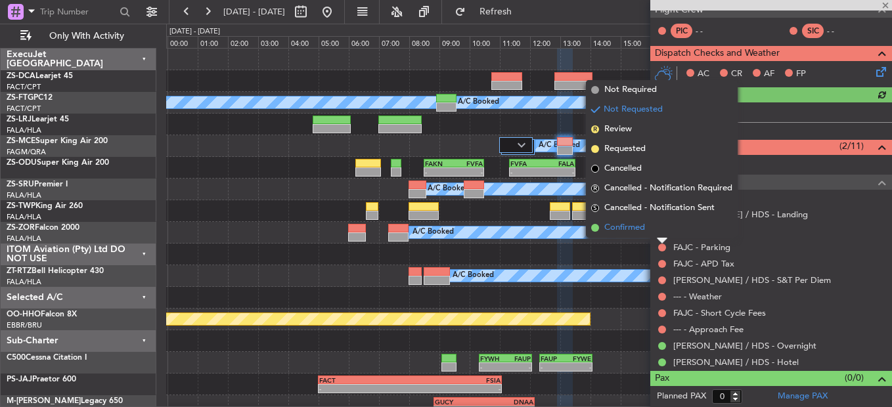
click at [659, 232] on li "Confirmed" at bounding box center [662, 228] width 152 height 20
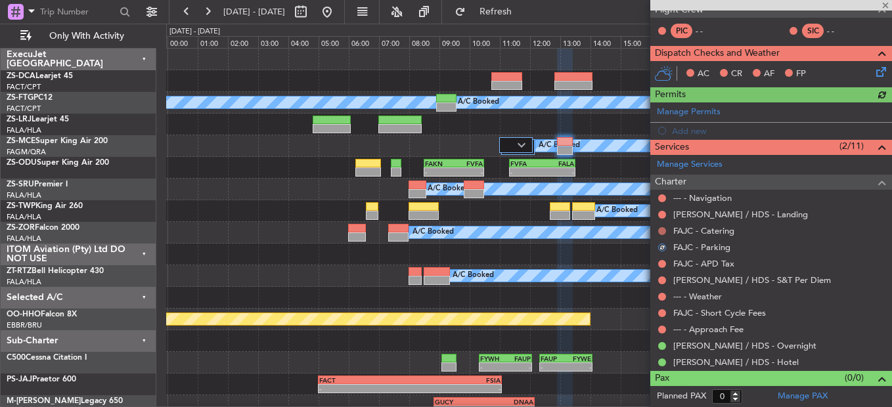
click at [663, 232] on button at bounding box center [662, 231] width 8 height 8
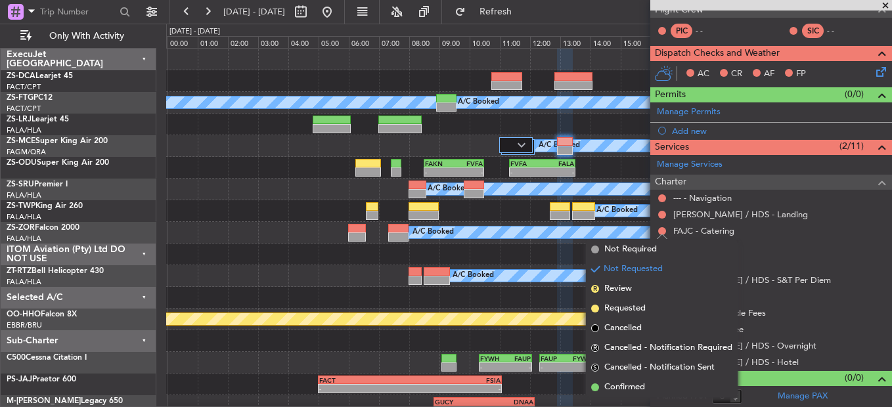
click at [657, 391] on li "Confirmed" at bounding box center [662, 388] width 152 height 20
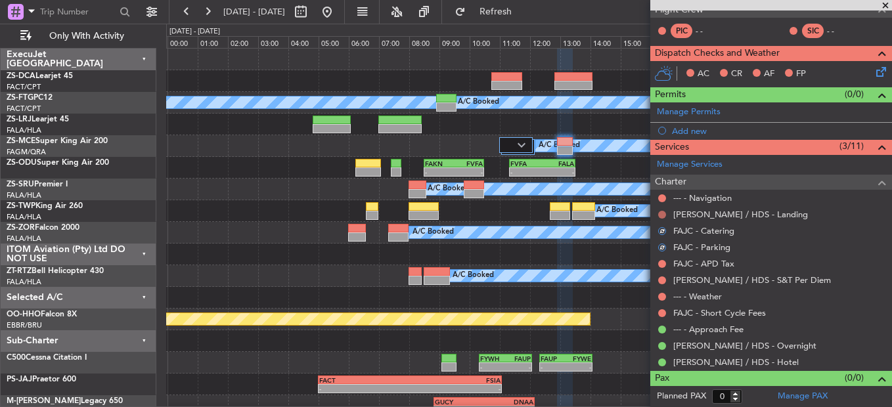
click at [663, 211] on button at bounding box center [662, 215] width 8 height 8
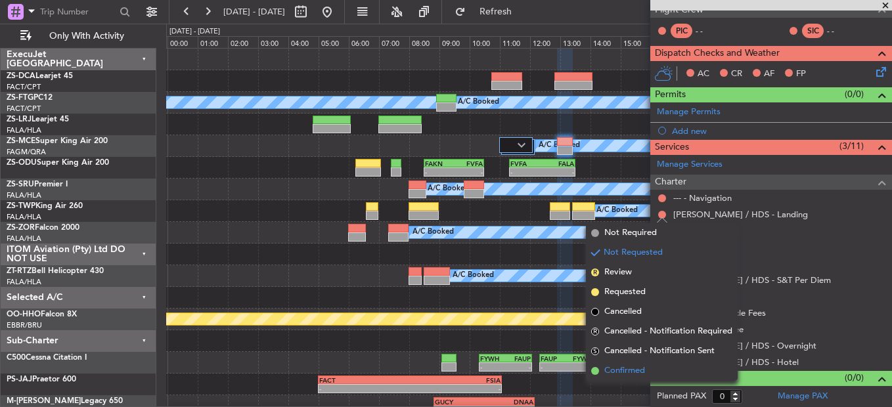
click at [630, 369] on span "Confirmed" at bounding box center [624, 370] width 41 height 13
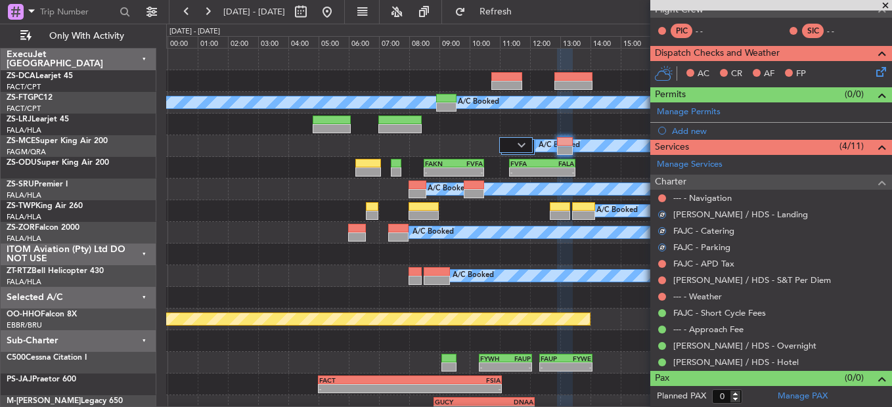
click at [658, 193] on nimbus-traffic-light at bounding box center [662, 198] width 11 height 11
click at [663, 197] on button at bounding box center [662, 198] width 8 height 8
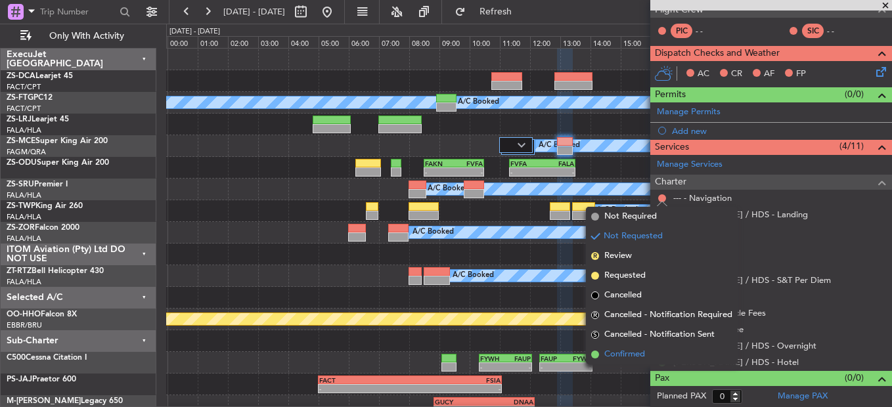
click at [632, 356] on span "Confirmed" at bounding box center [624, 354] width 41 height 13
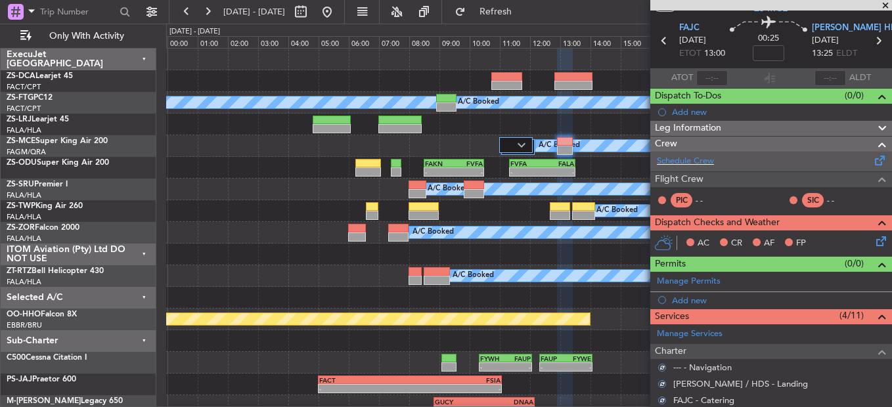
scroll to position [12, 0]
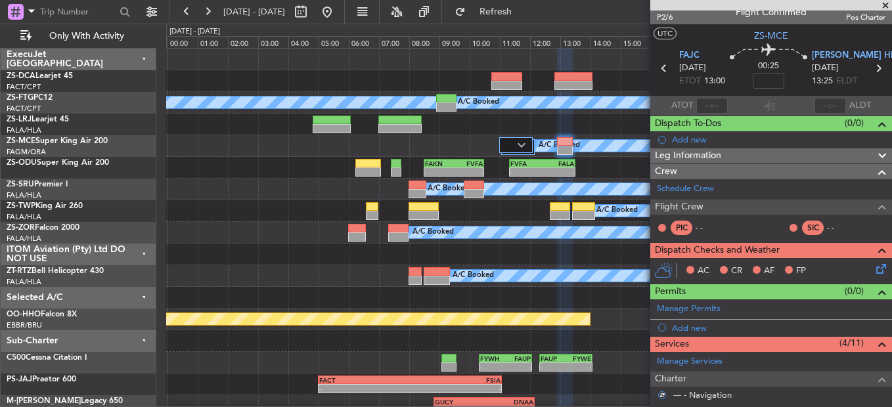
click at [873, 268] on icon at bounding box center [878, 266] width 11 height 11
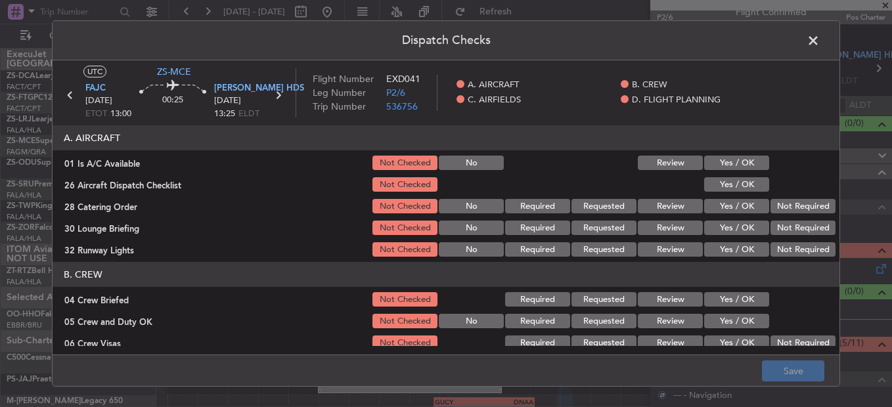
click at [728, 164] on button "Yes / OK" at bounding box center [736, 163] width 65 height 14
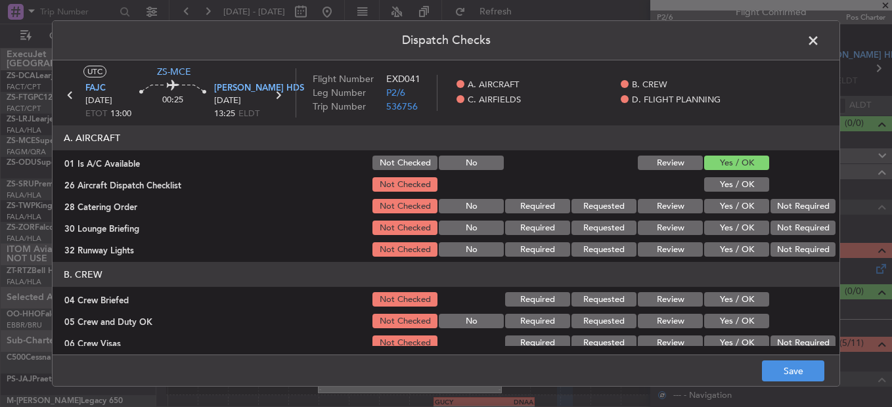
click at [732, 176] on div "Yes / OK" at bounding box center [735, 184] width 66 height 18
click at [745, 188] on button "Yes / OK" at bounding box center [736, 184] width 65 height 14
click at [810, 206] on button "Not Required" at bounding box center [802, 206] width 65 height 14
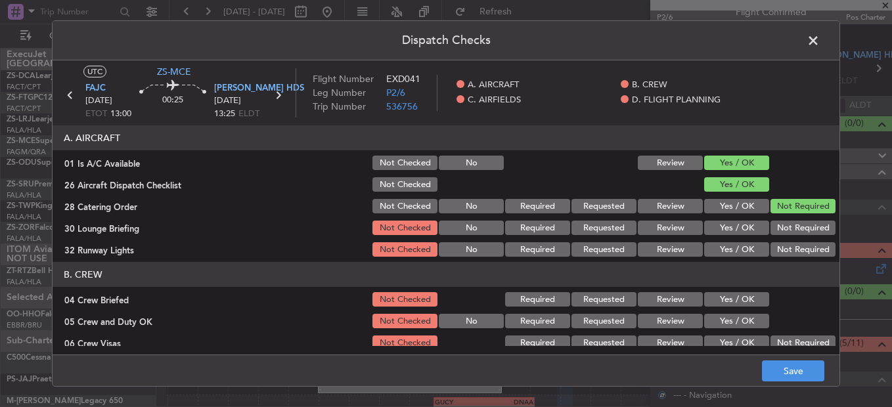
click at [804, 219] on div "Not Required" at bounding box center [801, 228] width 66 height 18
click at [800, 233] on button "Not Required" at bounding box center [802, 228] width 65 height 14
click at [798, 244] on section "A. AIRCRAFT 01 Is A/C Available Not Checked No Review Yes / OK 26 Aircraft Disp…" at bounding box center [446, 191] width 787 height 133
click at [775, 252] on button "Not Required" at bounding box center [802, 249] width 65 height 14
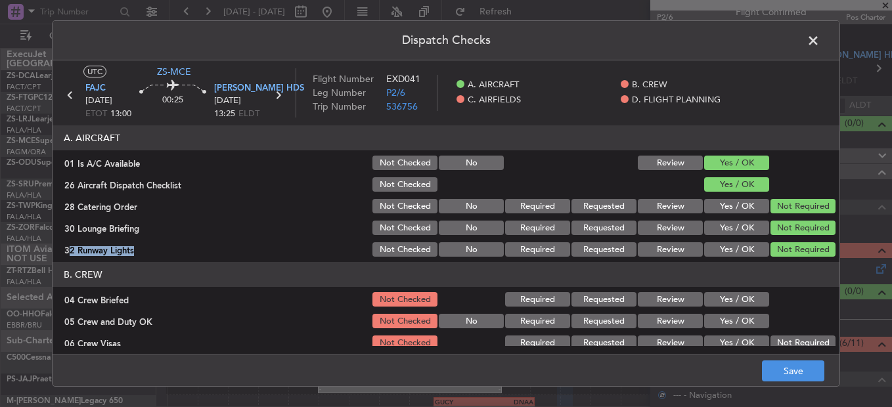
click at [730, 305] on button "Yes / OK" at bounding box center [736, 299] width 65 height 14
click at [732, 318] on button "Yes / OK" at bounding box center [736, 321] width 65 height 14
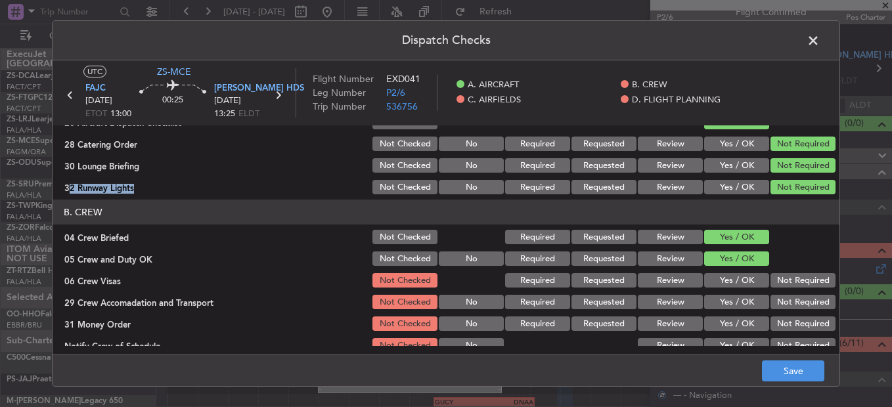
scroll to position [131, 0]
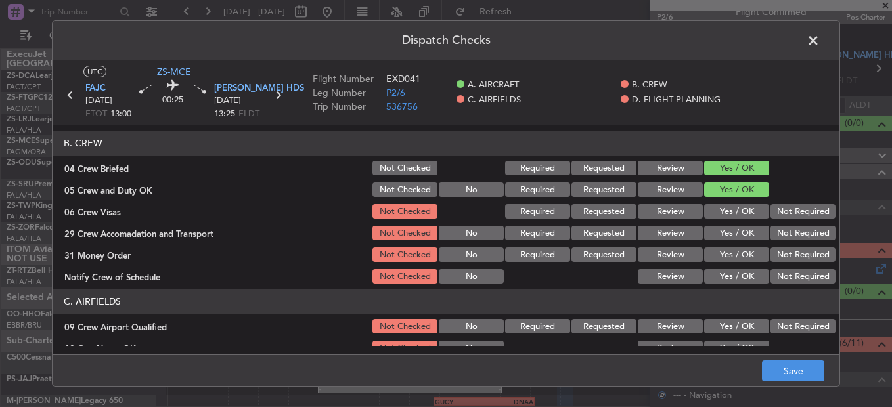
click at [791, 217] on button "Not Required" at bounding box center [802, 211] width 65 height 14
click at [787, 229] on section "B. CREW 04 Crew Briefed Not Checked Required Requested Review Yes / OK 05 Crew …" at bounding box center [446, 208] width 787 height 155
click at [787, 236] on button "Not Required" at bounding box center [802, 233] width 65 height 14
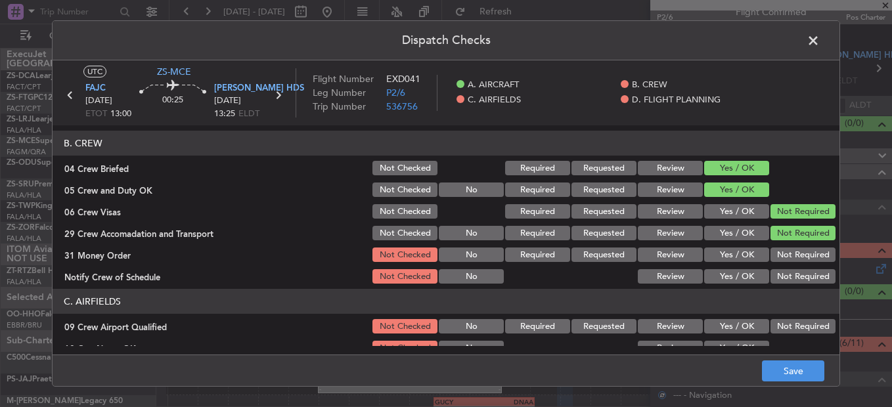
click at [787, 253] on div "Not Required" at bounding box center [801, 255] width 66 height 18
drag, startPoint x: 786, startPoint y: 255, endPoint x: 785, endPoint y: 265, distance: 9.9
click at [786, 258] on button "Not Required" at bounding box center [802, 255] width 65 height 14
click at [785, 267] on section "B. CREW 04 Crew Briefed Not Checked Required Requested Review Yes / OK 05 Crew …" at bounding box center [446, 208] width 787 height 155
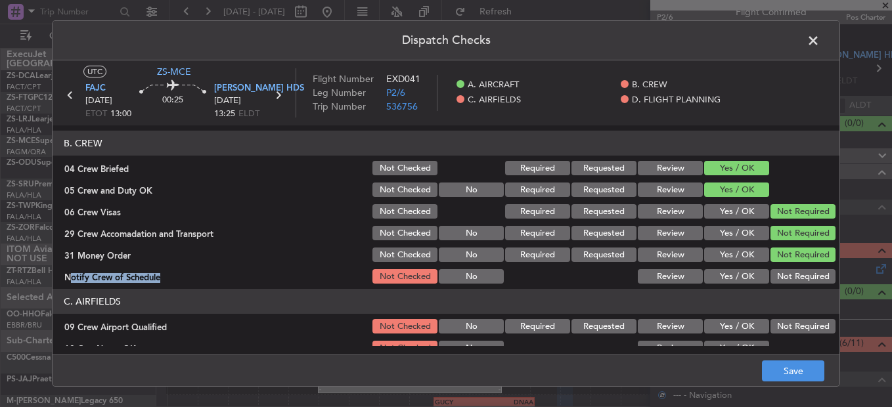
drag, startPoint x: 785, startPoint y: 269, endPoint x: 784, endPoint y: 277, distance: 8.6
click at [785, 277] on button "Not Required" at bounding box center [802, 276] width 65 height 14
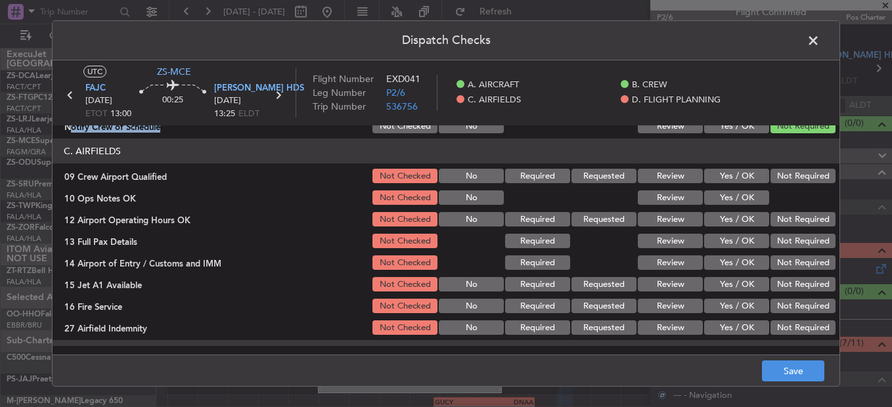
scroll to position [263, 0]
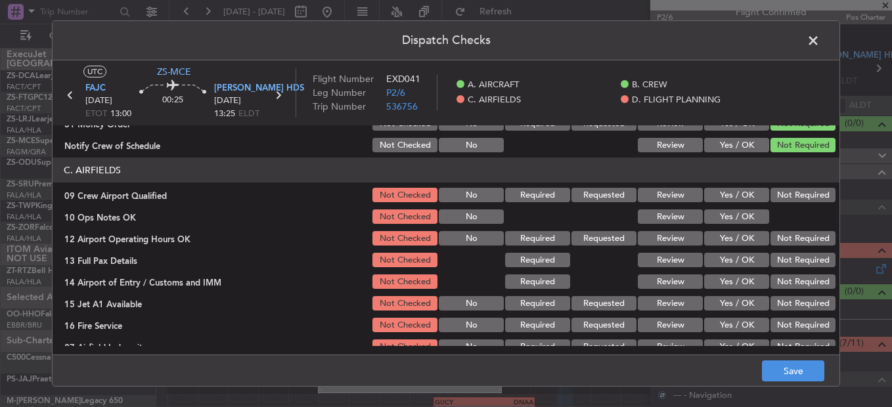
click at [781, 204] on div "Not Required" at bounding box center [801, 195] width 66 height 18
click at [779, 196] on button "Not Required" at bounding box center [802, 195] width 65 height 14
click at [737, 226] on div "Yes / OK" at bounding box center [735, 217] width 66 height 18
click at [741, 220] on button "Yes / OK" at bounding box center [736, 216] width 65 height 14
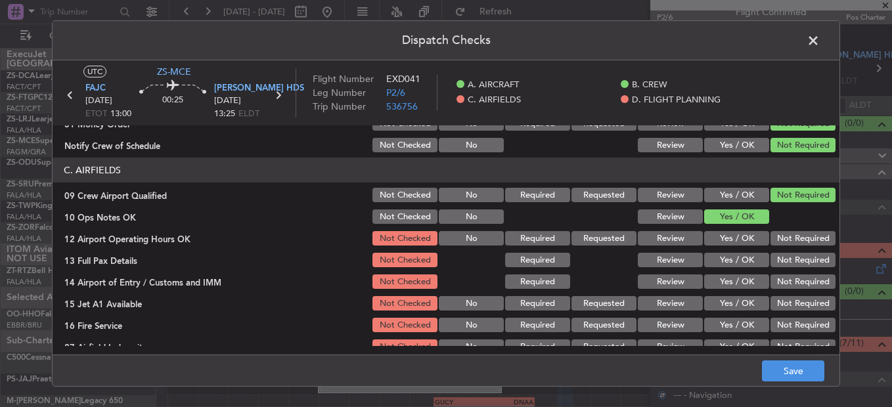
click at [757, 232] on div "Yes / OK" at bounding box center [735, 238] width 66 height 18
click at [770, 240] on button "Not Required" at bounding box center [802, 238] width 65 height 14
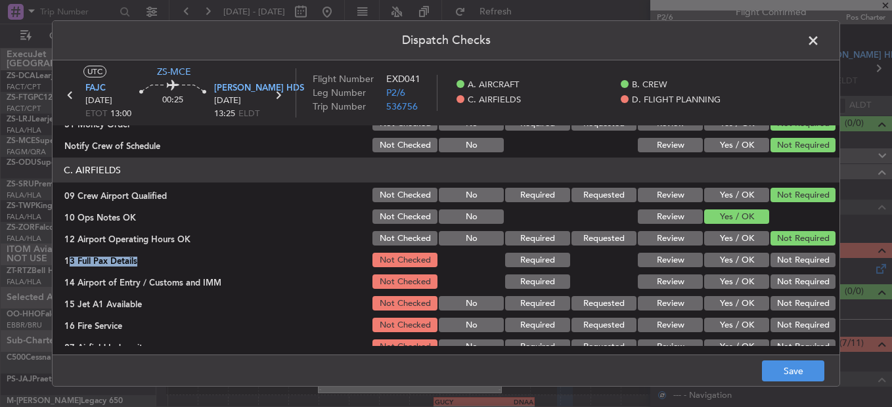
click at [771, 252] on section "C. AIRFIELDS 09 Crew Airport Qualified Not Checked No Required Requested Review…" at bounding box center [446, 257] width 787 height 198
drag, startPoint x: 772, startPoint y: 255, endPoint x: 778, endPoint y: 267, distance: 12.9
click at [778, 267] on button "Not Required" at bounding box center [802, 260] width 65 height 14
click at [778, 273] on section "C. AIRFIELDS 09 Crew Airport Qualified Not Checked No Required Requested Review…" at bounding box center [446, 257] width 787 height 198
click at [776, 277] on button "Not Required" at bounding box center [802, 281] width 65 height 14
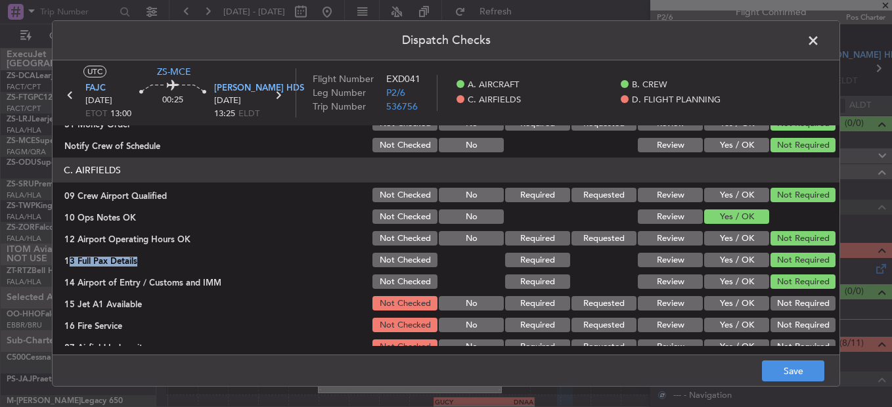
click at [776, 282] on button "Not Required" at bounding box center [802, 281] width 65 height 14
click at [773, 303] on button "Not Required" at bounding box center [802, 303] width 65 height 14
click at [772, 311] on button "Not Required" at bounding box center [802, 303] width 65 height 14
click at [778, 331] on button "Not Required" at bounding box center [802, 325] width 65 height 14
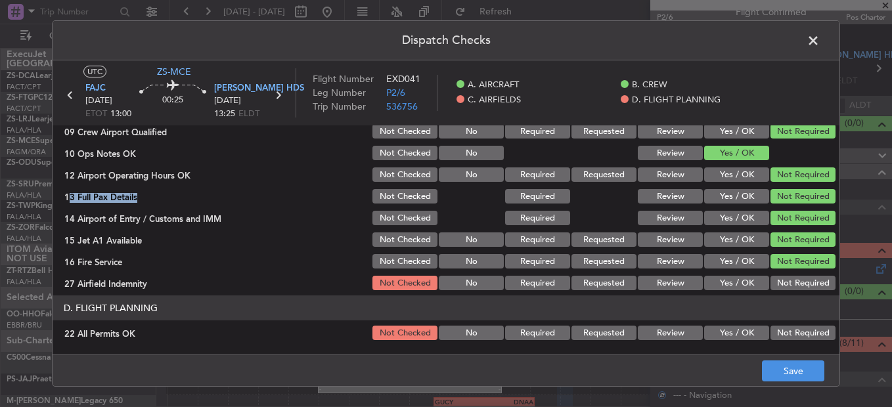
scroll to position [369, 0]
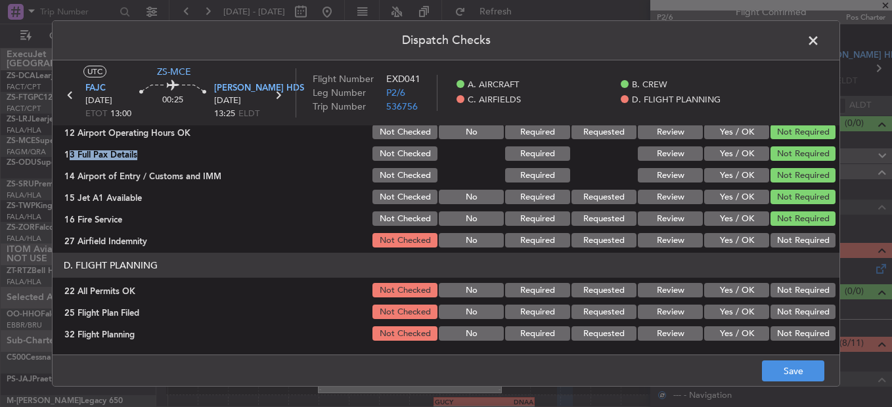
drag, startPoint x: 775, startPoint y: 241, endPoint x: 784, endPoint y: 268, distance: 28.5
click at [776, 241] on button "Not Required" at bounding box center [802, 240] width 65 height 14
click at [779, 299] on div "Not Required" at bounding box center [801, 290] width 66 height 18
click at [778, 288] on button "Not Required" at bounding box center [802, 290] width 65 height 14
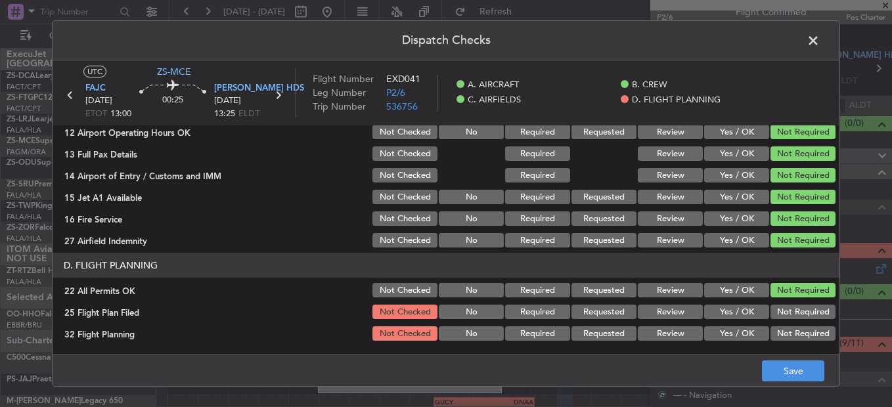
click at [680, 313] on button "Review" at bounding box center [670, 312] width 65 height 14
click at [678, 327] on button "Review" at bounding box center [670, 333] width 65 height 14
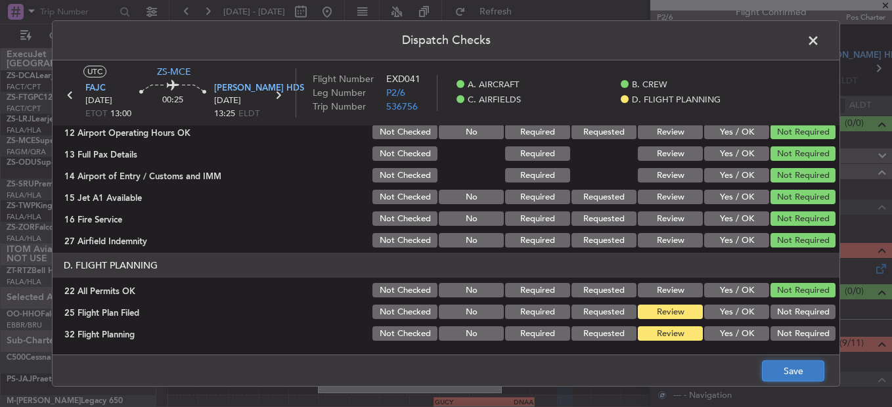
click at [772, 375] on button "Save" at bounding box center [793, 371] width 62 height 21
click at [820, 33] on span at bounding box center [820, 44] width 0 height 26
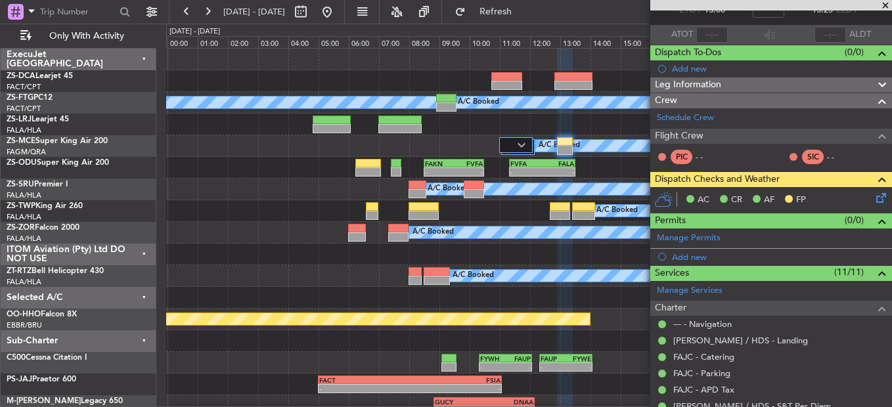
scroll to position [0, 0]
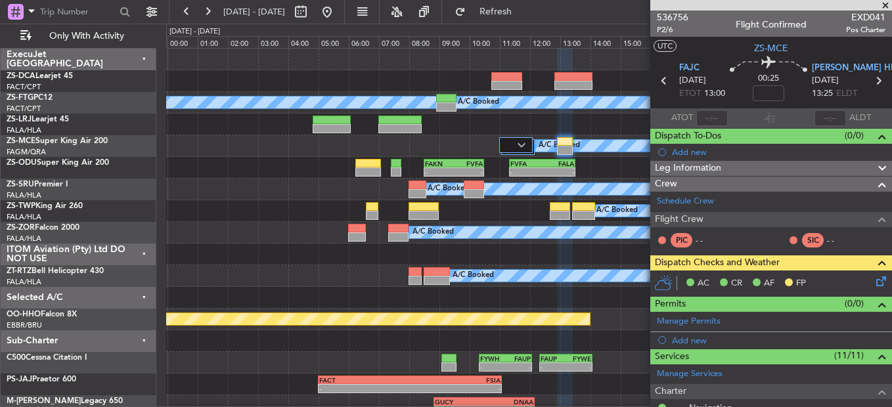
click at [661, 82] on icon at bounding box center [663, 80] width 17 height 17
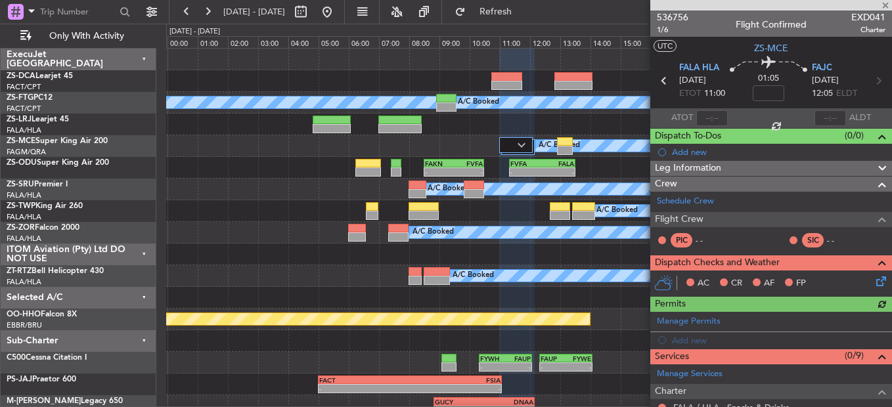
scroll to position [223, 0]
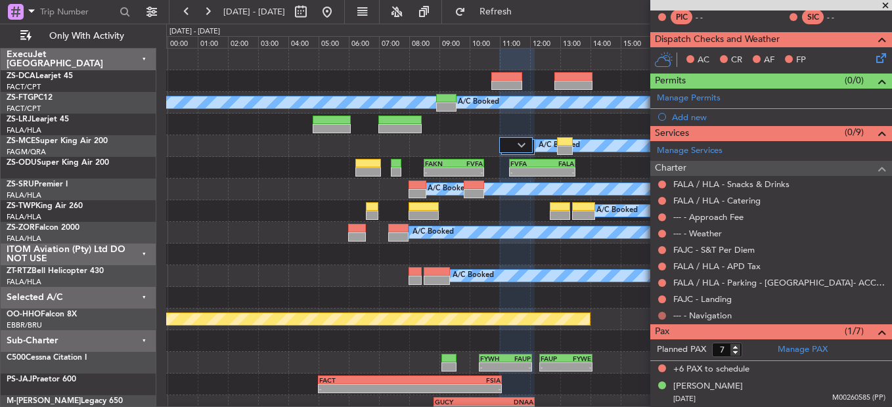
click at [662, 315] on button at bounding box center [662, 316] width 8 height 8
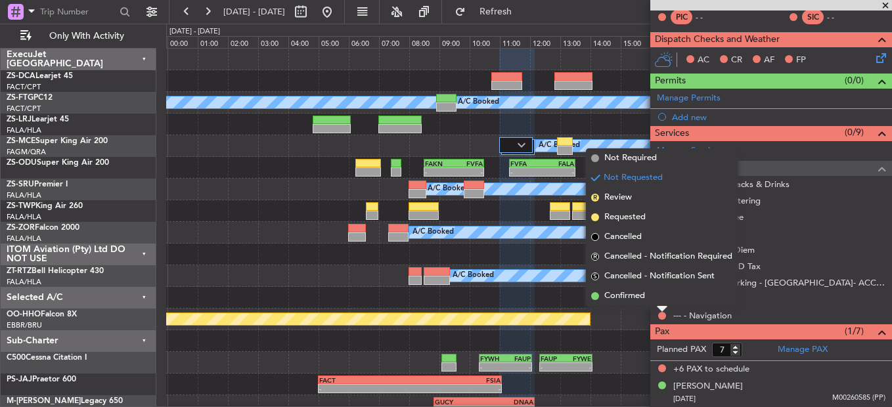
click at [663, 301] on li "Confirmed" at bounding box center [662, 296] width 152 height 20
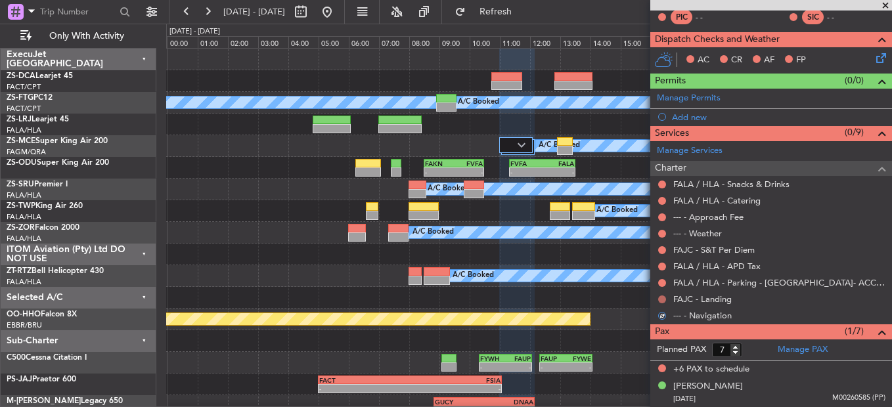
click at [663, 298] on button at bounding box center [662, 300] width 8 height 8
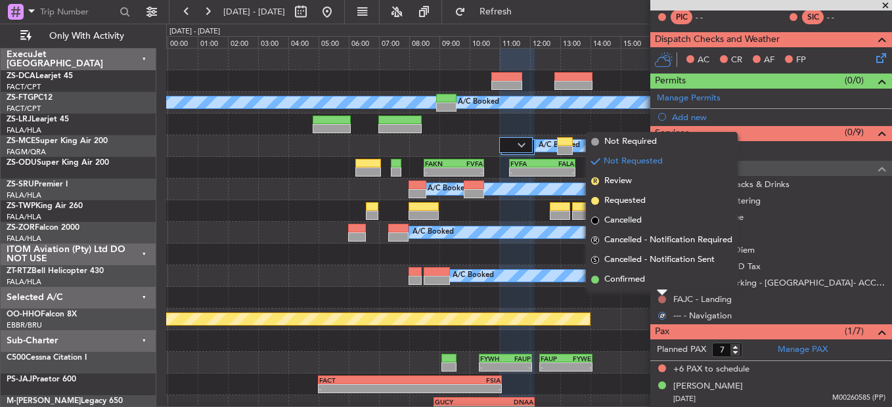
click at [663, 283] on li "Confirmed" at bounding box center [662, 280] width 152 height 20
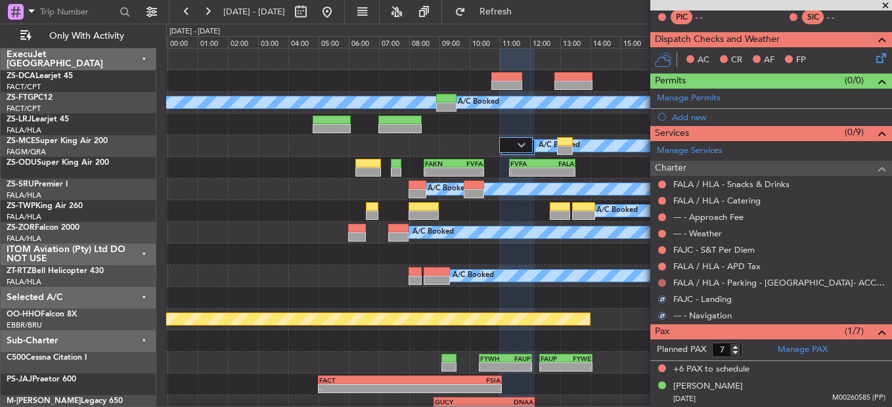
click at [663, 282] on button at bounding box center [662, 283] width 8 height 8
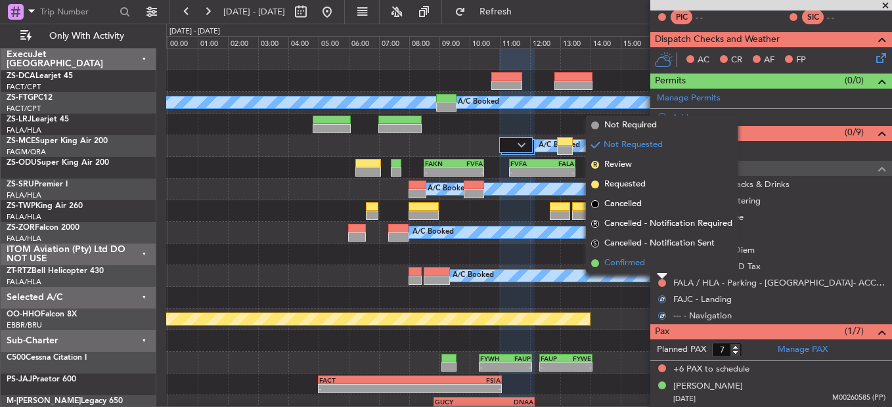
click at [663, 268] on li "Confirmed" at bounding box center [662, 263] width 152 height 20
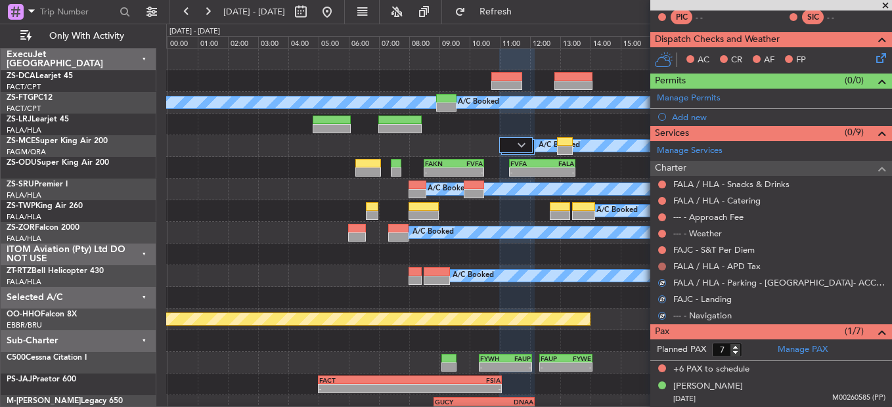
click at [663, 267] on button at bounding box center [662, 267] width 8 height 8
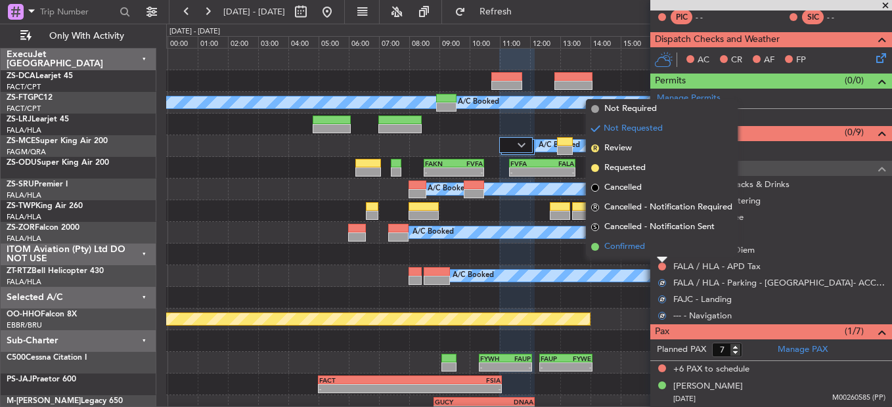
click at [661, 254] on li "Confirmed" at bounding box center [662, 247] width 152 height 20
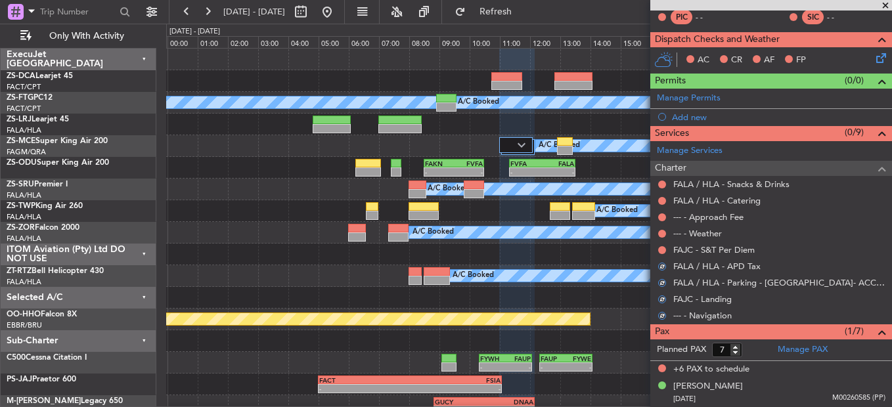
click at [661, 253] on div at bounding box center [662, 250] width 11 height 11
drag, startPoint x: 661, startPoint y: 253, endPoint x: 663, endPoint y: 246, distance: 8.0
click at [663, 246] on button at bounding box center [662, 250] width 8 height 8
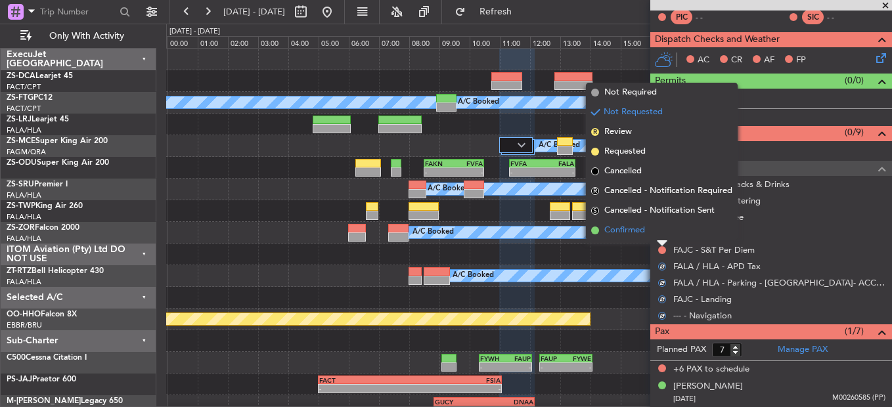
click at [663, 232] on li "Confirmed" at bounding box center [662, 231] width 152 height 20
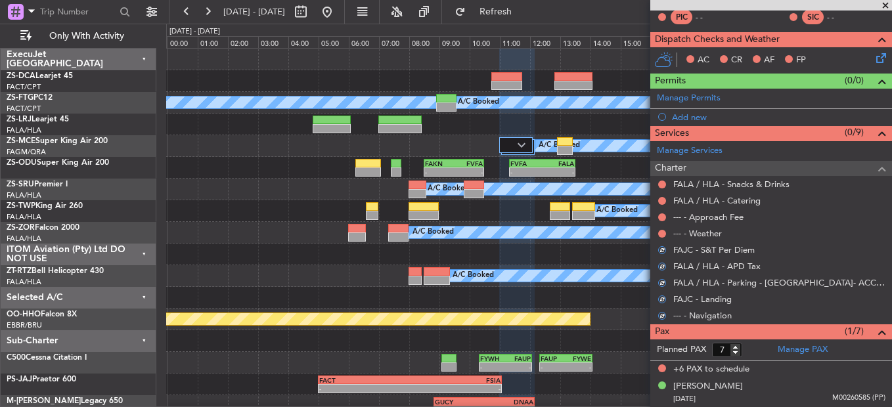
click at [663, 232] on button at bounding box center [662, 234] width 8 height 8
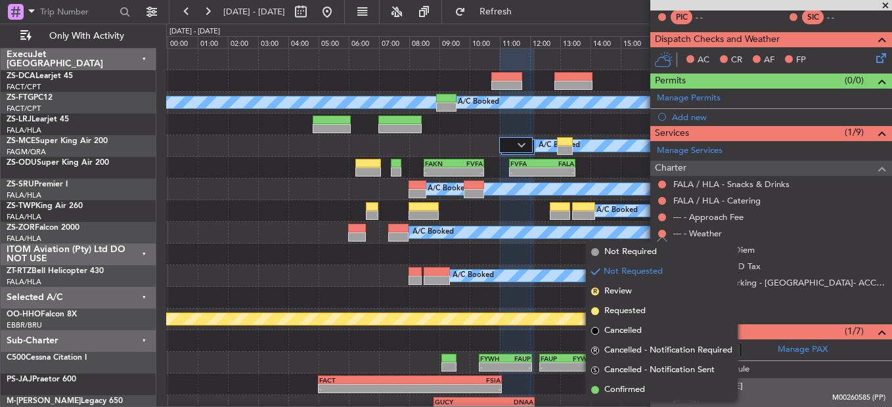
click at [651, 393] on li "Confirmed" at bounding box center [662, 390] width 152 height 20
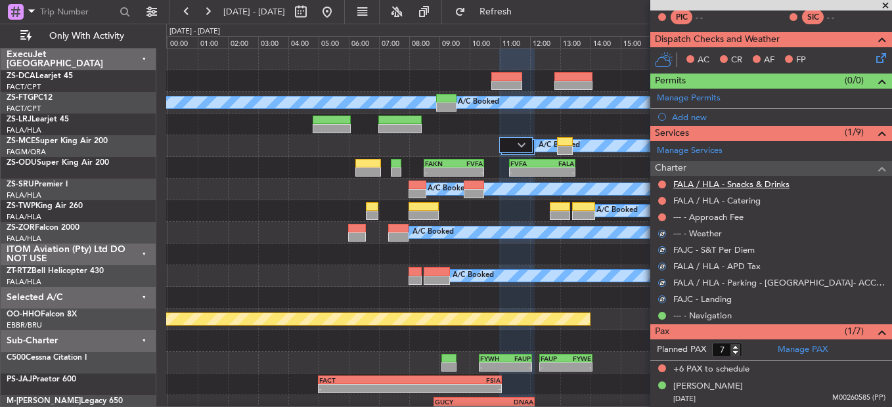
scroll to position [158, 0]
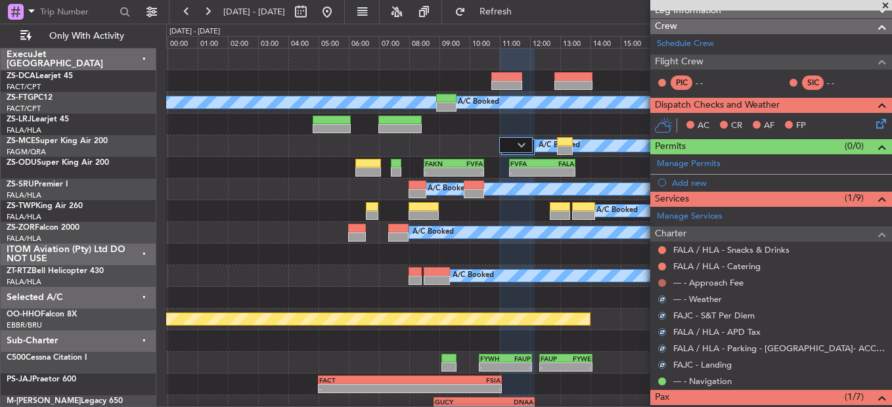
click at [663, 284] on button at bounding box center [662, 283] width 8 height 8
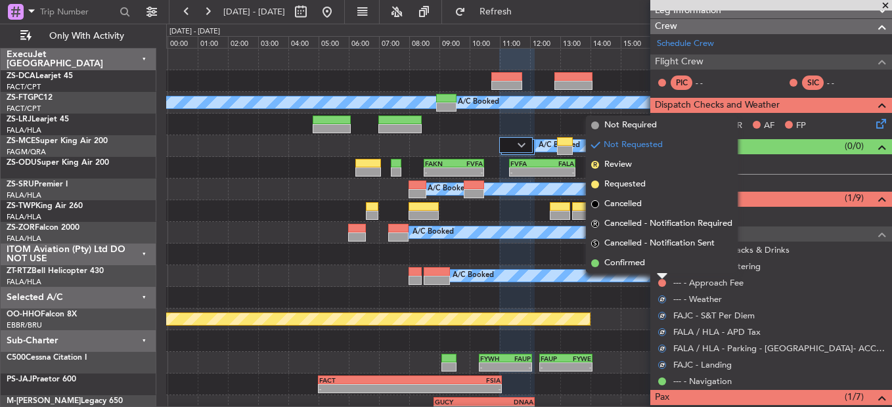
click at [657, 259] on li "Confirmed" at bounding box center [662, 263] width 152 height 20
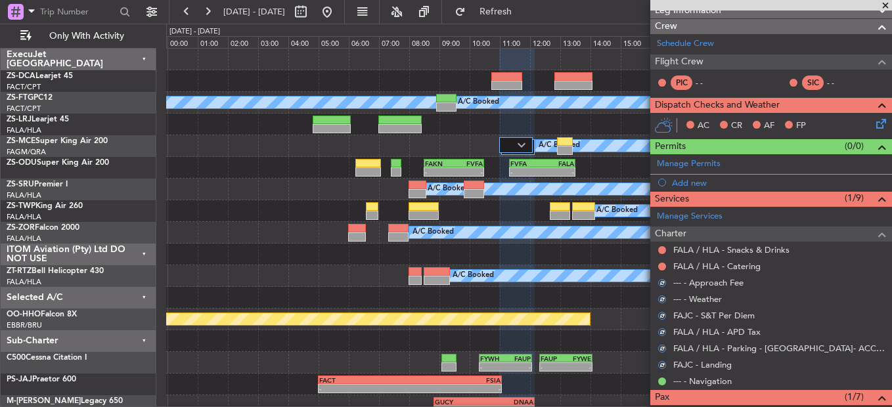
click at [661, 261] on div at bounding box center [662, 266] width 11 height 11
click at [661, 266] on button at bounding box center [662, 267] width 8 height 8
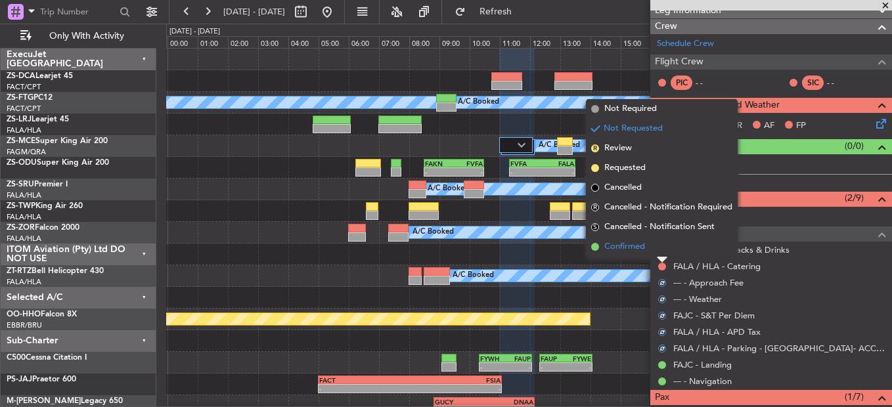
click at [661, 248] on li "Confirmed" at bounding box center [662, 247] width 152 height 20
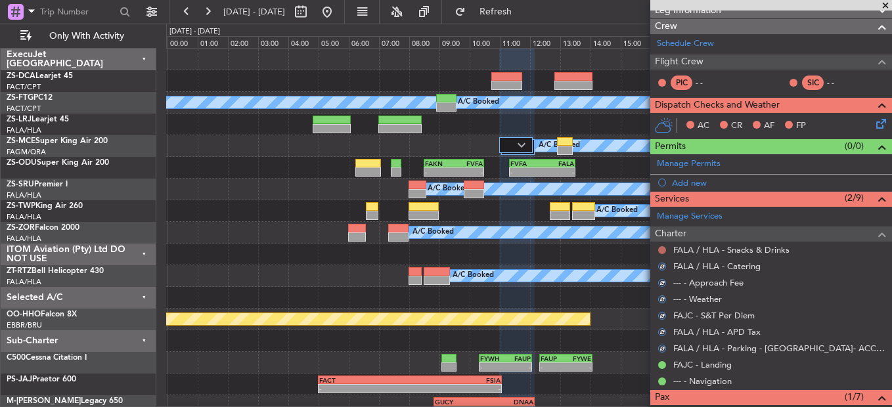
click at [663, 248] on button at bounding box center [662, 250] width 8 height 8
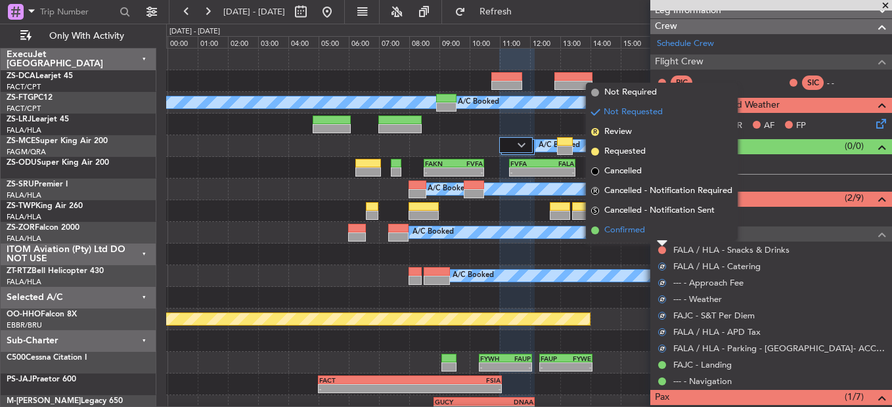
click at [661, 231] on li "Confirmed" at bounding box center [662, 231] width 152 height 20
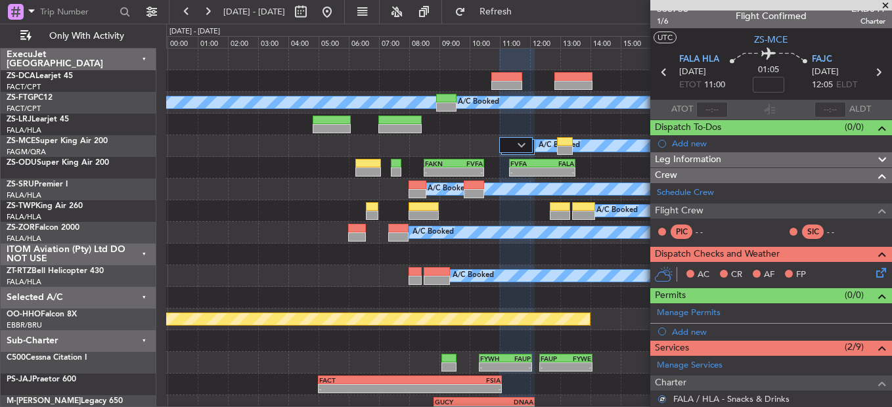
scroll to position [0, 0]
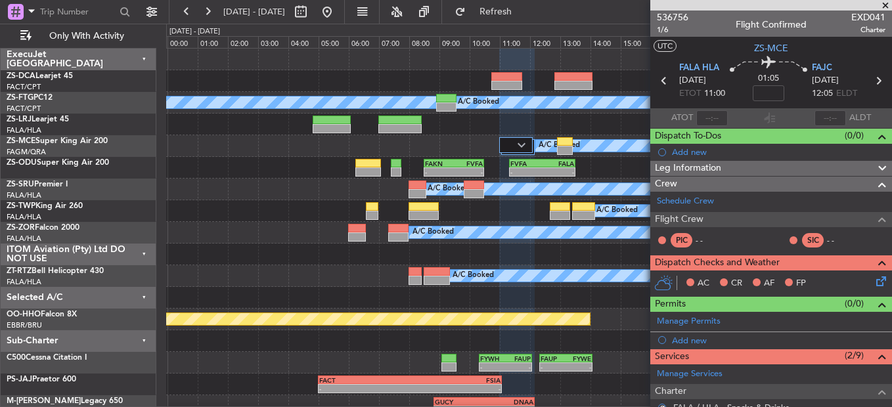
click at [873, 282] on icon at bounding box center [878, 279] width 11 height 11
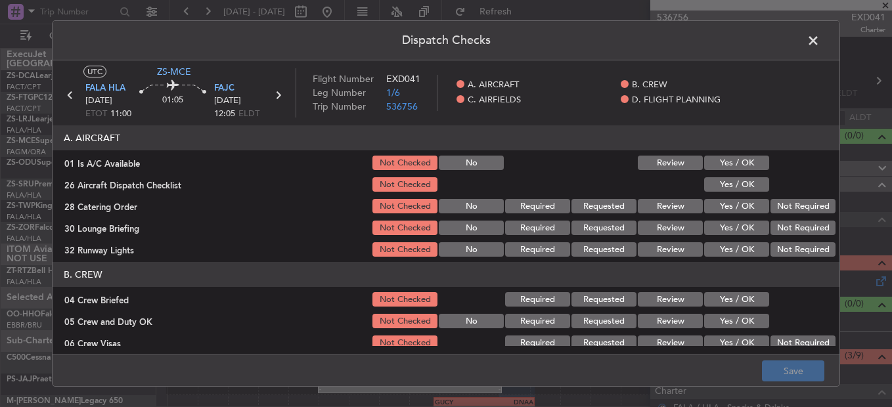
click at [722, 164] on button "Yes / OK" at bounding box center [736, 163] width 65 height 14
click at [720, 175] on section "A. AIRCRAFT 01 Is A/C Available Not Checked No Review Yes / OK 26 Aircraft Disp…" at bounding box center [446, 191] width 787 height 133
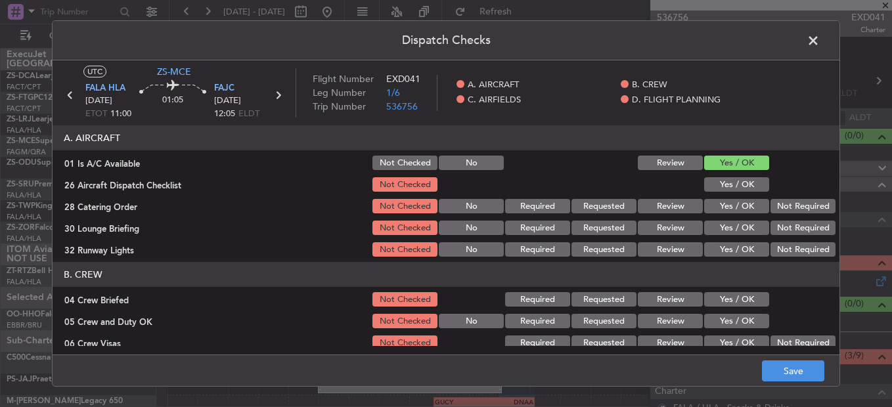
click at [730, 182] on button "Yes / OK" at bounding box center [736, 184] width 65 height 14
click at [802, 211] on button "Not Required" at bounding box center [802, 206] width 65 height 14
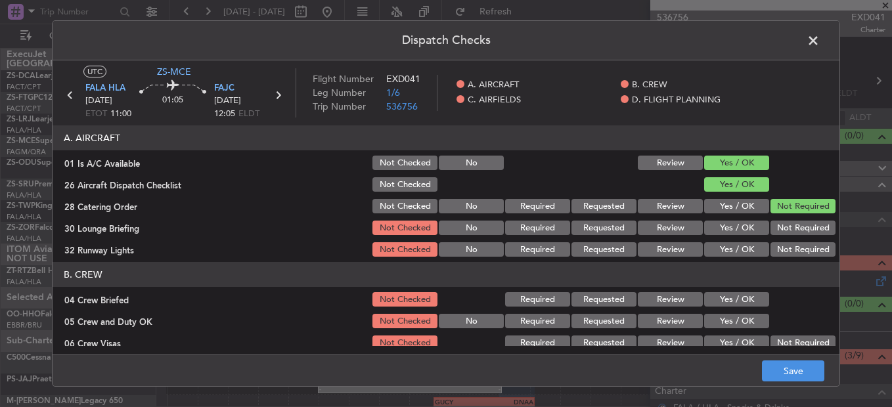
click at [799, 227] on section "A. AIRCRAFT 01 Is A/C Available Not Checked No Review Yes / OK 26 Aircraft Disp…" at bounding box center [446, 191] width 787 height 133
click at [797, 232] on button "Not Required" at bounding box center [802, 228] width 65 height 14
click at [795, 250] on button "Not Required" at bounding box center [802, 249] width 65 height 14
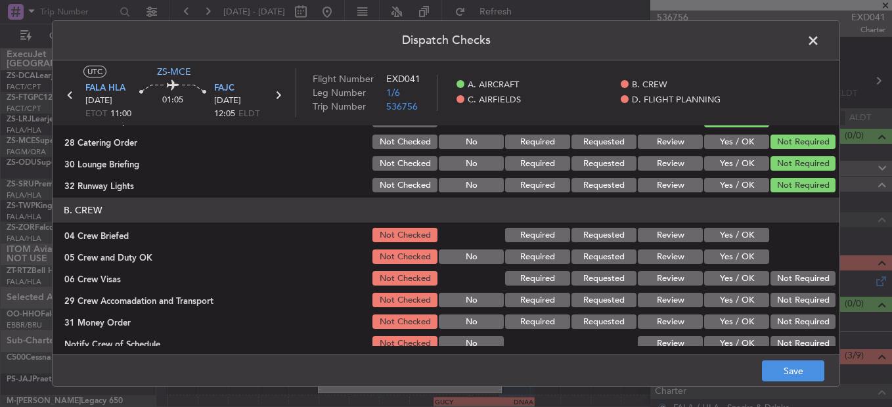
scroll to position [131, 0]
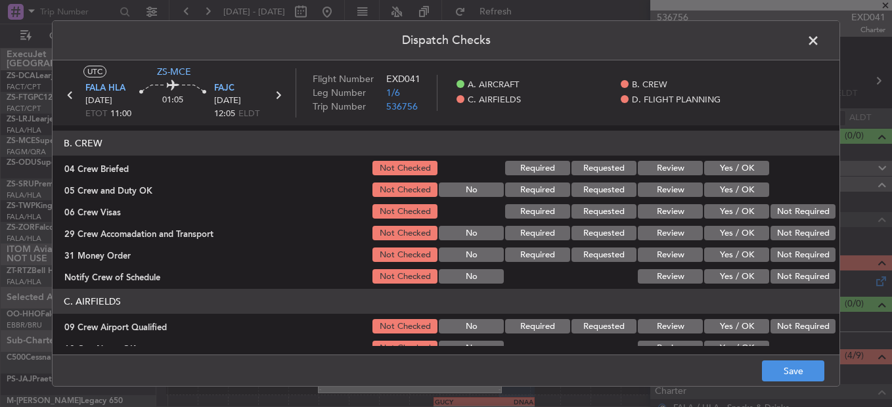
click at [740, 177] on div "Yes / OK" at bounding box center [735, 168] width 66 height 18
click at [745, 169] on button "Yes / OK" at bounding box center [736, 168] width 65 height 14
click at [745, 187] on button "Yes / OK" at bounding box center [736, 190] width 65 height 14
click at [792, 206] on section "B. CREW 04 Crew Briefed Not Checked Required Requested Review Yes / OK 05 Crew …" at bounding box center [446, 208] width 787 height 155
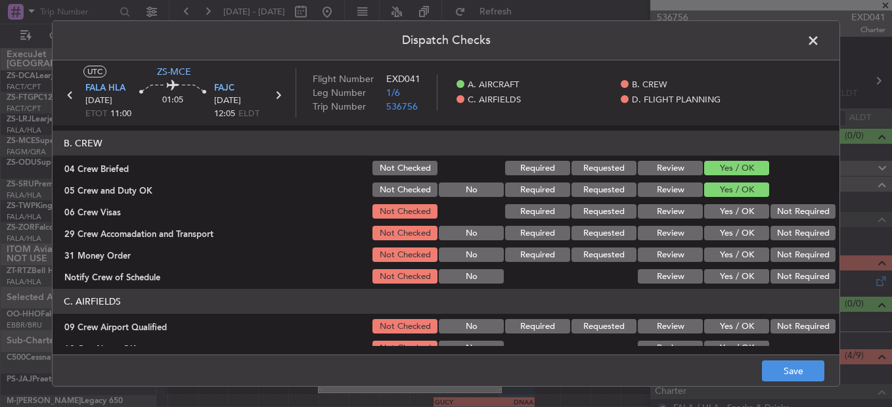
drag, startPoint x: 792, startPoint y: 211, endPoint x: 793, endPoint y: 221, distance: 9.9
click at [793, 211] on button "Not Required" at bounding box center [802, 211] width 65 height 14
drag, startPoint x: 793, startPoint y: 225, endPoint x: 792, endPoint y: 241, distance: 15.8
click at [793, 227] on div "Not Required" at bounding box center [801, 233] width 66 height 18
click at [792, 241] on div "Not Required" at bounding box center [801, 233] width 66 height 18
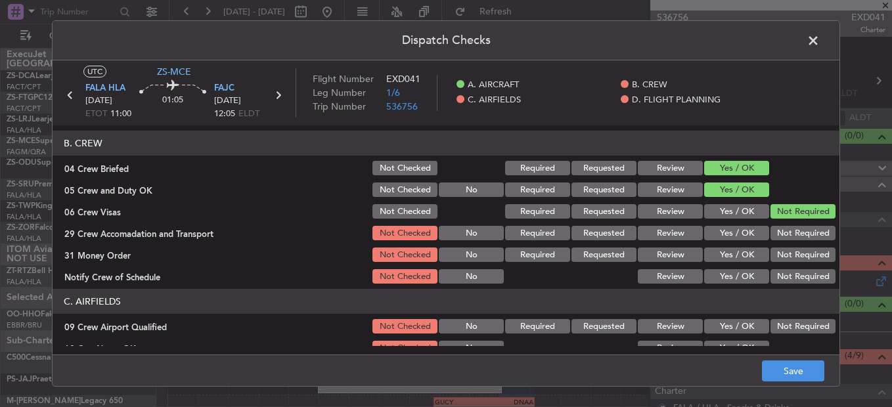
click at [792, 246] on section "B. CREW 04 Crew Briefed Not Checked Required Requested Review Yes / OK 05 Crew …" at bounding box center [446, 208] width 787 height 155
click at [789, 236] on button "Not Required" at bounding box center [802, 233] width 65 height 14
click at [790, 259] on button "Not Required" at bounding box center [802, 255] width 65 height 14
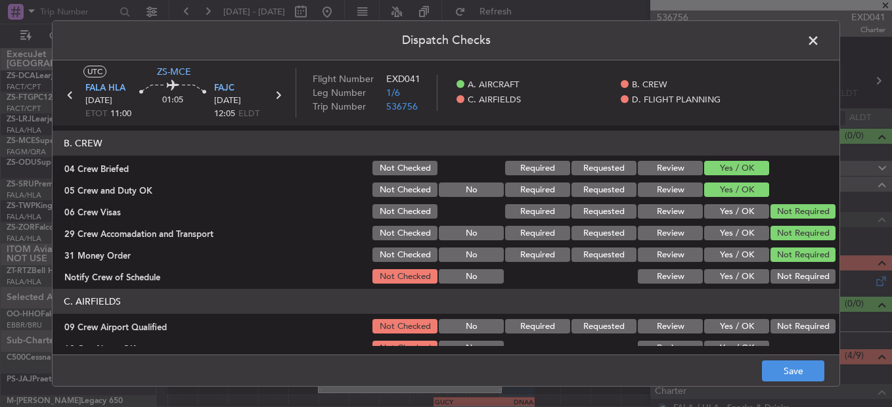
drag, startPoint x: 790, startPoint y: 267, endPoint x: 790, endPoint y: 278, distance: 11.2
click at [790, 269] on section "B. CREW 04 Crew Briefed Not Checked Required Requested Review Yes / OK 05 Crew …" at bounding box center [446, 208] width 787 height 155
click at [790, 280] on button "Not Required" at bounding box center [802, 276] width 65 height 14
click at [780, 319] on button "Not Required" at bounding box center [802, 326] width 65 height 14
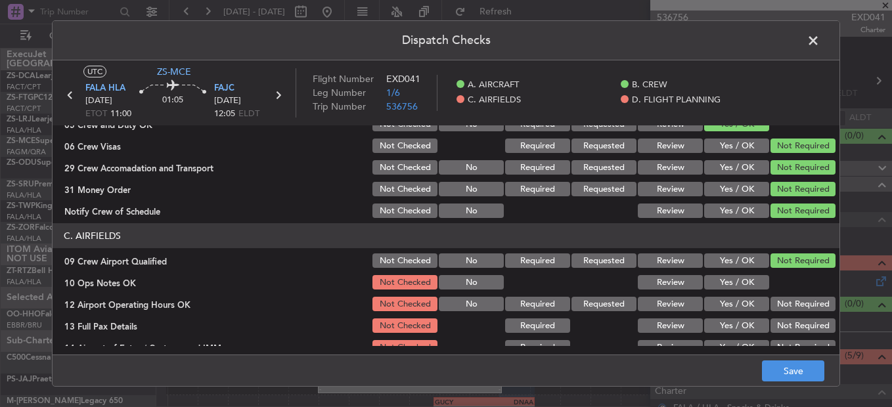
click at [711, 284] on button "Yes / OK" at bounding box center [736, 282] width 65 height 14
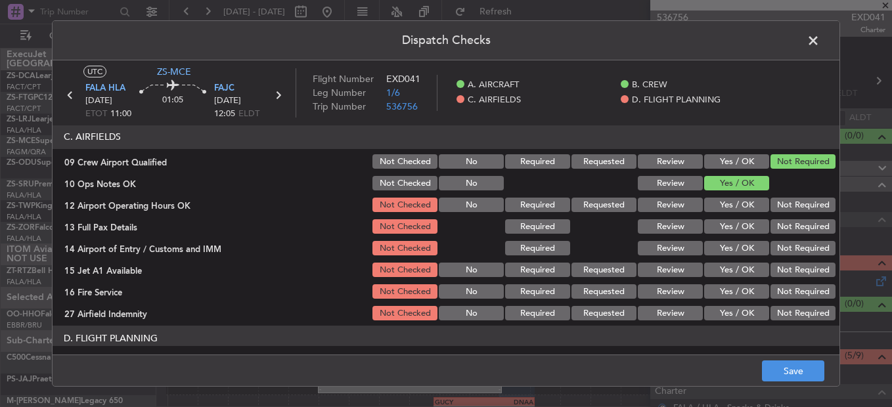
scroll to position [369, 0]
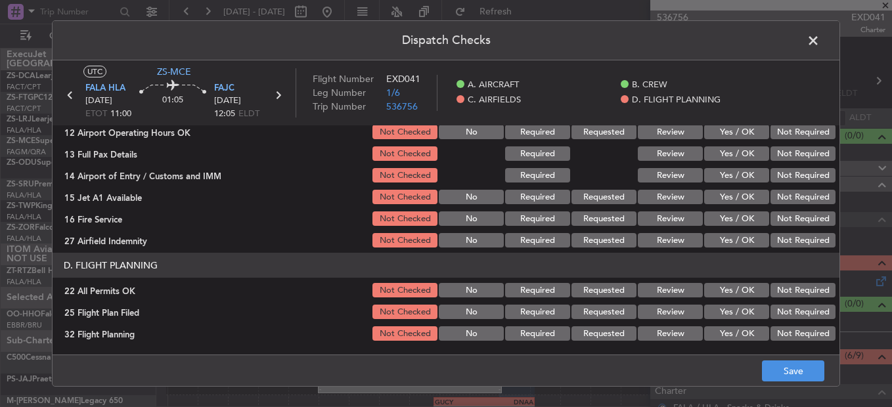
click at [791, 135] on button "Not Required" at bounding box center [802, 132] width 65 height 14
click at [793, 146] on section "C. AIRFIELDS 09 Crew Airport Qualified Not Checked No Required Requested Review…" at bounding box center [446, 150] width 787 height 198
click at [793, 160] on button "Not Required" at bounding box center [802, 153] width 65 height 14
click at [793, 165] on section "C. AIRFIELDS 09 Crew Airport Qualified Not Checked No Required Requested Review…" at bounding box center [446, 150] width 787 height 198
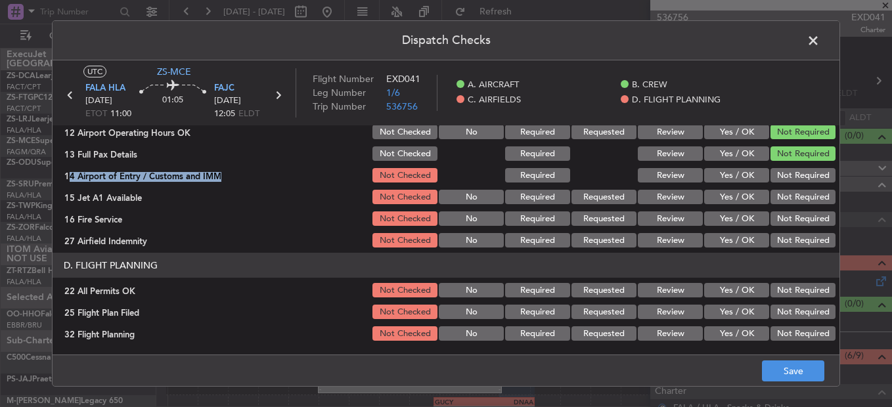
drag, startPoint x: 793, startPoint y: 165, endPoint x: 791, endPoint y: 183, distance: 17.9
click at [791, 180] on button "Not Required" at bounding box center [802, 175] width 65 height 14
click at [791, 217] on button "Not Required" at bounding box center [802, 218] width 65 height 14
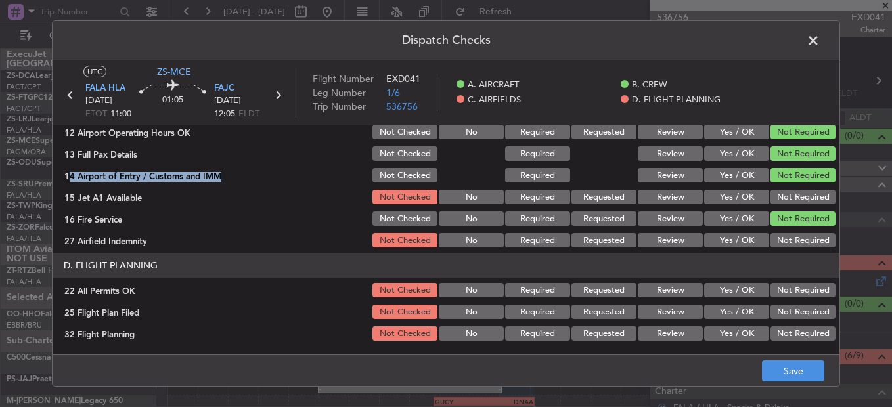
click at [789, 198] on button "Not Required" at bounding box center [802, 197] width 65 height 14
click at [789, 236] on button "Not Required" at bounding box center [802, 240] width 65 height 14
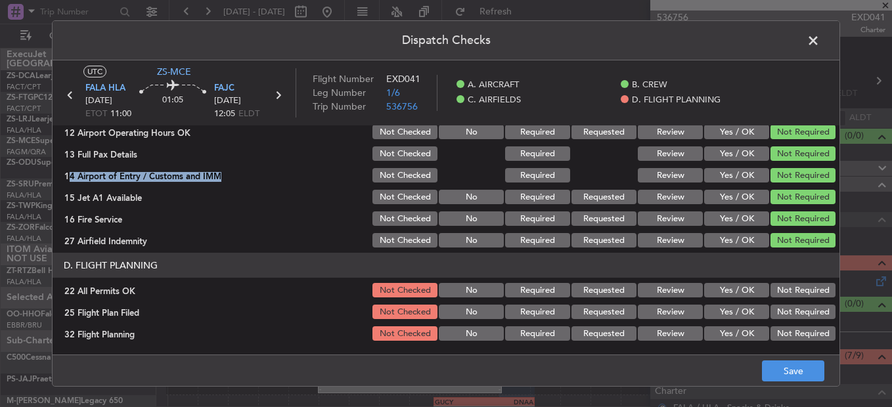
click at [786, 292] on button "Not Required" at bounding box center [802, 290] width 65 height 14
click at [720, 315] on button "Yes / OK" at bounding box center [736, 312] width 65 height 14
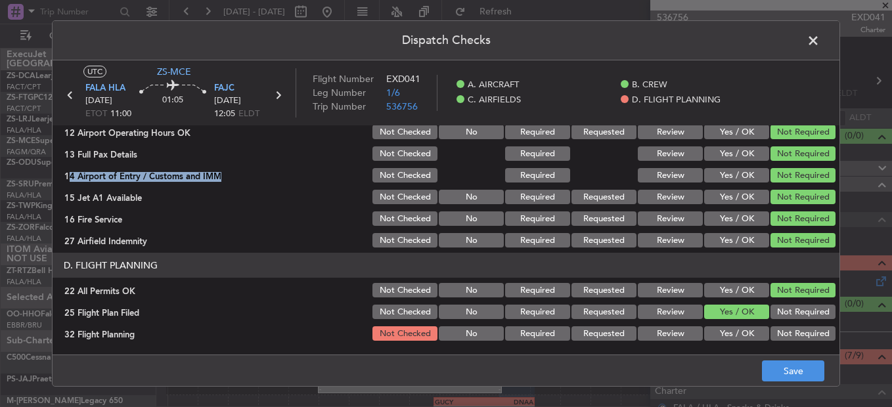
click at [660, 307] on button "Review" at bounding box center [670, 312] width 65 height 14
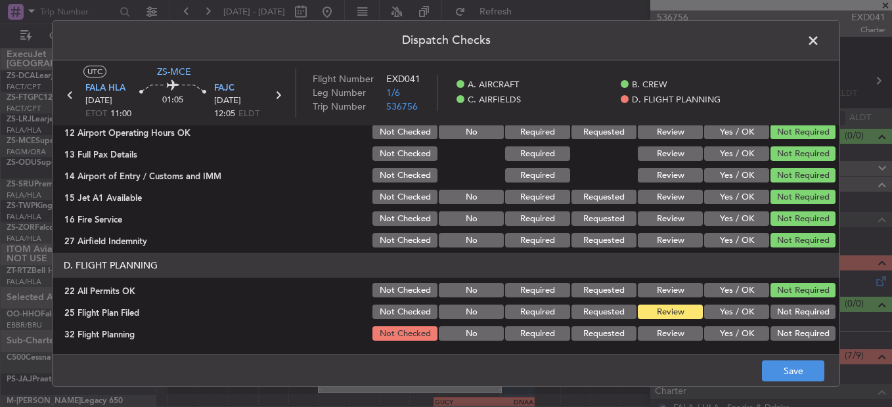
drag, startPoint x: 662, startPoint y: 326, endPoint x: 682, endPoint y: 332, distance: 21.2
click at [662, 328] on div "Review" at bounding box center [669, 333] width 66 height 18
click at [667, 328] on button "Review" at bounding box center [670, 333] width 65 height 14
click at [773, 368] on button "Save" at bounding box center [793, 371] width 62 height 21
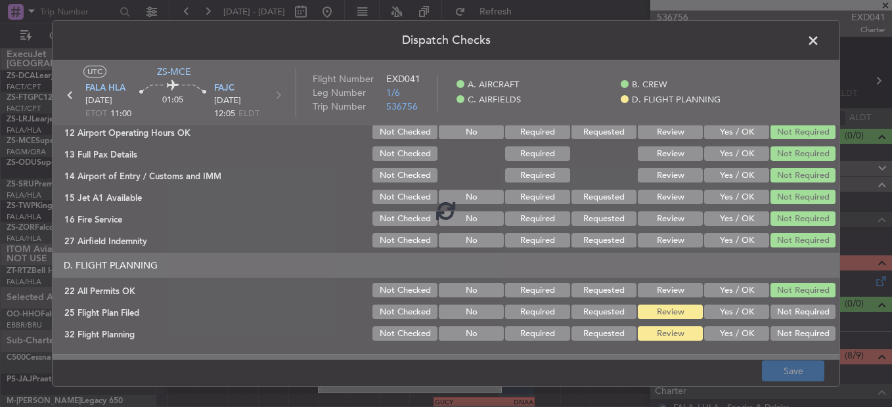
click at [820, 43] on span at bounding box center [820, 44] width 0 height 26
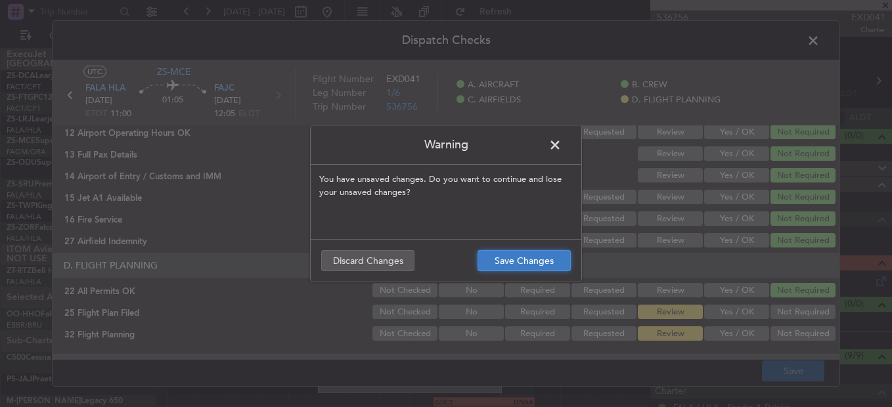
click at [548, 258] on button "Save Changes" at bounding box center [523, 260] width 93 height 21
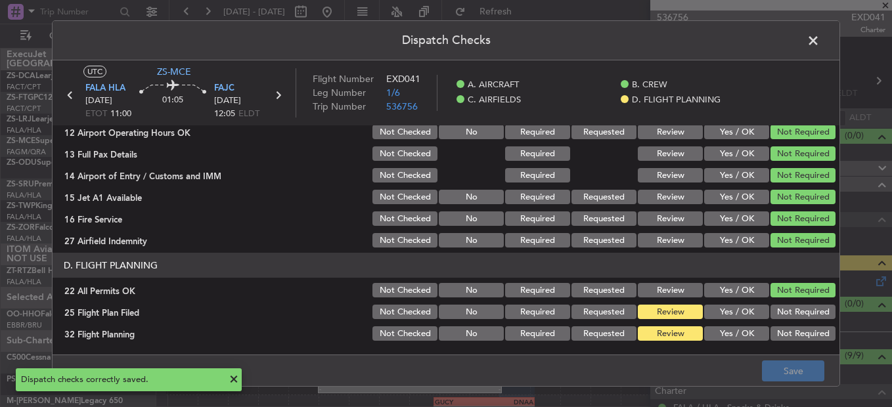
click at [820, 47] on span at bounding box center [820, 44] width 0 height 26
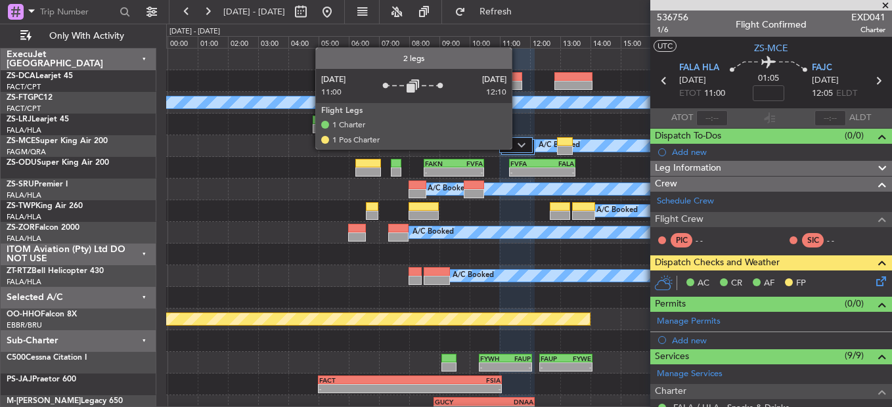
click at [517, 148] on div at bounding box center [515, 145] width 33 height 16
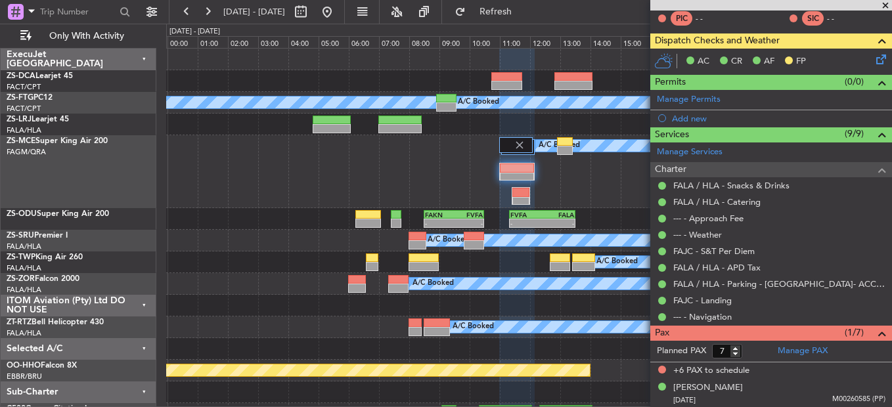
scroll to position [223, 0]
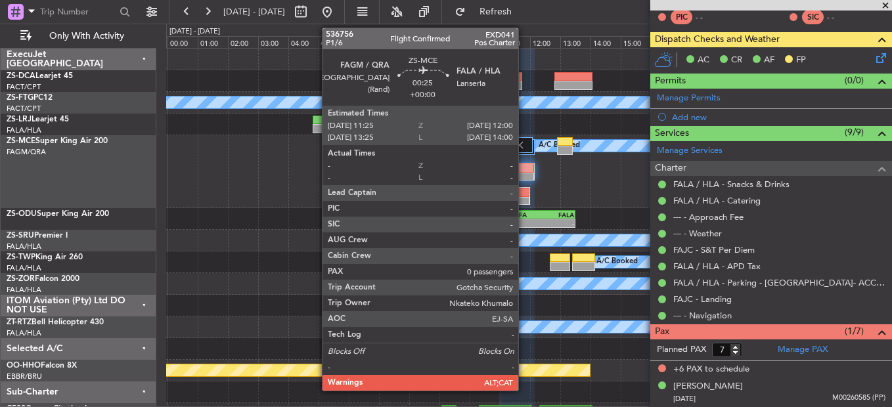
click at [524, 197] on div at bounding box center [520, 201] width 16 height 9
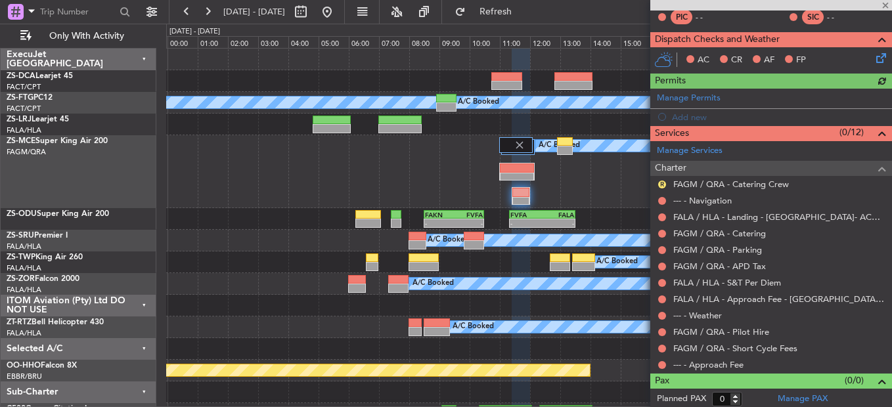
click at [657, 366] on div at bounding box center [662, 365] width 11 height 11
click at [662, 367] on button at bounding box center [662, 365] width 8 height 8
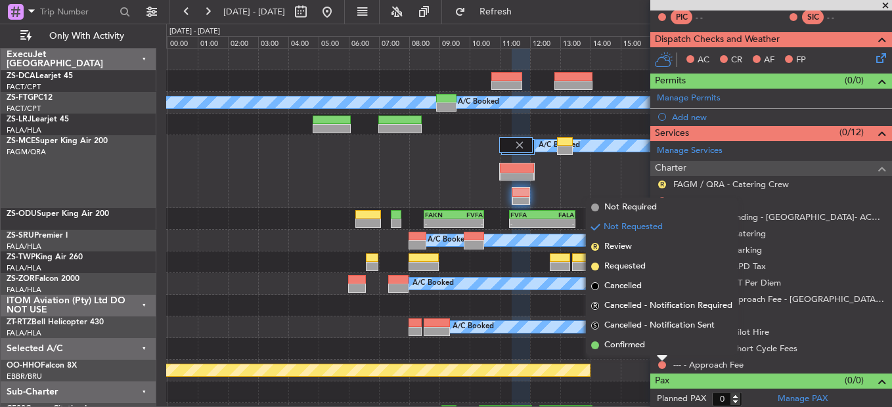
click at [607, 345] on span "Confirmed" at bounding box center [624, 345] width 41 height 13
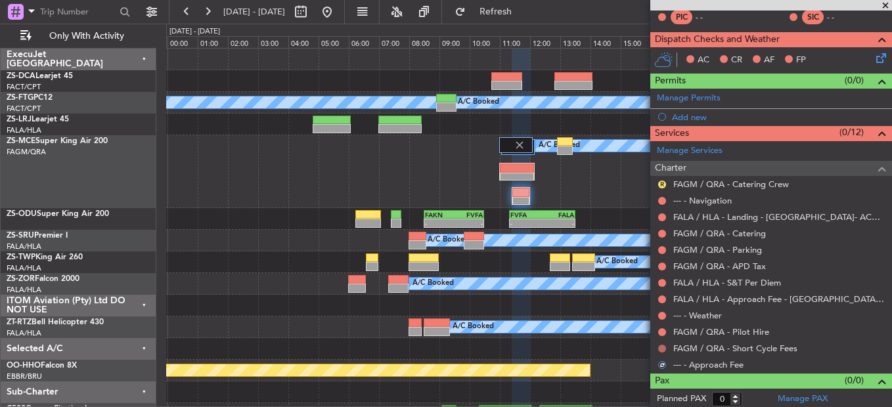
click at [664, 347] on button at bounding box center [662, 349] width 8 height 8
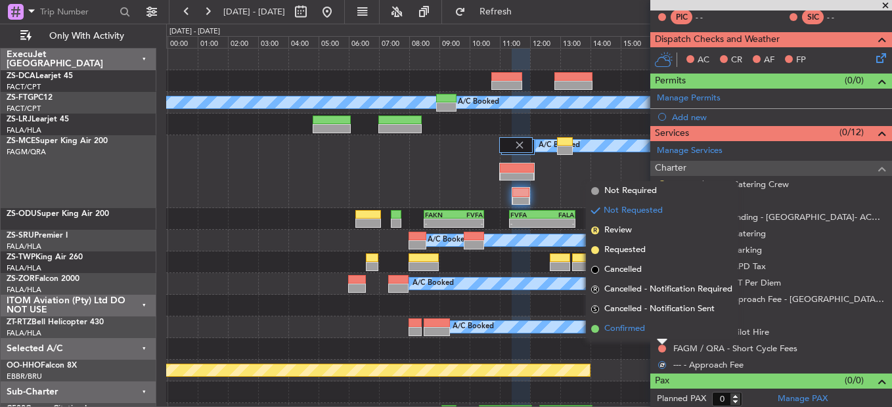
click at [661, 324] on li "Confirmed" at bounding box center [662, 329] width 152 height 20
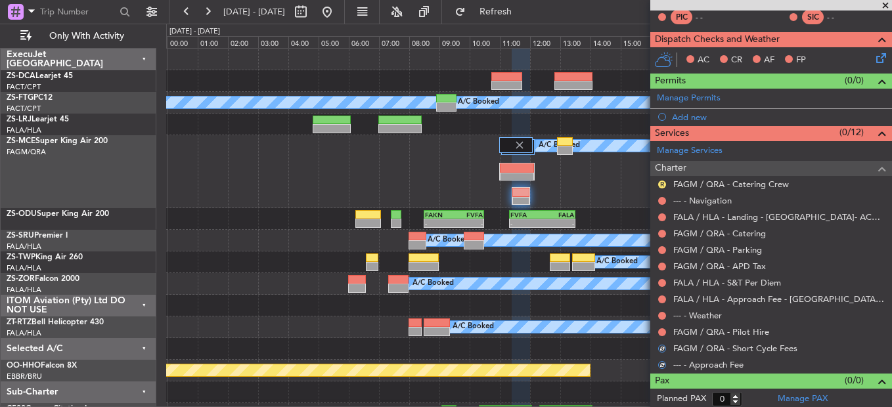
click at [661, 324] on div "FAGM / QRA - Pilot Hire" at bounding box center [771, 332] width 242 height 16
click at [661, 327] on div at bounding box center [662, 332] width 11 height 11
click at [661, 334] on button at bounding box center [662, 332] width 8 height 8
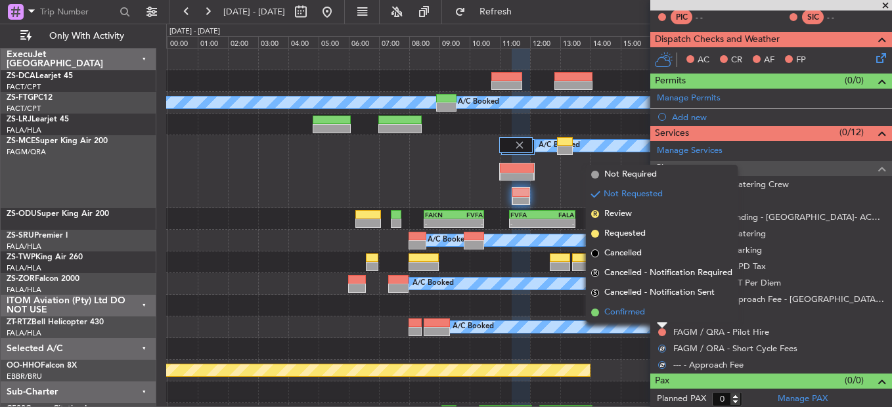
click at [664, 317] on li "Confirmed" at bounding box center [662, 313] width 152 height 20
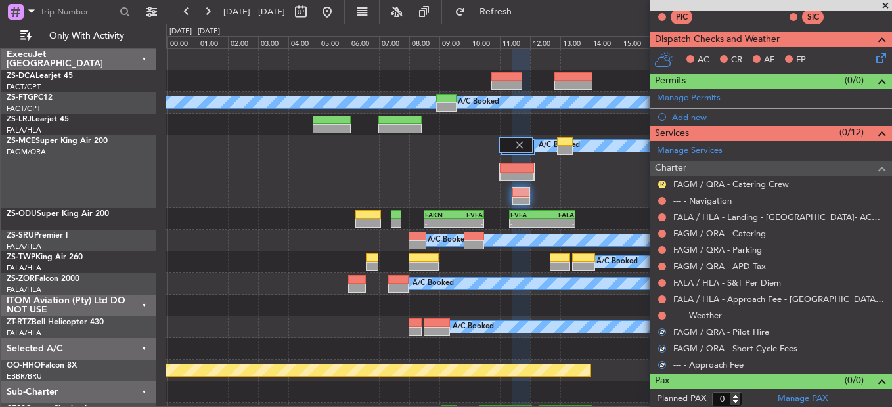
click at [664, 317] on button at bounding box center [662, 316] width 8 height 8
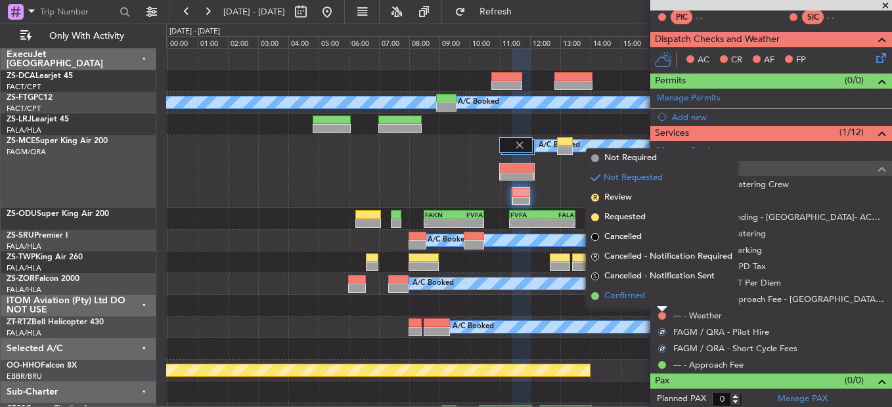
click at [658, 301] on li "Confirmed" at bounding box center [662, 296] width 152 height 20
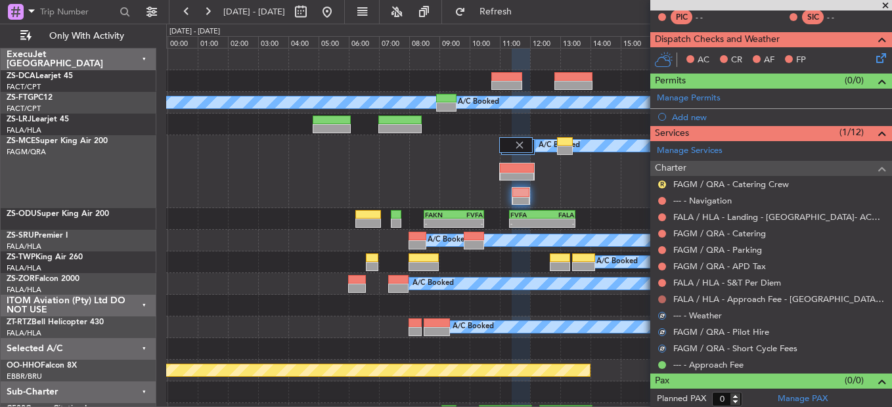
click at [659, 297] on button at bounding box center [662, 300] width 8 height 8
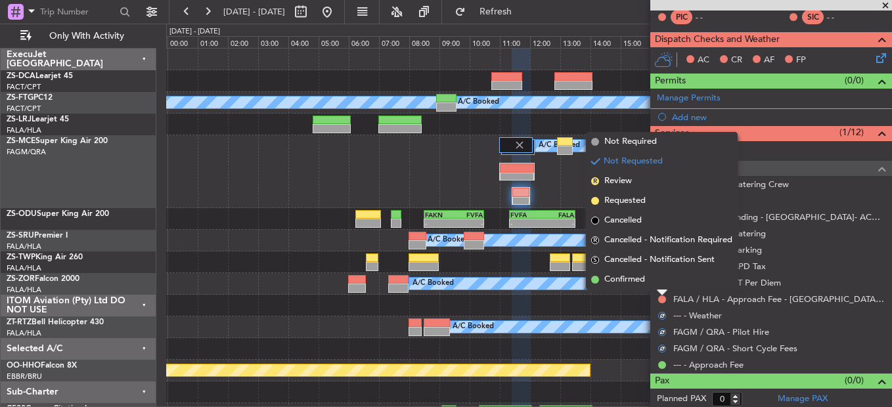
click at [660, 286] on li "Confirmed" at bounding box center [662, 280] width 152 height 20
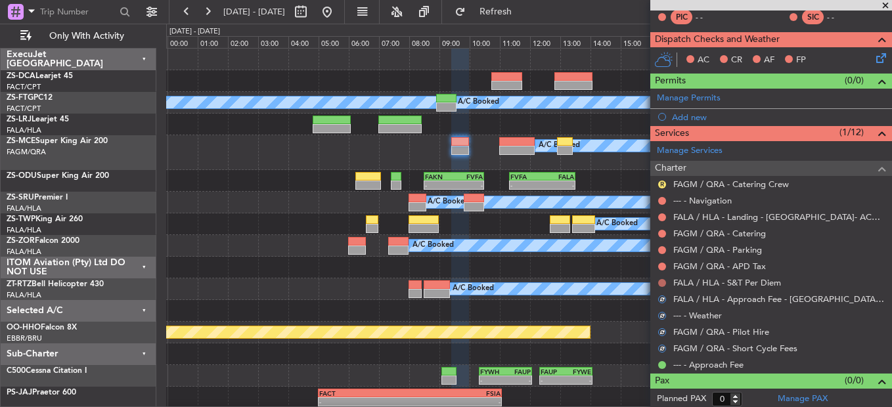
click at [662, 276] on div "FALA / HLA - S&T Per Diem" at bounding box center [771, 282] width 242 height 16
click at [662, 280] on button at bounding box center [662, 283] width 8 height 8
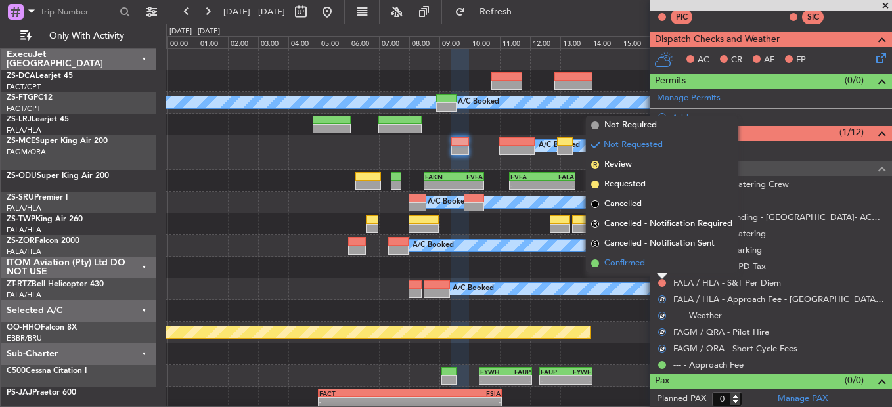
click at [662, 263] on li "Confirmed" at bounding box center [662, 263] width 152 height 20
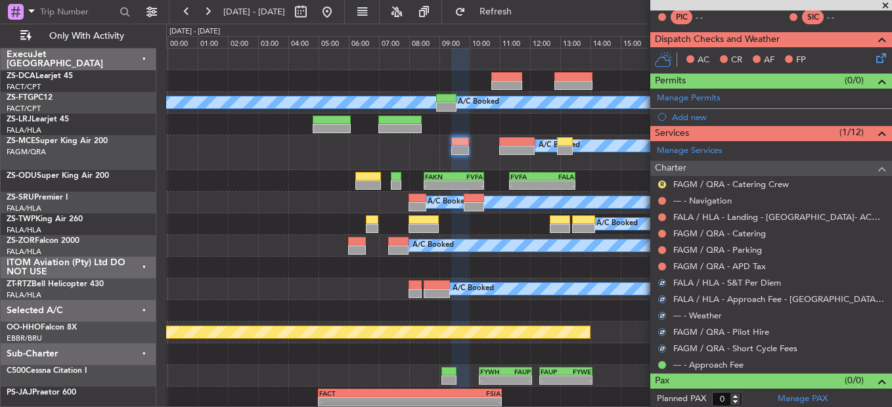
click at [666, 269] on div at bounding box center [662, 266] width 11 height 11
click at [661, 267] on button at bounding box center [662, 267] width 8 height 8
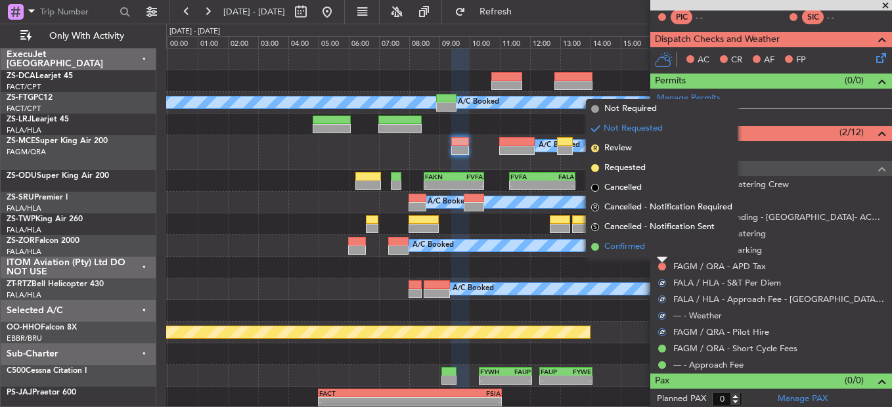
click at [662, 255] on li "Confirmed" at bounding box center [662, 247] width 152 height 20
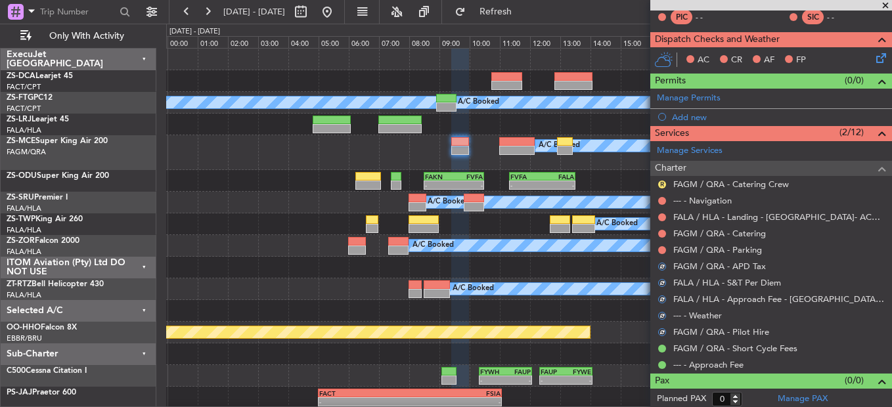
click at [663, 255] on div "FAGM / QRA - Parking" at bounding box center [771, 250] width 242 height 16
click at [663, 250] on button at bounding box center [662, 250] width 8 height 8
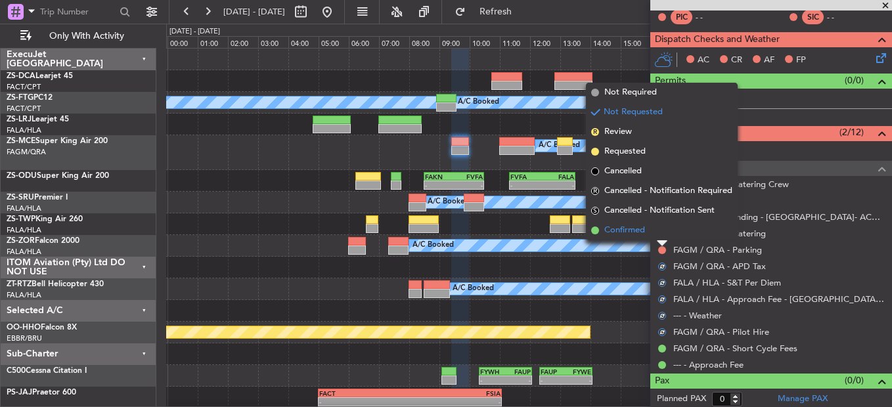
click at [661, 235] on li "Confirmed" at bounding box center [662, 231] width 152 height 20
click at [661, 235] on button at bounding box center [662, 234] width 8 height 8
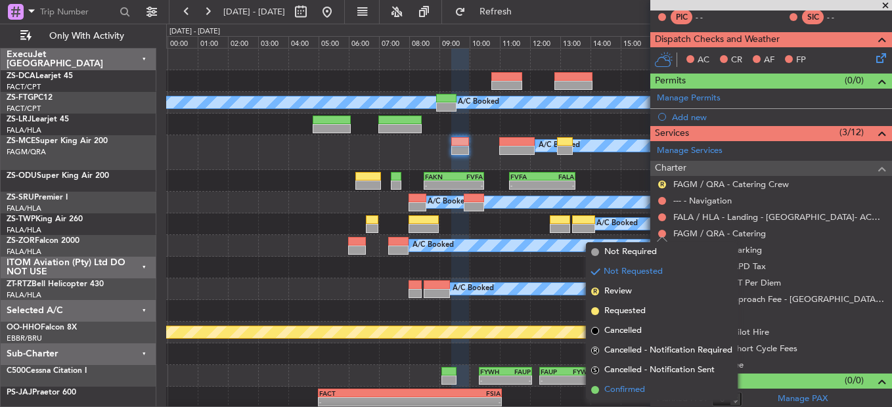
click at [610, 385] on span "Confirmed" at bounding box center [624, 390] width 41 height 13
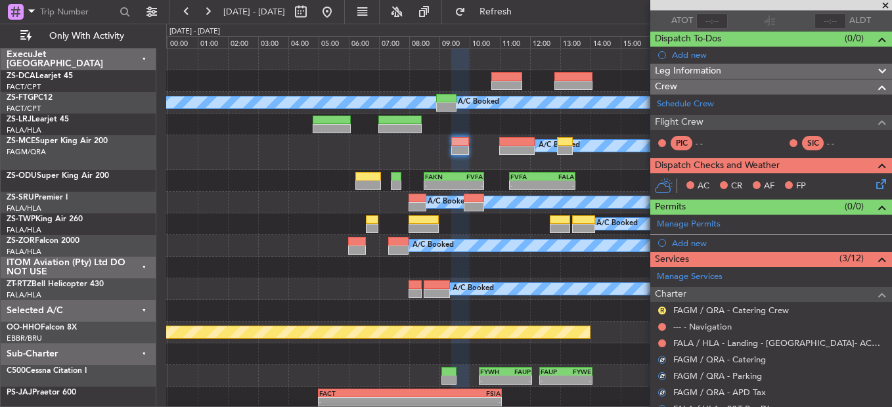
scroll to position [92, 0]
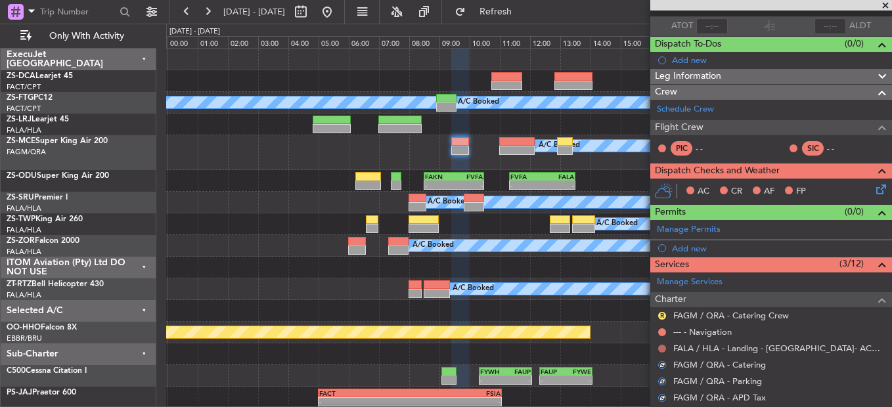
click at [661, 347] on button at bounding box center [662, 349] width 8 height 8
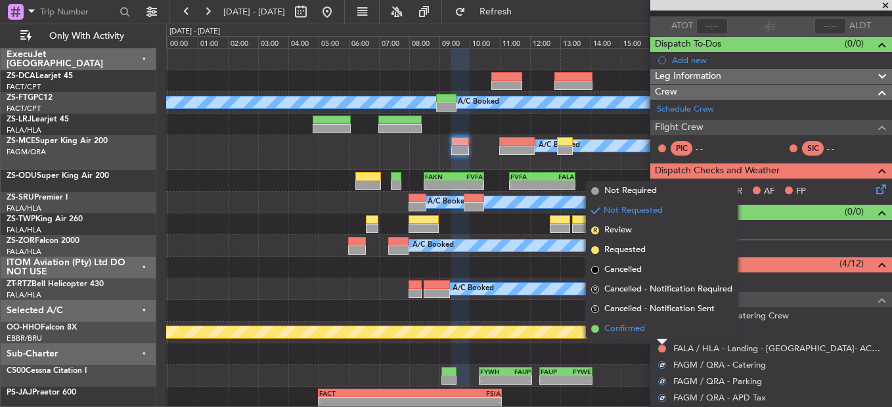
click at [657, 326] on li "Confirmed" at bounding box center [662, 329] width 152 height 20
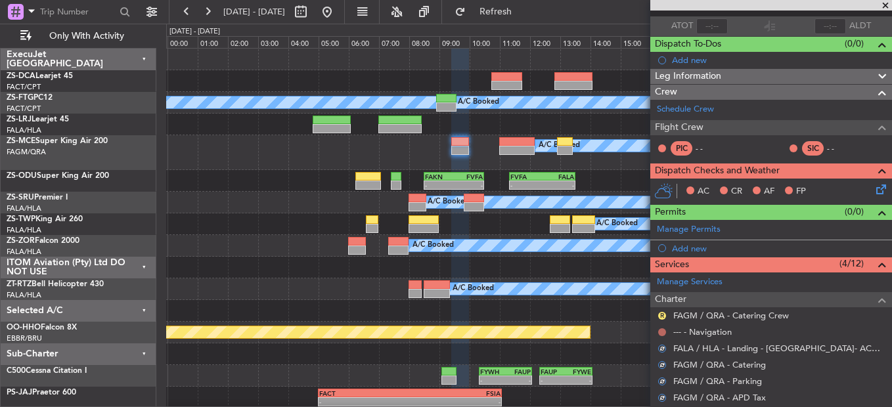
click at [660, 331] on button at bounding box center [662, 332] width 8 height 8
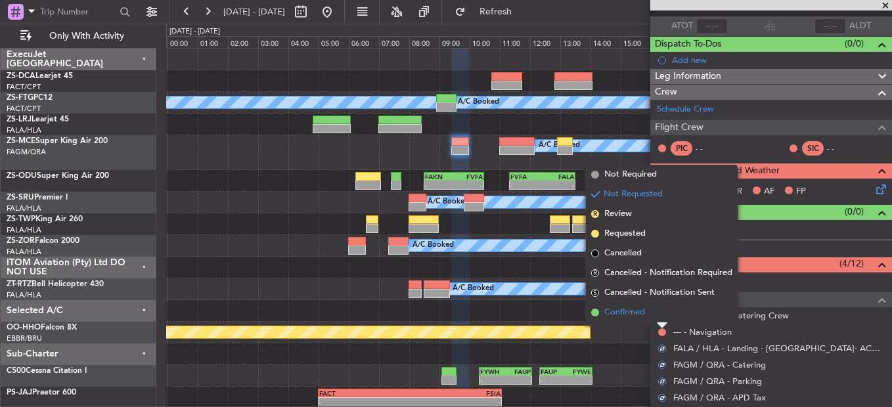
click at [655, 313] on li "Confirmed" at bounding box center [662, 313] width 152 height 20
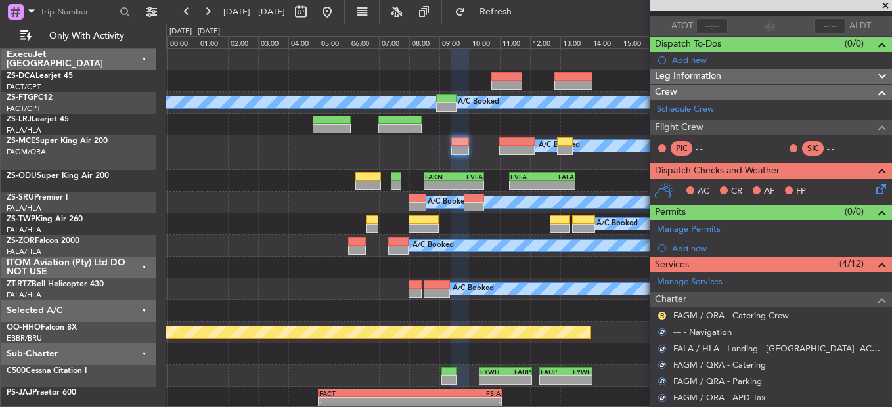
click at [664, 317] on button "R" at bounding box center [662, 316] width 8 height 8
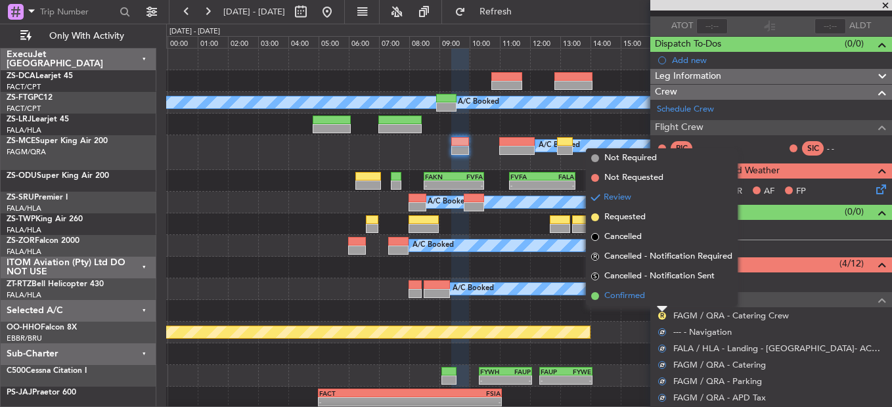
click at [655, 298] on li "Confirmed" at bounding box center [662, 296] width 152 height 20
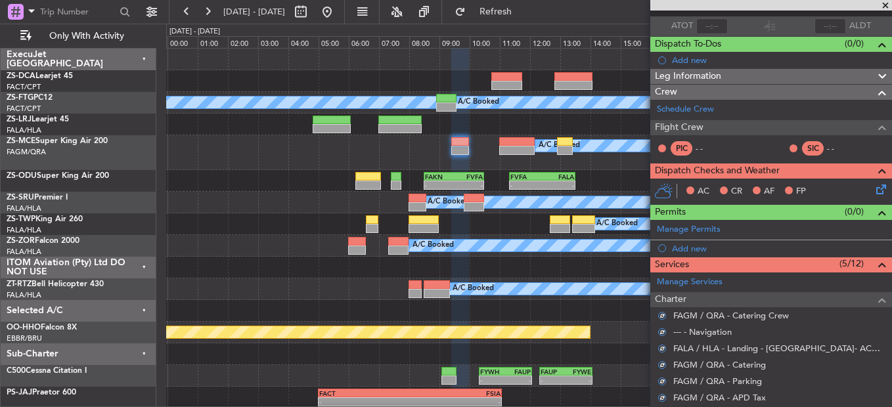
click at [878, 192] on icon at bounding box center [878, 187] width 11 height 11
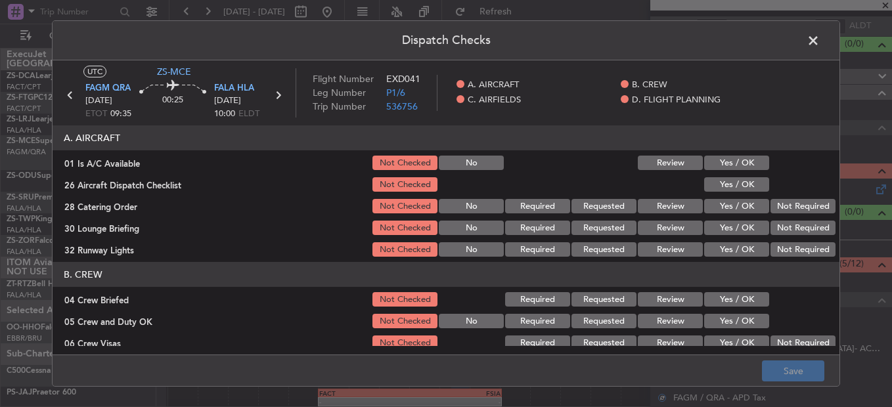
click at [735, 164] on button "Yes / OK" at bounding box center [736, 163] width 65 height 14
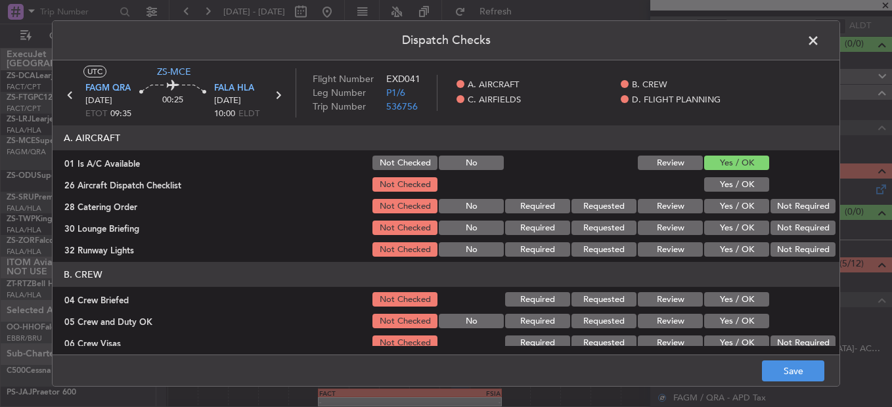
click at [739, 185] on button "Yes / OK" at bounding box center [736, 184] width 65 height 14
click at [758, 197] on section "A. AIRCRAFT 01 Is A/C Available Not Checked No Review Yes / OK 26 Aircraft Disp…" at bounding box center [446, 191] width 787 height 133
click at [770, 206] on button "Not Required" at bounding box center [802, 206] width 65 height 14
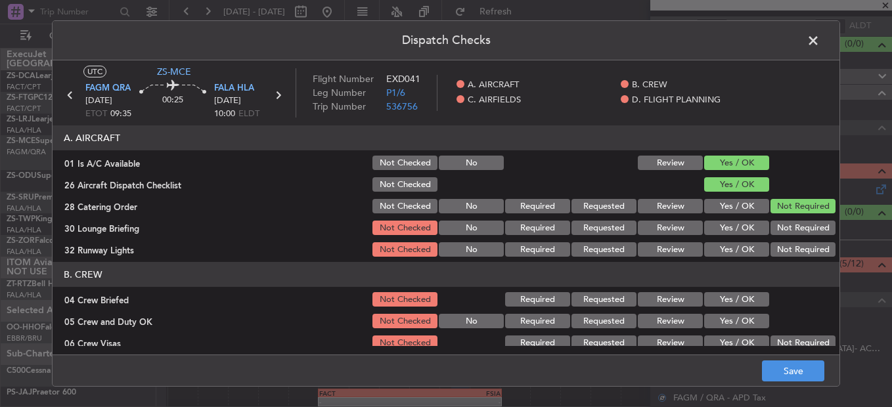
click at [781, 221] on section "A. AIRCRAFT 01 Is A/C Available Not Checked No Review Yes / OK 26 Aircraft Disp…" at bounding box center [446, 191] width 787 height 133
drag, startPoint x: 781, startPoint y: 221, endPoint x: 781, endPoint y: 230, distance: 9.2
click at [781, 223] on button "Not Required" at bounding box center [802, 228] width 65 height 14
click at [781, 231] on button "Not Required" at bounding box center [802, 228] width 65 height 14
click at [782, 249] on button "Not Required" at bounding box center [802, 249] width 65 height 14
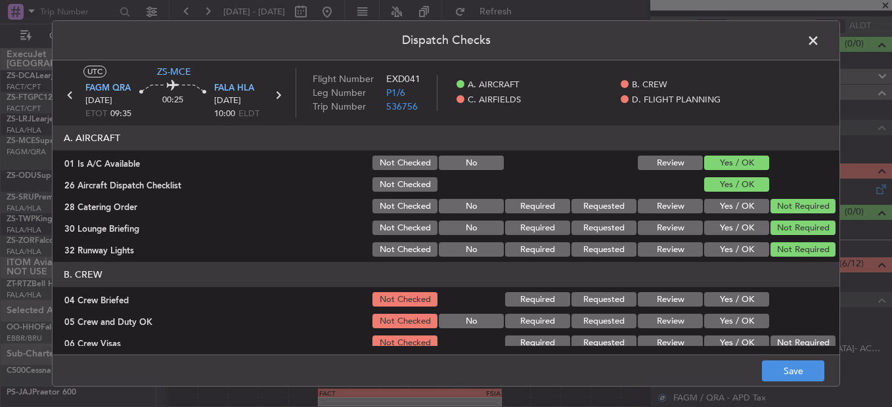
click at [783, 257] on button "Not Required" at bounding box center [802, 249] width 65 height 14
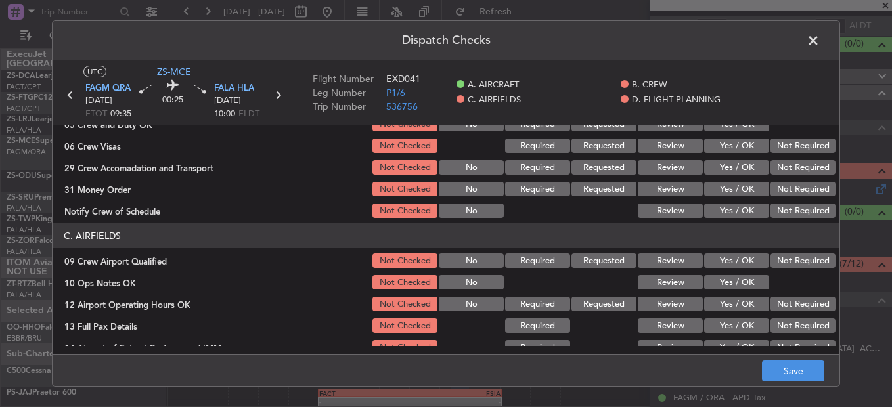
scroll to position [66, 0]
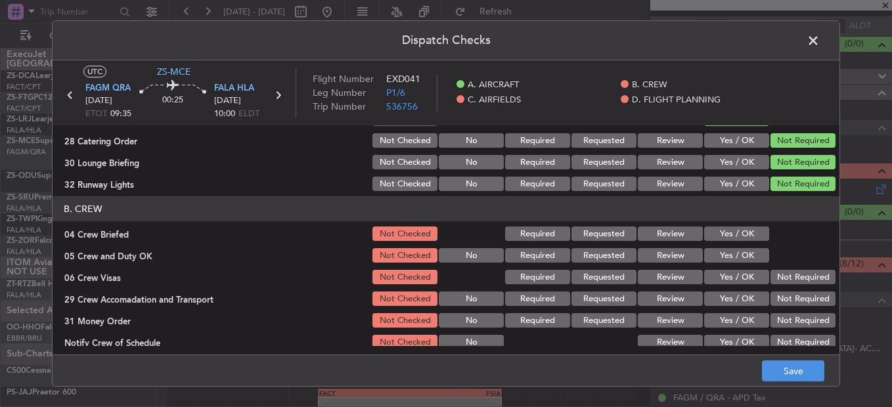
drag, startPoint x: 743, startPoint y: 234, endPoint x: 744, endPoint y: 244, distance: 9.9
click at [743, 235] on button "Yes / OK" at bounding box center [736, 234] width 65 height 14
drag, startPoint x: 744, startPoint y: 244, endPoint x: 744, endPoint y: 253, distance: 9.2
click at [744, 250] on section "B. CREW 04 Crew Briefed Not Checked Required Requested Review Yes / OK 05 Crew …" at bounding box center [446, 273] width 787 height 155
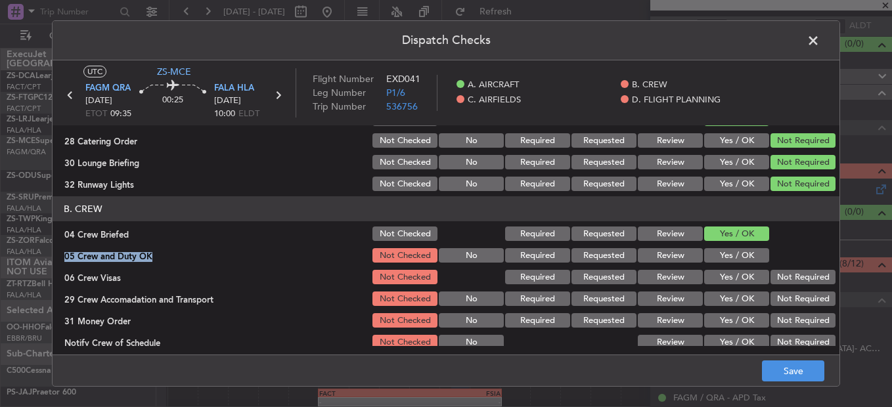
click at [745, 256] on button "Yes / OK" at bounding box center [736, 255] width 65 height 14
drag, startPoint x: 792, startPoint y: 276, endPoint x: 795, endPoint y: 285, distance: 8.9
click at [794, 279] on button "Not Required" at bounding box center [802, 277] width 65 height 14
click at [795, 286] on div "Not Required" at bounding box center [801, 277] width 66 height 18
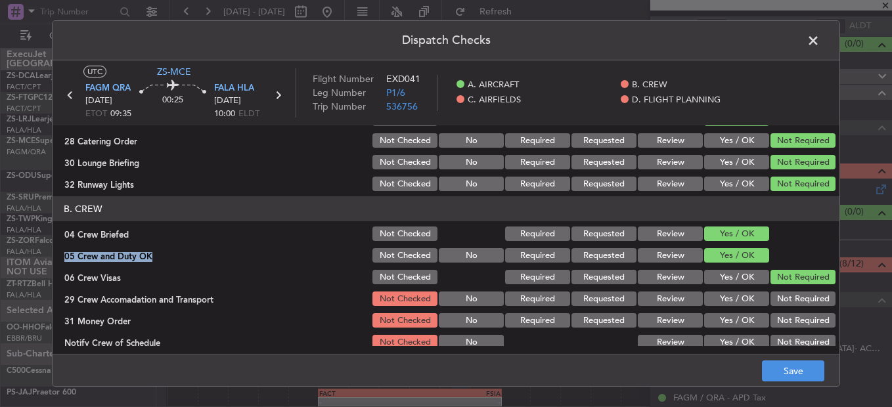
click at [795, 309] on section "B. CREW 04 Crew Briefed Not Checked Required Requested Review Yes / OK 05 Crew …" at bounding box center [446, 273] width 787 height 155
drag, startPoint x: 791, startPoint y: 289, endPoint x: 795, endPoint y: 306, distance: 17.5
click at [792, 293] on section "B. CREW 04 Crew Briefed Not Checked Required Requested Review Yes / OK 05 Crew …" at bounding box center [446, 273] width 787 height 155
click at [795, 308] on div "Not Required" at bounding box center [801, 299] width 66 height 18
drag, startPoint x: 785, startPoint y: 295, endPoint x: 793, endPoint y: 317, distance: 23.3
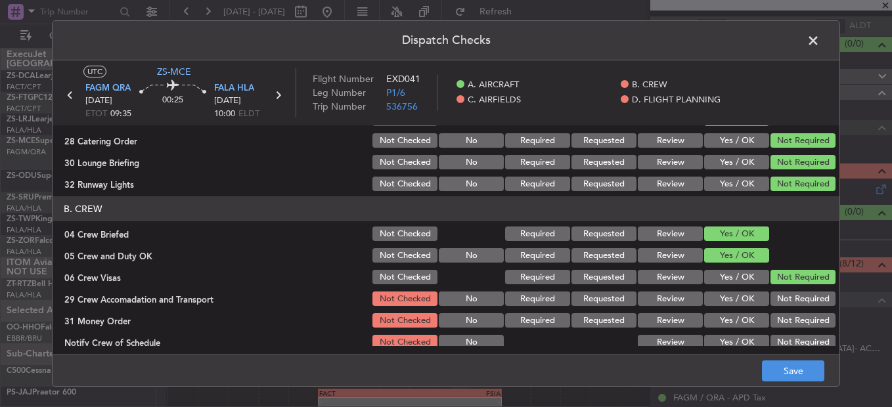
click at [785, 297] on button "Not Required" at bounding box center [802, 299] width 65 height 14
click at [793, 321] on button "Not Required" at bounding box center [802, 320] width 65 height 14
click at [793, 322] on button "Not Required" at bounding box center [802, 320] width 65 height 14
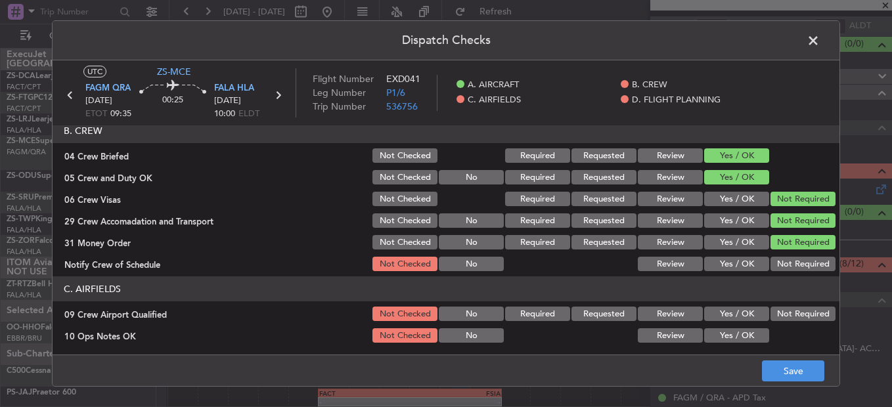
scroll to position [197, 0]
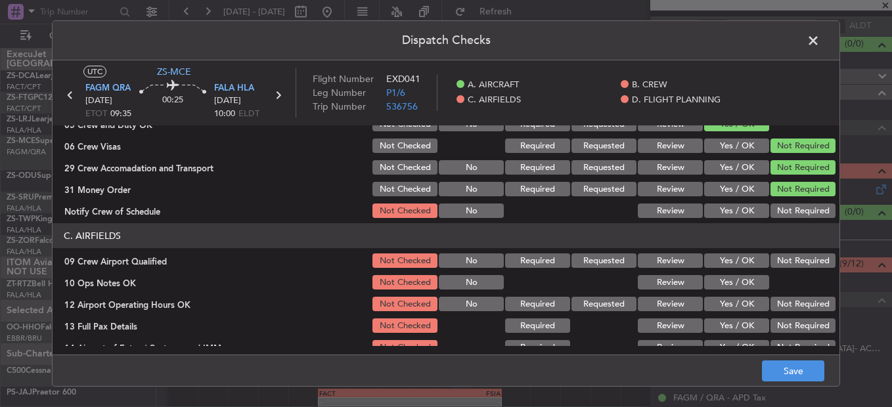
click at [773, 209] on button "Not Required" at bounding box center [802, 211] width 65 height 14
click at [785, 256] on button "Not Required" at bounding box center [802, 260] width 65 height 14
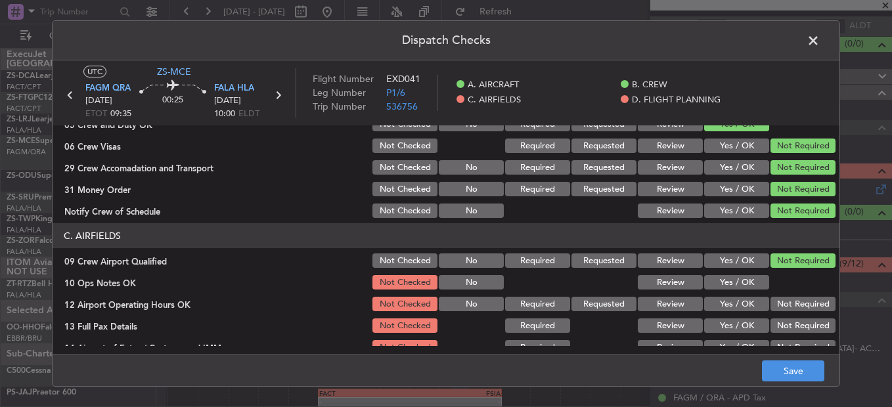
drag, startPoint x: 741, startPoint y: 284, endPoint x: 747, endPoint y: 289, distance: 7.0
click at [741, 285] on button "Yes / OK" at bounding box center [736, 282] width 65 height 14
click at [773, 301] on button "Not Required" at bounding box center [802, 304] width 65 height 14
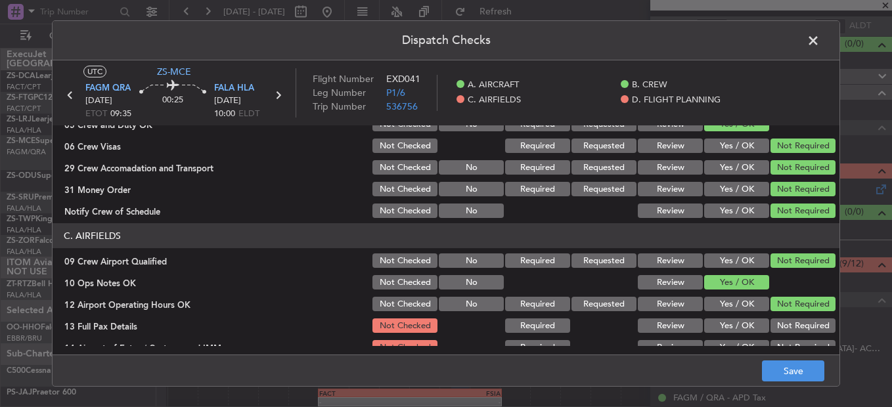
click at [785, 311] on button "Not Required" at bounding box center [802, 304] width 65 height 14
click at [787, 326] on button "Not Required" at bounding box center [802, 325] width 65 height 14
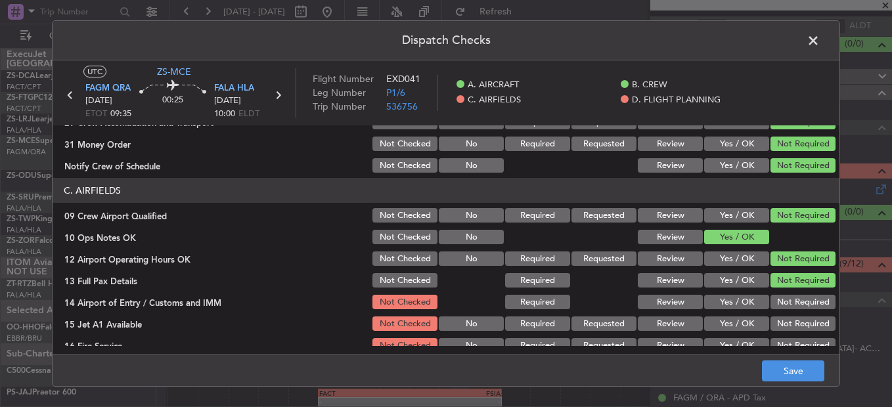
scroll to position [263, 0]
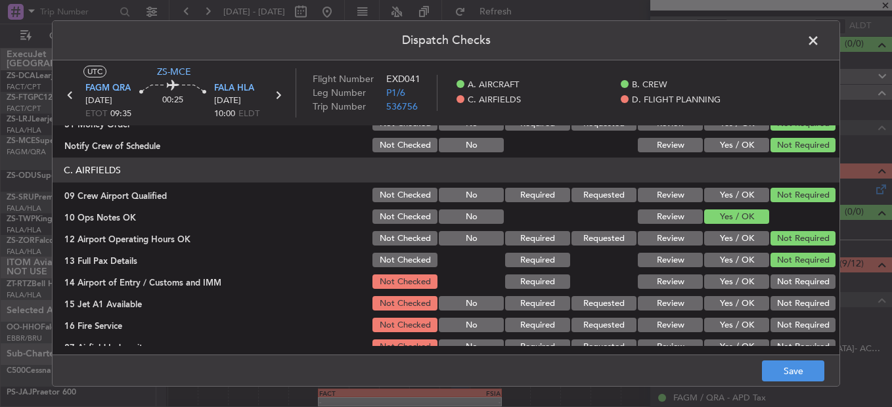
drag, startPoint x: 782, startPoint y: 277, endPoint x: 785, endPoint y: 297, distance: 20.6
click at [782, 278] on button "Not Required" at bounding box center [802, 281] width 65 height 14
drag, startPoint x: 785, startPoint y: 297, endPoint x: 788, endPoint y: 311, distance: 13.4
click at [785, 303] on button "Not Required" at bounding box center [802, 303] width 65 height 14
click at [791, 318] on section "C. AIRFIELDS 09 Crew Airport Qualified Not Checked No Required Requested Review…" at bounding box center [446, 257] width 787 height 198
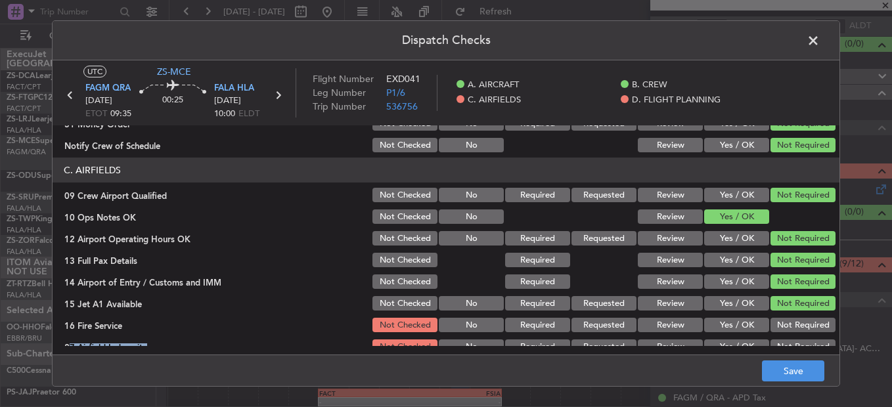
click at [793, 336] on section "C. AIRFIELDS 09 Crew Airport Qualified Not Checked No Required Requested Review…" at bounding box center [446, 257] width 787 height 198
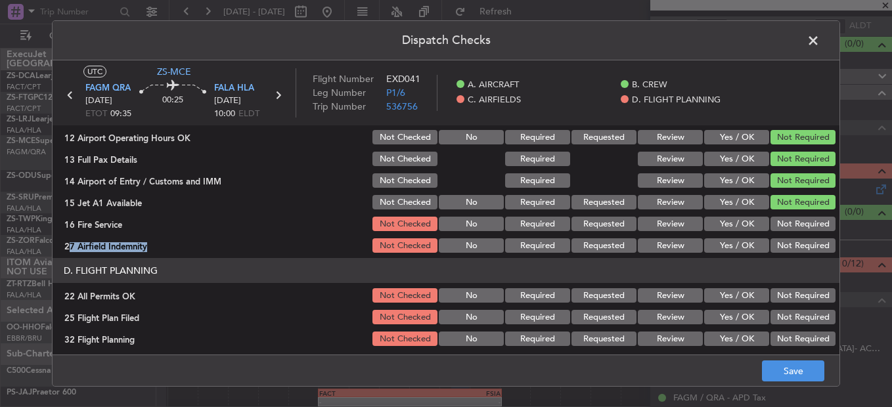
scroll to position [369, 0]
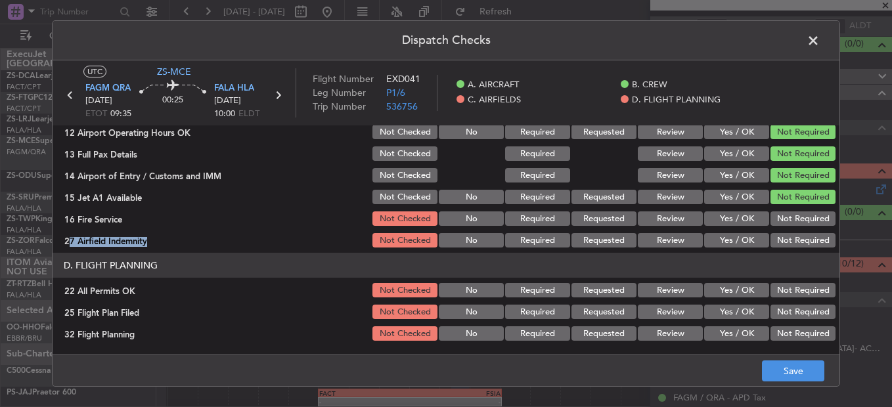
click at [775, 223] on button "Not Required" at bounding box center [802, 218] width 65 height 14
click at [775, 241] on button "Not Required" at bounding box center [802, 240] width 65 height 14
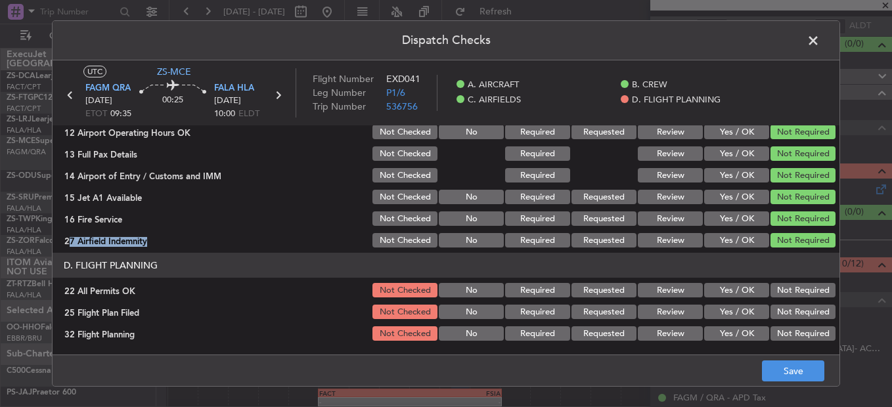
drag, startPoint x: 785, startPoint y: 286, endPoint x: 778, endPoint y: 295, distance: 11.2
click at [783, 290] on button "Not Required" at bounding box center [802, 290] width 65 height 14
click at [660, 309] on button "Review" at bounding box center [670, 312] width 65 height 14
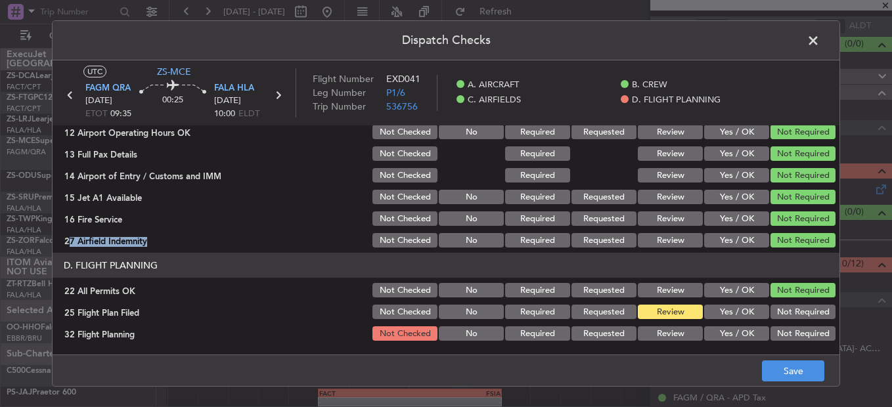
click at [664, 332] on button "Review" at bounding box center [670, 333] width 65 height 14
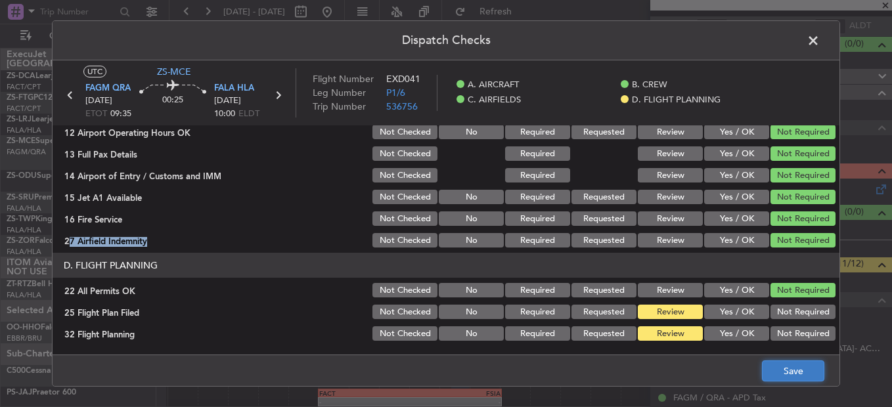
click at [782, 381] on button "Save" at bounding box center [793, 371] width 62 height 21
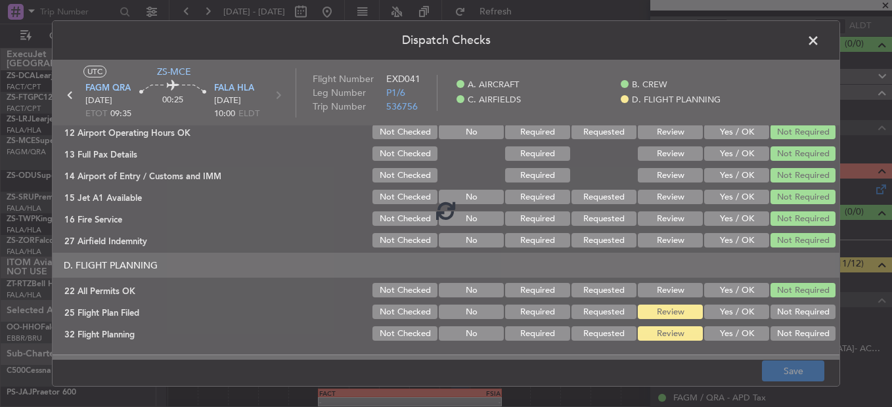
drag, startPoint x: 783, startPoint y: 372, endPoint x: 770, endPoint y: 338, distance: 37.4
click at [783, 374] on footer "Save" at bounding box center [446, 371] width 787 height 32
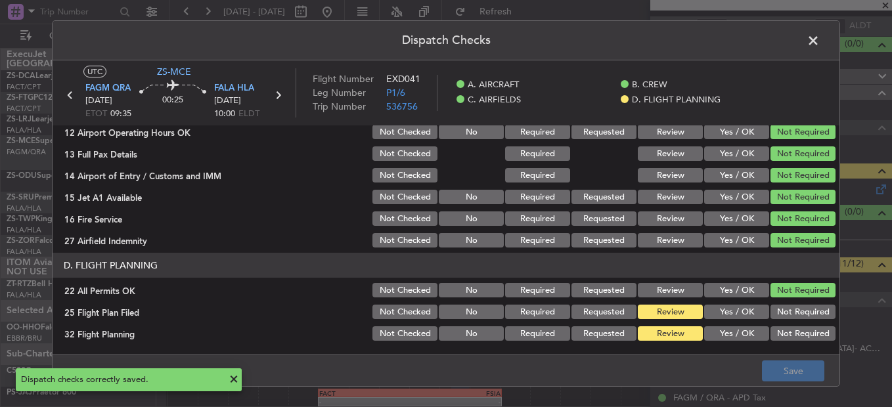
click at [820, 43] on span at bounding box center [820, 44] width 0 height 26
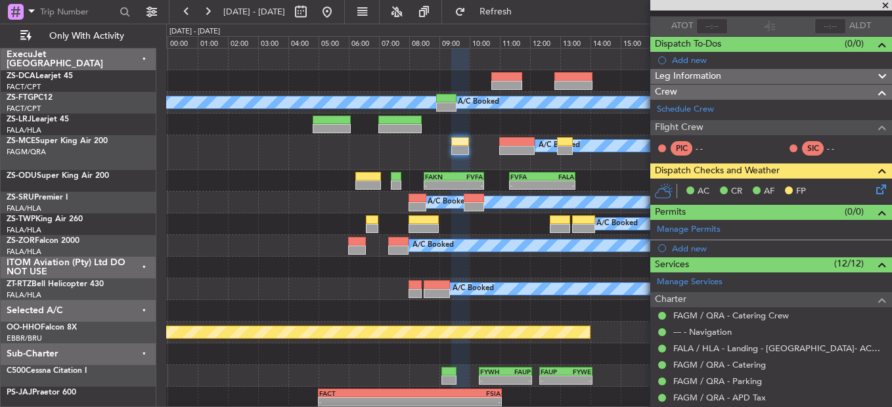
click at [873, 191] on icon at bounding box center [878, 187] width 11 height 11
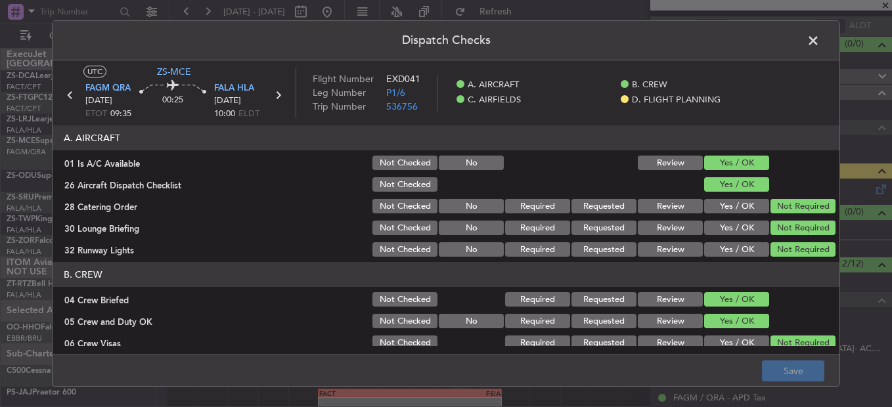
drag, startPoint x: 655, startPoint y: 206, endPoint x: 663, endPoint y: 212, distance: 9.8
click at [656, 206] on button "Review" at bounding box center [670, 206] width 65 height 14
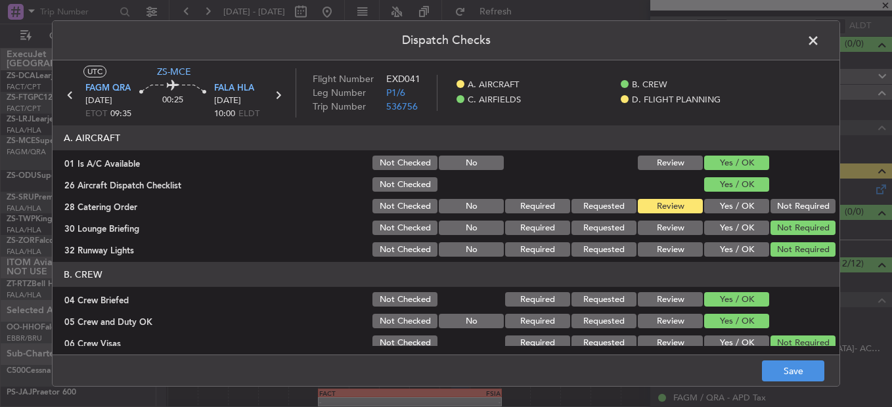
click at [730, 248] on button "Yes / OK" at bounding box center [736, 249] width 65 height 14
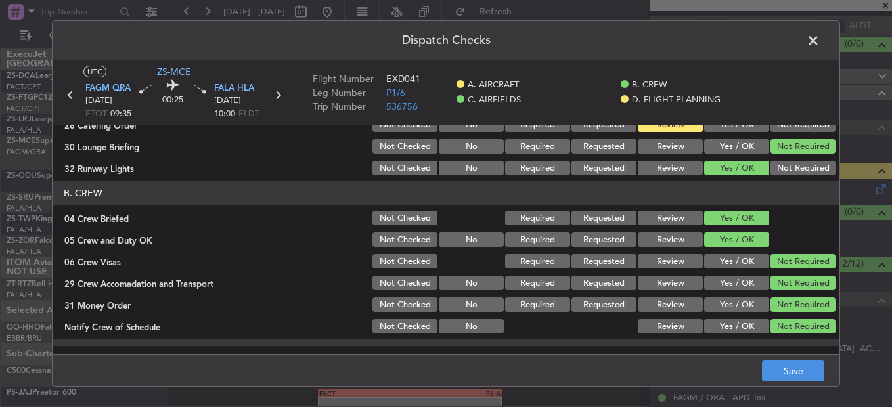
scroll to position [66, 0]
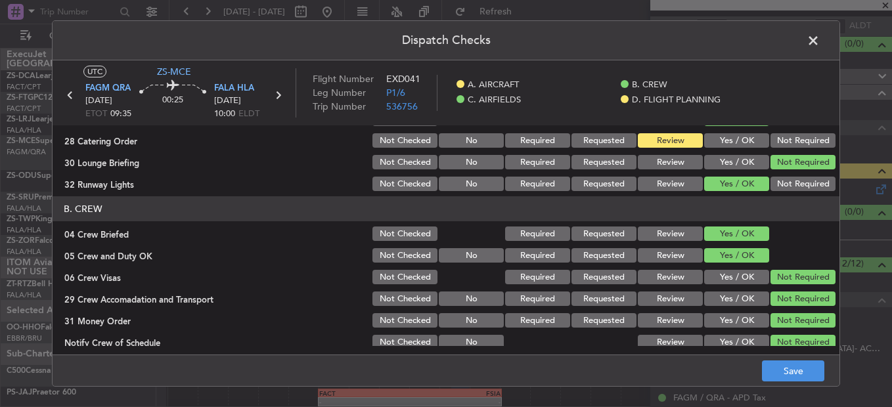
click at [661, 232] on button "Review" at bounding box center [670, 234] width 65 height 14
click at [665, 248] on div "Review" at bounding box center [669, 255] width 66 height 18
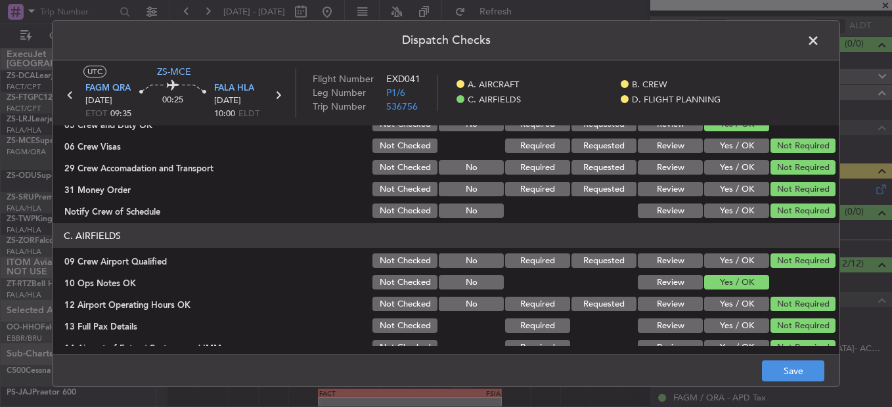
scroll to position [131, 0]
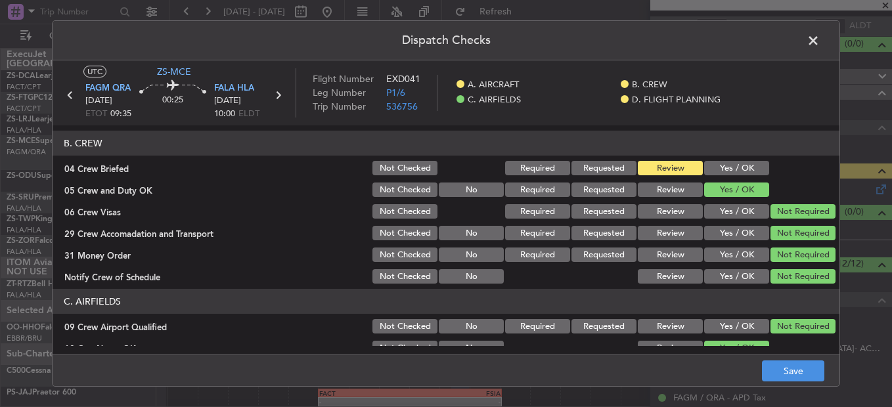
click at [658, 237] on button "Review" at bounding box center [670, 233] width 65 height 14
click at [678, 259] on button "Review" at bounding box center [670, 255] width 65 height 14
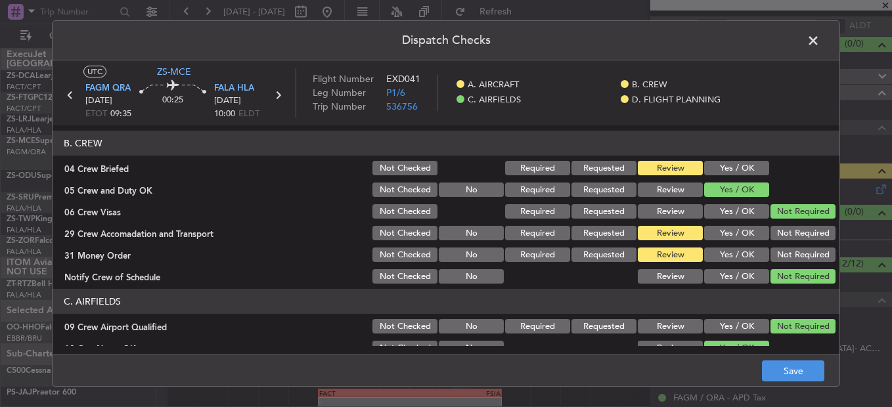
scroll to position [263, 0]
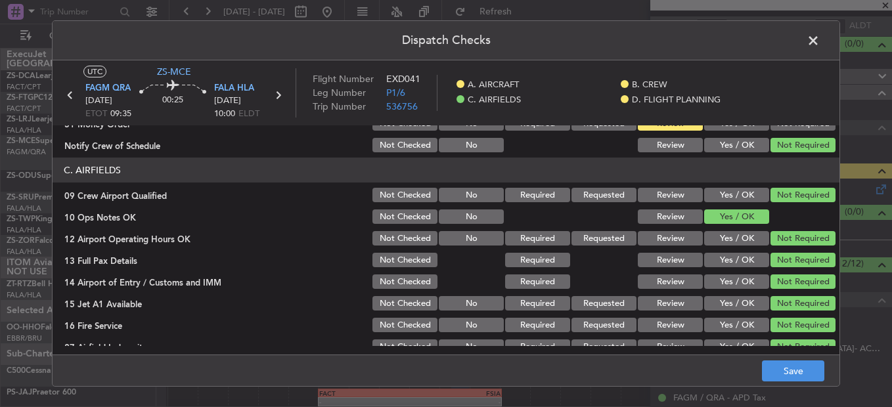
click at [734, 198] on button "Yes / OK" at bounding box center [736, 195] width 65 height 14
click at [735, 238] on button "Yes / OK" at bounding box center [736, 238] width 65 height 14
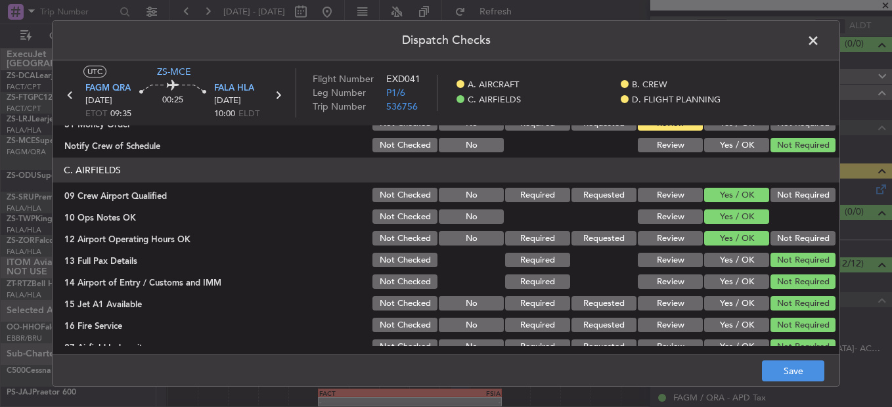
click at [740, 258] on button "Yes / OK" at bounding box center [736, 260] width 65 height 14
click at [732, 311] on button "Yes / OK" at bounding box center [736, 303] width 65 height 14
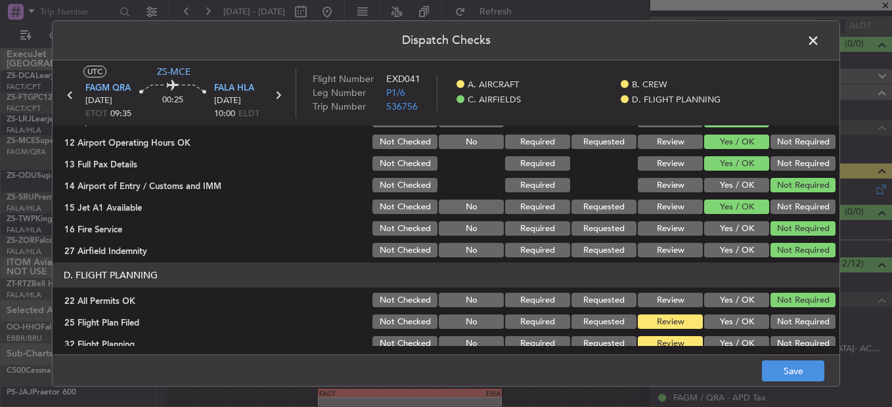
scroll to position [369, 0]
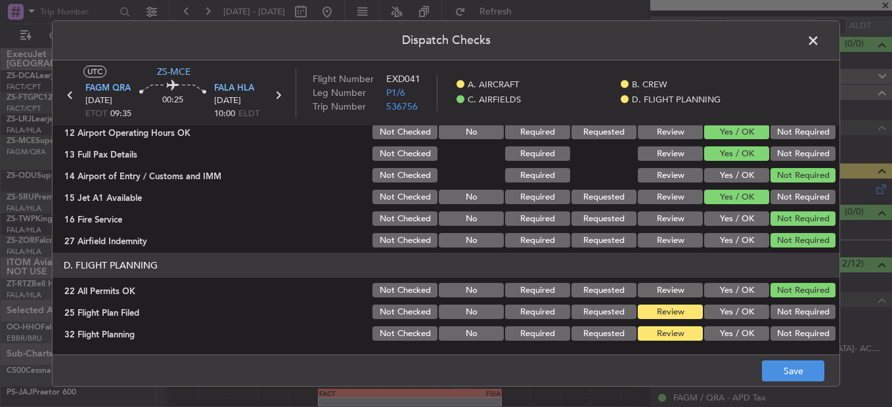
drag, startPoint x: 665, startPoint y: 242, endPoint x: 676, endPoint y: 246, distance: 12.1
click at [665, 242] on button "Review" at bounding box center [670, 240] width 65 height 14
click at [801, 372] on button "Save" at bounding box center [793, 371] width 62 height 21
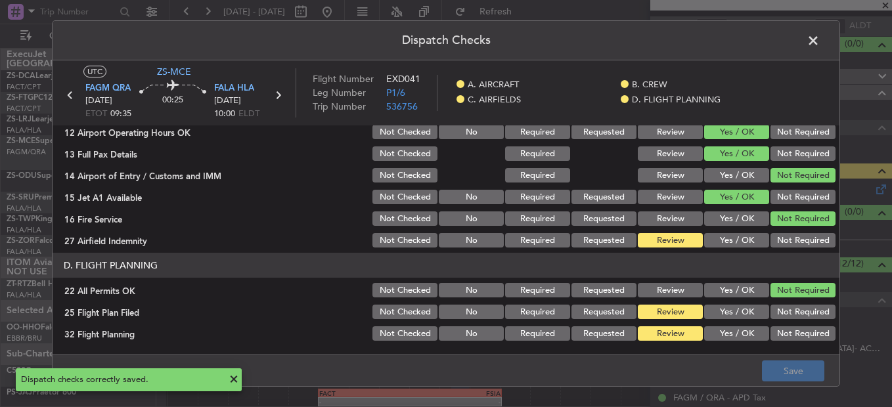
click at [820, 44] on span at bounding box center [820, 44] width 0 height 26
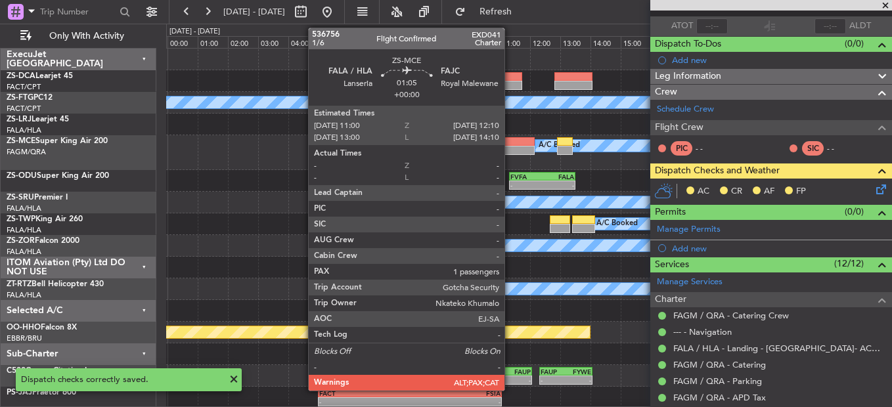
click at [510, 142] on div at bounding box center [516, 141] width 35 height 9
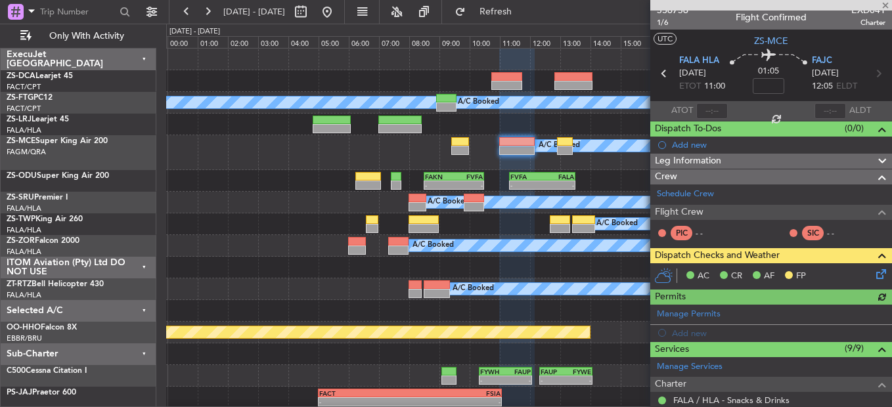
scroll to position [0, 0]
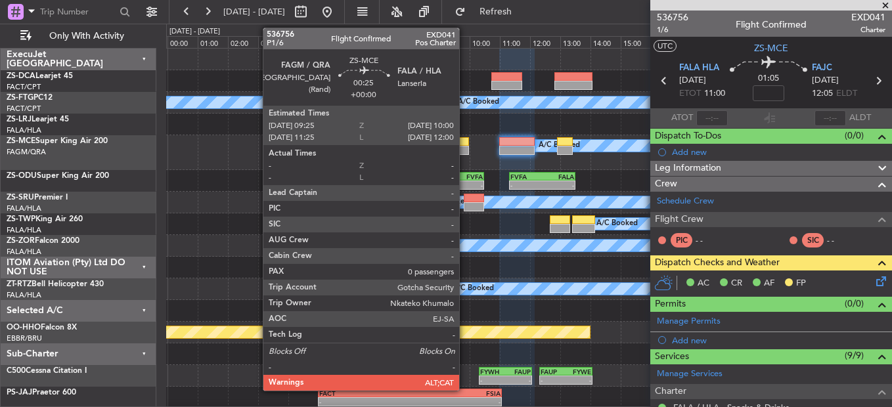
click at [465, 148] on div at bounding box center [460, 150] width 18 height 9
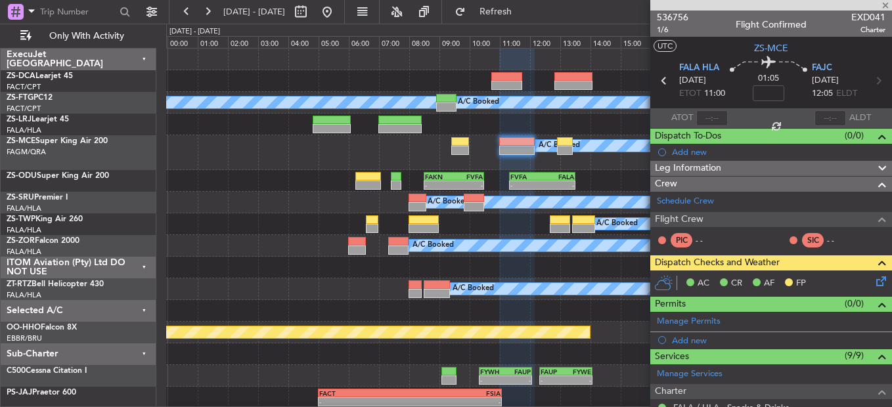
type input "0"
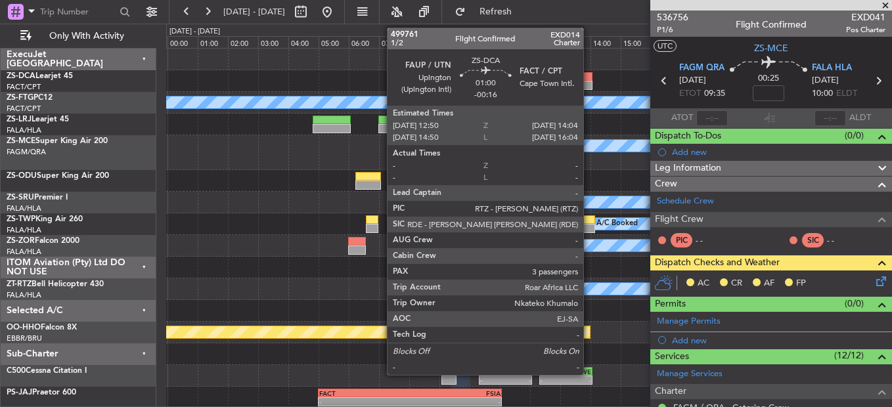
click at [589, 80] on div at bounding box center [572, 76] width 37 height 9
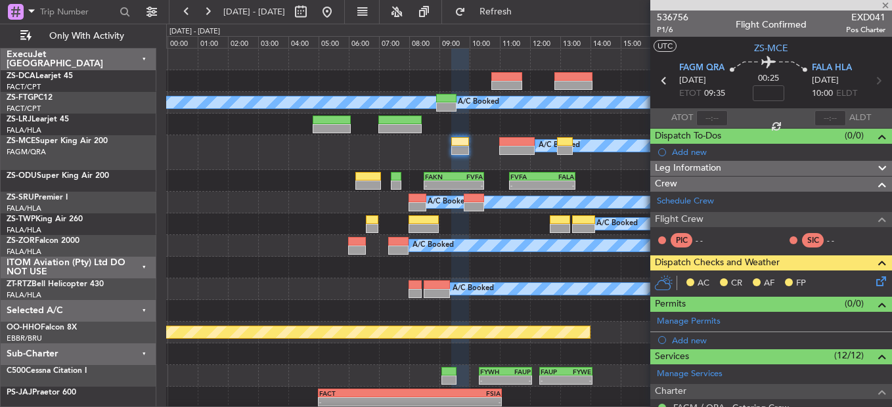
type input "-00:16"
type input "3"
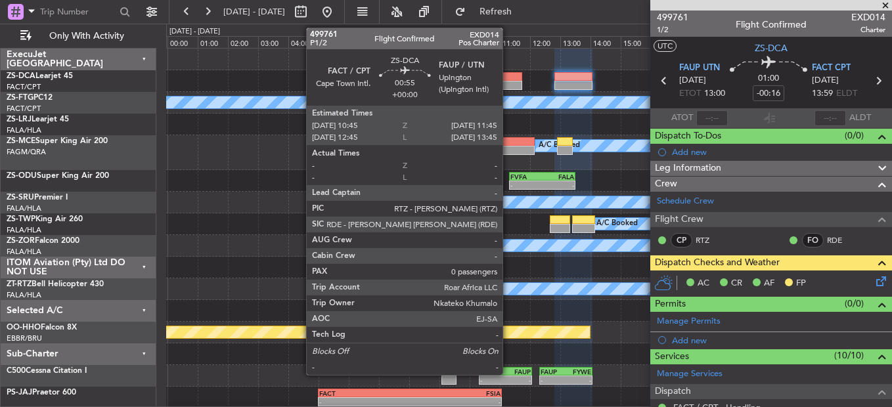
click at [508, 78] on div at bounding box center [506, 76] width 31 height 9
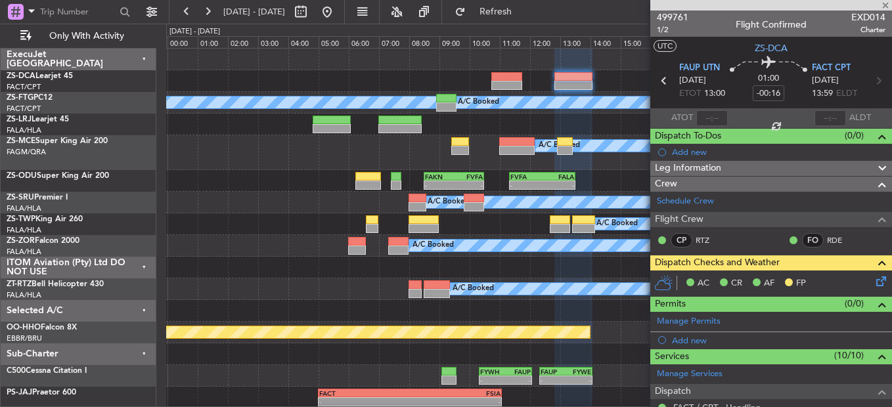
type input "0"
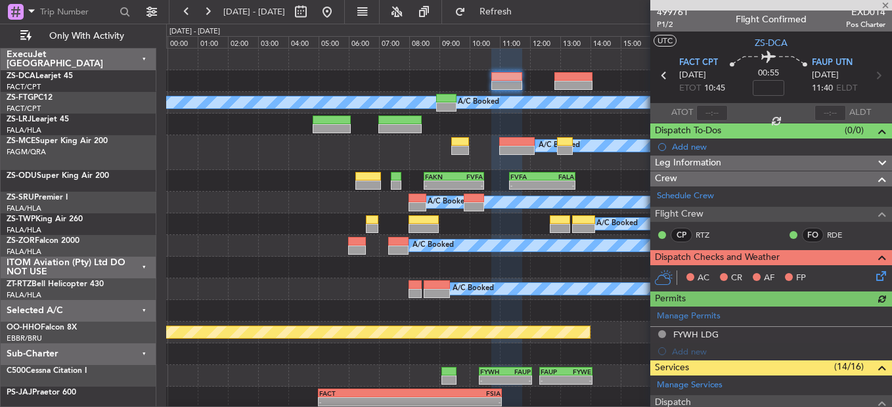
scroll to position [197, 0]
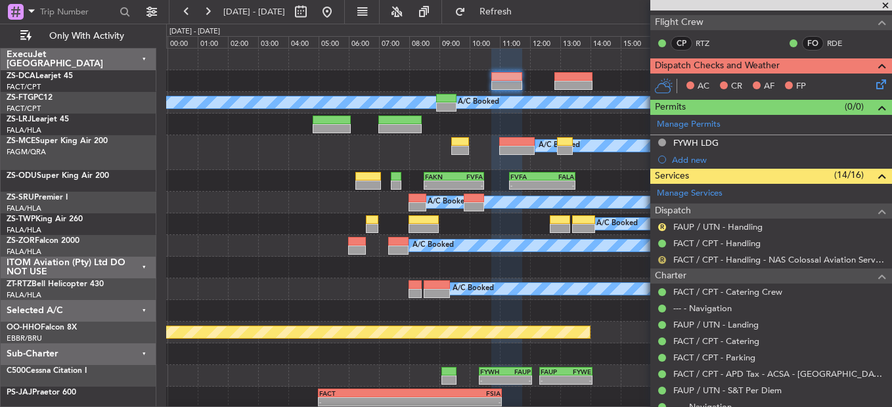
click at [661, 261] on button "R" at bounding box center [662, 260] width 8 height 8
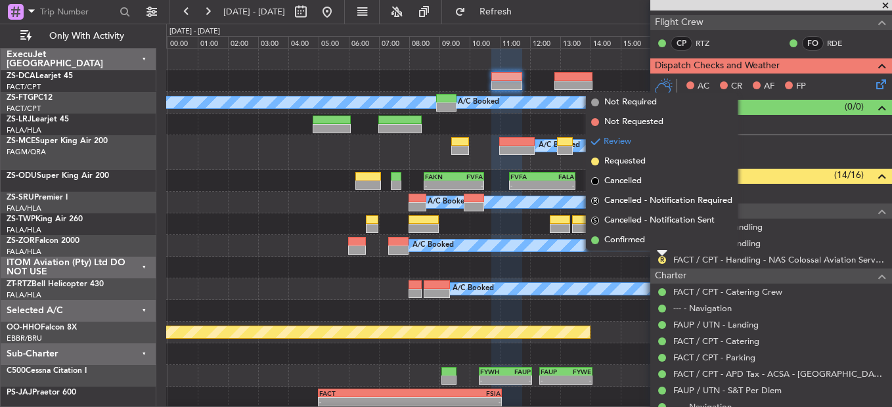
click at [657, 240] on li "Confirmed" at bounding box center [662, 240] width 152 height 20
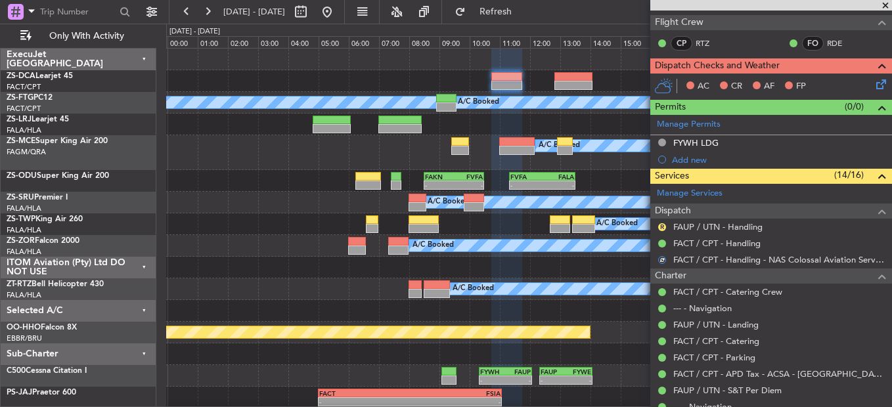
click at [660, 230] on mat-tooltip-component "Review" at bounding box center [661, 247] width 47 height 35
click at [661, 227] on button "R" at bounding box center [662, 227] width 8 height 8
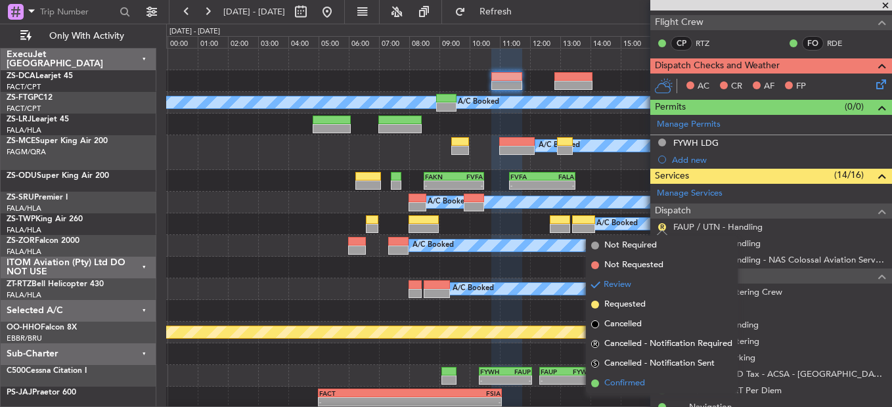
click at [686, 381] on li "Confirmed" at bounding box center [662, 384] width 152 height 20
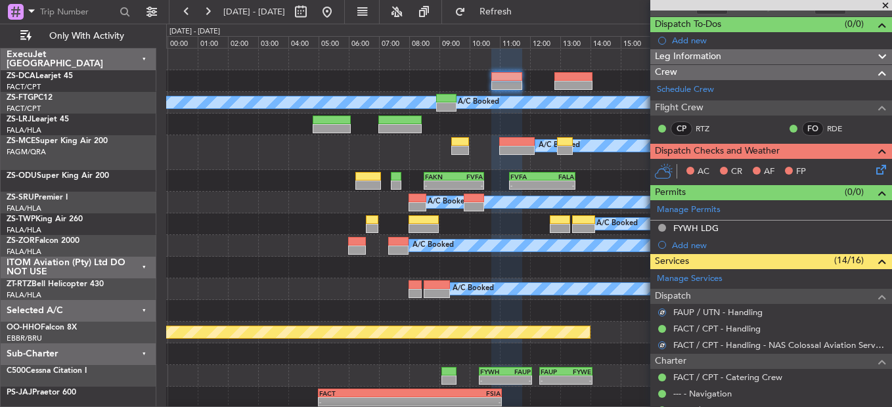
scroll to position [0, 0]
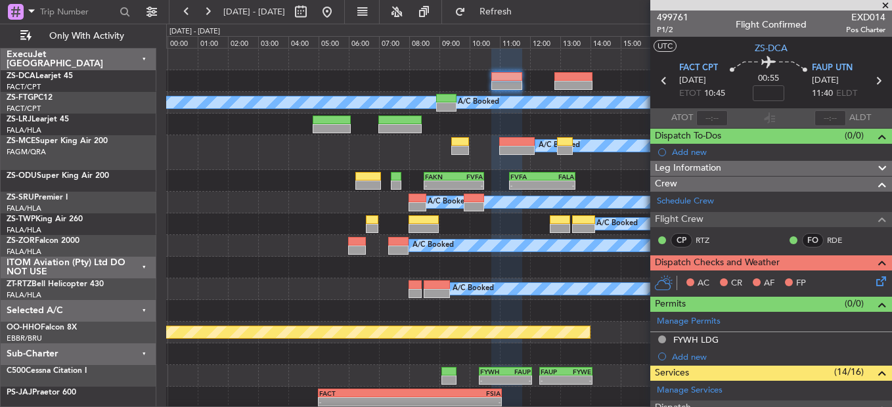
click at [873, 282] on icon at bounding box center [878, 279] width 11 height 11
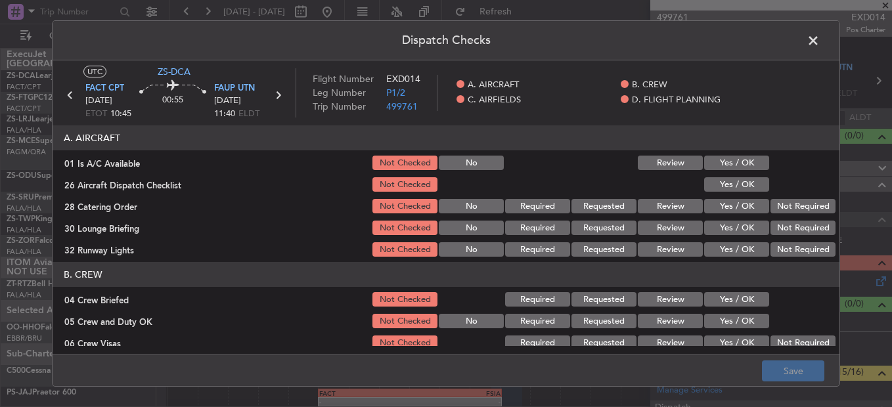
click at [741, 164] on button "Yes / OK" at bounding box center [736, 163] width 65 height 14
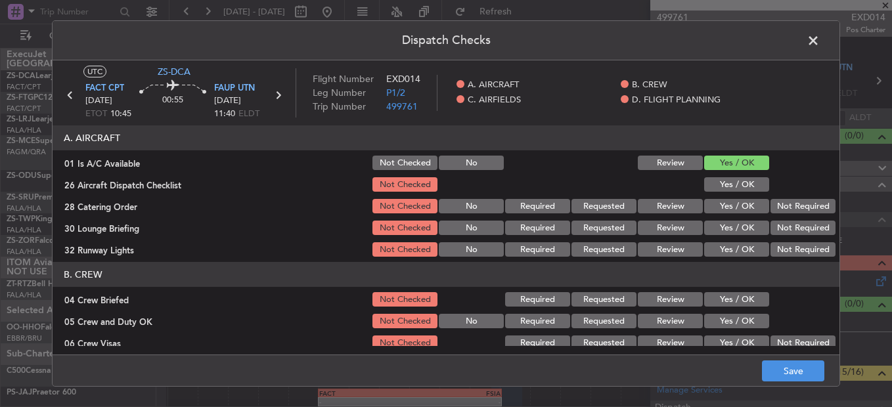
click at [734, 181] on button "Yes / OK" at bounding box center [736, 184] width 65 height 14
click at [770, 206] on button "Not Required" at bounding box center [802, 206] width 65 height 14
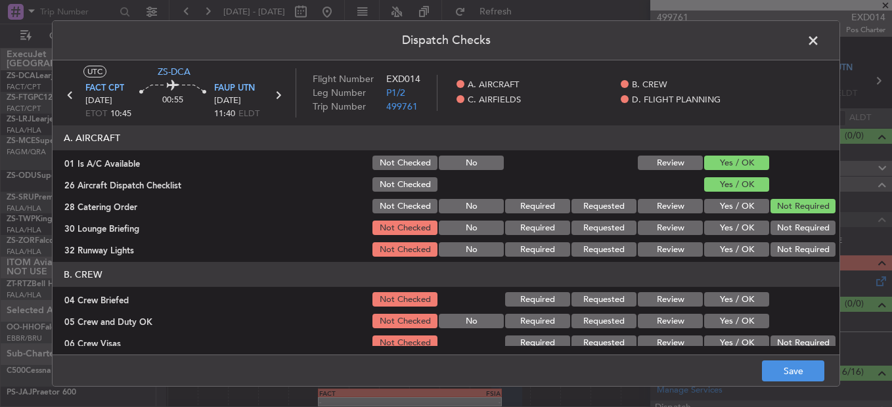
click at [718, 236] on div "Yes / OK" at bounding box center [735, 228] width 66 height 18
click at [722, 230] on button "Yes / OK" at bounding box center [736, 228] width 65 height 14
click at [735, 257] on button "Yes / OK" at bounding box center [736, 249] width 65 height 14
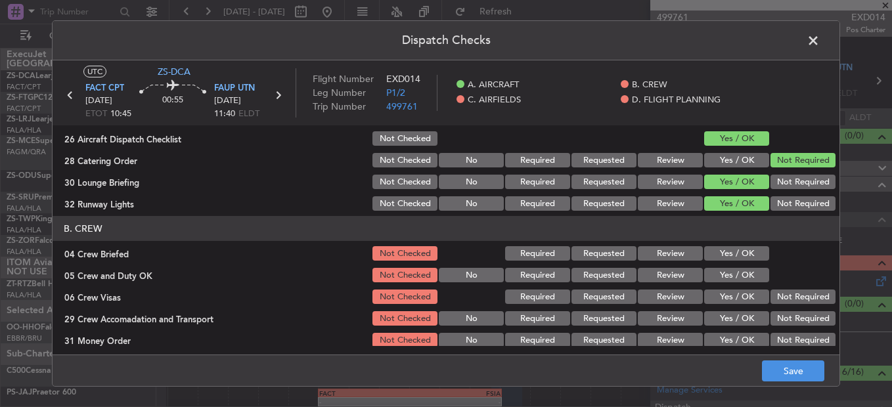
scroll to position [66, 0]
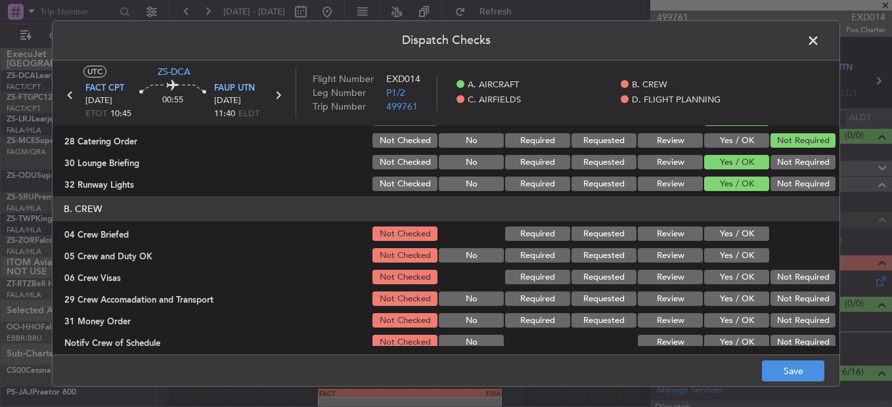
click at [671, 229] on button "Review" at bounding box center [670, 234] width 65 height 14
click at [706, 242] on div "Yes / OK" at bounding box center [735, 234] width 66 height 18
drag, startPoint x: 728, startPoint y: 253, endPoint x: 734, endPoint y: 254, distance: 6.6
click at [724, 255] on button "Yes / OK" at bounding box center [736, 255] width 65 height 14
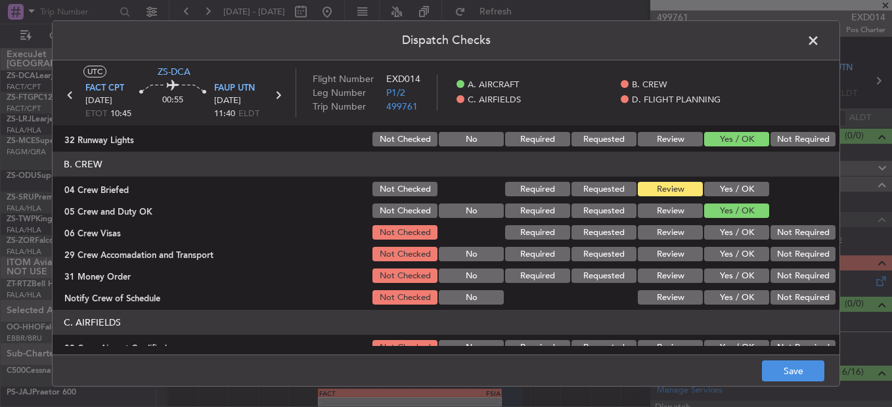
scroll to position [131, 0]
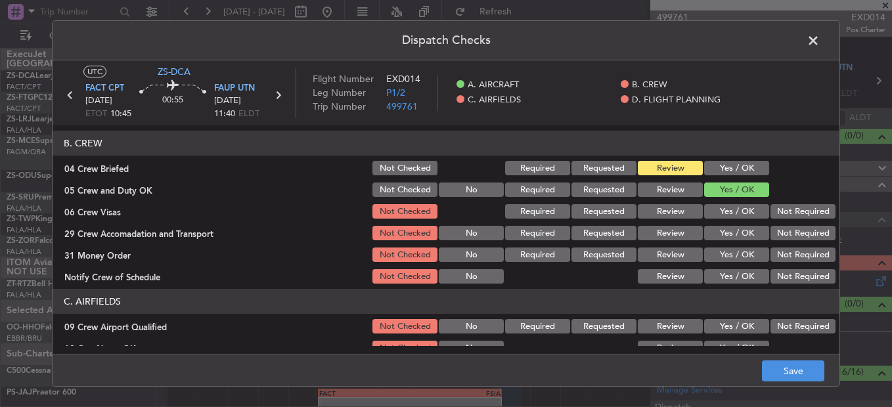
click at [775, 211] on button "Not Required" at bounding box center [802, 211] width 65 height 14
click at [774, 233] on button "Not Required" at bounding box center [802, 233] width 65 height 14
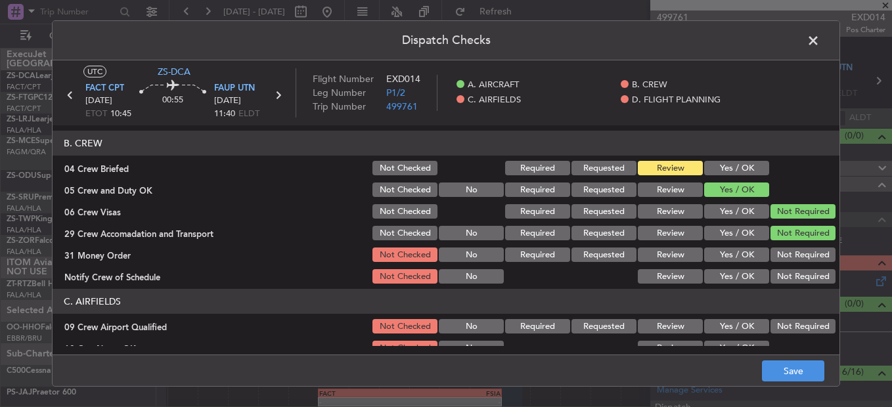
click at [827, 261] on div "31 Money Order Not Checked No Required Requested Review Yes / OK Not Required" at bounding box center [446, 255] width 787 height 18
click at [816, 259] on button "Not Required" at bounding box center [802, 255] width 65 height 14
click at [716, 286] on article "A. AIRCRAFT 01 Is A/C Available Not Checked No Review Yes / OK 26 Aircraft Disp…" at bounding box center [446, 235] width 787 height 221
click at [719, 274] on button "Yes / OK" at bounding box center [736, 276] width 65 height 14
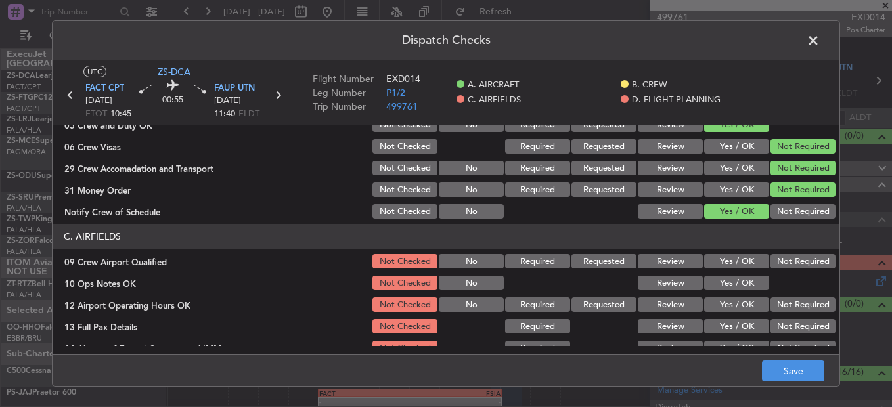
scroll to position [263, 0]
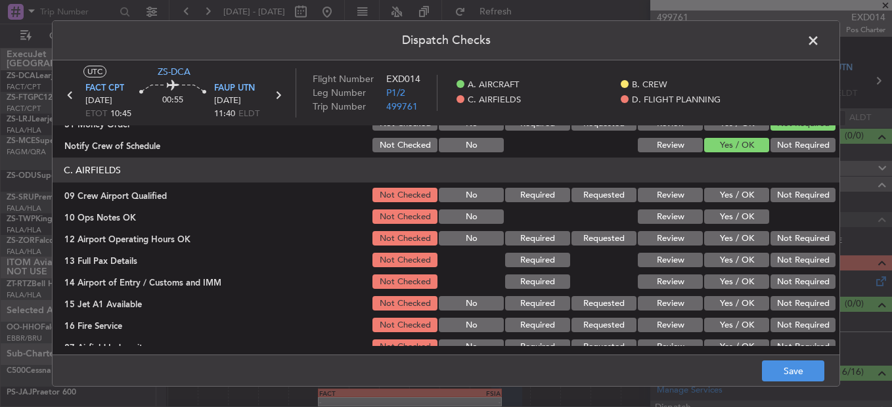
click at [726, 198] on button "Yes / OK" at bounding box center [736, 195] width 65 height 14
click at [725, 214] on button "Yes / OK" at bounding box center [736, 216] width 65 height 14
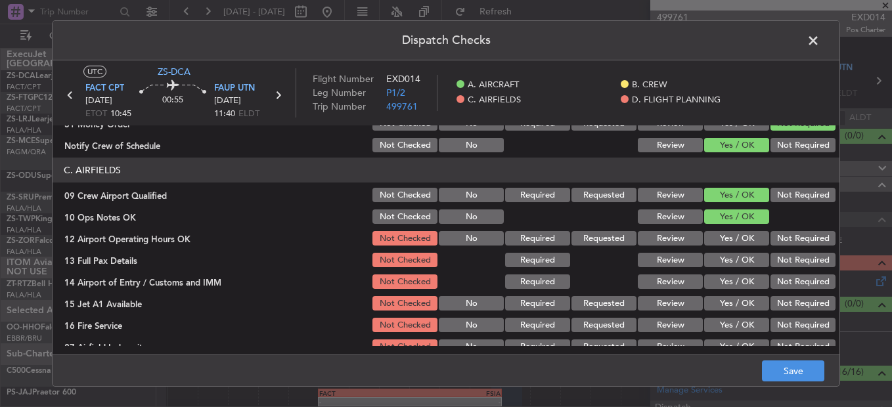
click at [713, 238] on button "Yes / OK" at bounding box center [736, 238] width 65 height 14
click at [723, 258] on button "Yes / OK" at bounding box center [736, 260] width 65 height 14
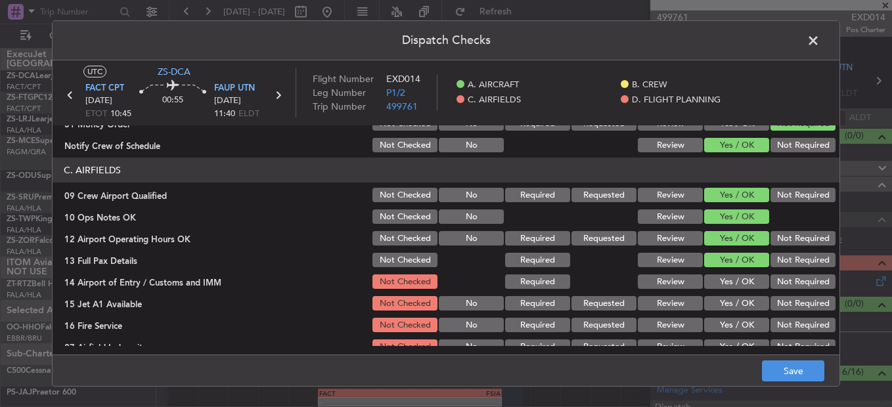
drag, startPoint x: 789, startPoint y: 281, endPoint x: 776, endPoint y: 283, distance: 13.3
click at [789, 281] on button "Not Required" at bounding box center [802, 281] width 65 height 14
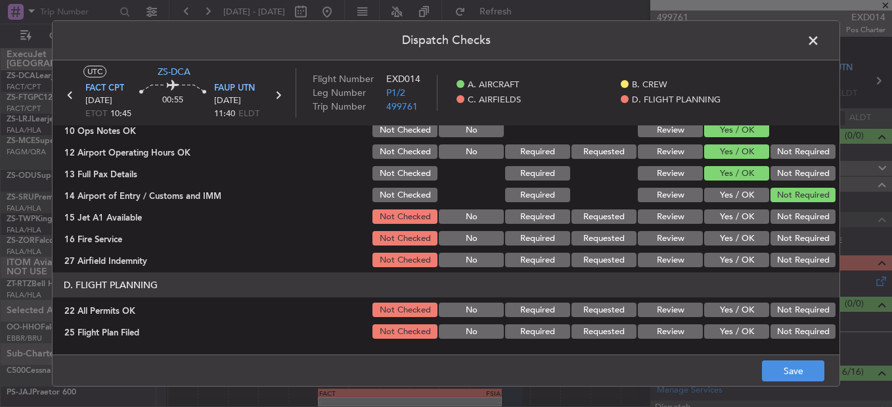
scroll to position [369, 0]
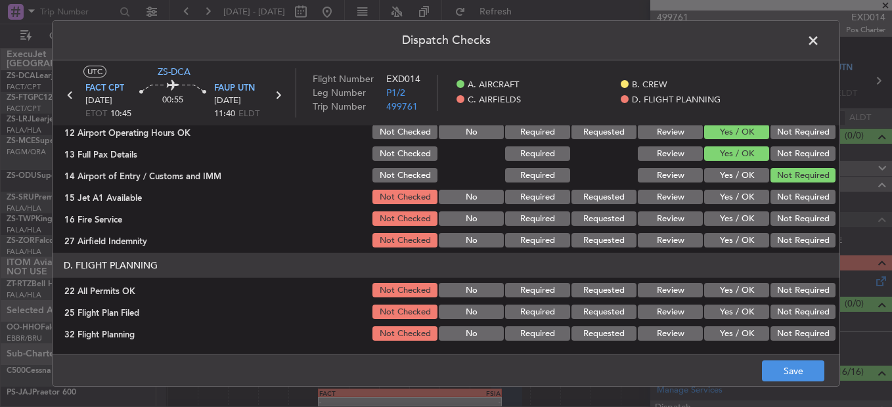
drag, startPoint x: 735, startPoint y: 200, endPoint x: 724, endPoint y: 225, distance: 27.7
click at [734, 204] on button "Yes / OK" at bounding box center [736, 197] width 65 height 14
click at [724, 225] on button "Yes / OK" at bounding box center [736, 218] width 65 height 14
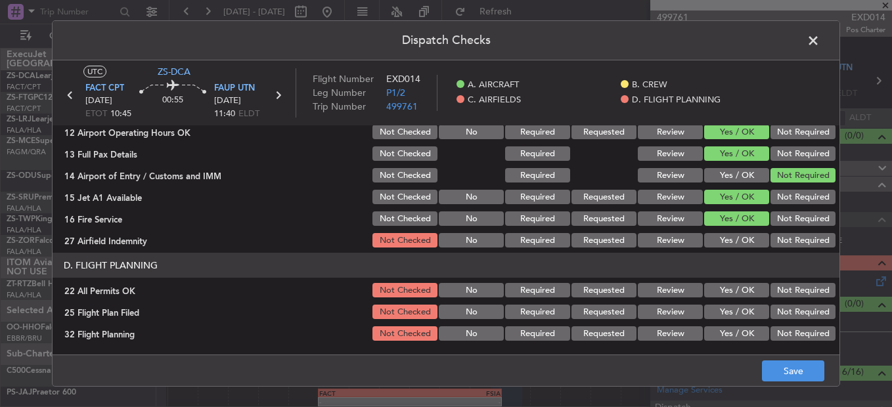
click at [771, 223] on button "Not Required" at bounding box center [802, 218] width 65 height 14
click at [790, 246] on button "Not Required" at bounding box center [802, 240] width 65 height 14
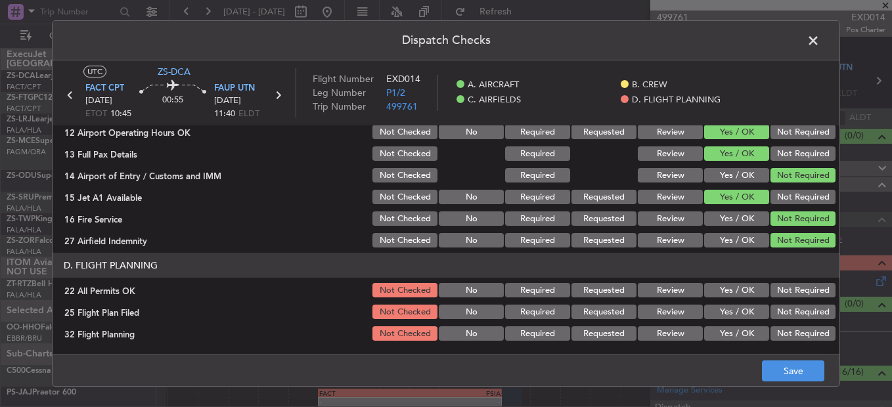
click at [789, 293] on button "Not Required" at bounding box center [802, 290] width 65 height 14
click at [659, 314] on button "Review" at bounding box center [670, 312] width 65 height 14
click at [659, 322] on section "D. FLIGHT PLANNING 22 All Permits OK Not Checked No Required Requested Review Y…" at bounding box center [446, 298] width 787 height 90
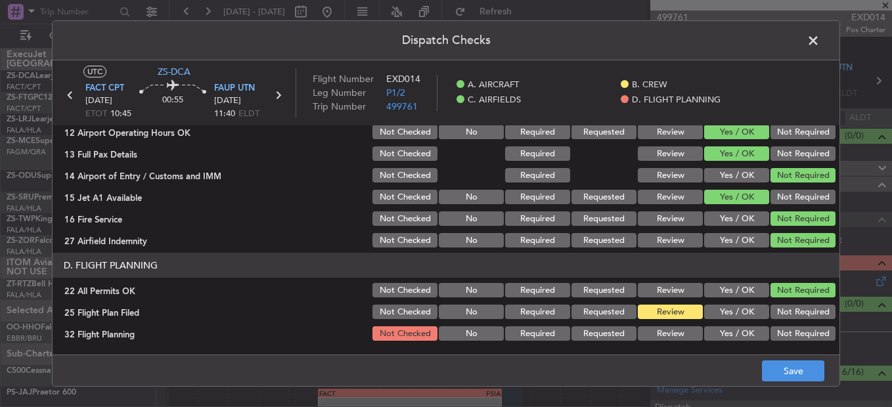
click at [678, 339] on button "Review" at bounding box center [670, 333] width 65 height 14
click at [796, 370] on button "Save" at bounding box center [793, 371] width 62 height 21
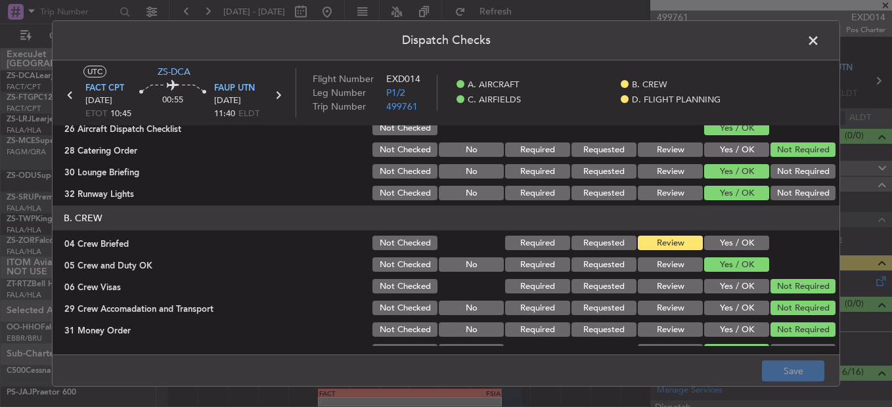
scroll to position [131, 0]
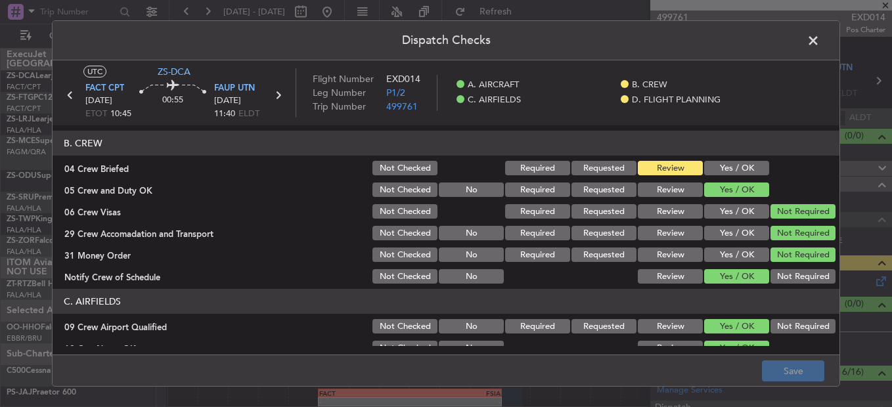
click at [820, 36] on span at bounding box center [820, 44] width 0 height 26
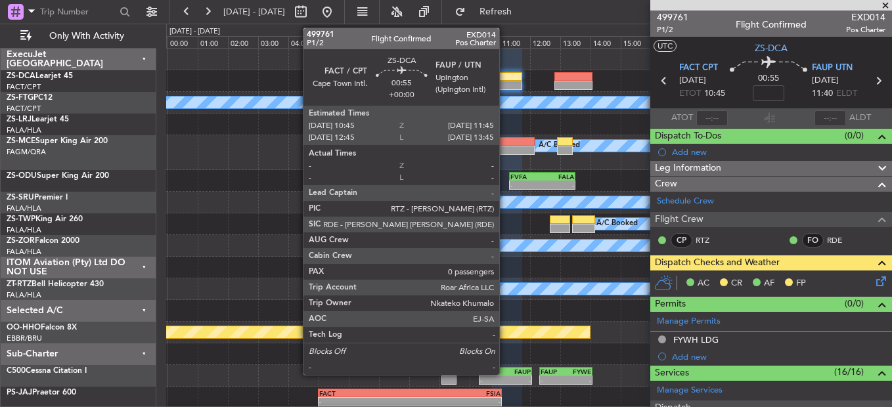
click at [507, 81] on div at bounding box center [506, 85] width 31 height 9
click at [510, 81] on div at bounding box center [506, 85] width 31 height 9
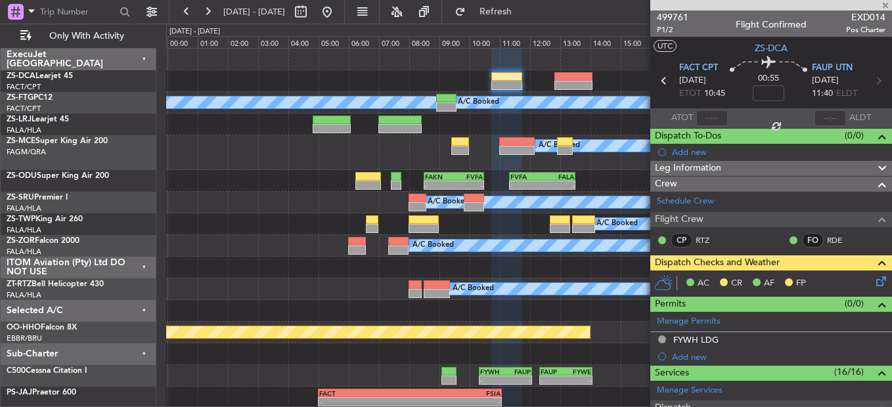
click at [510, 81] on div at bounding box center [506, 85] width 31 height 9
click at [873, 278] on icon at bounding box center [878, 279] width 11 height 11
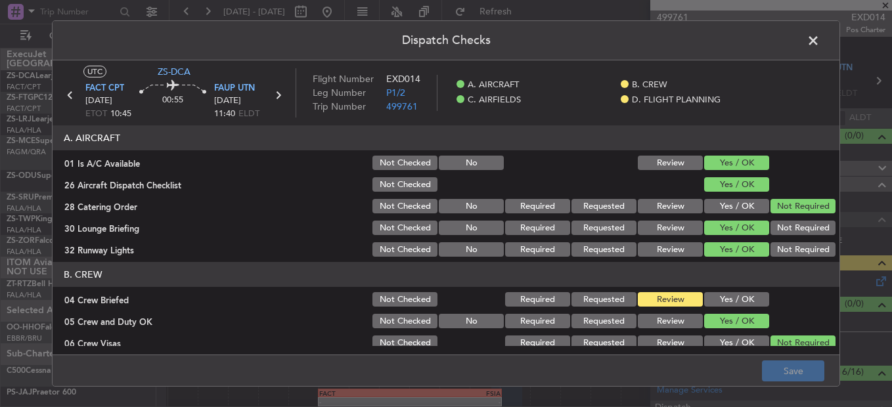
click at [714, 301] on button "Yes / OK" at bounding box center [736, 299] width 65 height 14
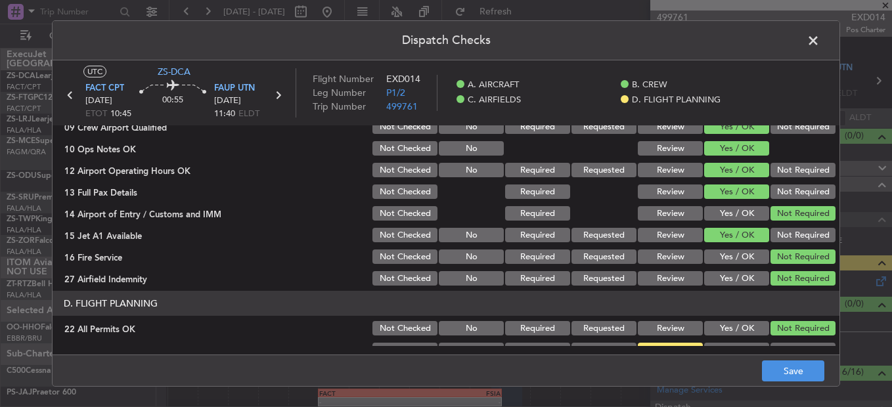
scroll to position [369, 0]
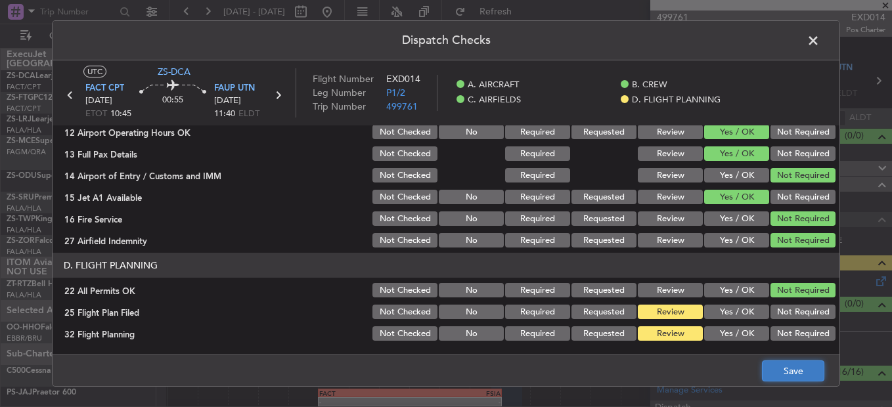
click at [785, 367] on button "Save" at bounding box center [793, 371] width 62 height 21
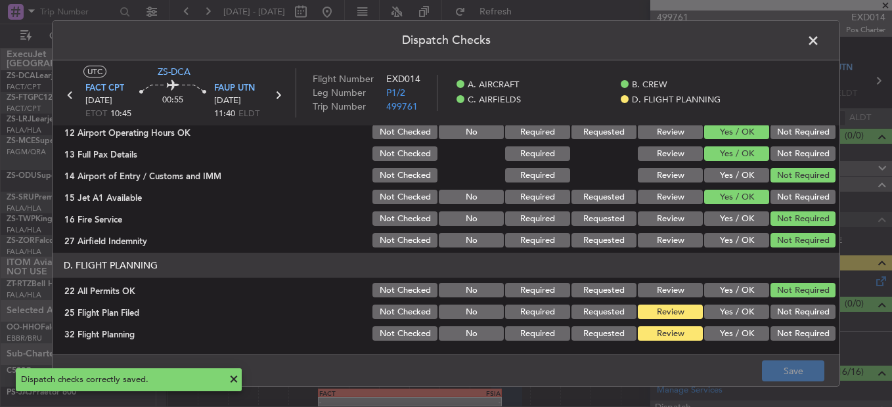
click at [820, 41] on span at bounding box center [820, 44] width 0 height 26
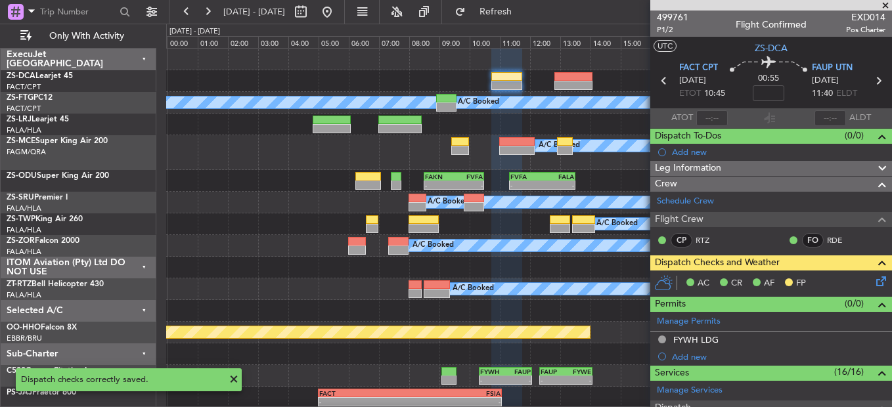
click at [885, 4] on span at bounding box center [885, 6] width 13 height 12
